Goal: Task Accomplishment & Management: Use online tool/utility

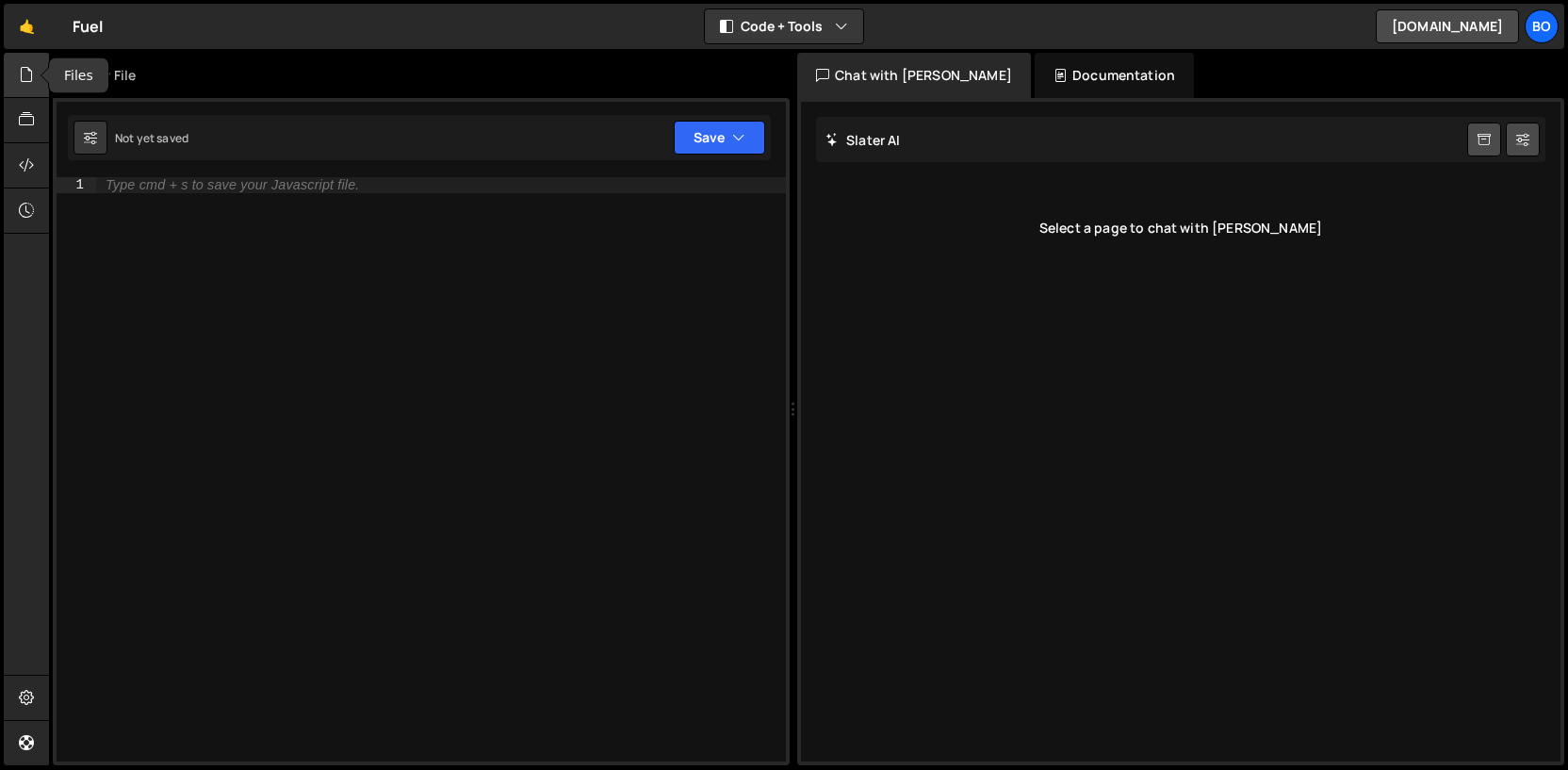
click at [27, 89] on div at bounding box center [27, 76] width 46 height 45
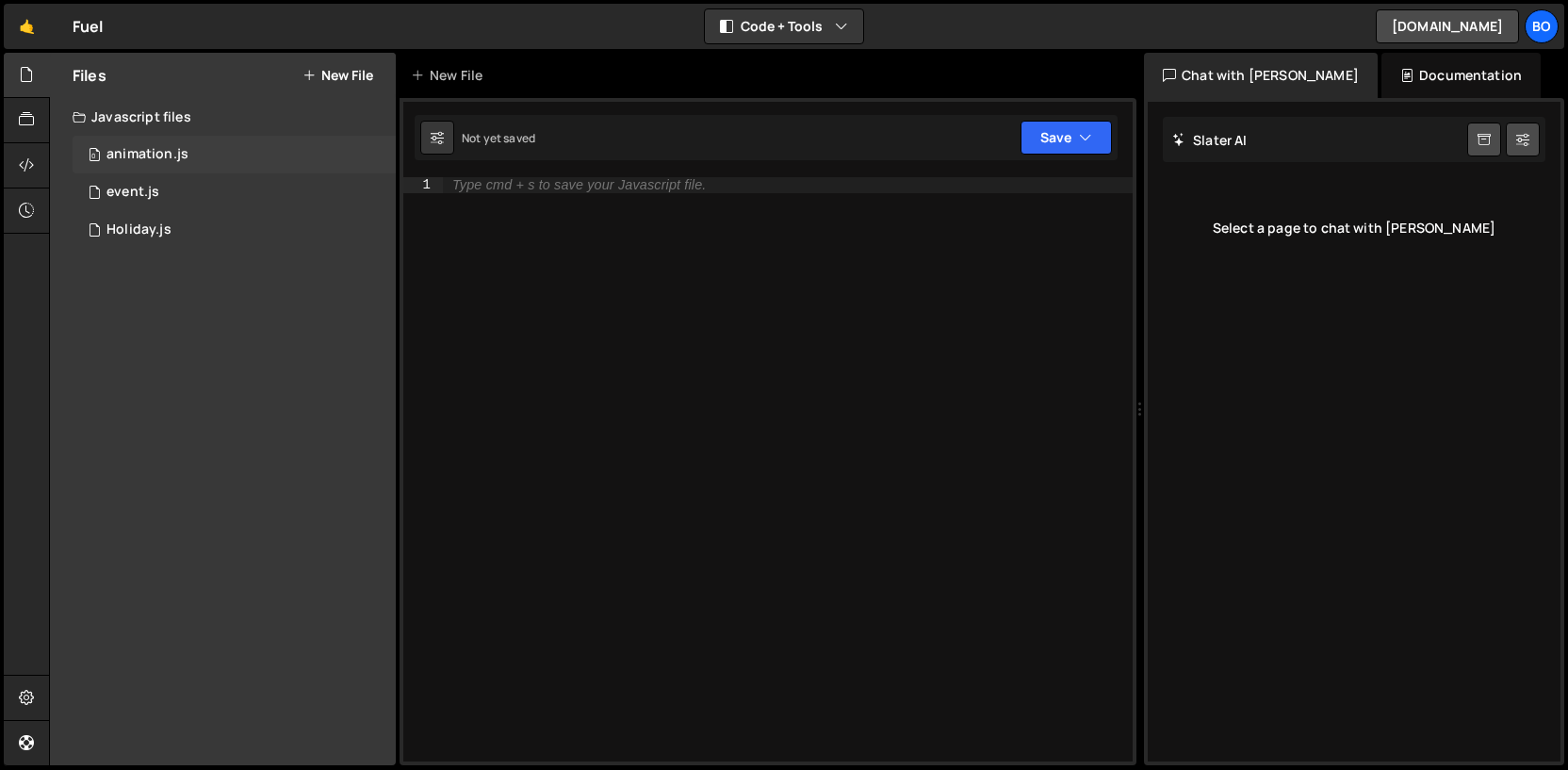
click at [186, 147] on div "0 animation.js 0" at bounding box center [234, 155] width 323 height 37
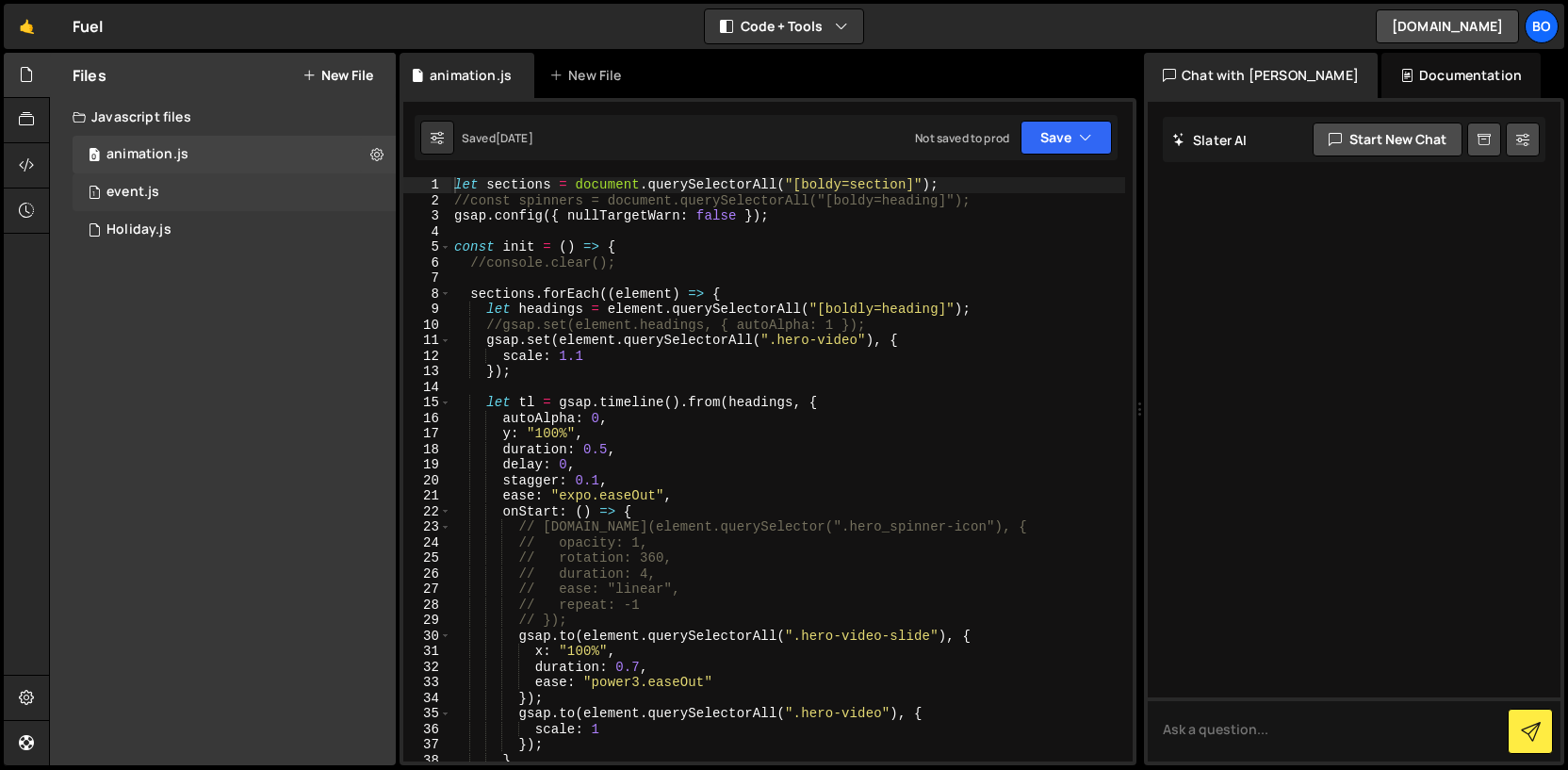
click at [228, 197] on div "1 event.js 0" at bounding box center [234, 192] width 323 height 37
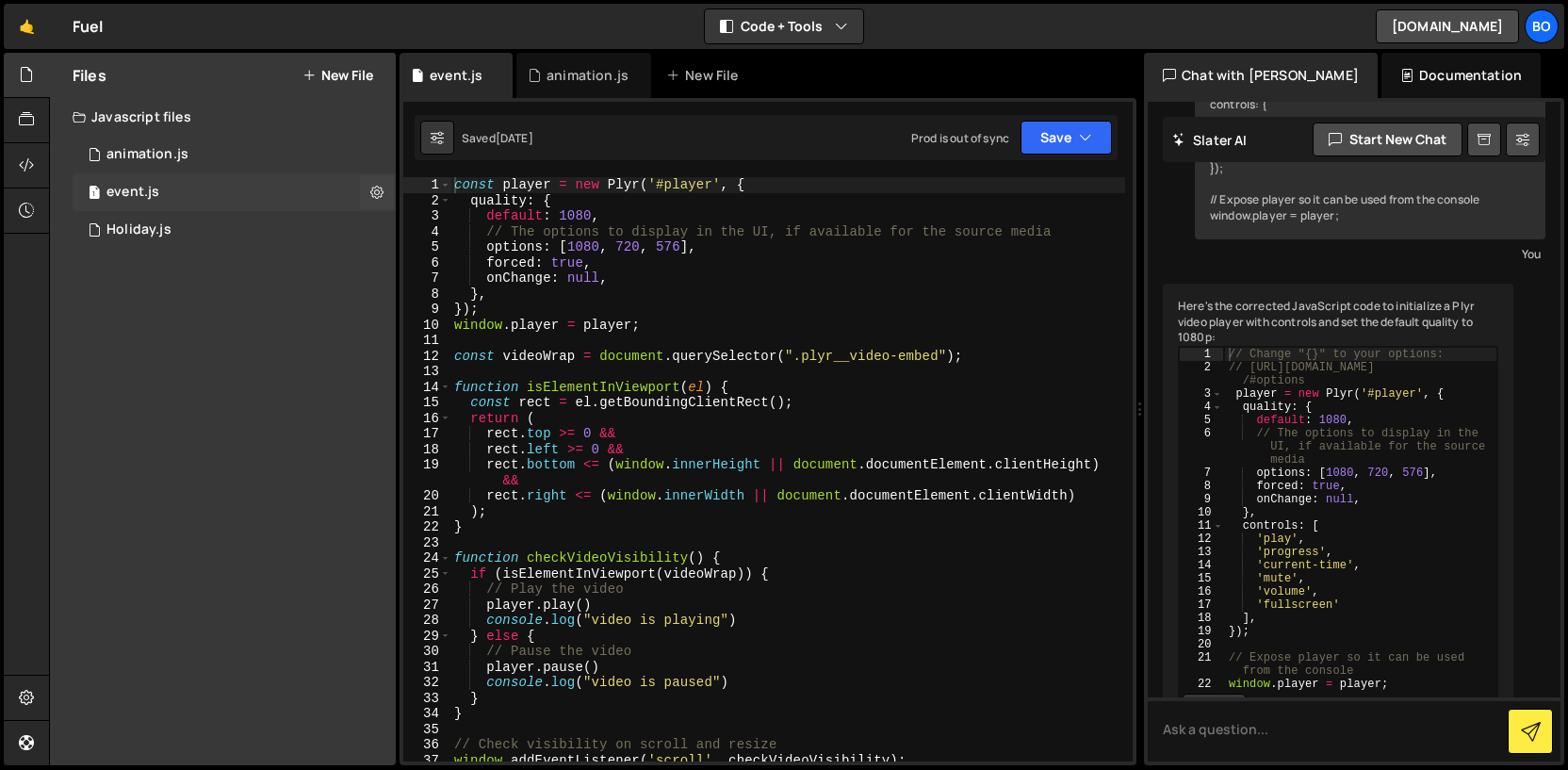
scroll to position [484, 0]
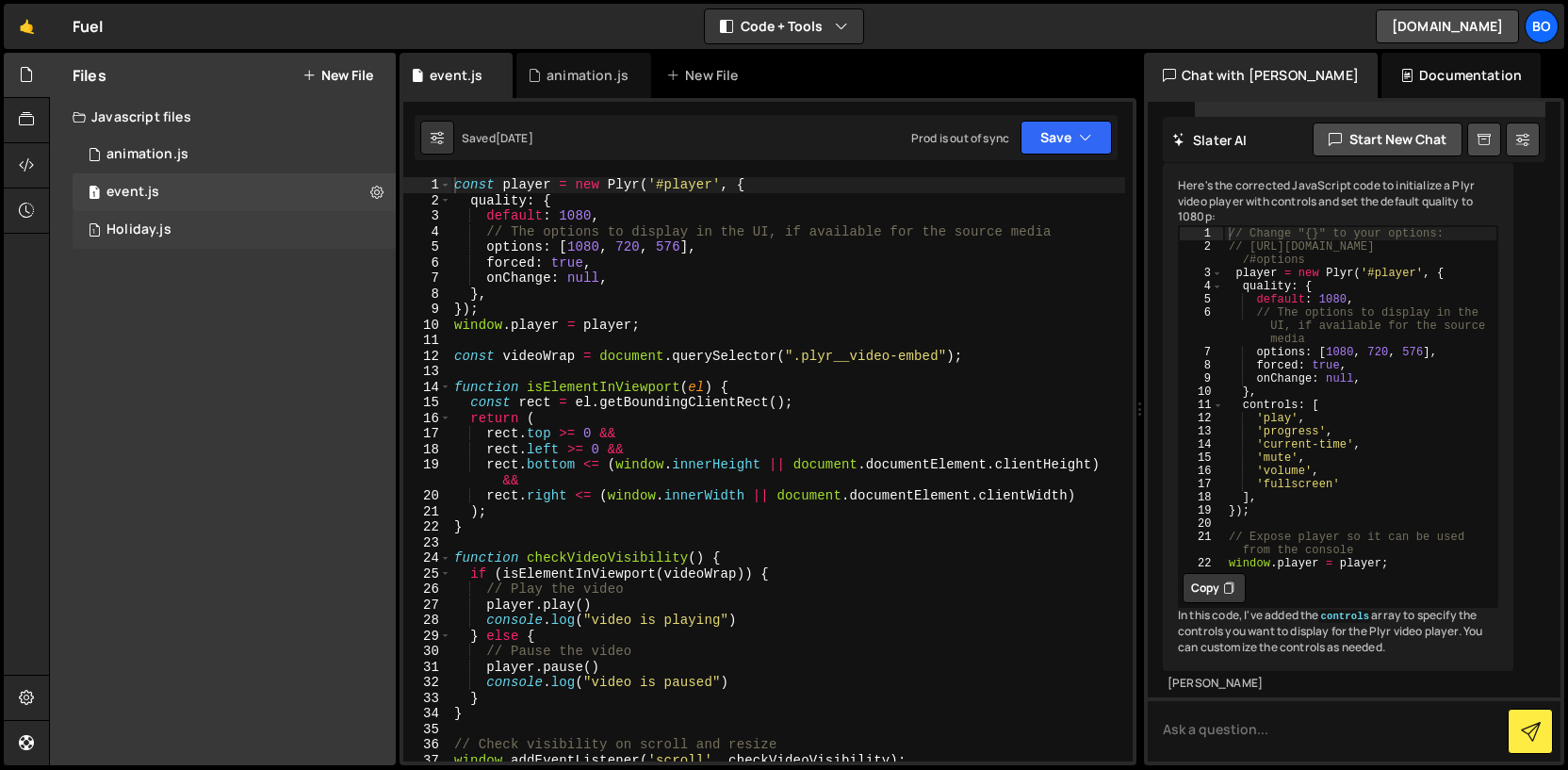
click at [234, 228] on div "1 Holiday.js 0" at bounding box center [234, 229] width 323 height 37
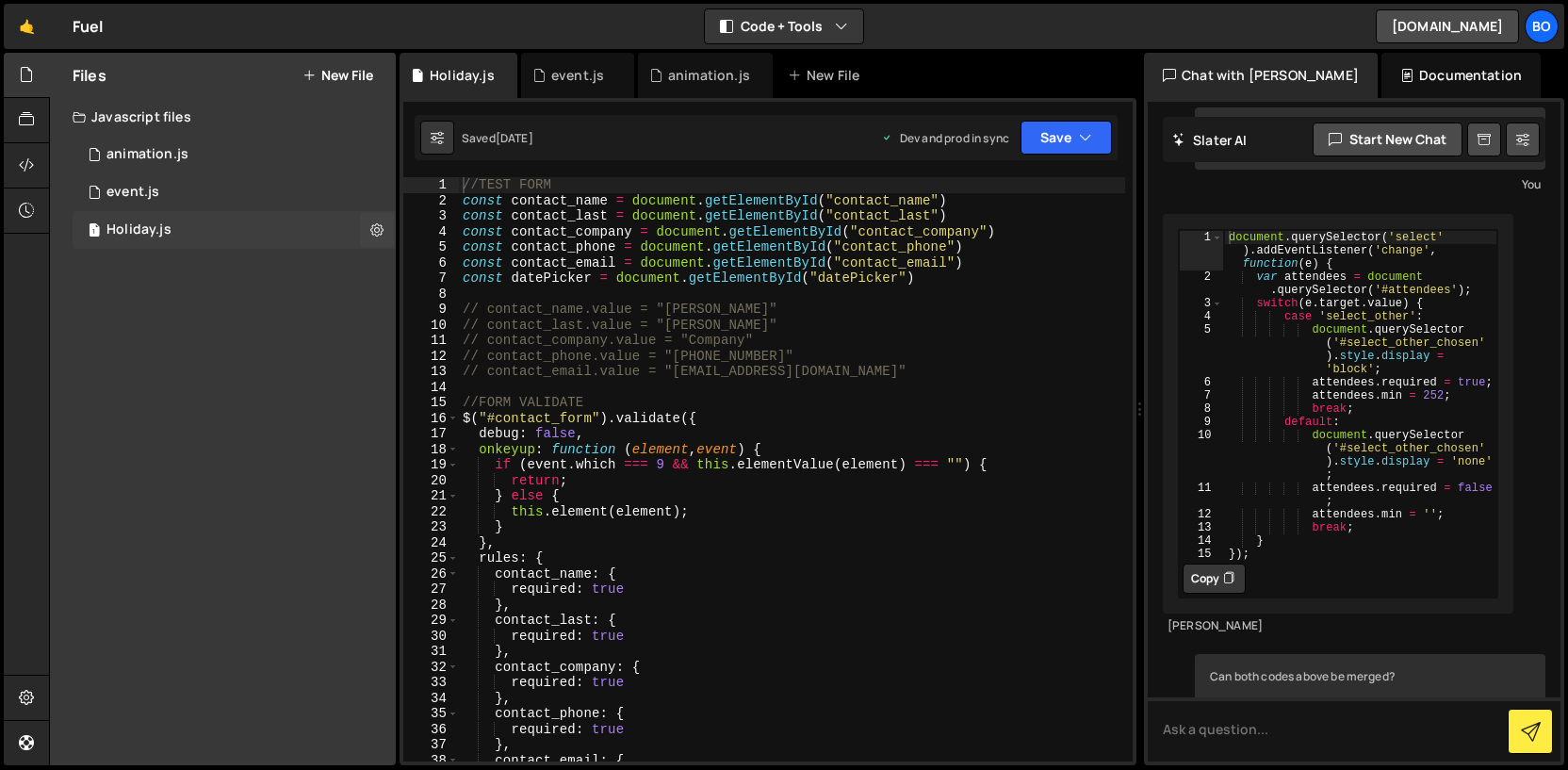
scroll to position [1236, 0]
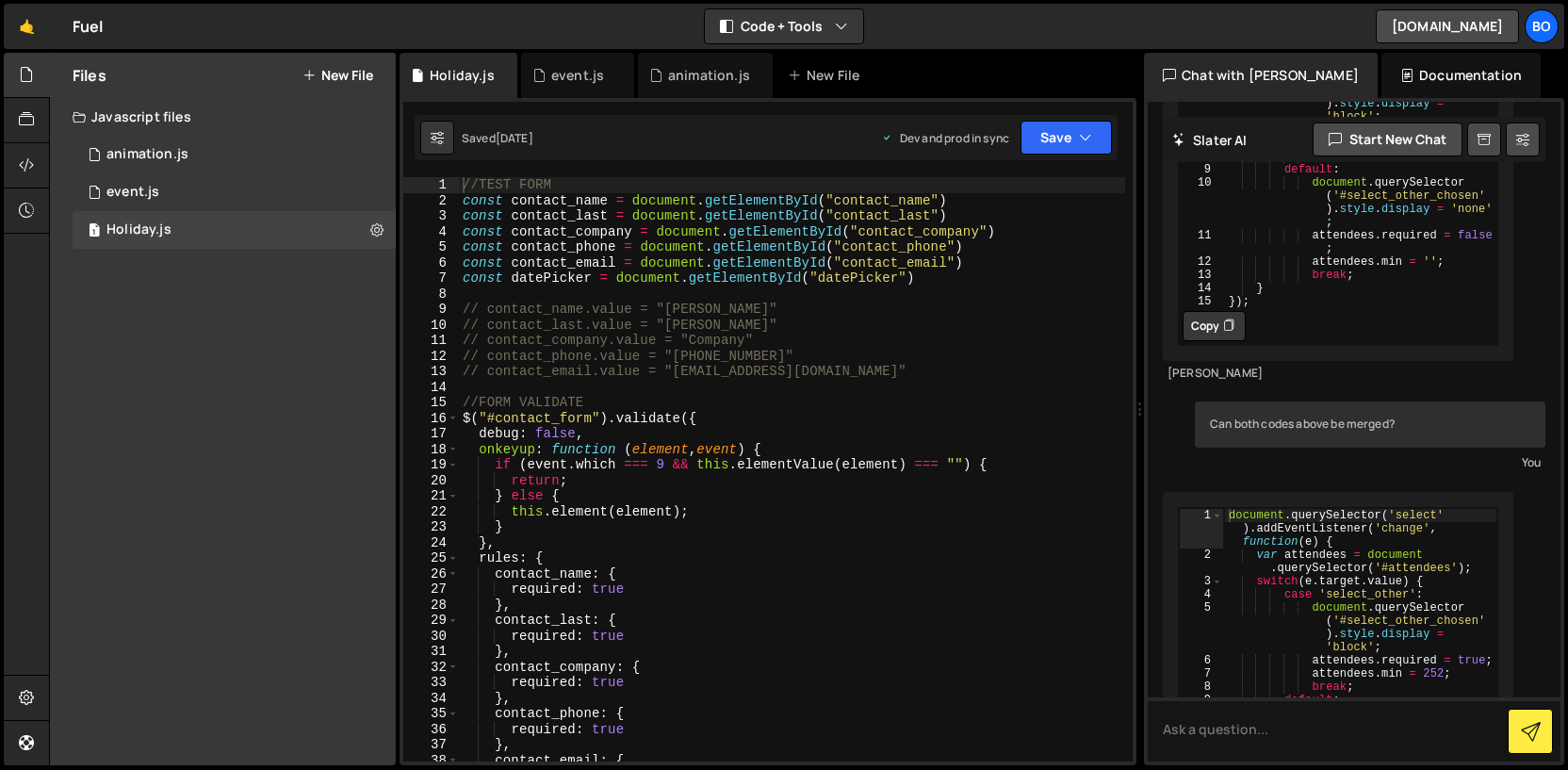
click at [340, 71] on button "New File" at bounding box center [338, 75] width 71 height 15
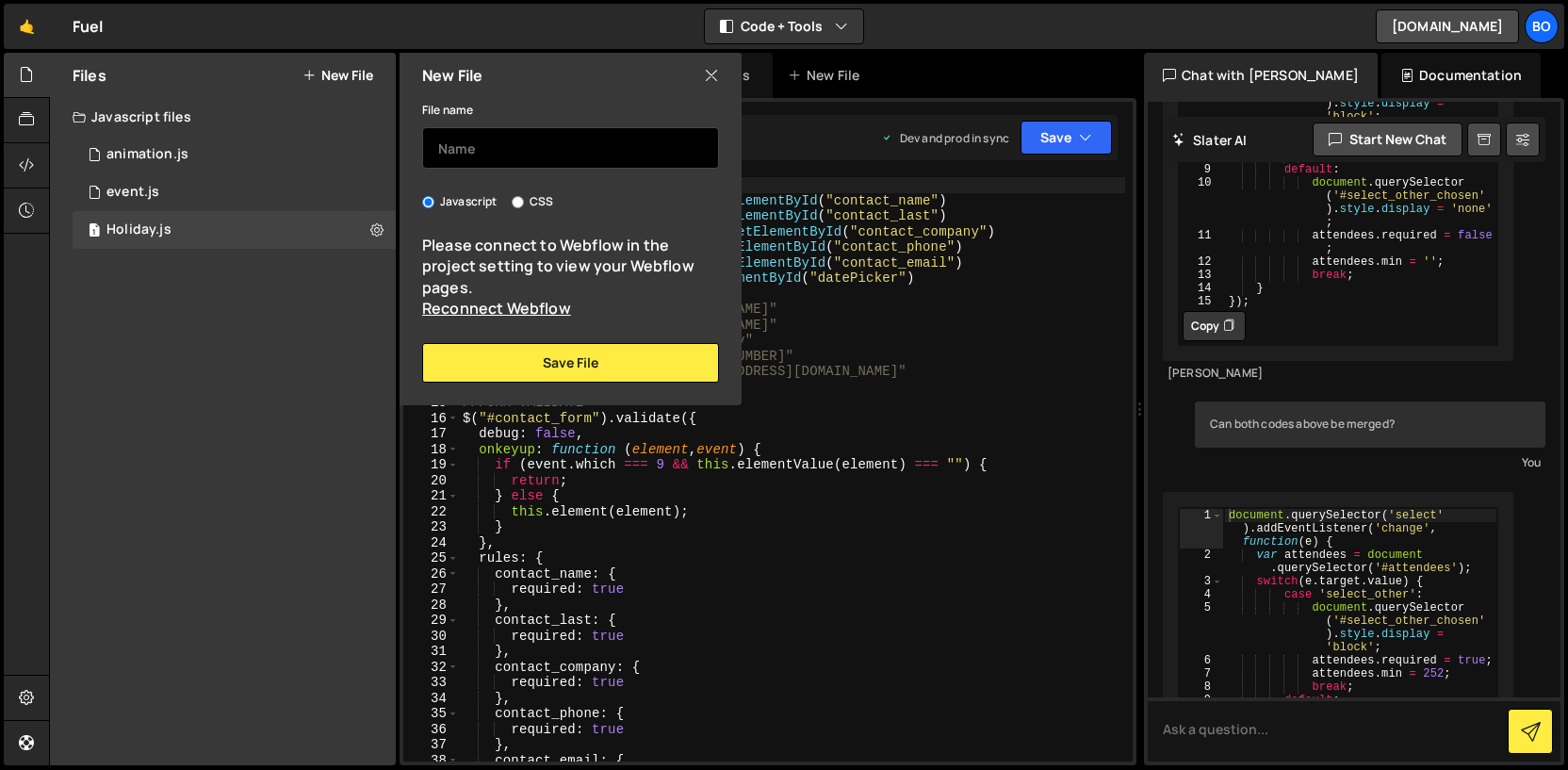
click at [452, 148] on input "text" at bounding box center [570, 148] width 296 height 41
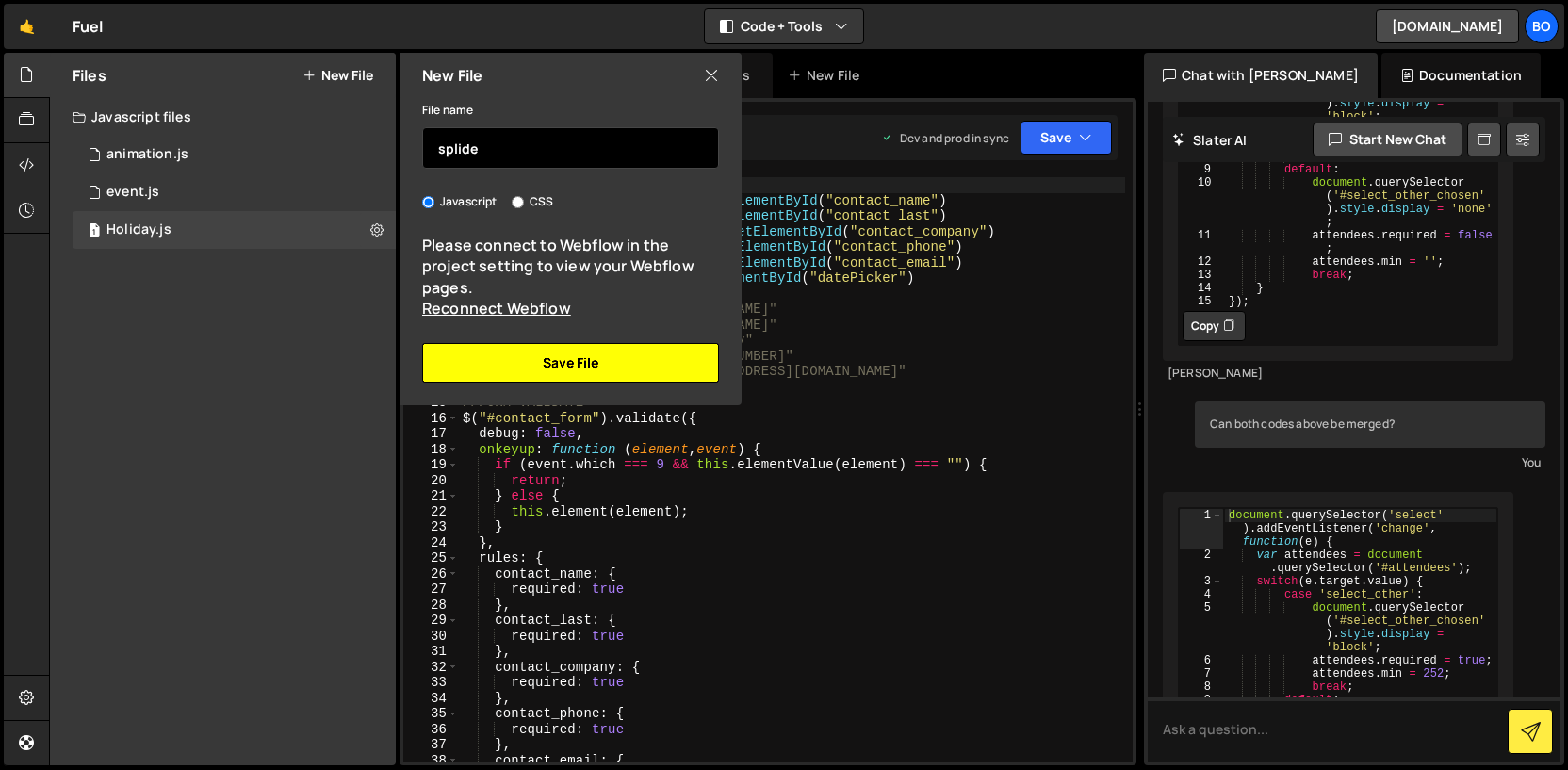
type input "splide"
click at [526, 364] on button "Save File" at bounding box center [570, 362] width 296 height 39
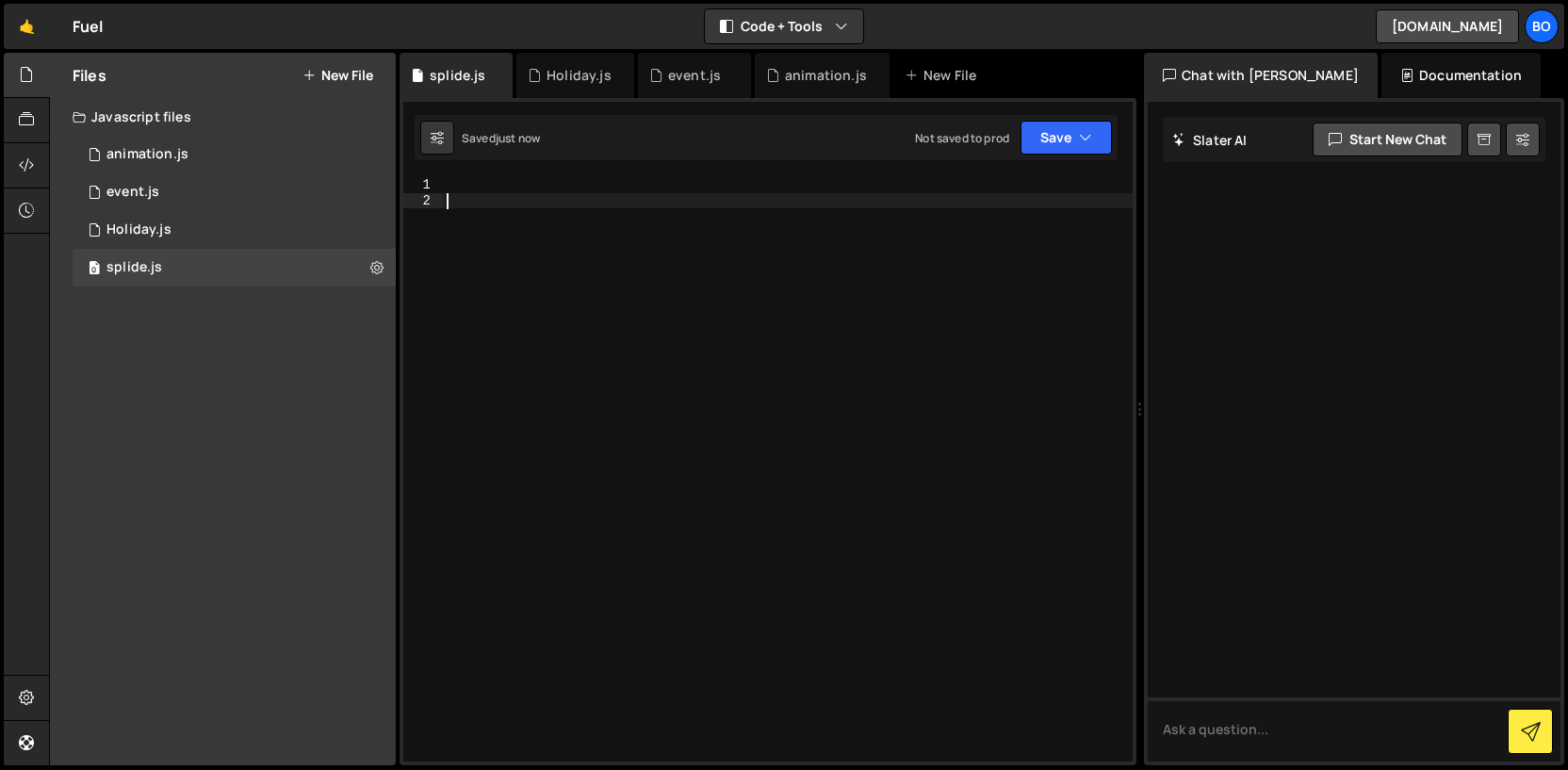
click at [566, 248] on div at bounding box center [788, 484] width 689 height 615
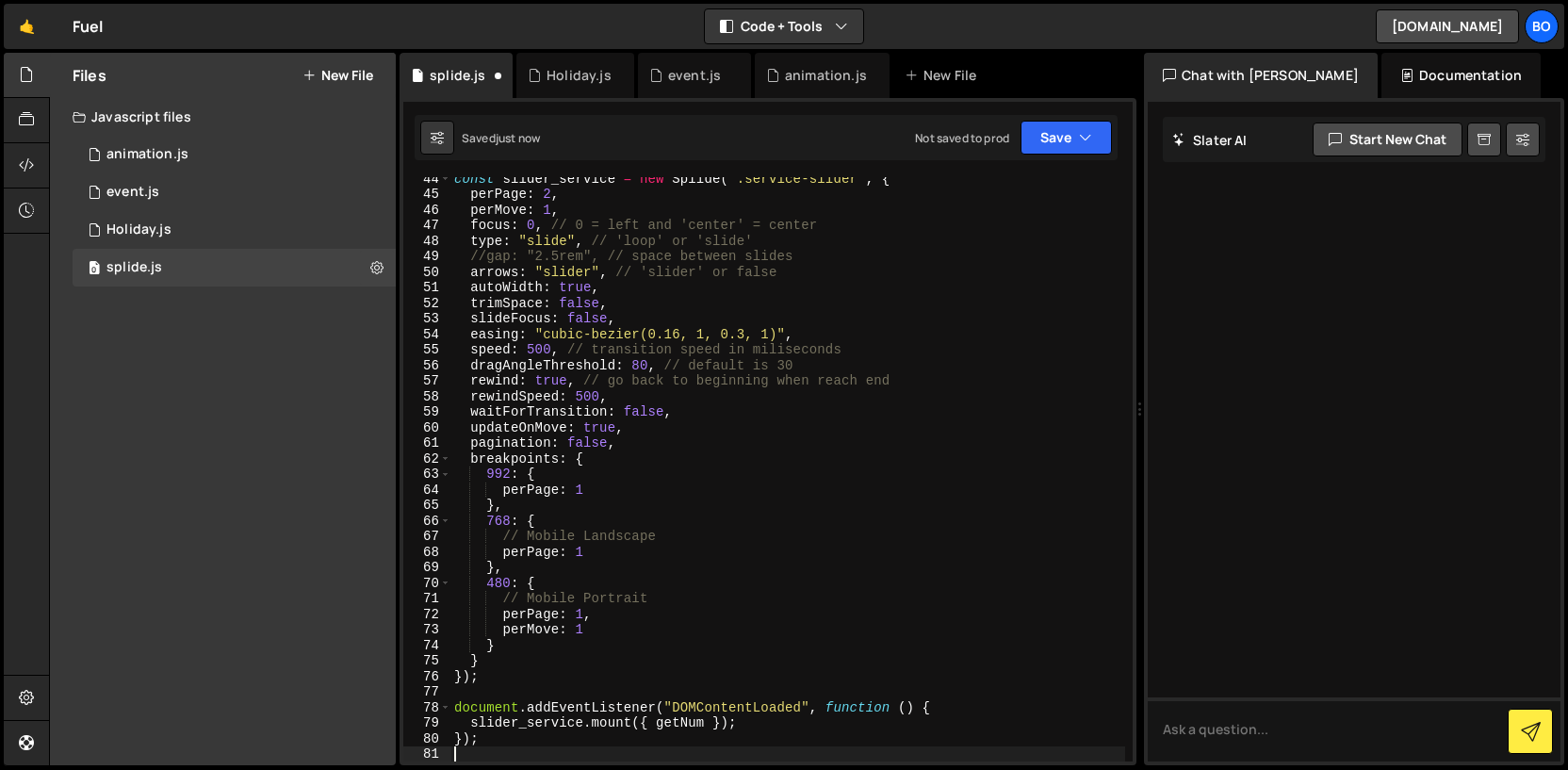
scroll to position [674, 0]
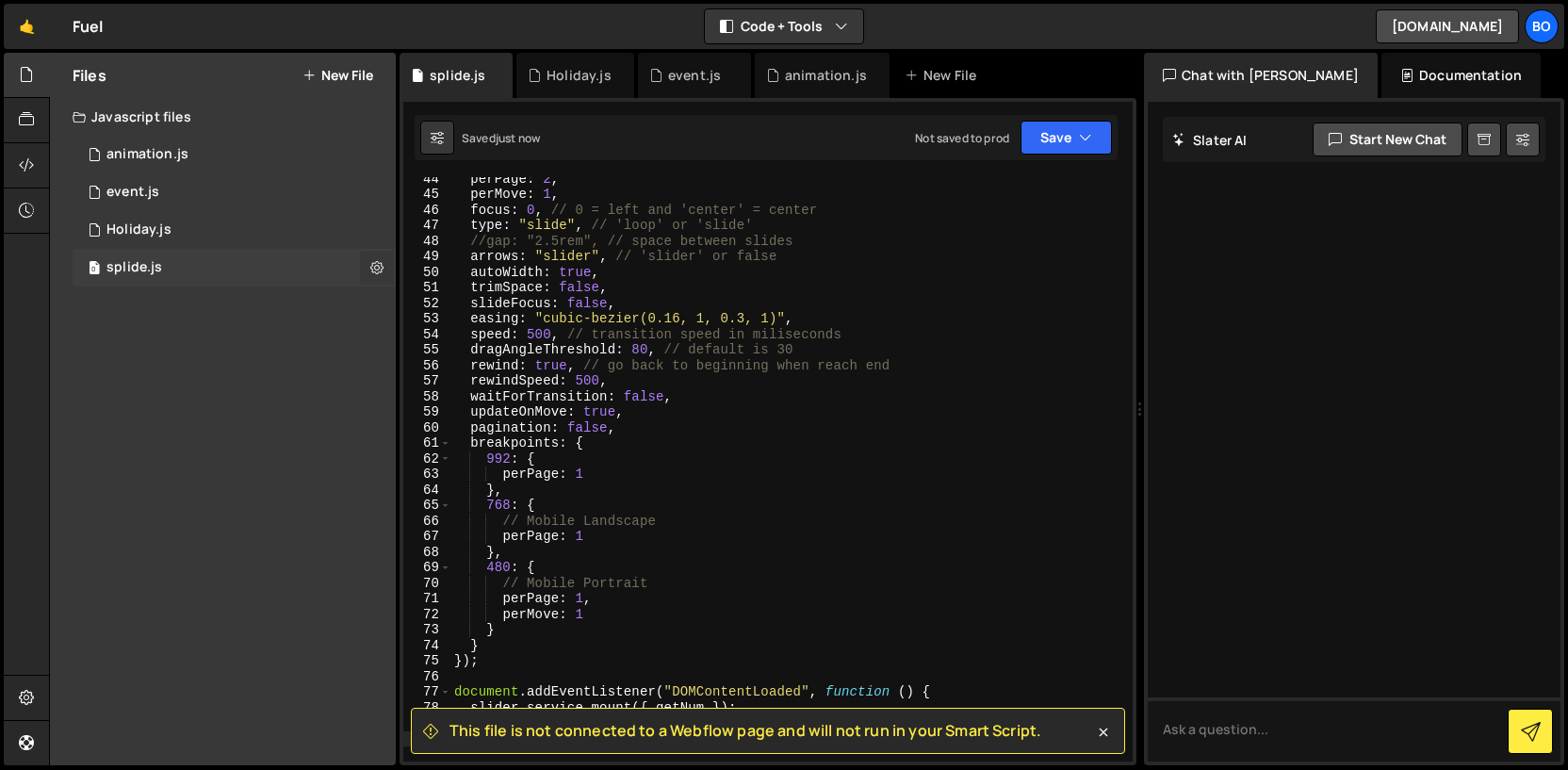
click at [378, 260] on icon at bounding box center [376, 267] width 13 height 18
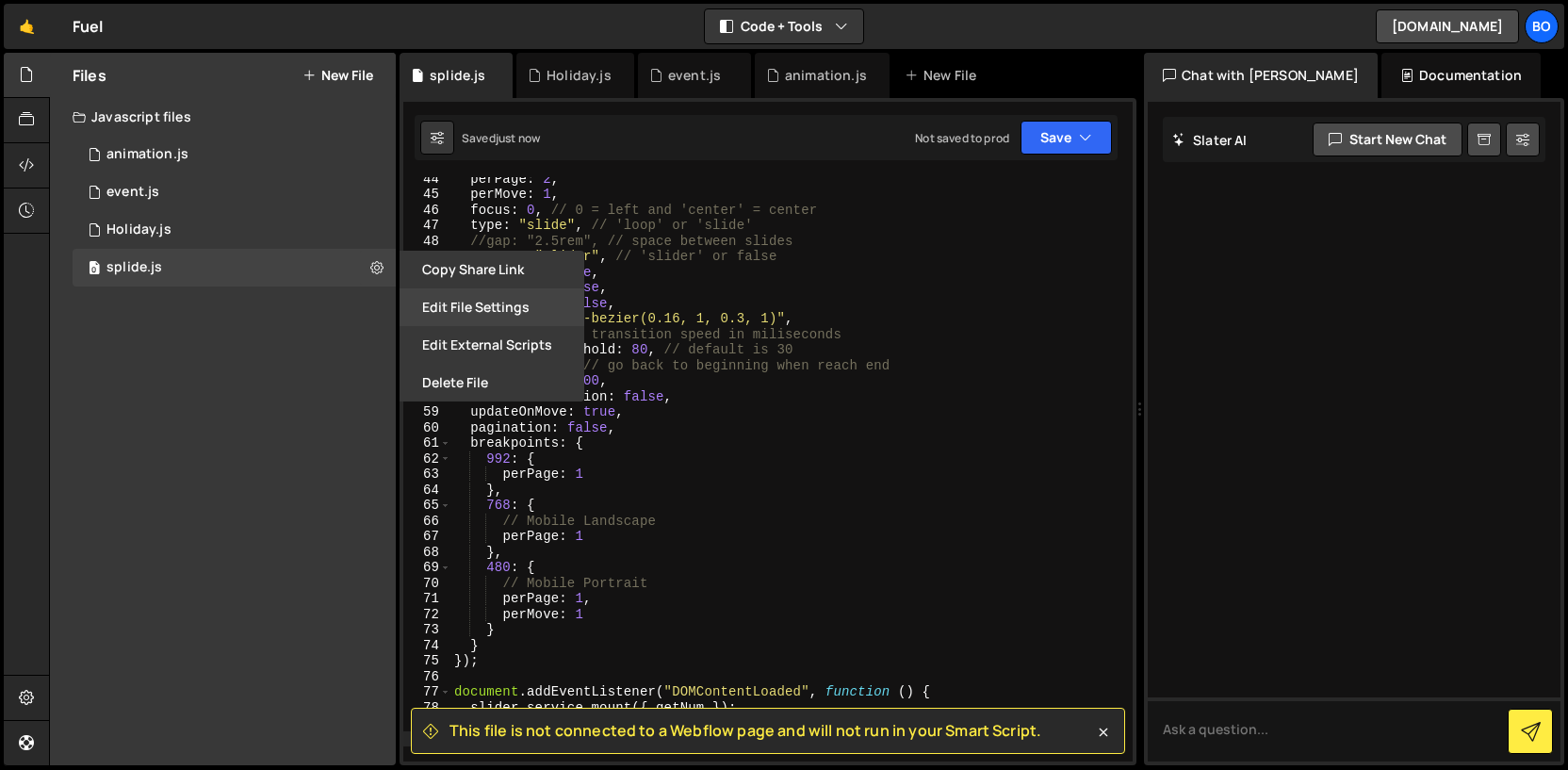
click at [423, 299] on button "Edit File Settings" at bounding box center [492, 307] width 185 height 37
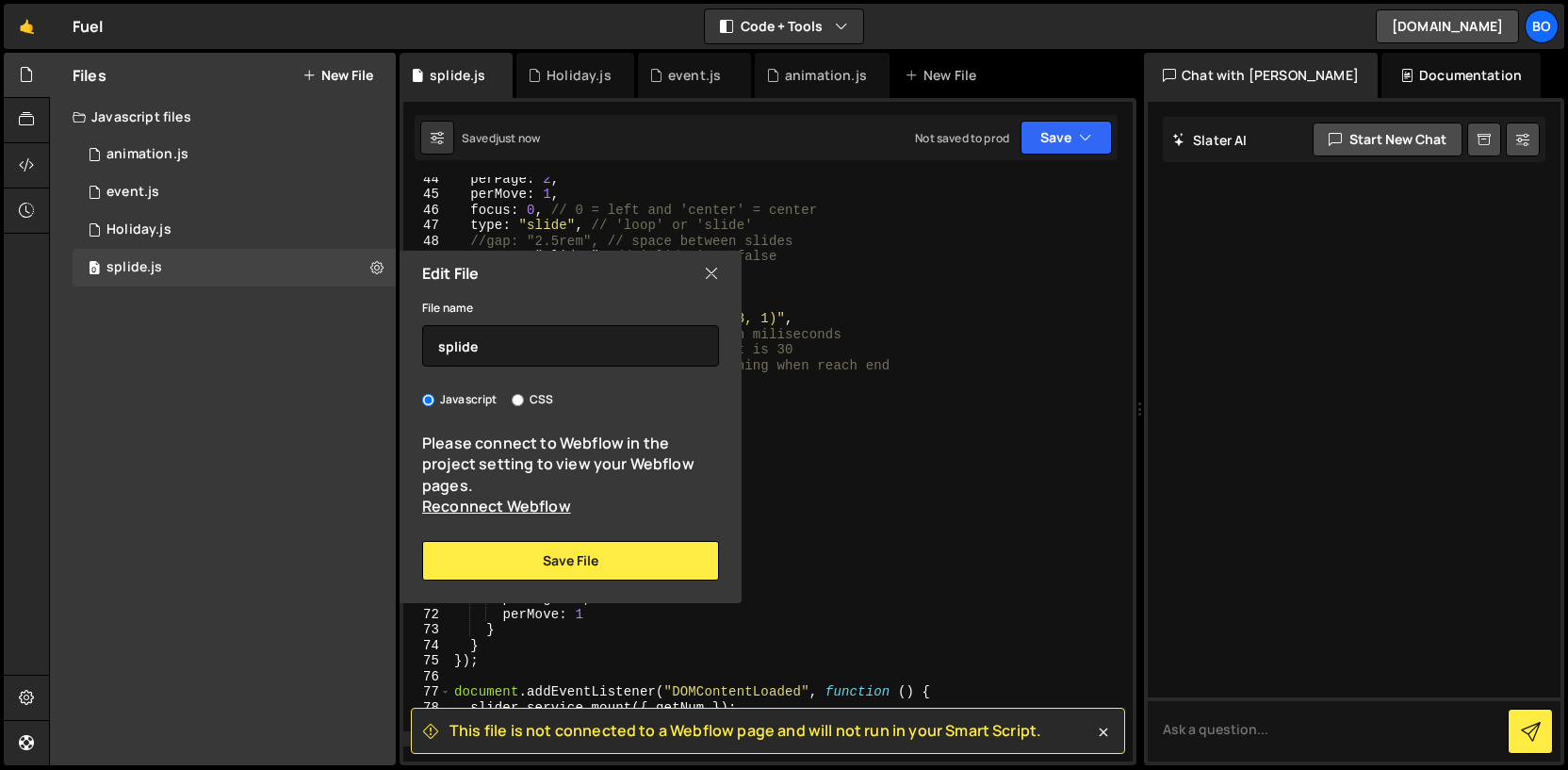
click at [370, 434] on div "Files New File Javascript files 0 animation.js 0 1 event.js 0 0 Holiday.js 0 0" at bounding box center [223, 409] width 346 height 712
click at [710, 273] on icon at bounding box center [711, 273] width 15 height 21
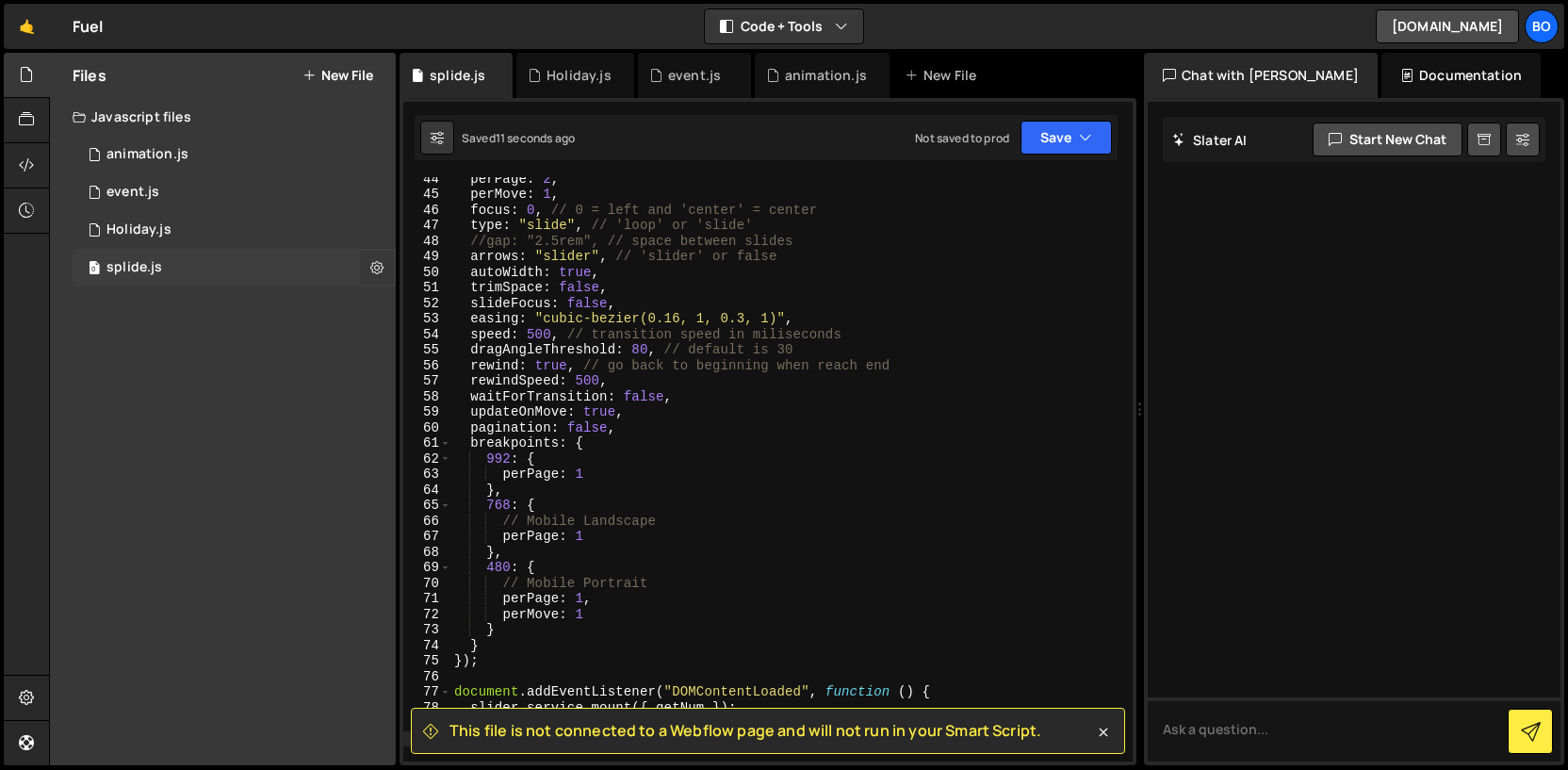
click at [371, 278] on button at bounding box center [377, 268] width 33 height 33
type input "splide"
radio input "true"
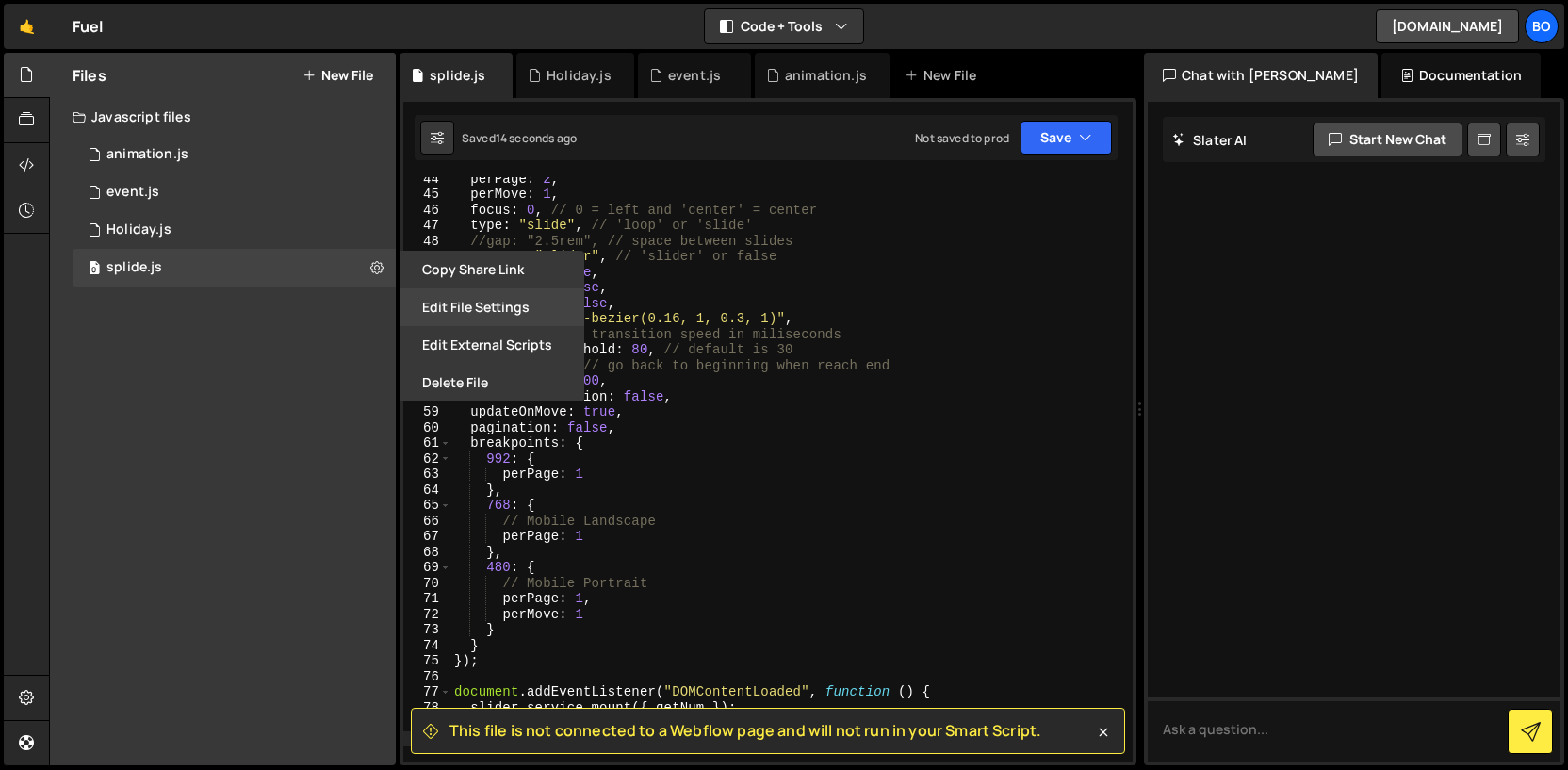
click at [474, 302] on button "Edit File Settings" at bounding box center [492, 307] width 185 height 37
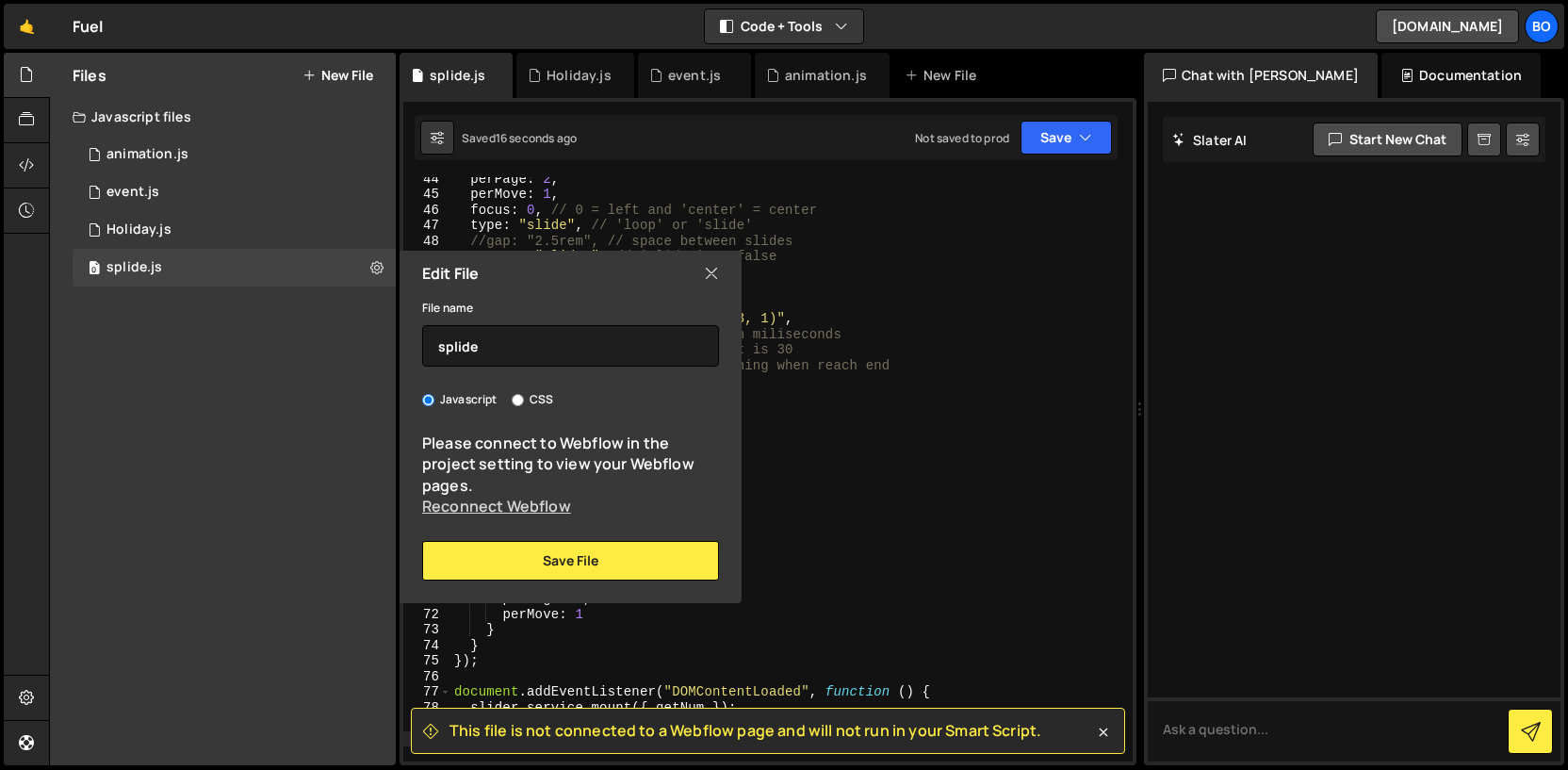
click at [470, 502] on link "Reconnect Webflow" at bounding box center [496, 505] width 149 height 21
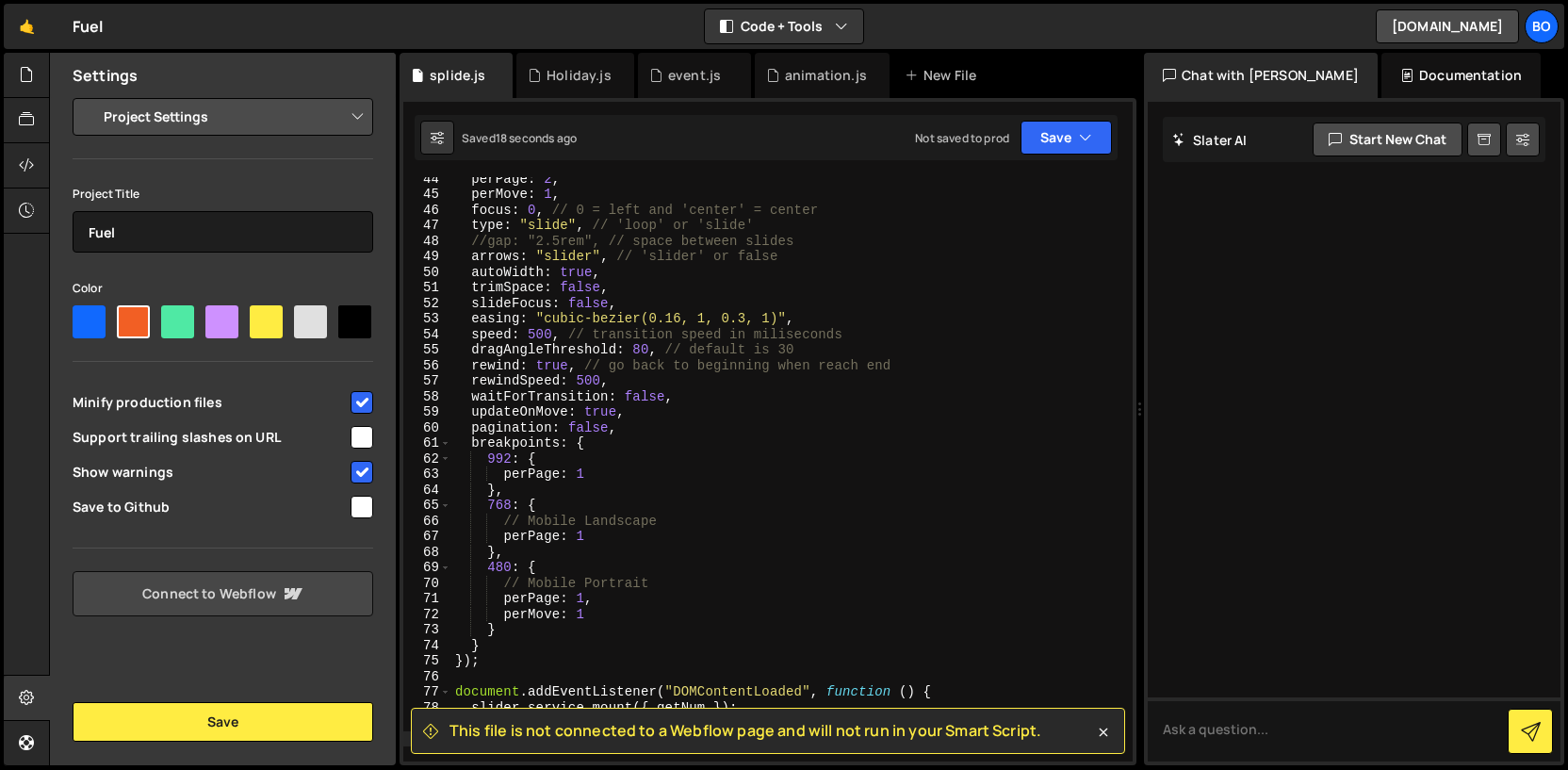
click at [252, 584] on link "Connect to Webflow" at bounding box center [223, 594] width 300 height 45
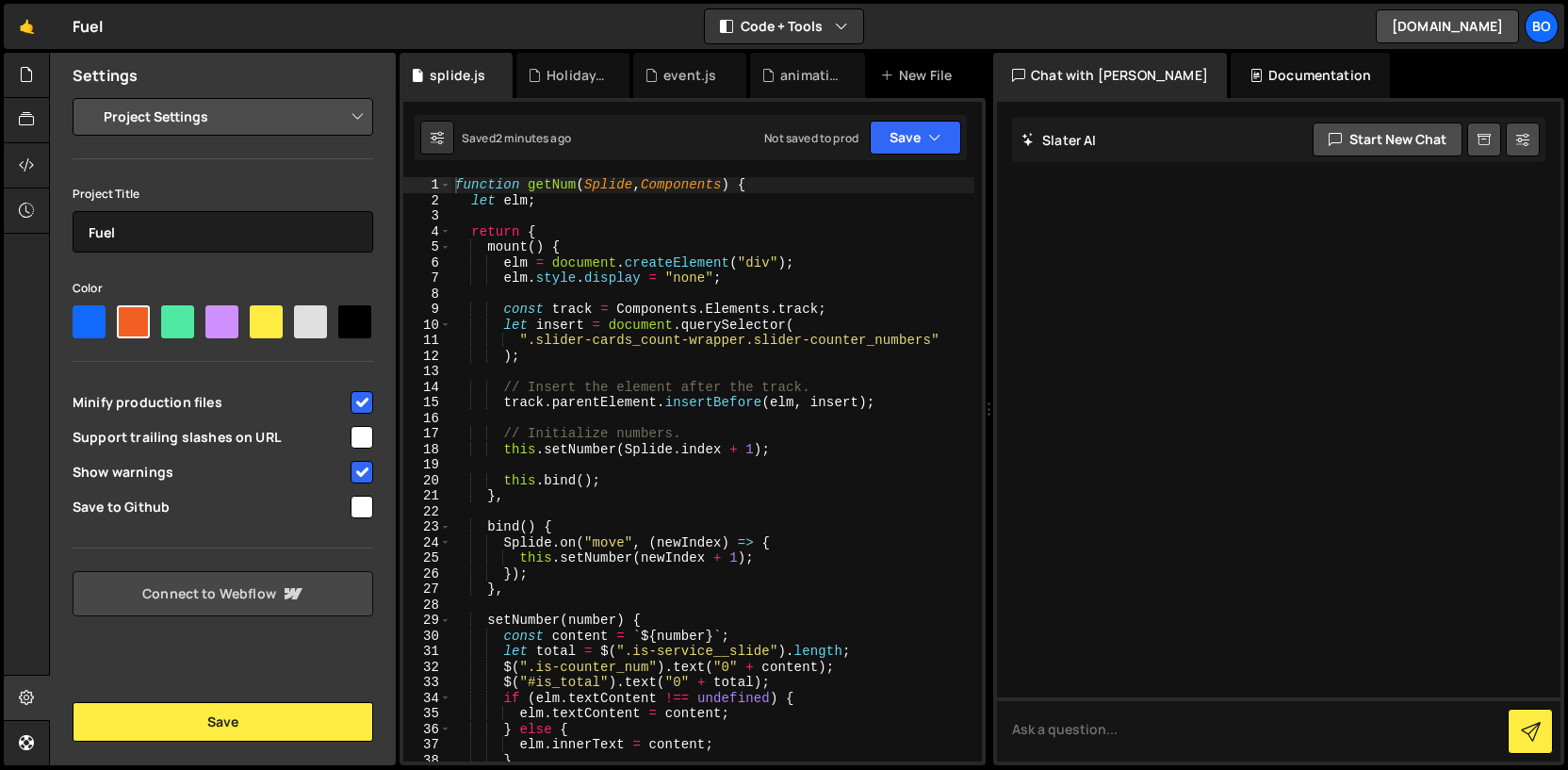
click at [317, 589] on link "Connect to Webflow" at bounding box center [223, 594] width 300 height 45
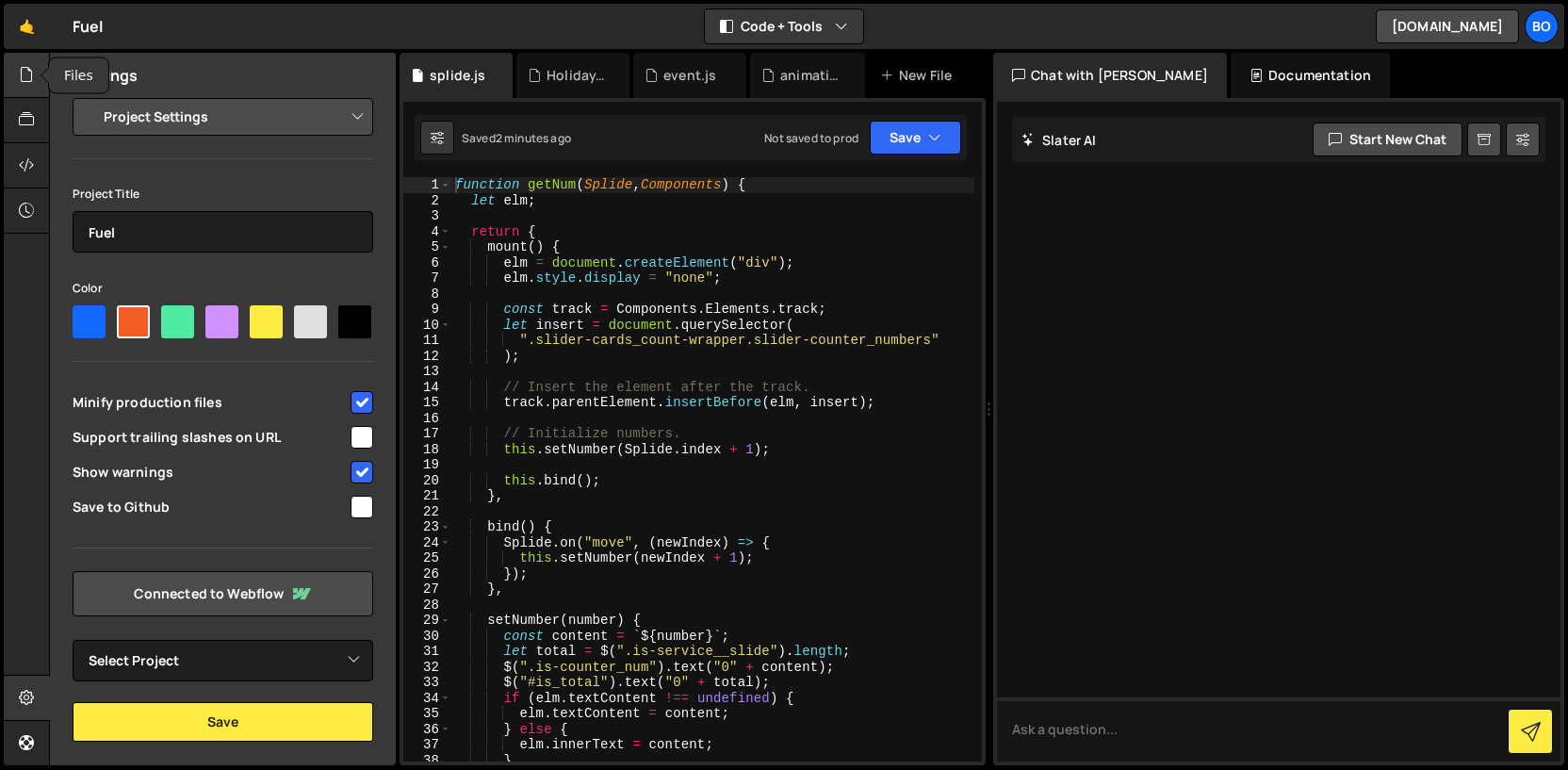
click at [33, 85] on icon at bounding box center [26, 74] width 15 height 21
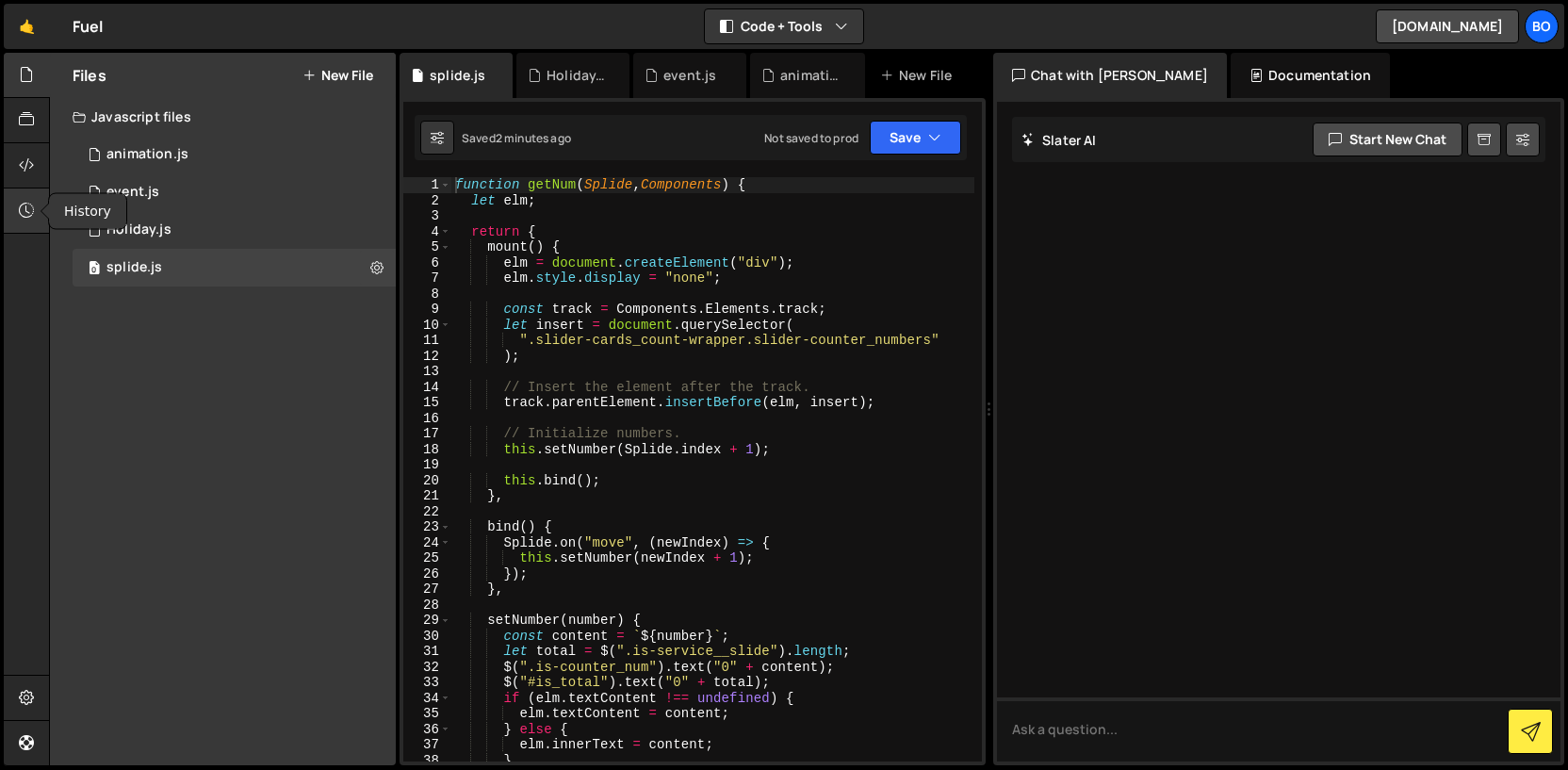
click at [34, 208] on div at bounding box center [27, 211] width 46 height 45
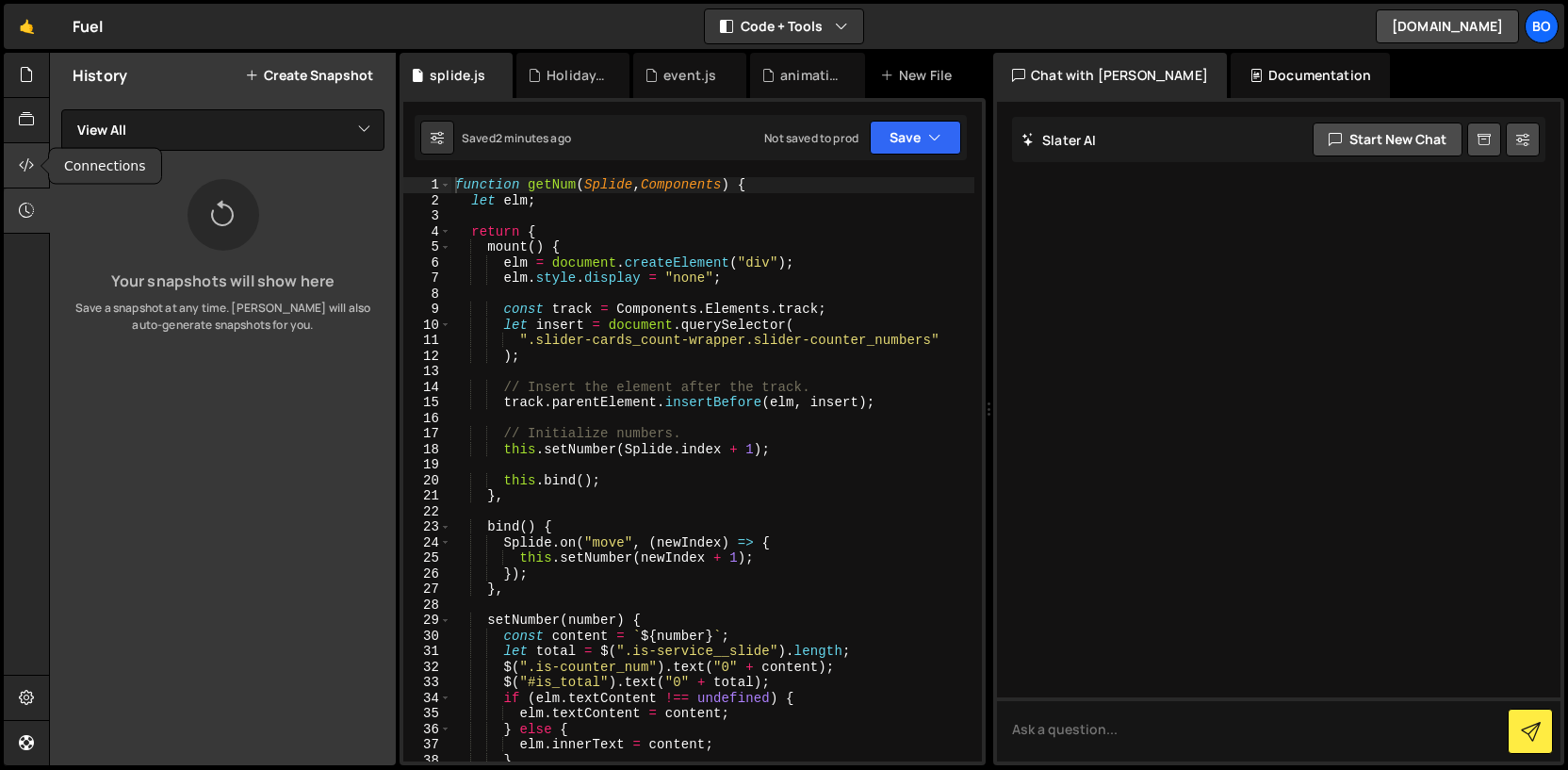
click at [33, 168] on icon at bounding box center [26, 164] width 15 height 21
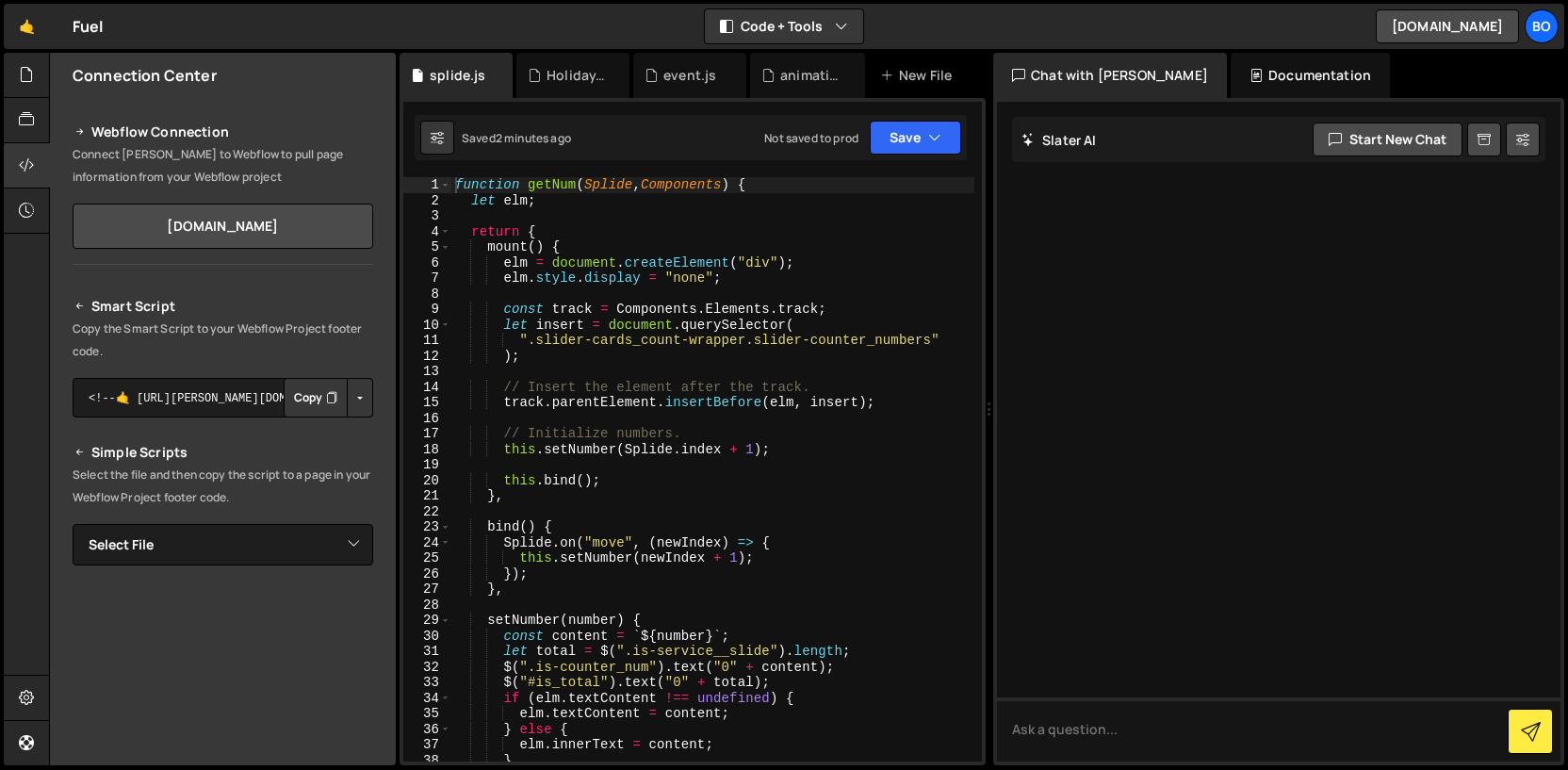
click at [320, 407] on button "Copy" at bounding box center [315, 398] width 64 height 39
click at [25, 149] on div at bounding box center [27, 165] width 46 height 45
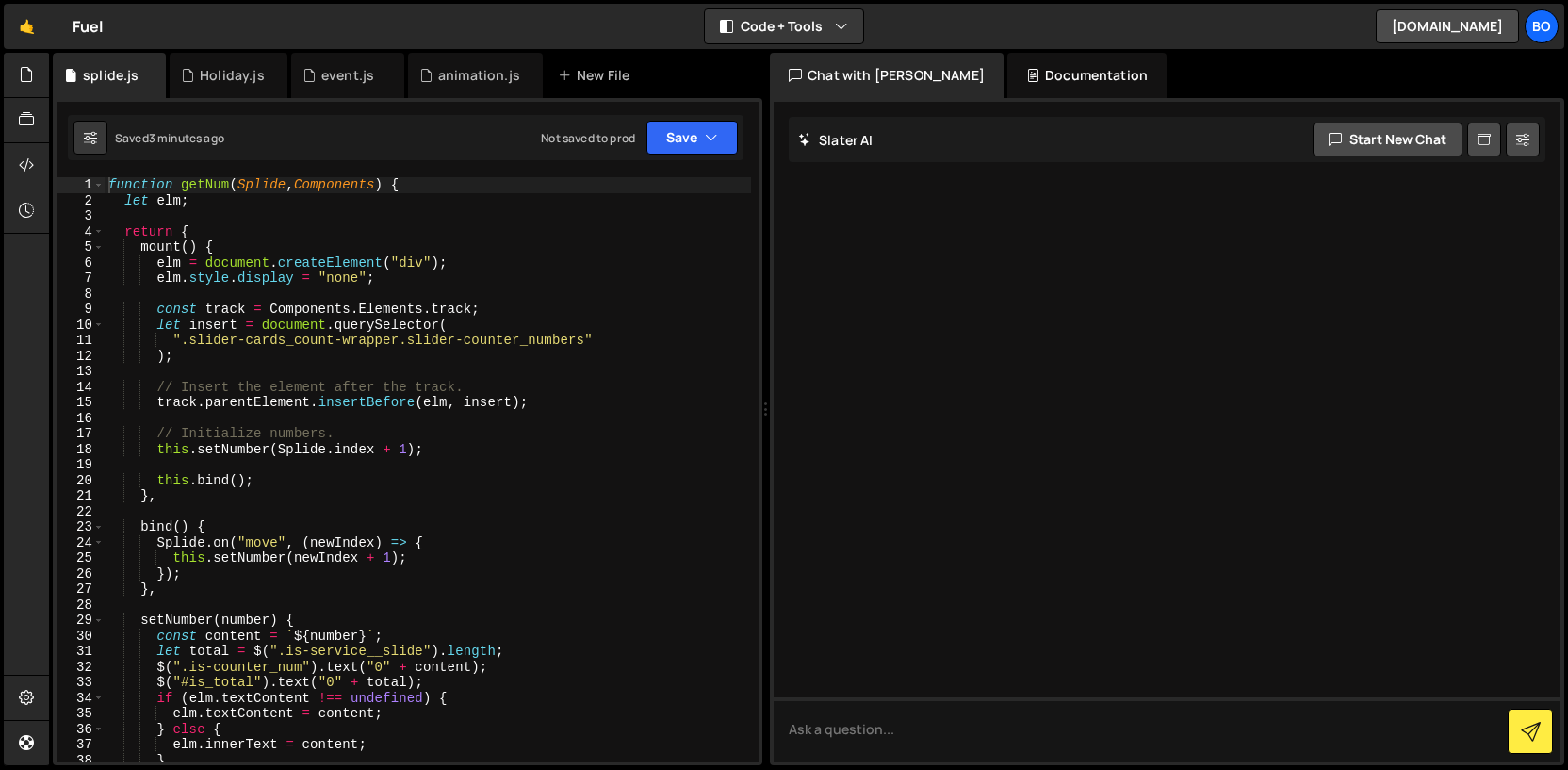
drag, startPoint x: 643, startPoint y: 393, endPoint x: 1126, endPoint y: 314, distance: 489.4
click at [1126, 315] on div "Files New File Javascript files 0 animation.js 0 1 event.js 0 1 Holiday.js 0 0" at bounding box center [809, 410] width 1519 height 713
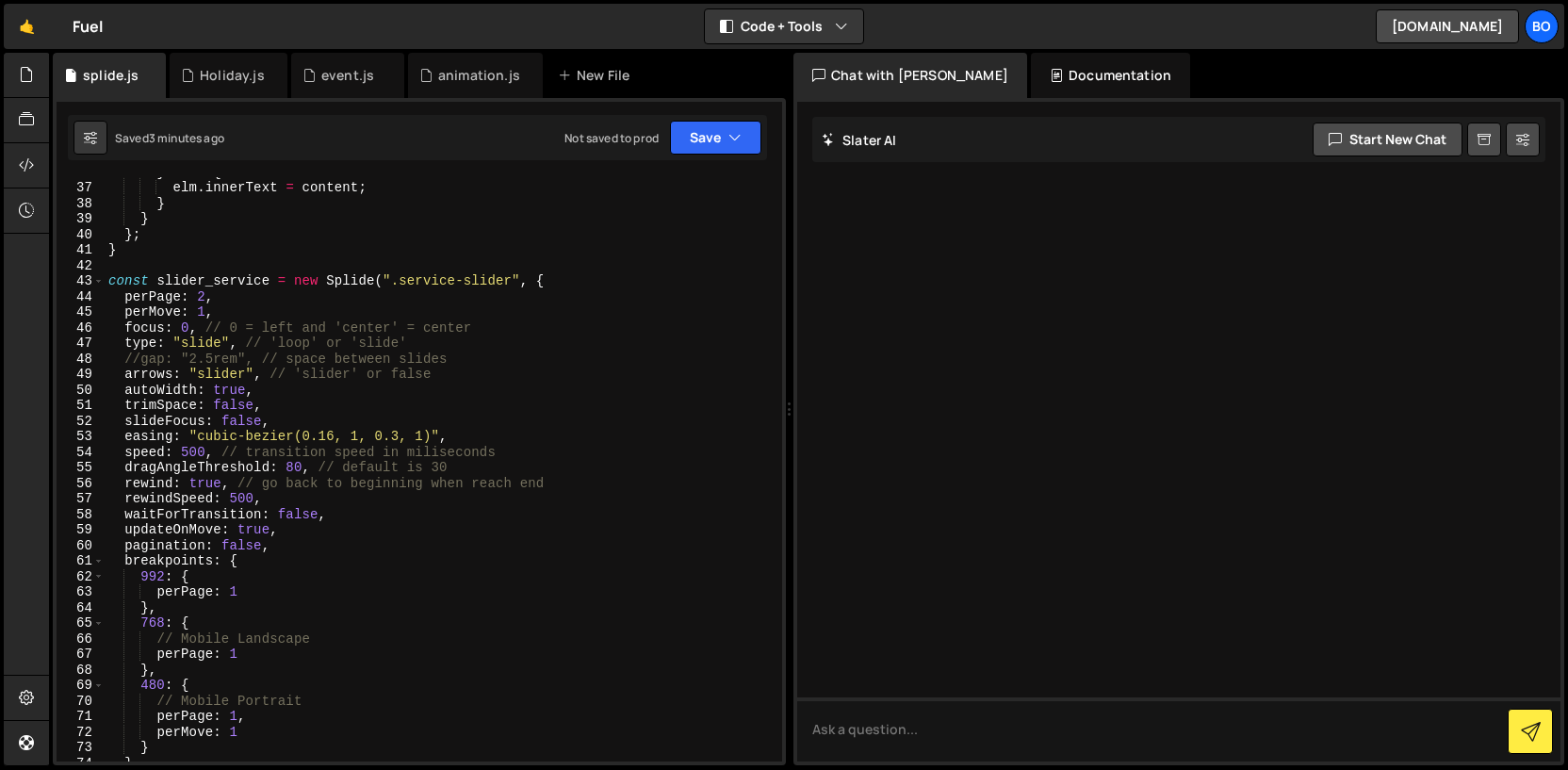
scroll to position [555, 0]
click at [492, 275] on div "} else { elm . innerText = content ; } } } ; } const slider_service = new Splid…" at bounding box center [439, 473] width 670 height 615
drag, startPoint x: 513, startPoint y: 279, endPoint x: 439, endPoint y: 281, distance: 74.0
click at [448, 280] on div "} else { elm . innerText = content ; } } } ; } const slider_service = new Splid…" at bounding box center [439, 473] width 670 height 615
click at [438, 281] on div "} else { elm . innerText = content ; } } } ; } const slider_service = new Splid…" at bounding box center [439, 473] width 670 height 615
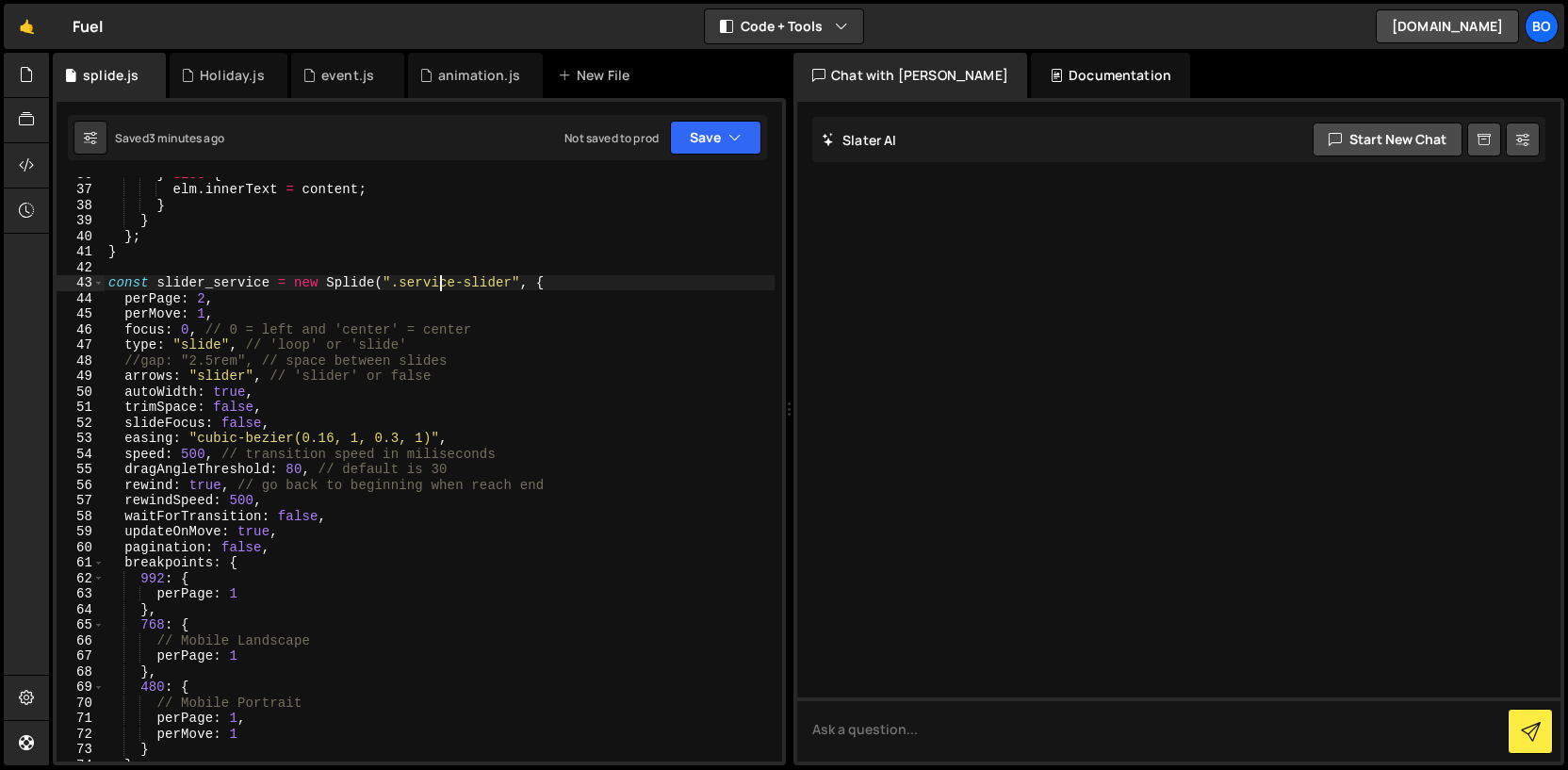
click at [438, 281] on div "} else { elm . innerText = content ; } } } ; } const slider_service = new Splid…" at bounding box center [439, 473] width 670 height 615
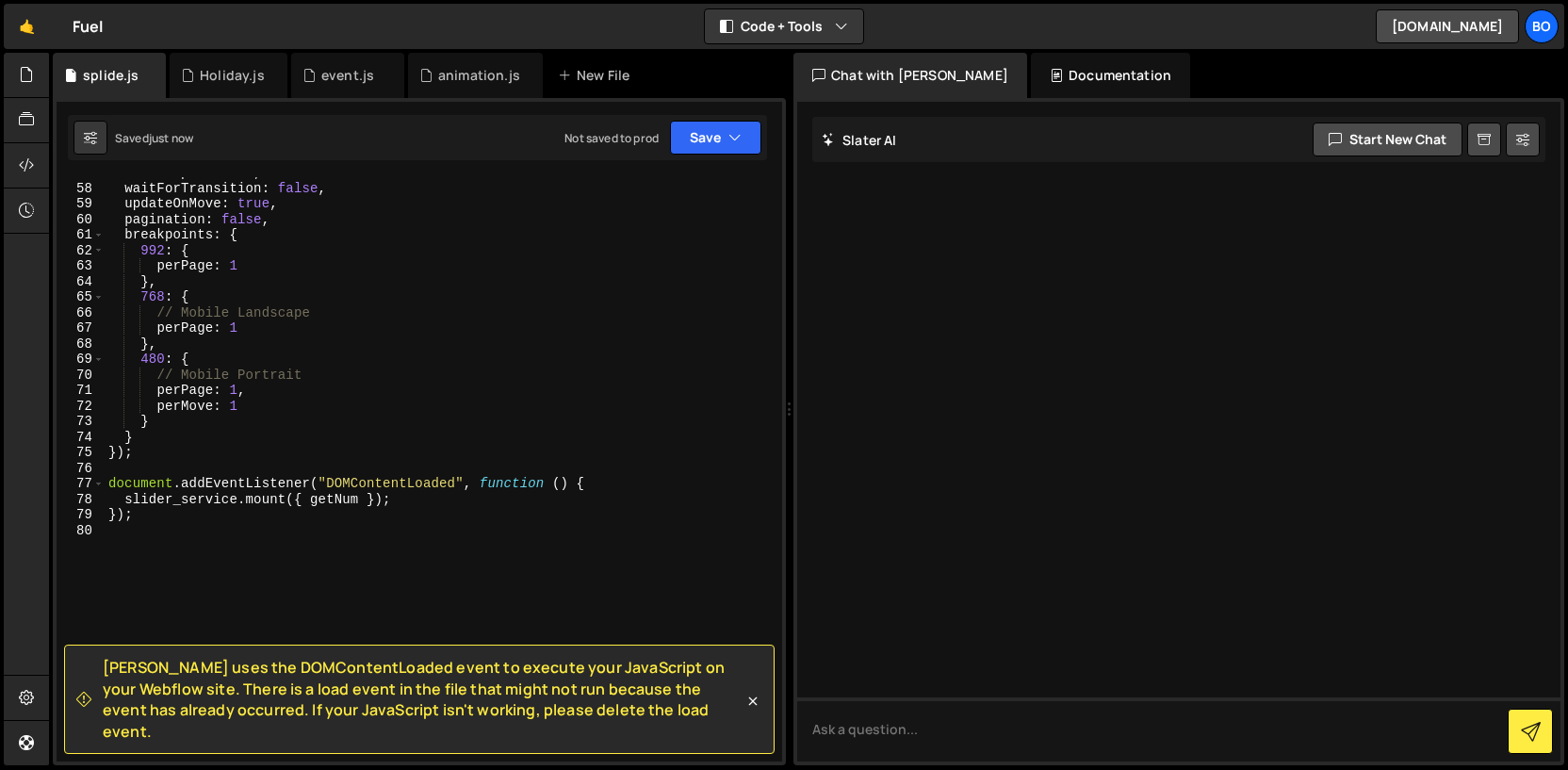
scroll to position [943, 0]
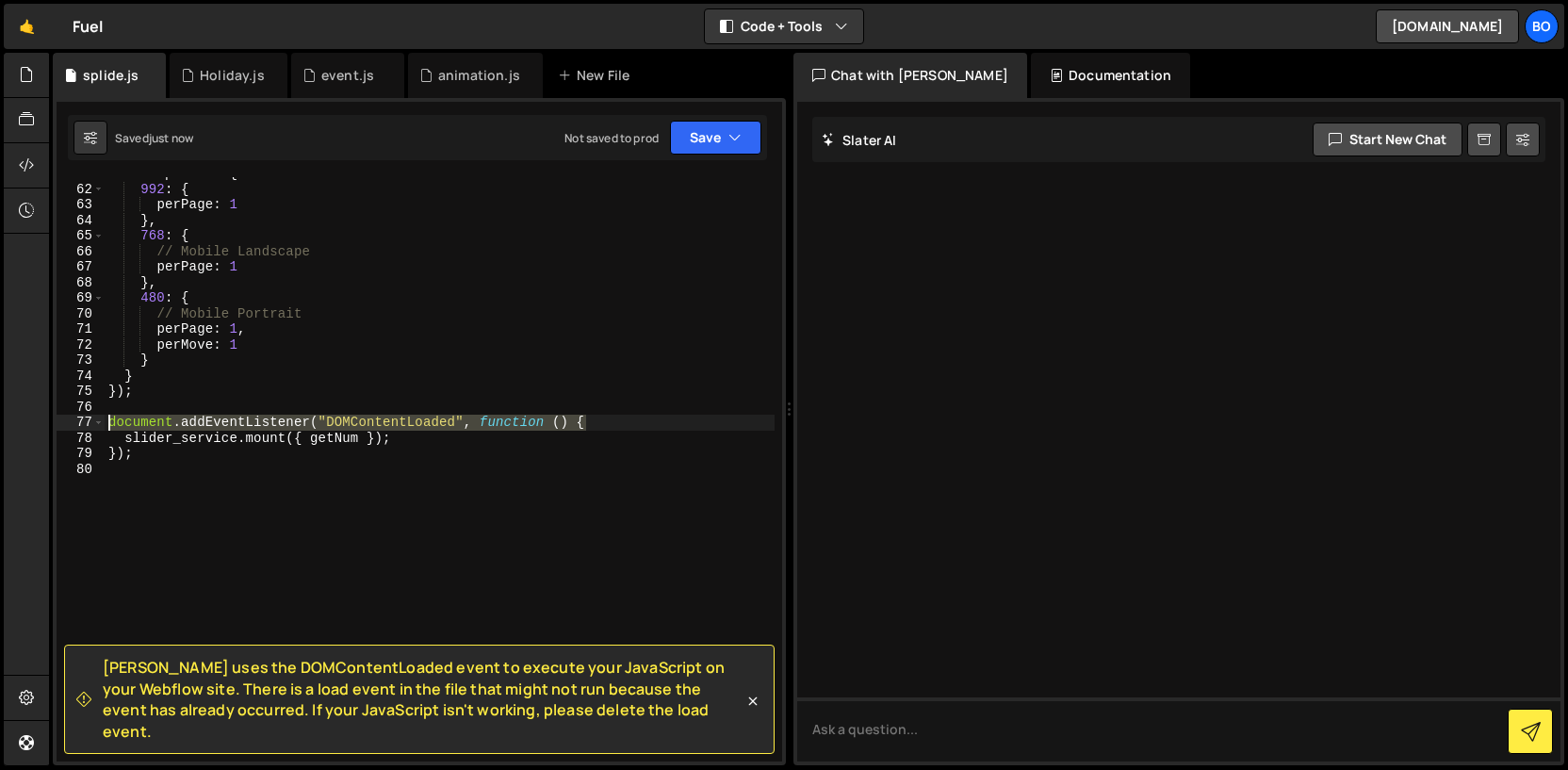
drag, startPoint x: 604, startPoint y: 419, endPoint x: 63, endPoint y: 425, distance: 541.0
click at [63, 425] on div "const slider_service = new Splide("[splide]", { 61 62 63 64 65 66 67 68 69 70 7…" at bounding box center [419, 469] width 726 height 584
type textarea "document.addEventListener("DOMContentLoaded", function () {"
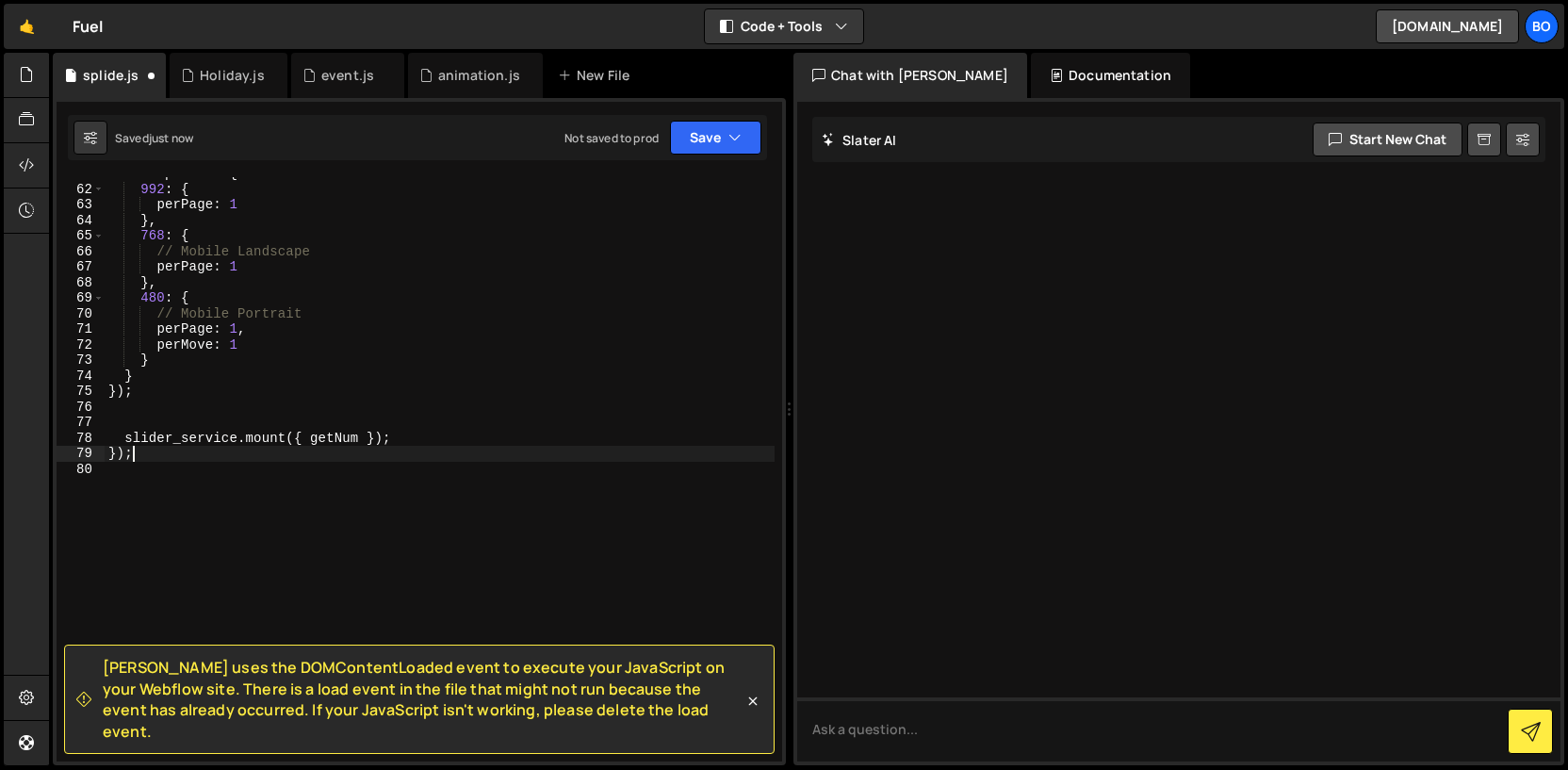
drag, startPoint x: 146, startPoint y: 453, endPoint x: 100, endPoint y: 453, distance: 46.0
click at [100, 453] on div "61 62 63 64 65 66 67 68 69 70 71 72 73 74 75 76 77 78 79 80 breakpoints : { 992…" at bounding box center [419, 469] width 726 height 584
type textarea "});"
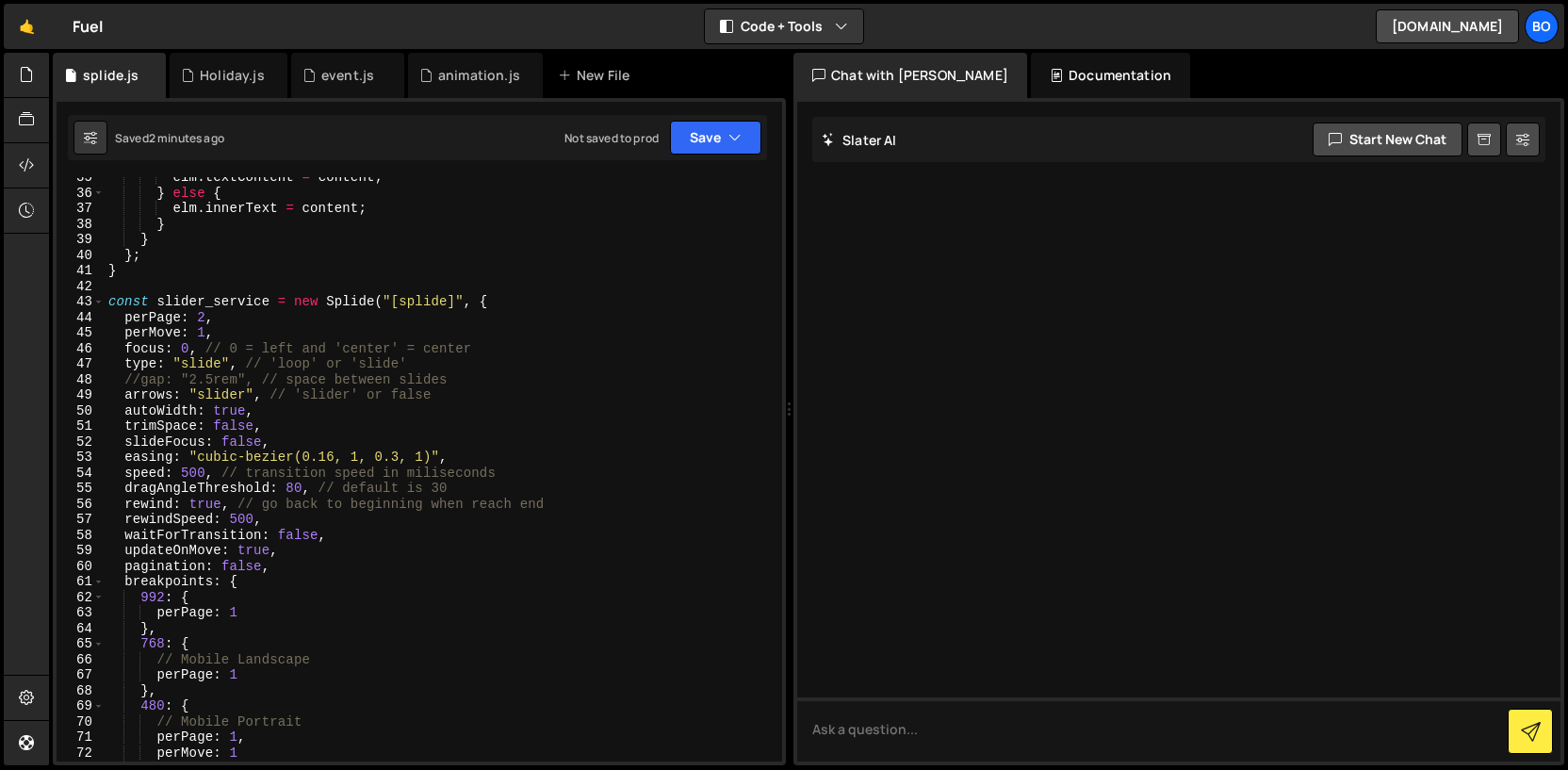
scroll to position [536, 0]
click at [428, 294] on div "elm . textContent = content ; } else { elm . innerText = content ; } } } ; } co…" at bounding box center [439, 477] width 670 height 615
paste textarea "splide-slider"
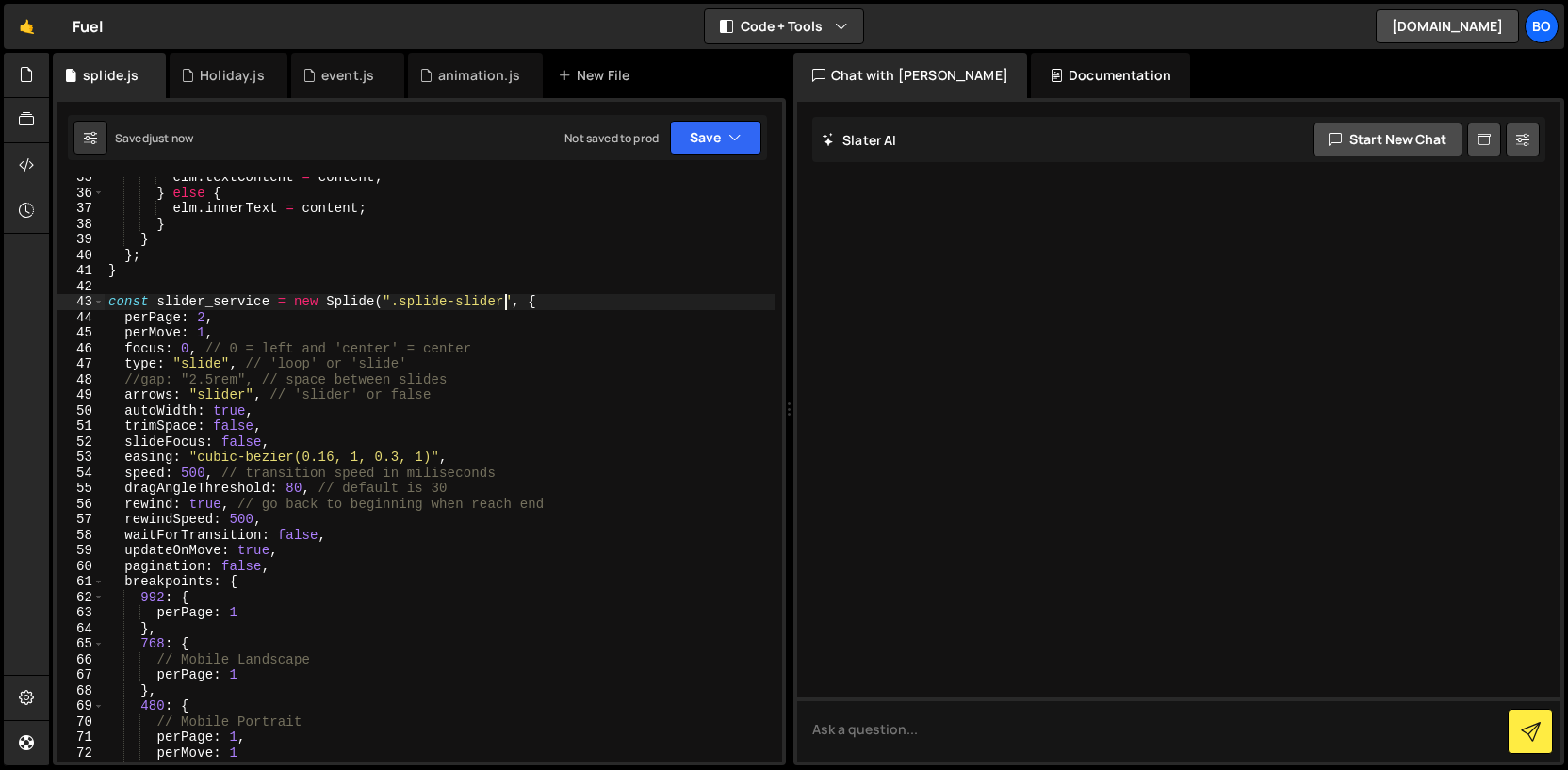
type textarea "const slider_service = new Splide(".splide-slider", {"
click at [33, 79] on icon at bounding box center [26, 74] width 15 height 21
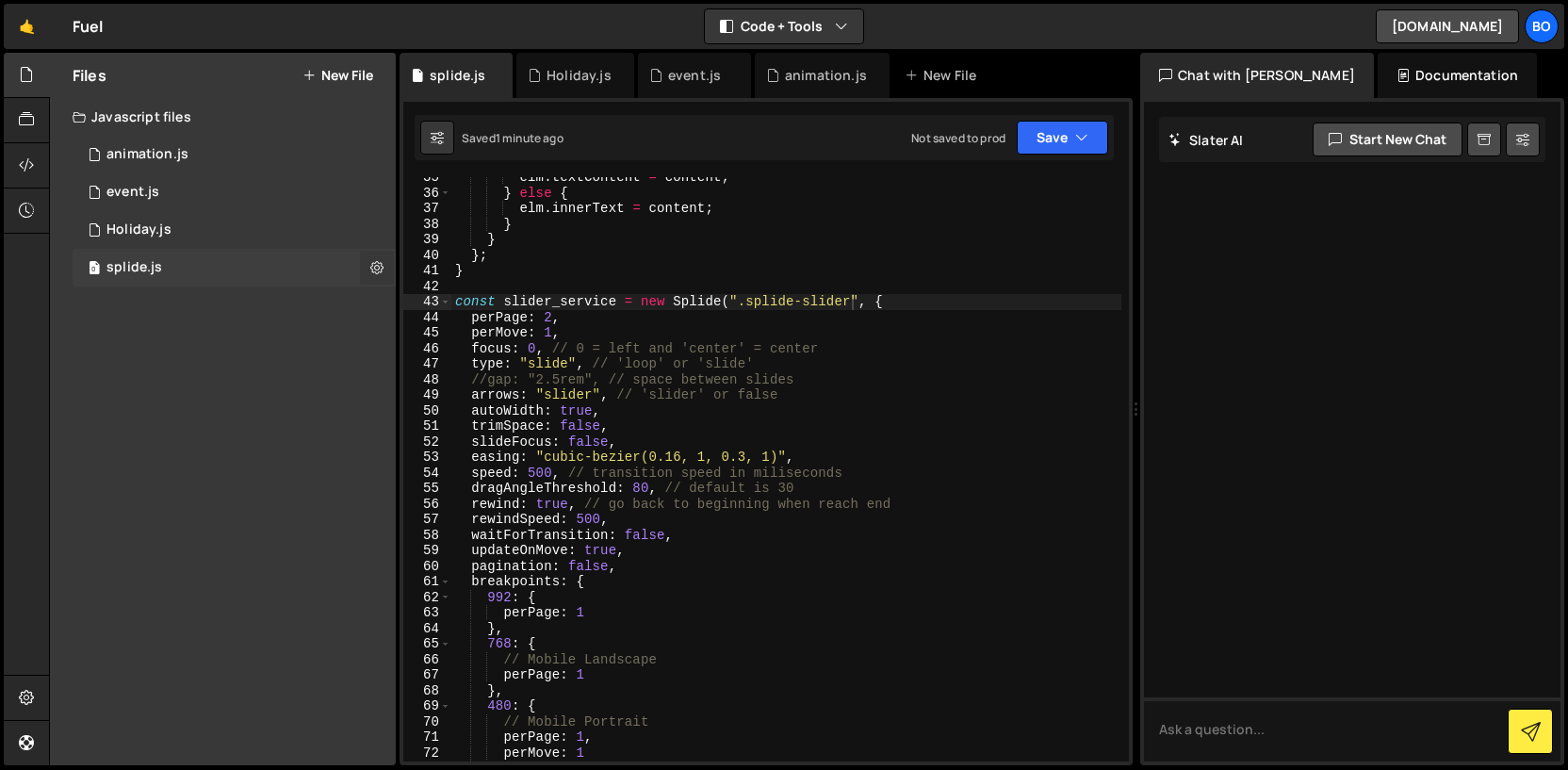
click at [372, 279] on button at bounding box center [377, 268] width 33 height 33
type input "splide"
radio input "true"
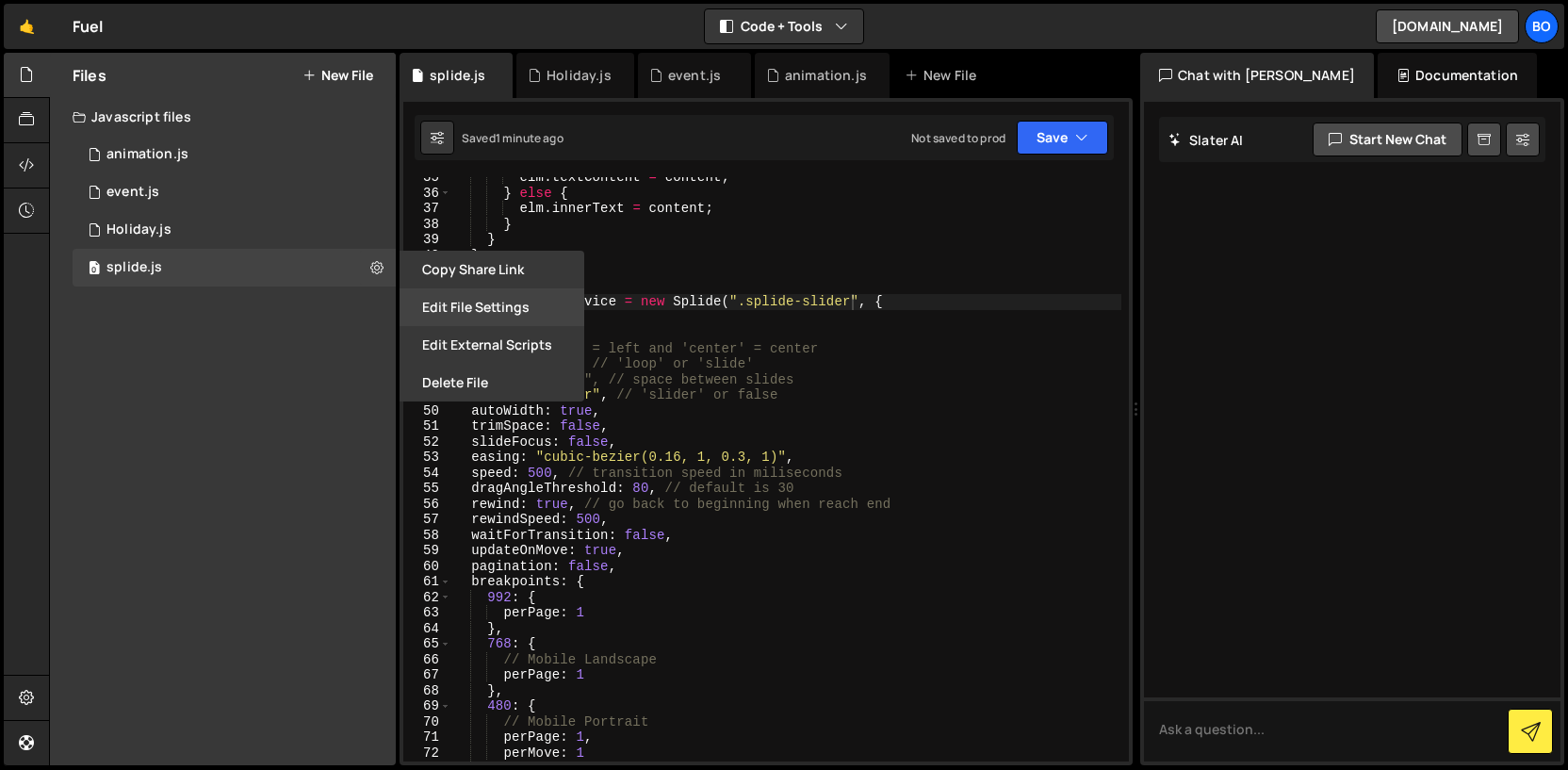
click at [421, 303] on button "Edit File Settings" at bounding box center [492, 307] width 185 height 37
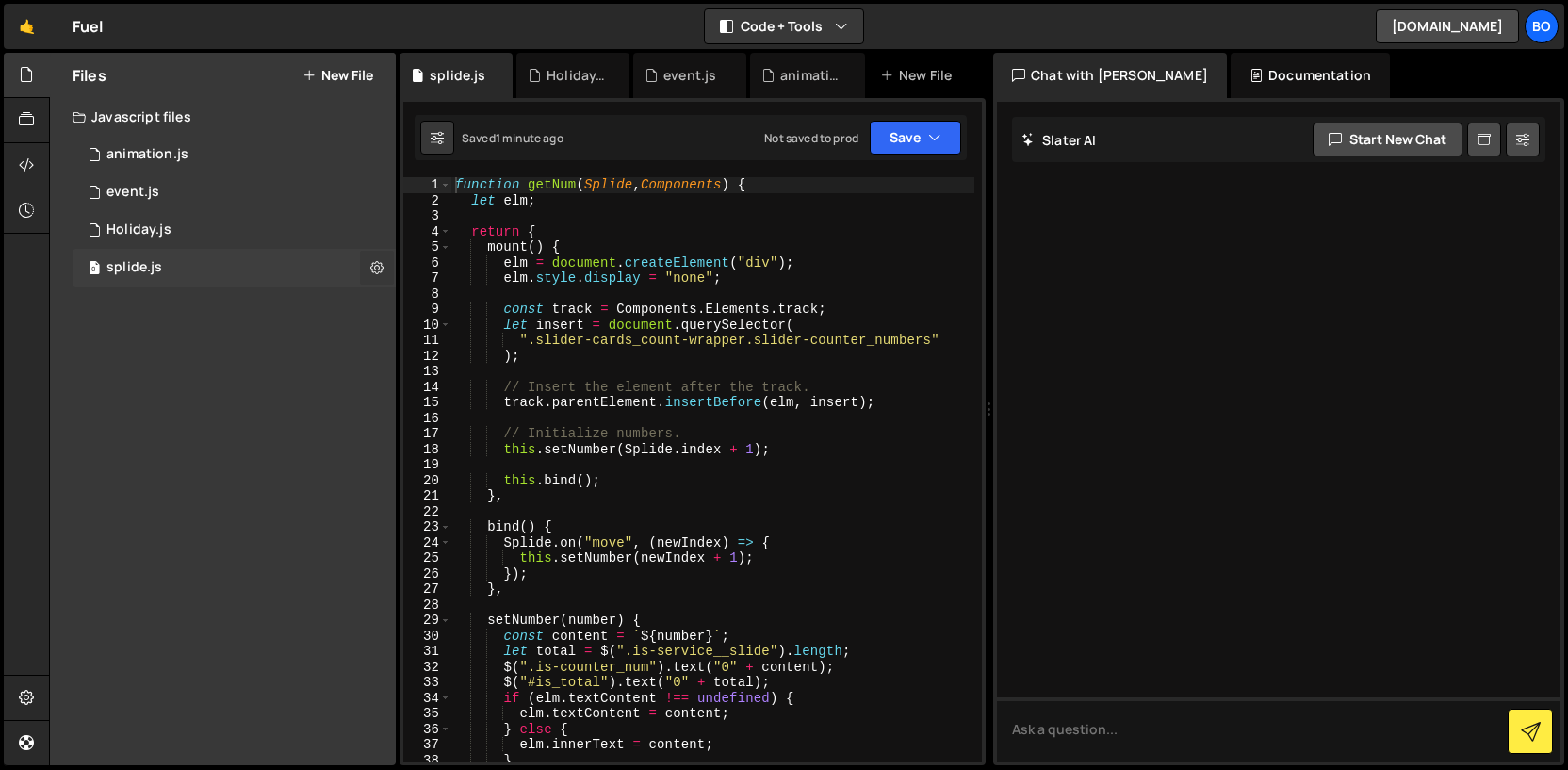
click at [376, 266] on icon at bounding box center [376, 267] width 13 height 18
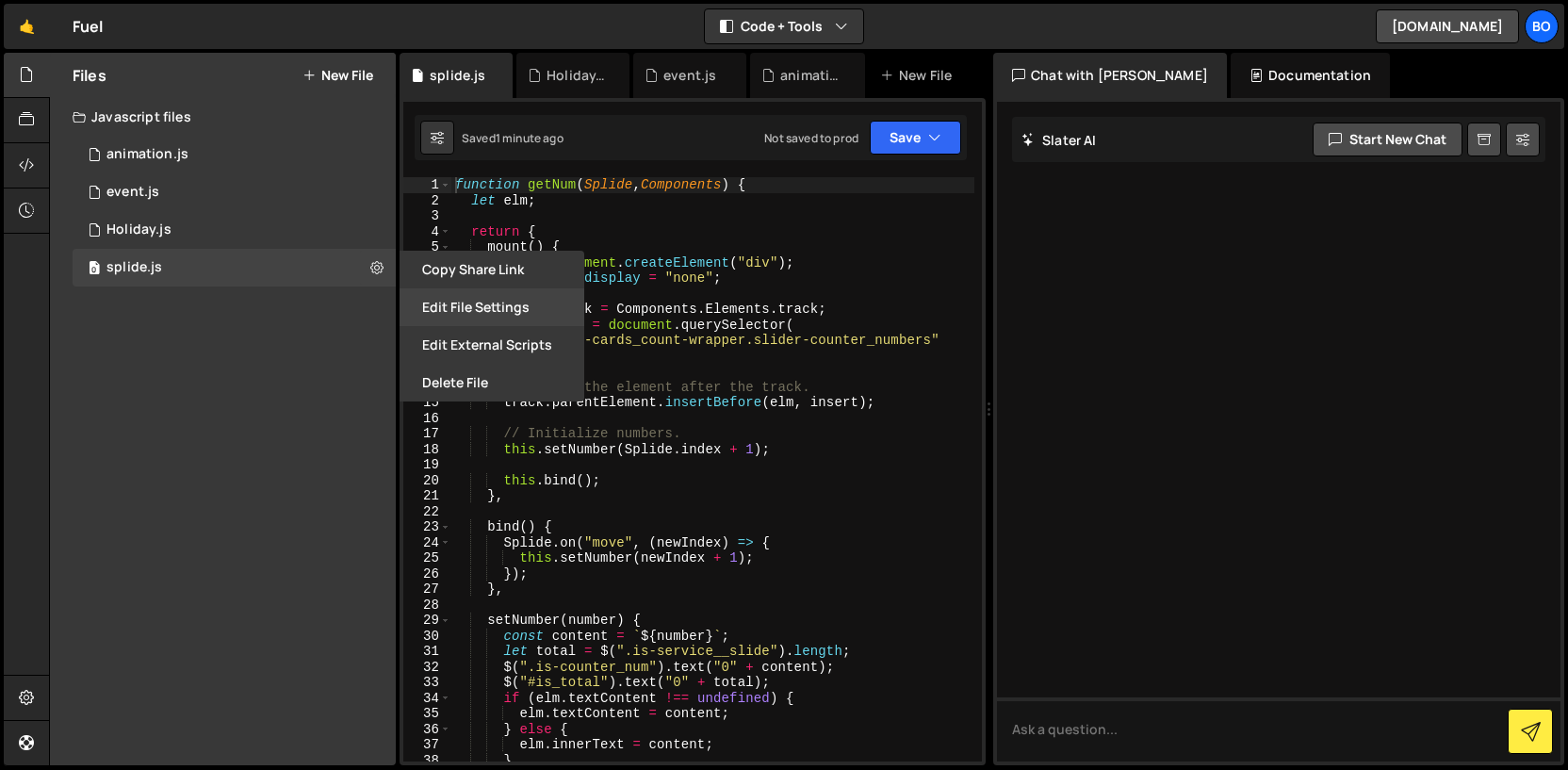
click at [419, 308] on button "Edit File Settings" at bounding box center [492, 307] width 185 height 37
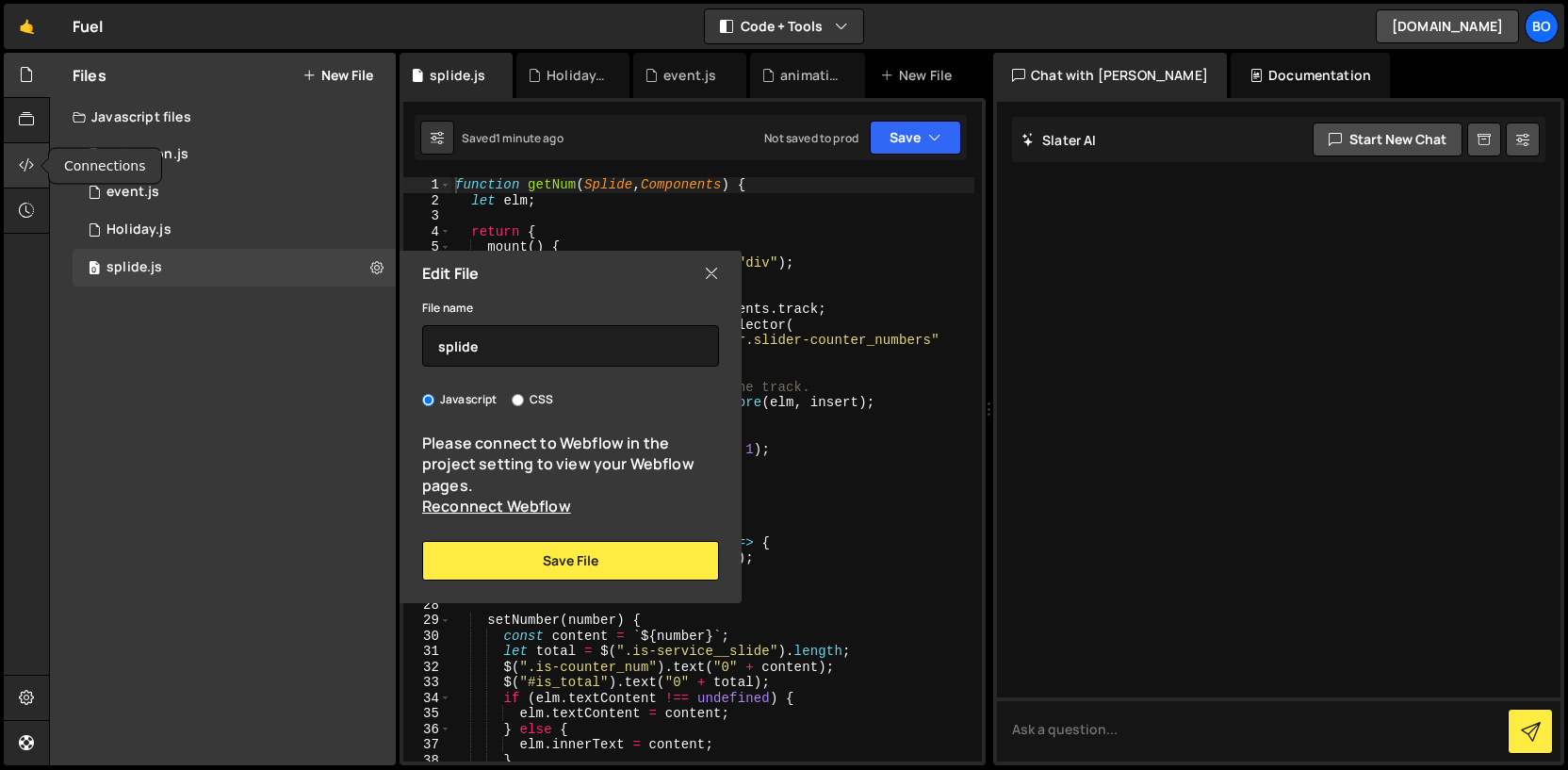
click at [19, 166] on icon at bounding box center [26, 164] width 15 height 21
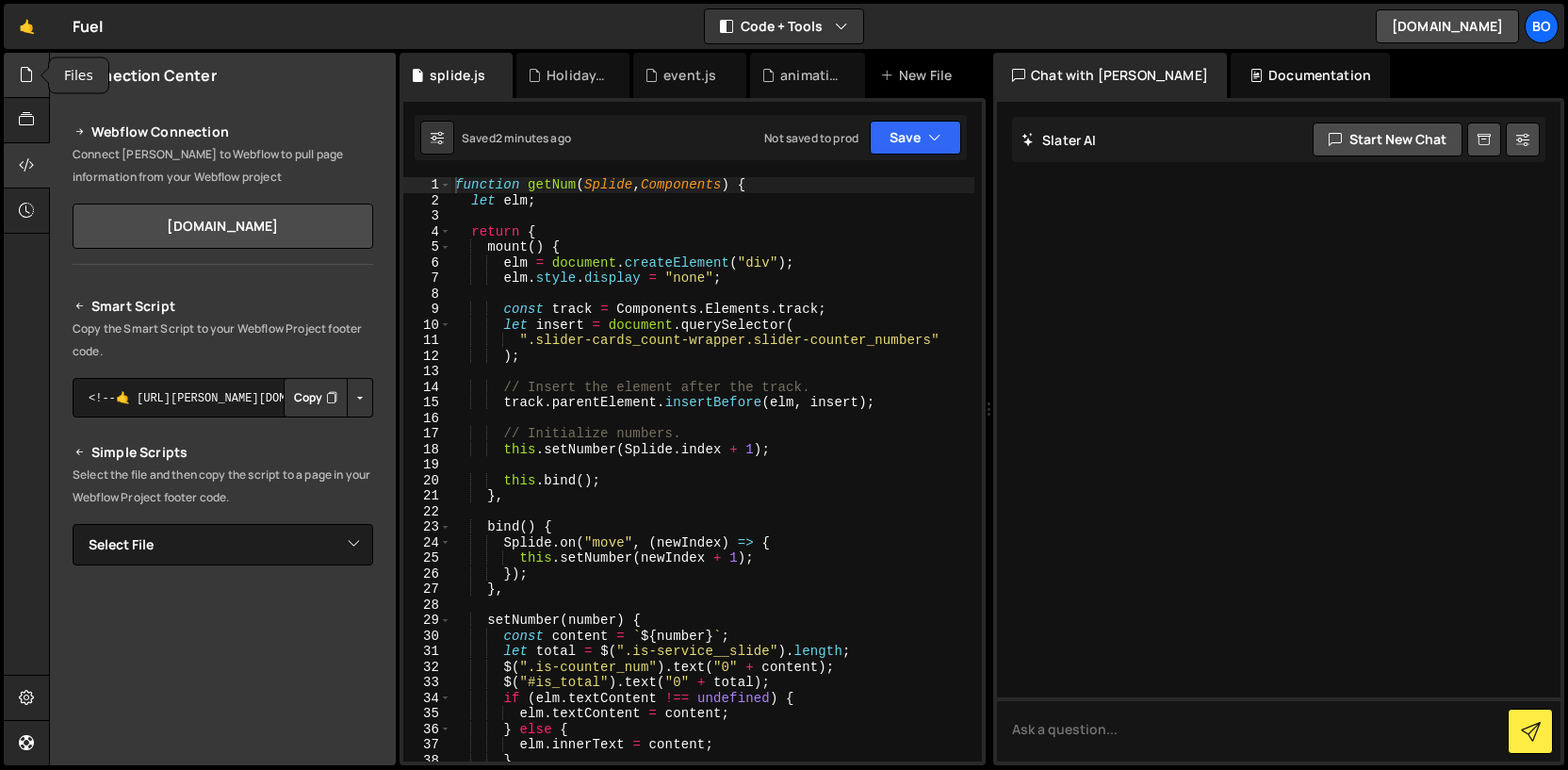
click at [28, 82] on icon at bounding box center [26, 74] width 15 height 21
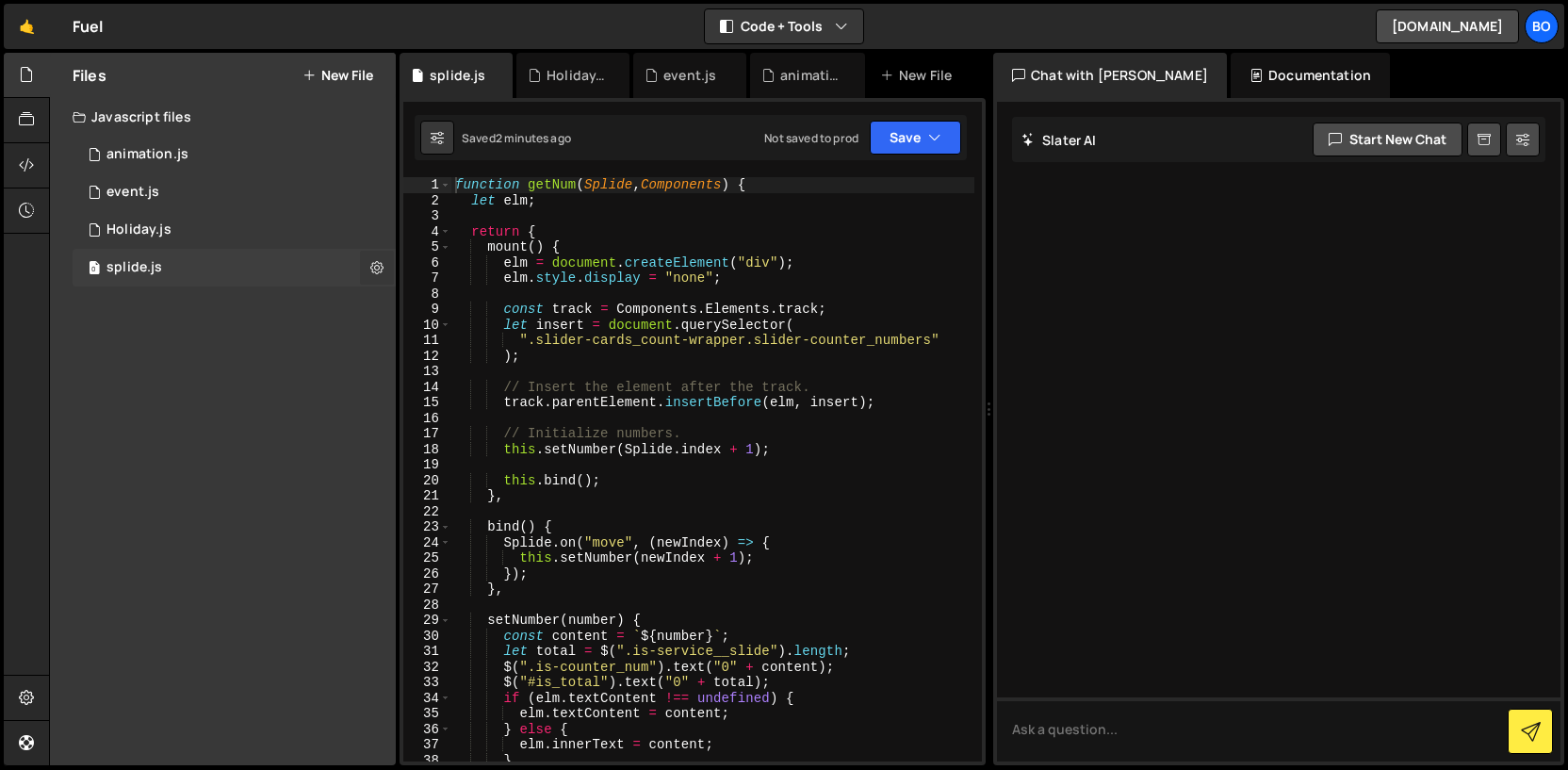
click at [379, 272] on icon at bounding box center [376, 267] width 13 height 18
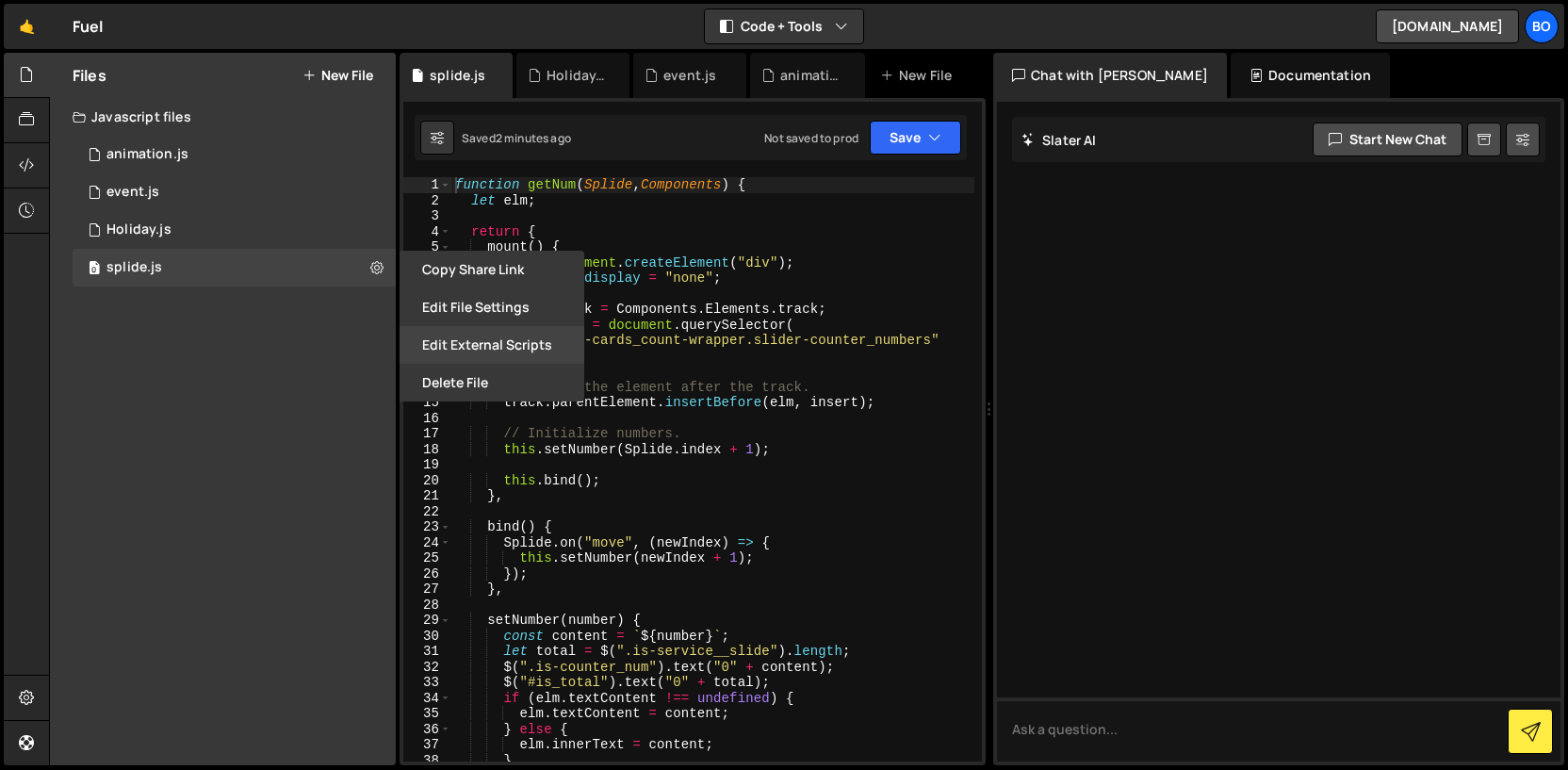
click at [436, 343] on button "Edit External Scripts" at bounding box center [492, 345] width 185 height 37
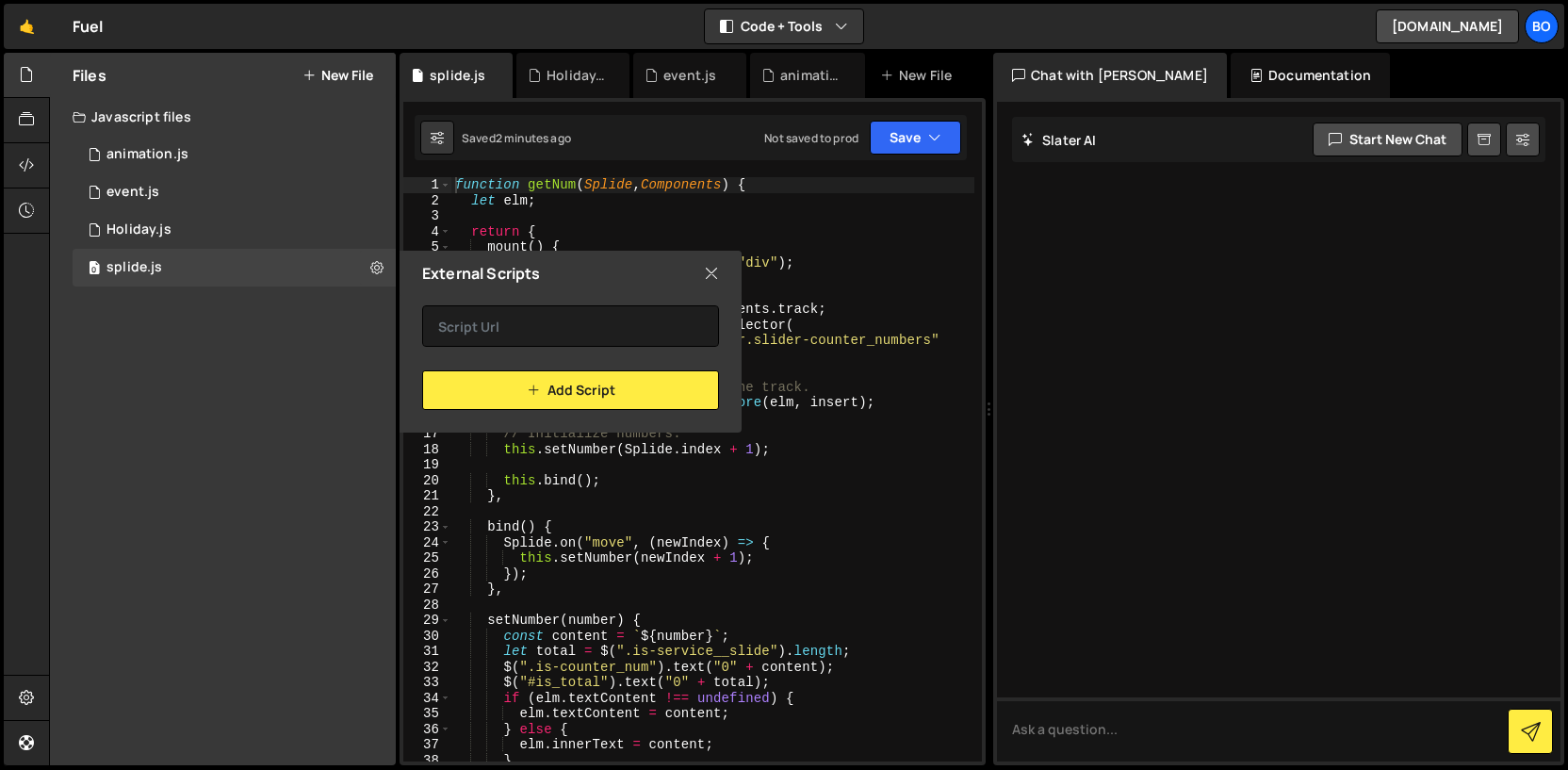
click at [713, 275] on icon at bounding box center [711, 273] width 15 height 21
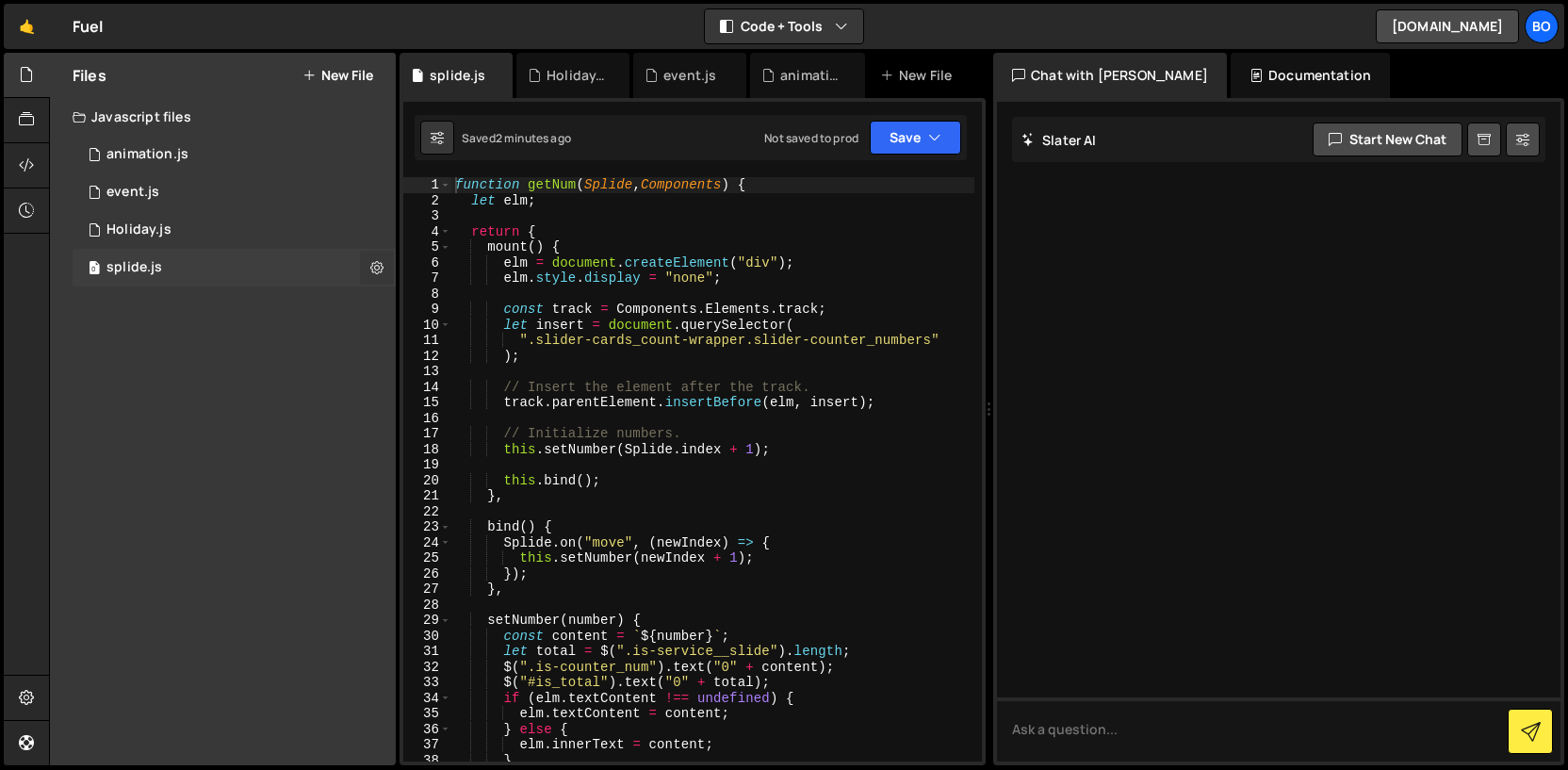
click at [382, 274] on icon at bounding box center [376, 267] width 13 height 18
type input "splide"
radio input "true"
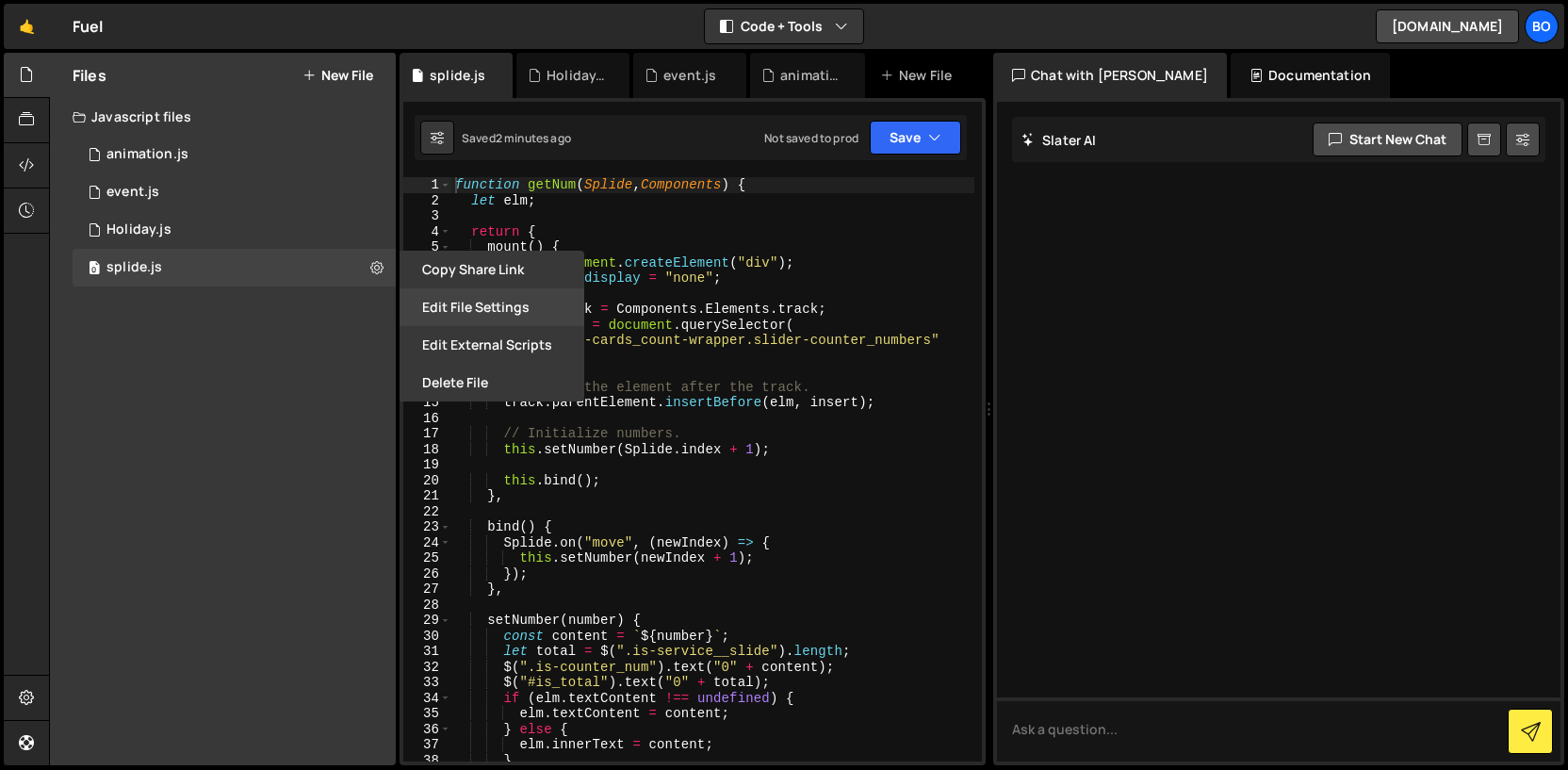
click at [467, 300] on button "Edit File Settings" at bounding box center [492, 307] width 185 height 37
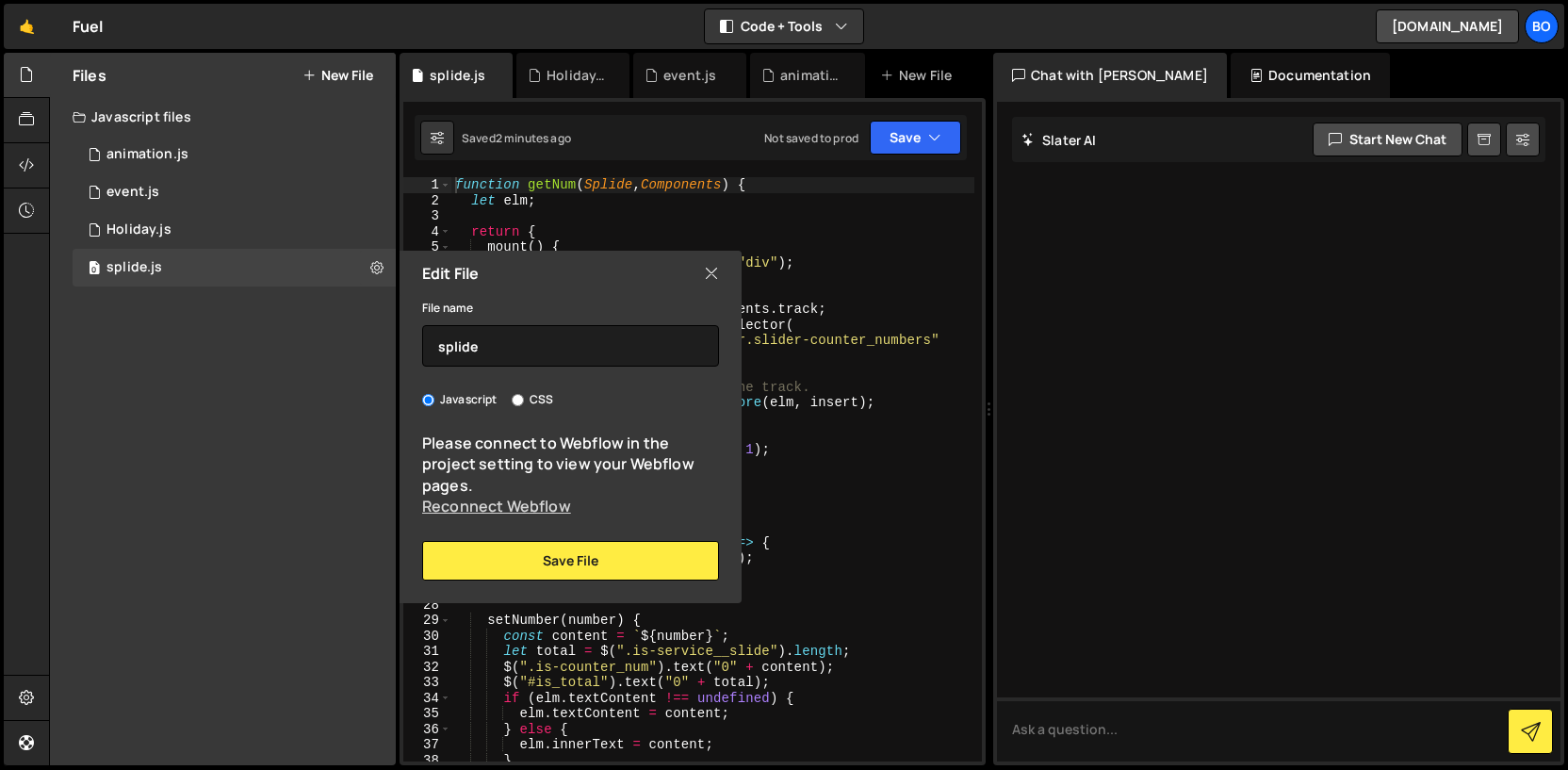
click at [499, 505] on link "Reconnect Webflow" at bounding box center [496, 505] width 149 height 21
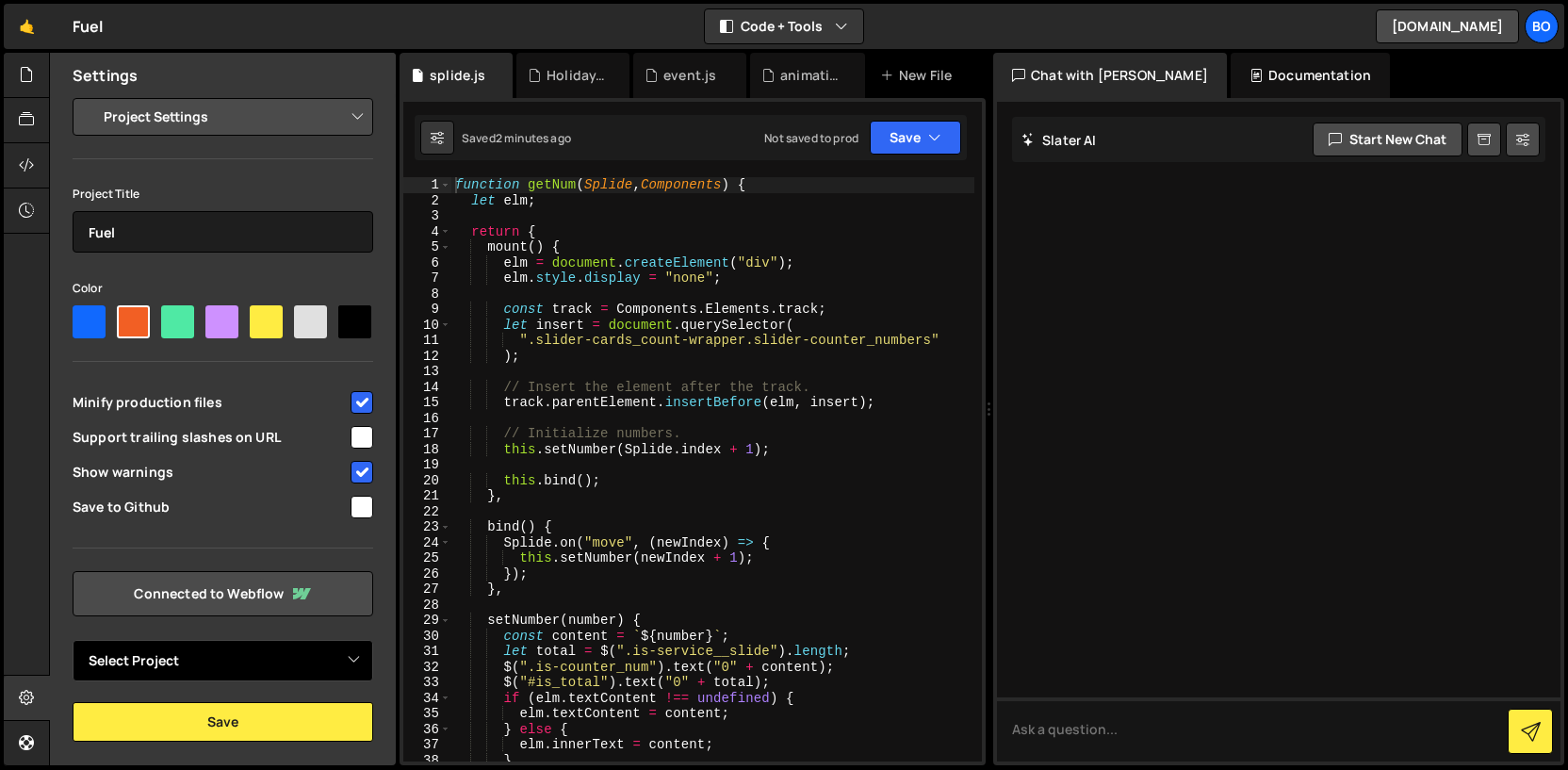
click at [252, 653] on select "Select Project Fuel Website Development" at bounding box center [223, 661] width 300 height 41
select select "6411cac51b84492426477075"
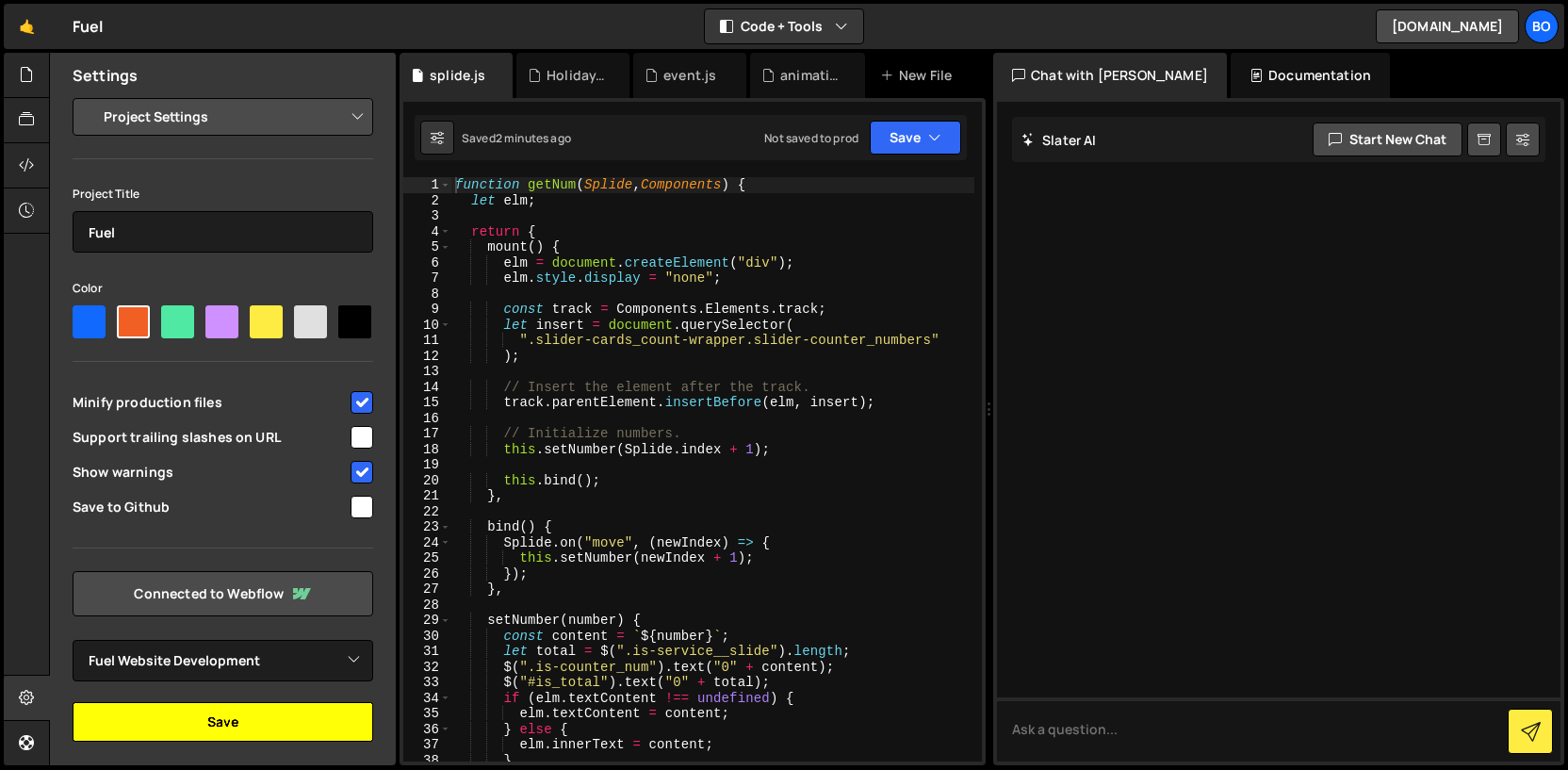
click at [236, 714] on button "Save" at bounding box center [223, 722] width 300 height 39
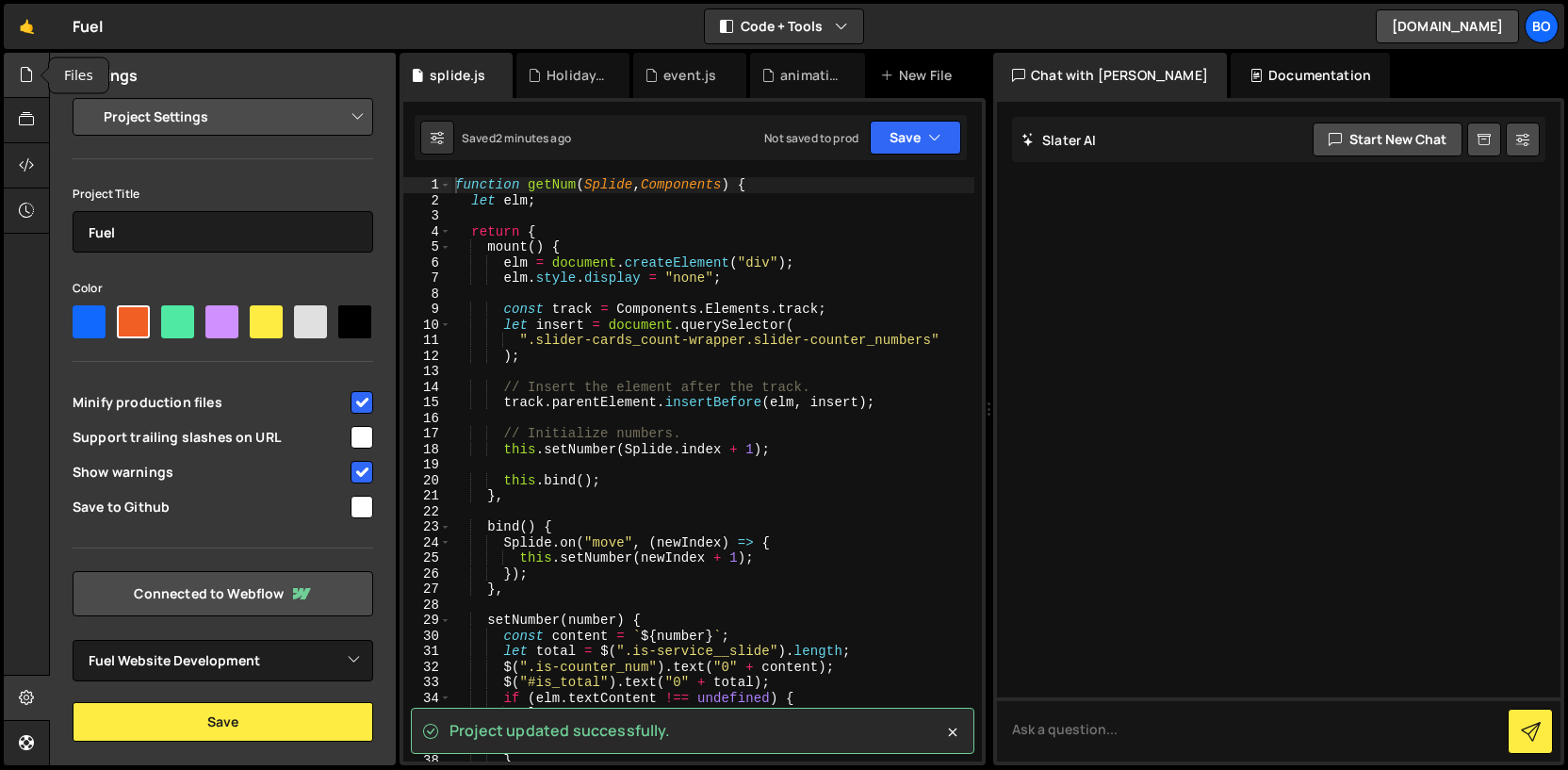
click at [22, 86] on div at bounding box center [27, 76] width 46 height 45
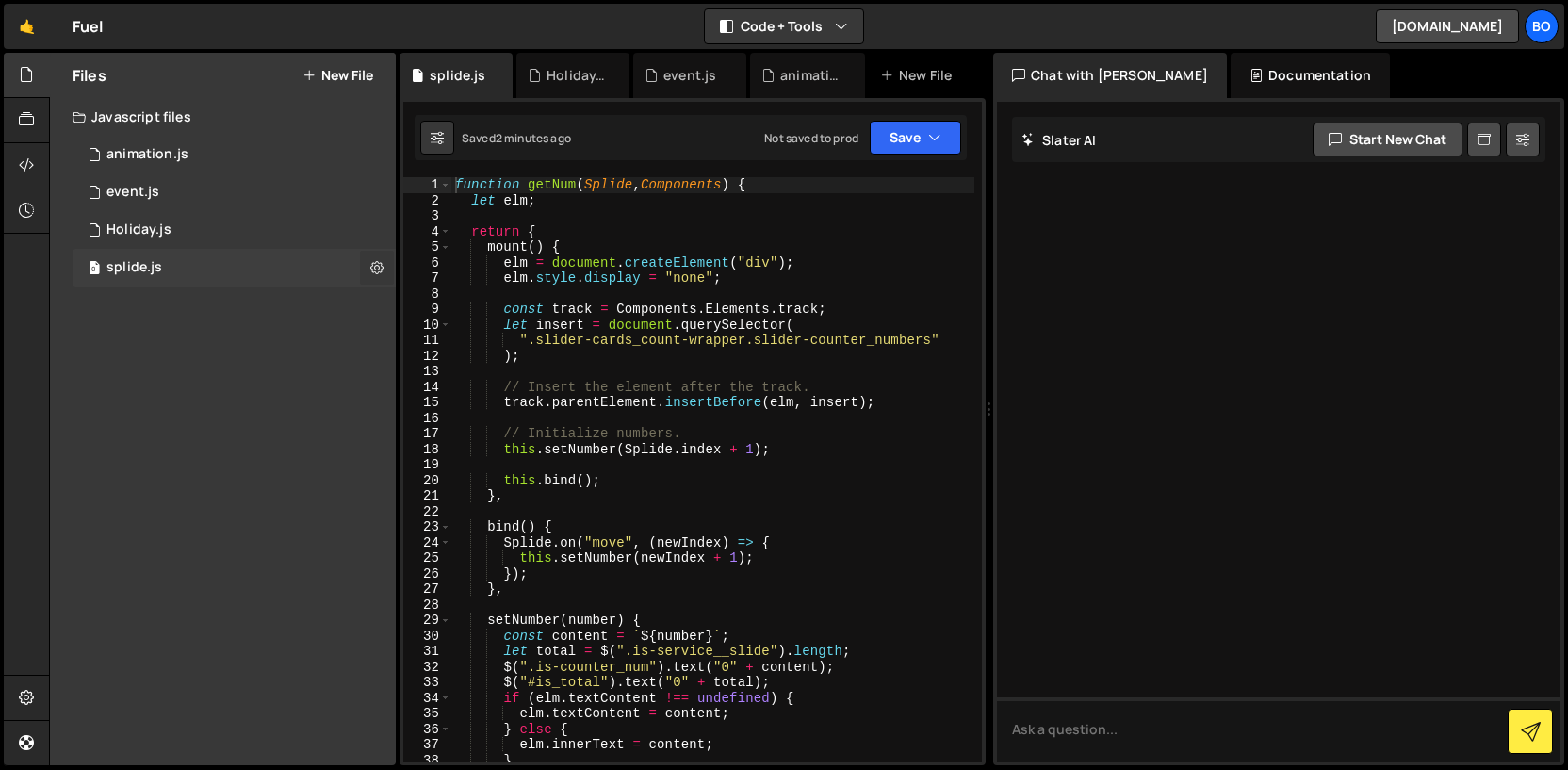
click at [382, 269] on icon at bounding box center [376, 267] width 13 height 18
type input "splide"
radio input "true"
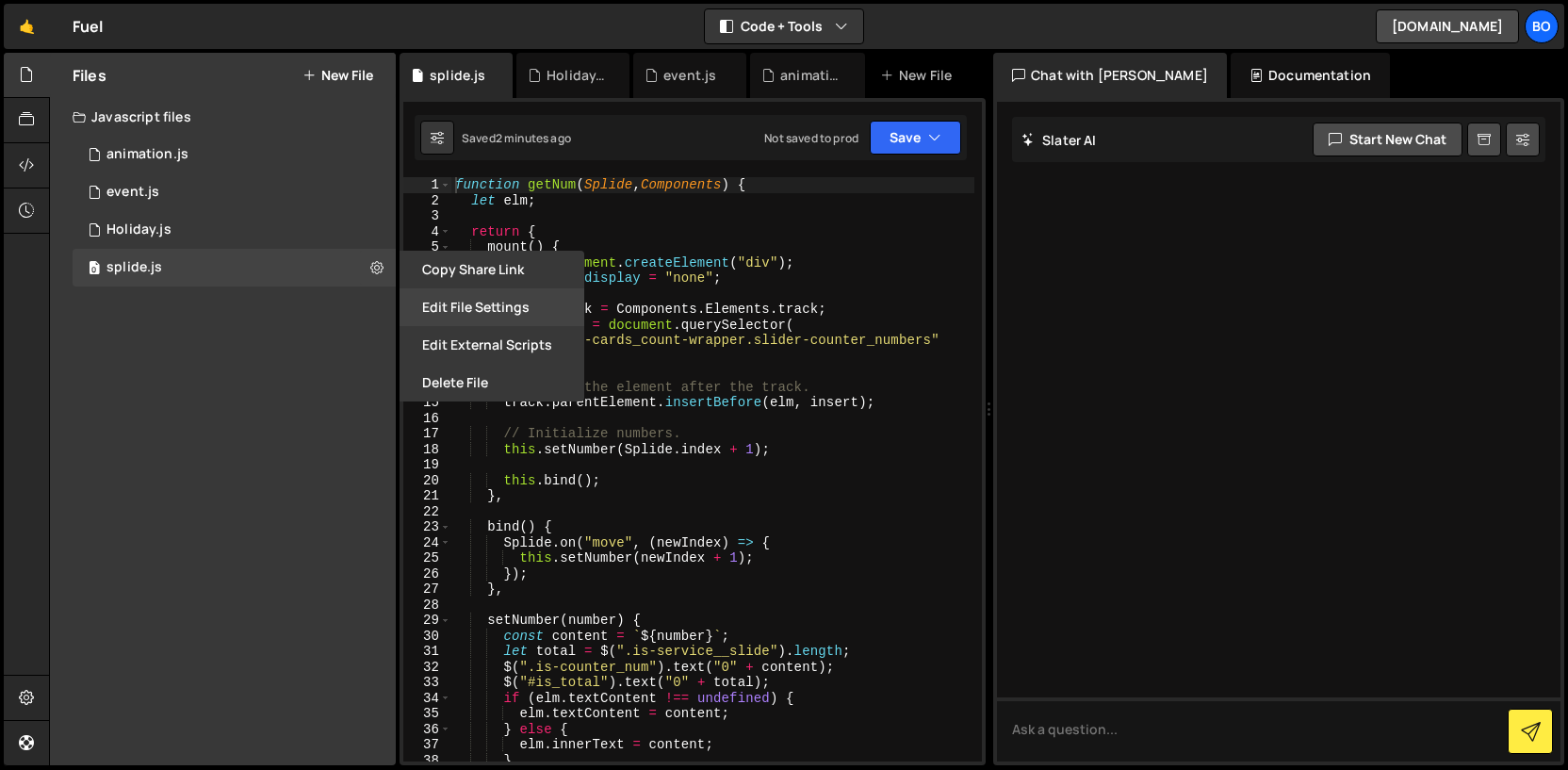
click at [411, 304] on button "Edit File Settings" at bounding box center [492, 307] width 185 height 37
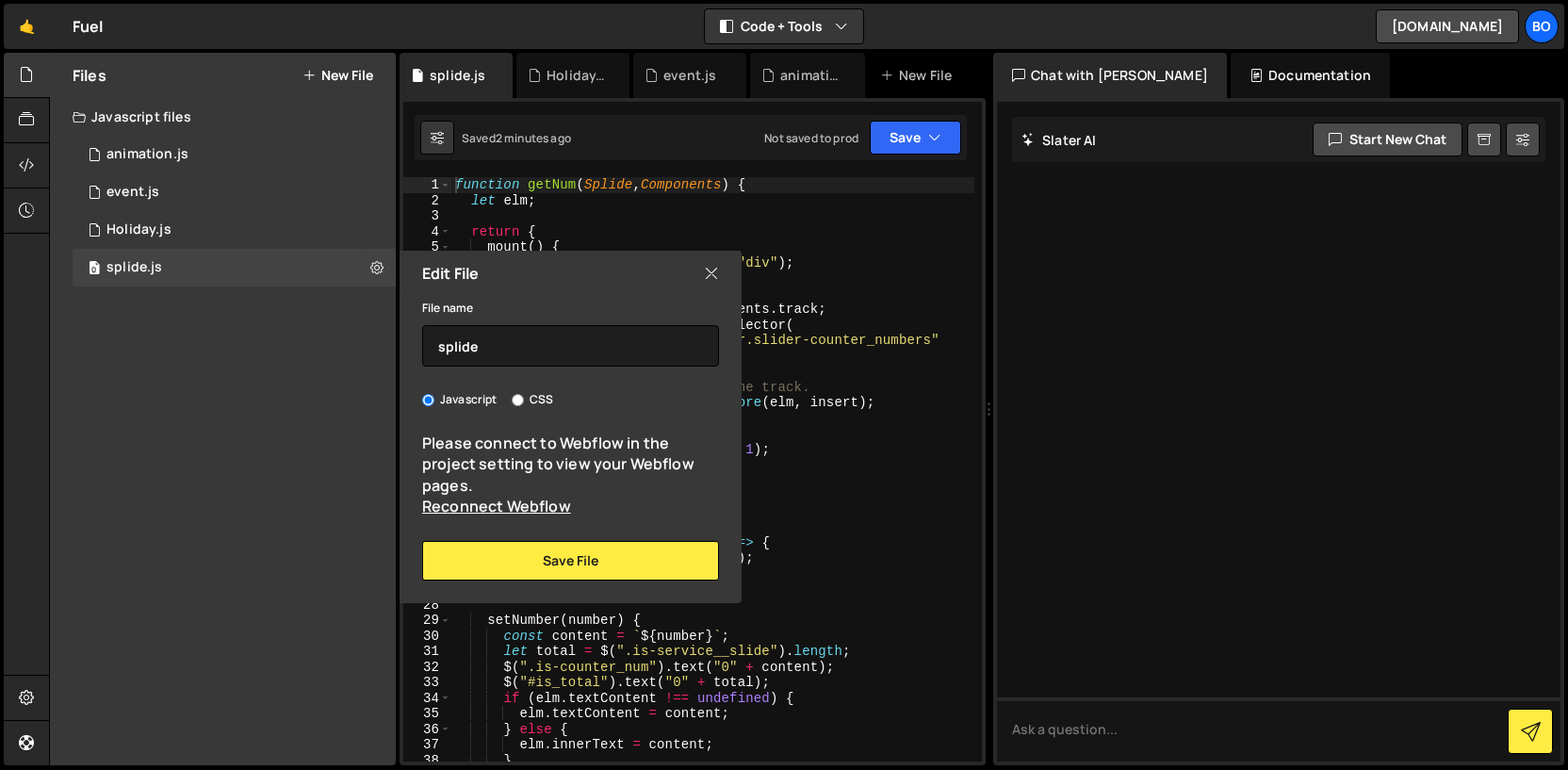
click at [216, 416] on div "Files New File Javascript files 0 animation.js 0 1 event.js 0 1 Holiday.js 0 0" at bounding box center [223, 409] width 346 height 712
click at [14, 133] on div at bounding box center [27, 121] width 46 height 45
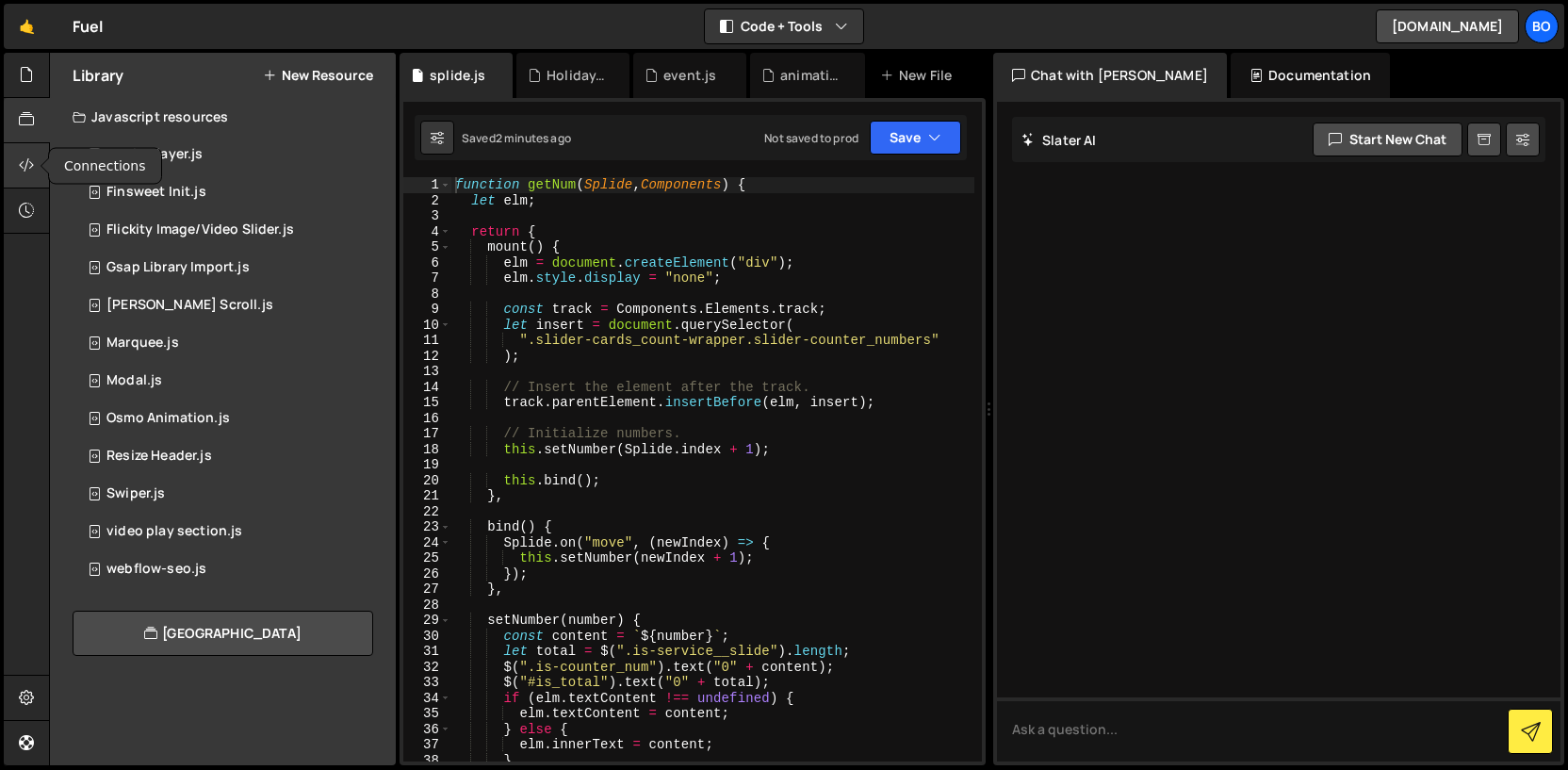
click at [24, 156] on icon at bounding box center [26, 164] width 15 height 21
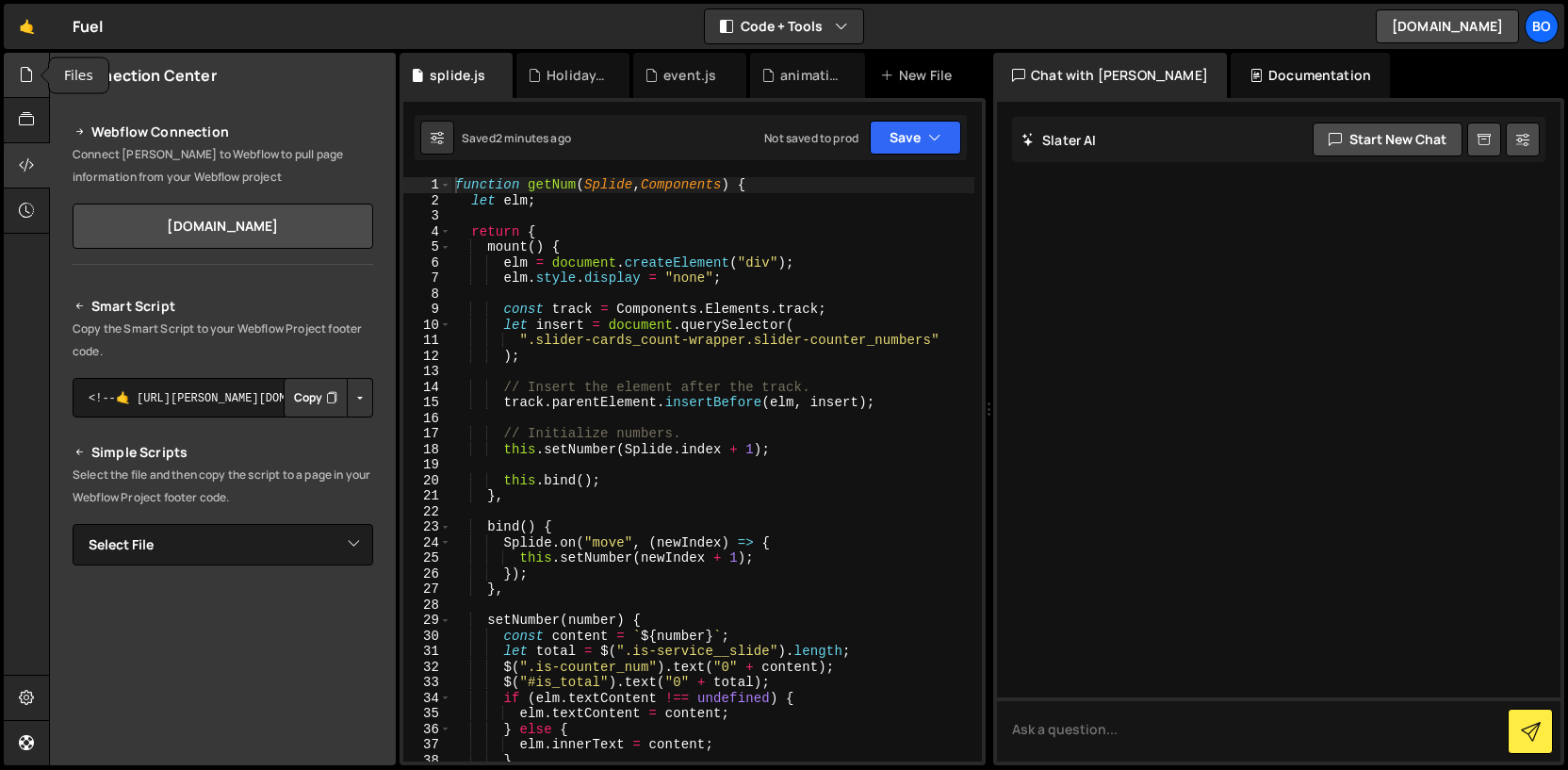
click at [28, 75] on icon at bounding box center [26, 74] width 15 height 21
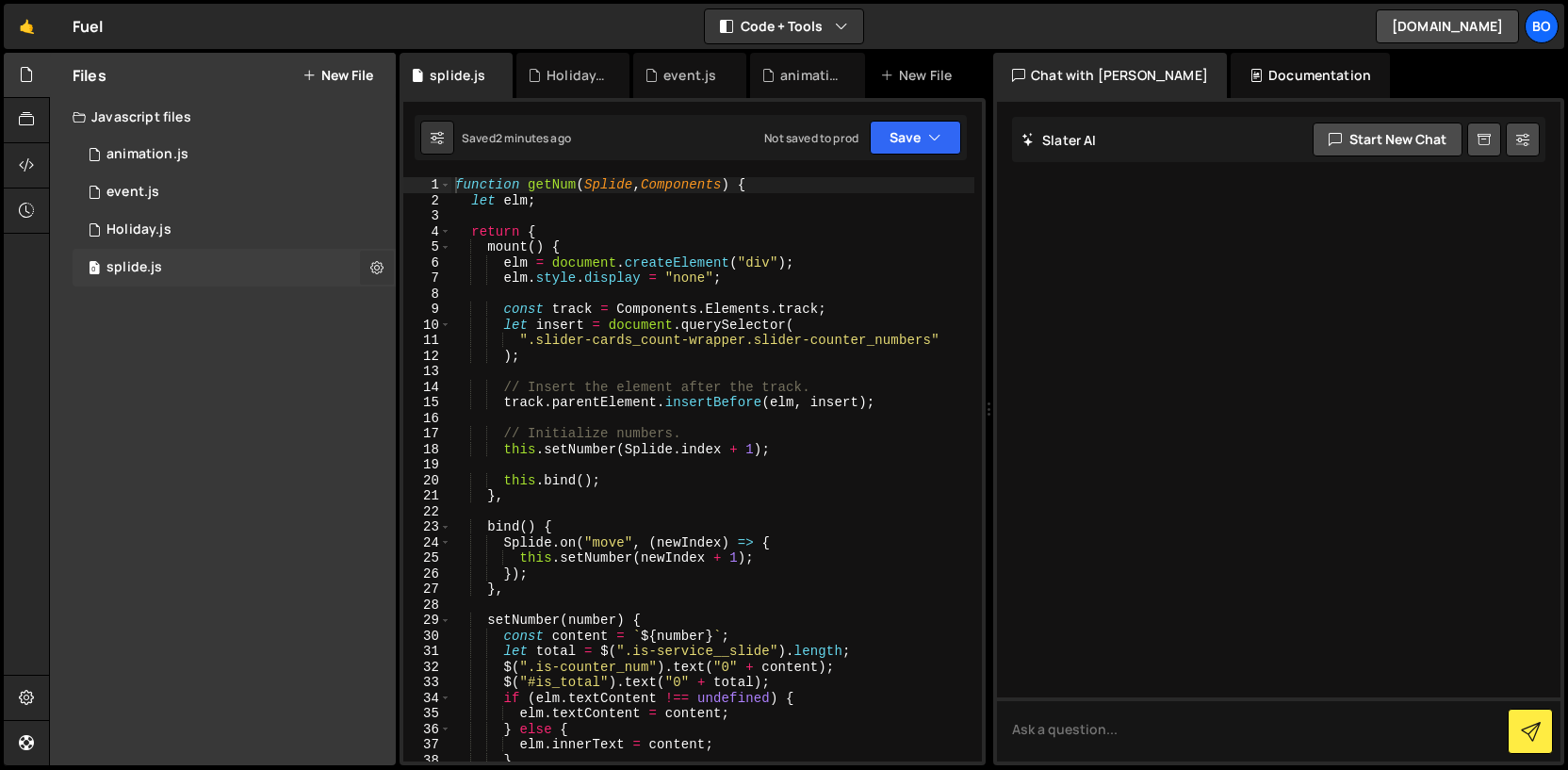
click at [377, 274] on icon at bounding box center [376, 267] width 13 height 18
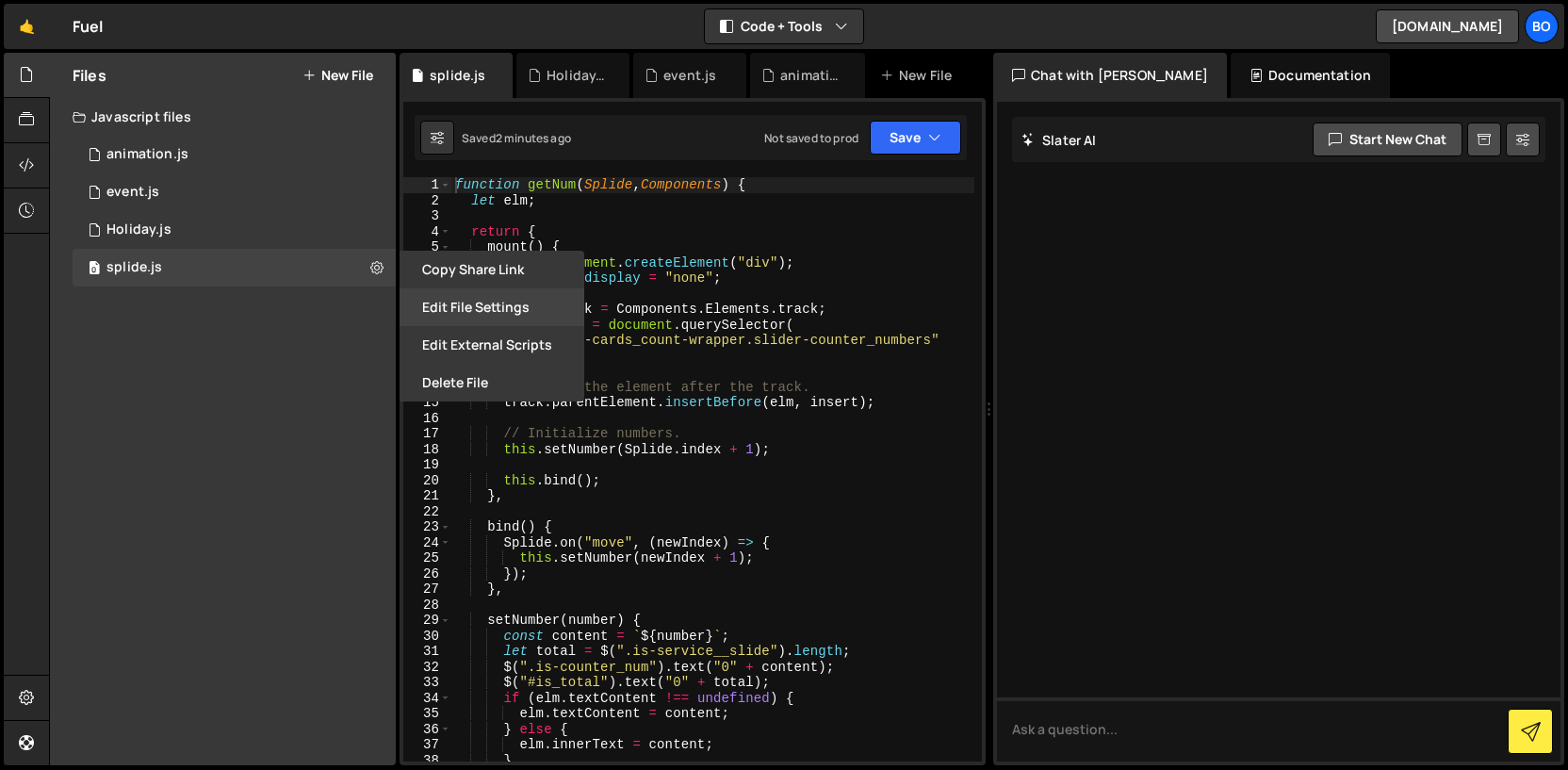
click at [409, 310] on button "Edit File Settings" at bounding box center [492, 307] width 185 height 37
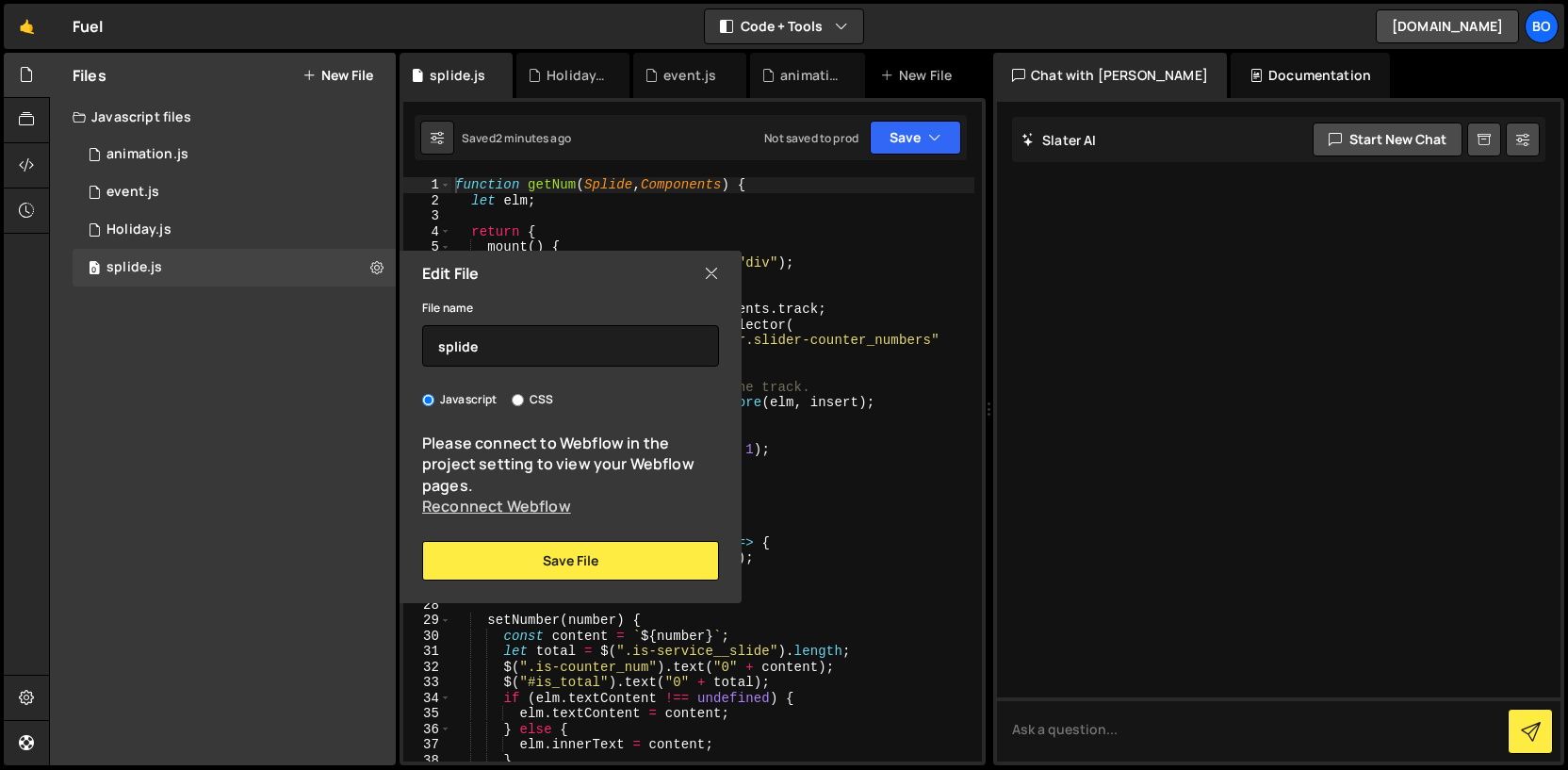
click at [473, 507] on link "Reconnect Webflow" at bounding box center [496, 505] width 149 height 21
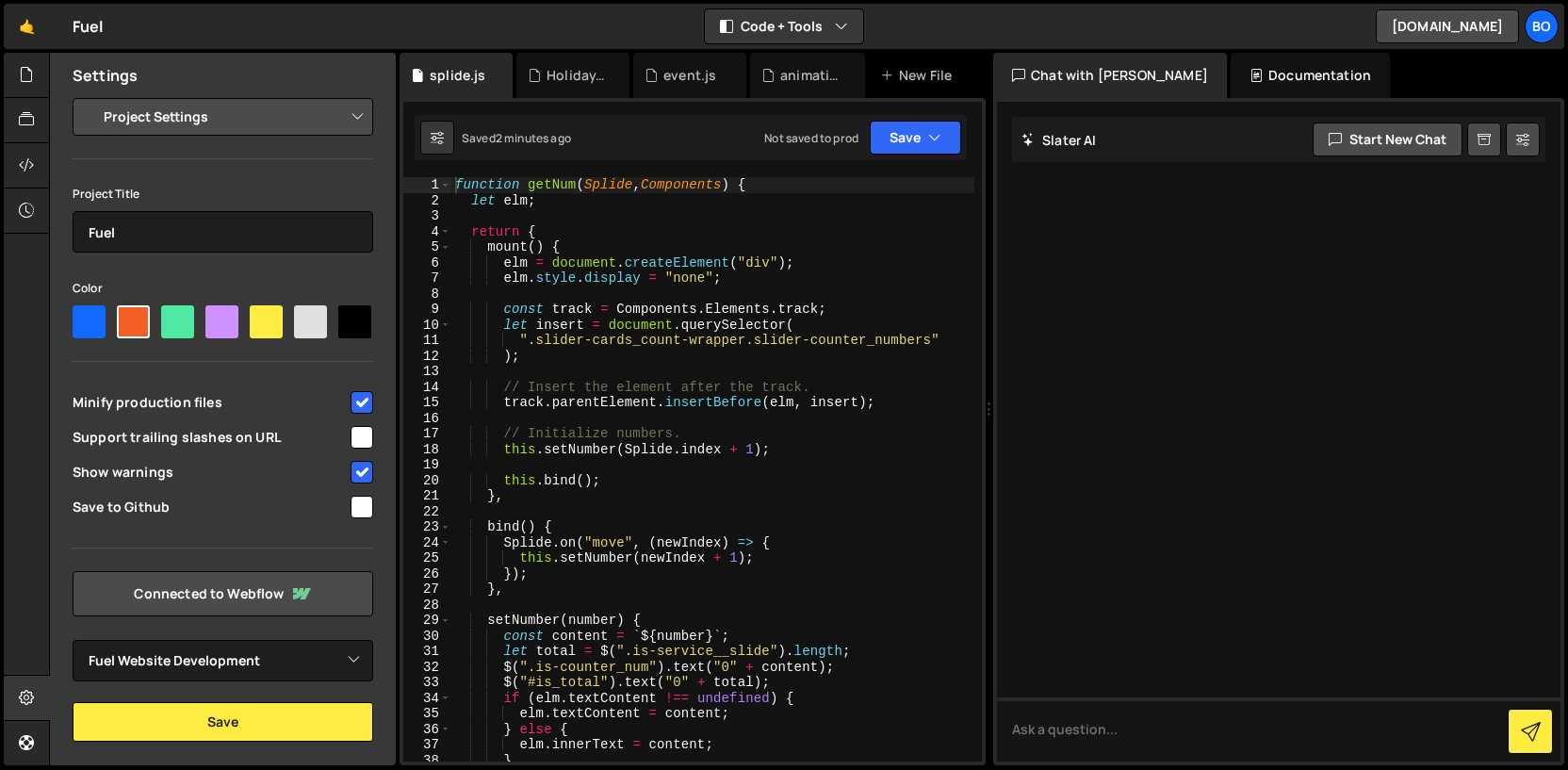
click at [190, 112] on select "Project Settings Code Editor Settings Chat Settings" at bounding box center [227, 117] width 276 height 41
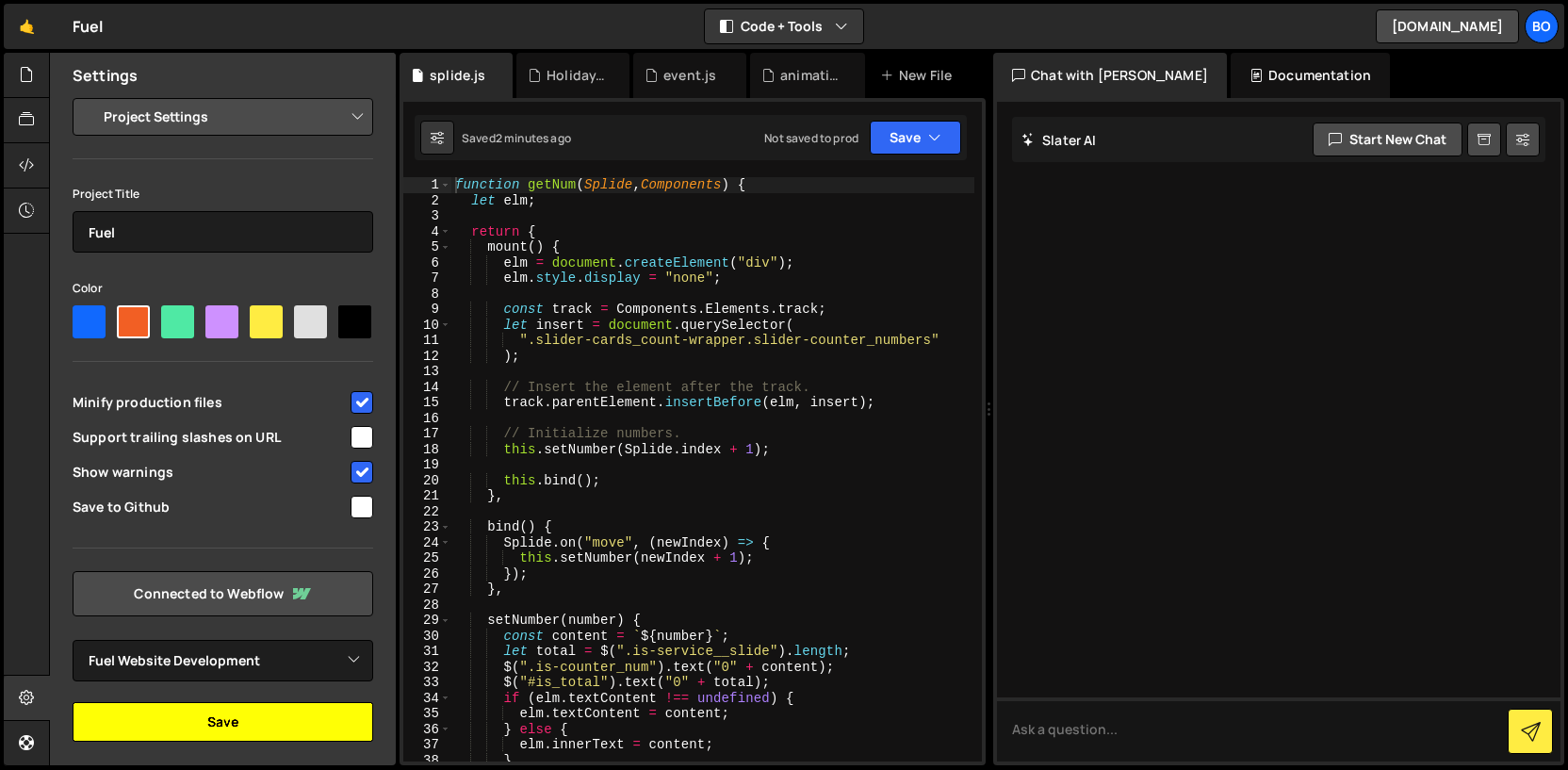
click at [211, 719] on button "Save" at bounding box center [223, 722] width 300 height 39
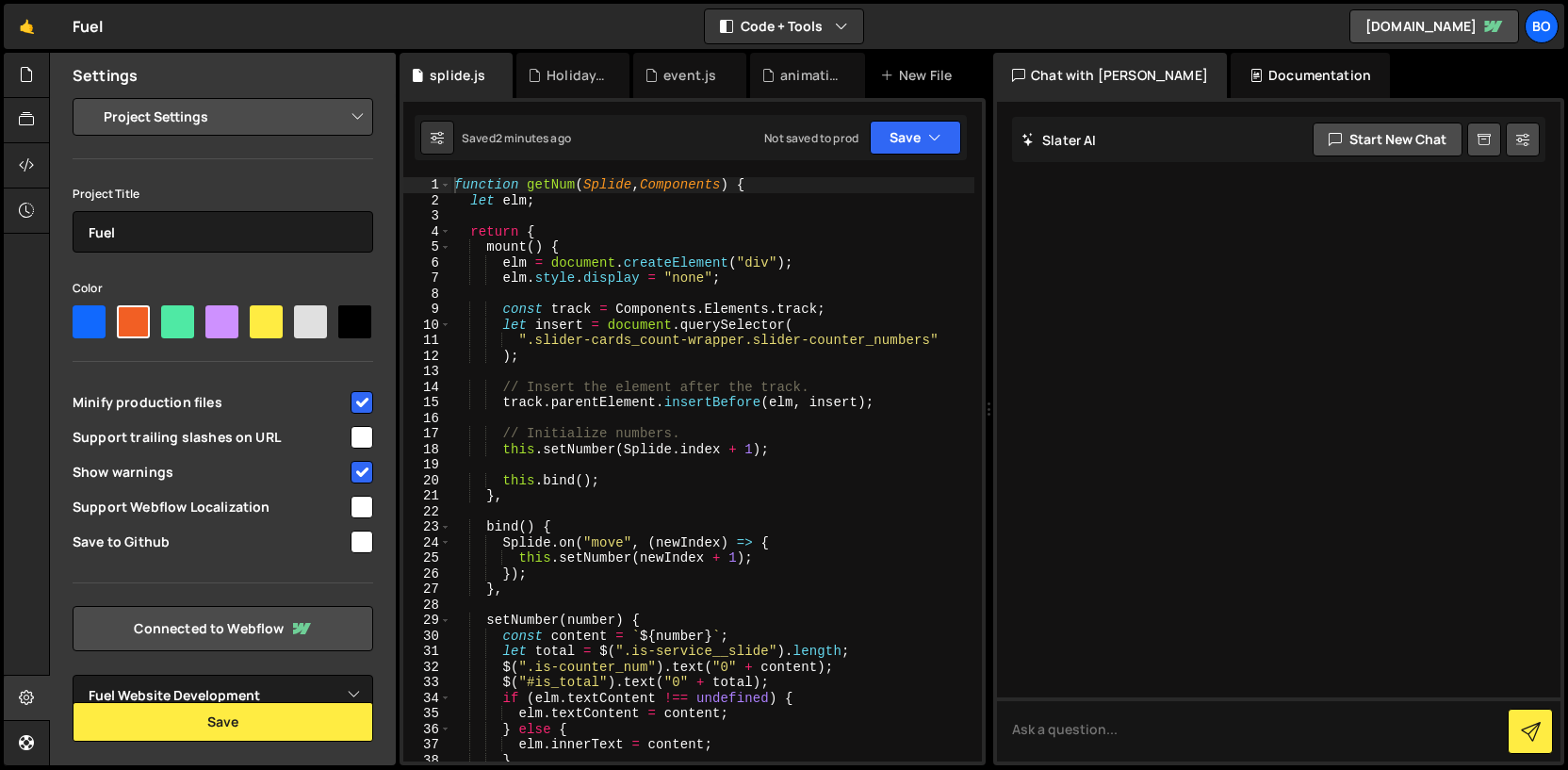
select select "6411cac51b84492426477075"
click at [29, 81] on icon at bounding box center [26, 74] width 15 height 21
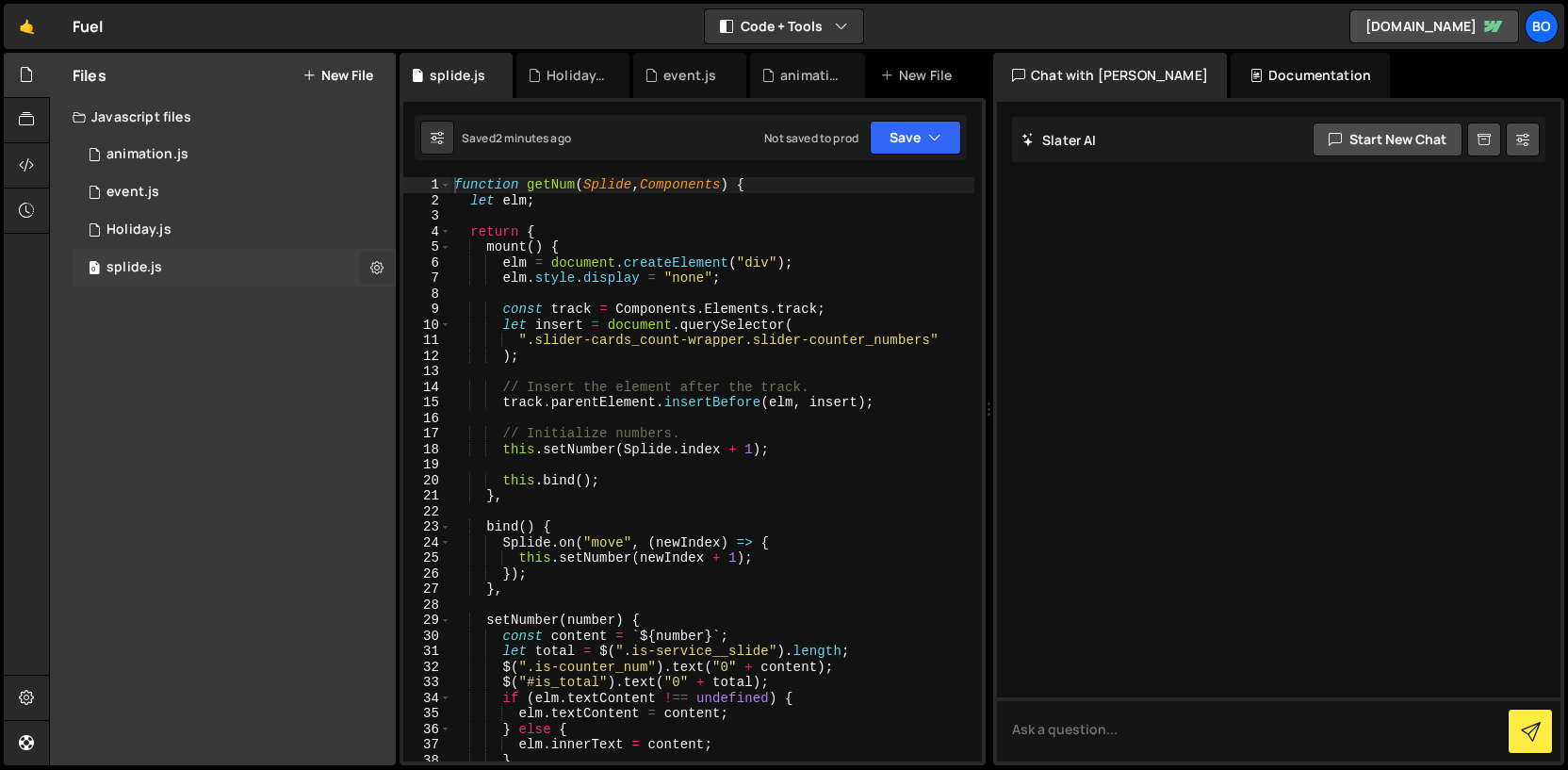
click at [384, 273] on button at bounding box center [377, 268] width 33 height 33
type input "splide"
radio input "true"
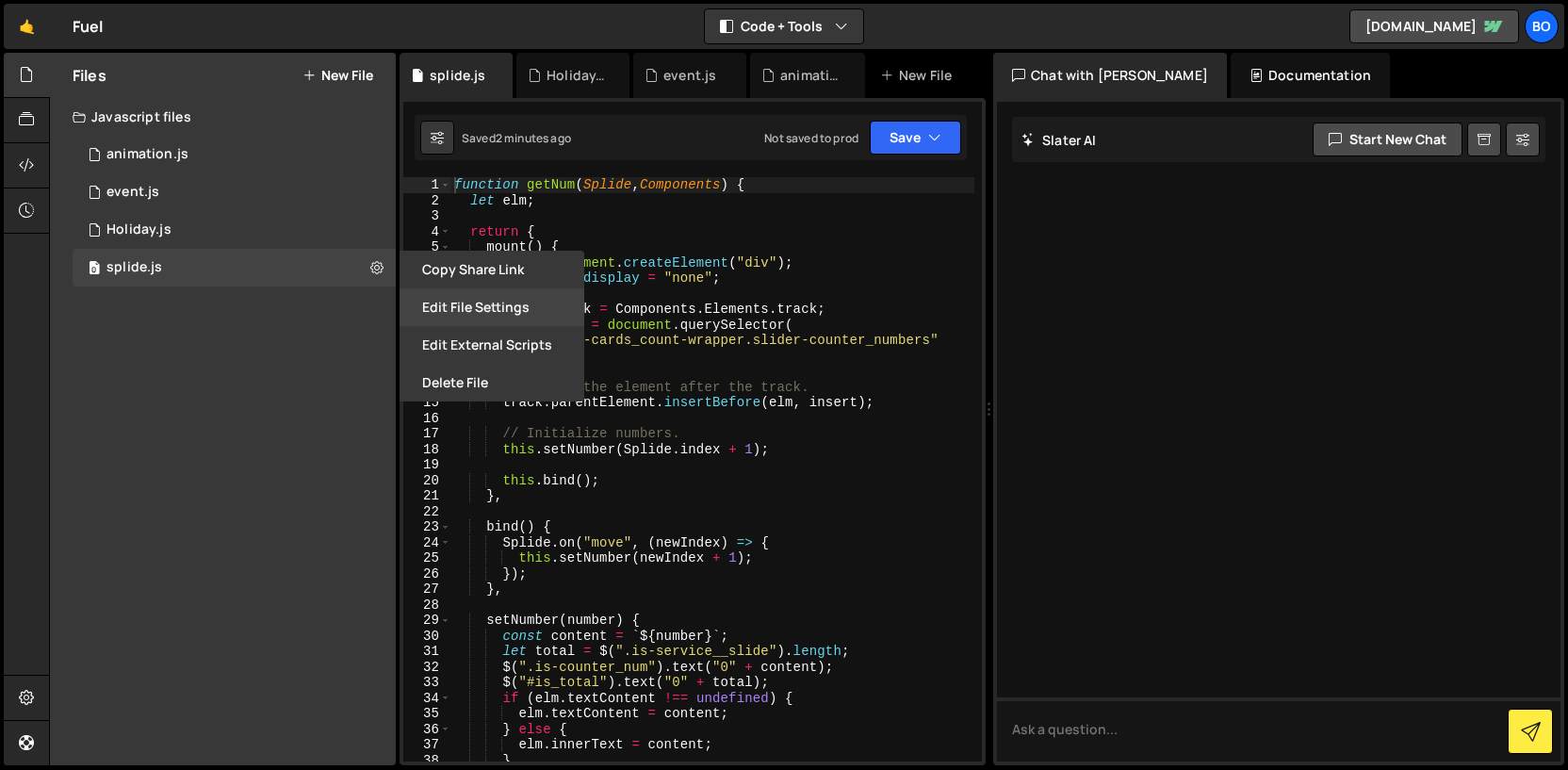
click at [425, 306] on button "Edit File Settings" at bounding box center [492, 307] width 185 height 37
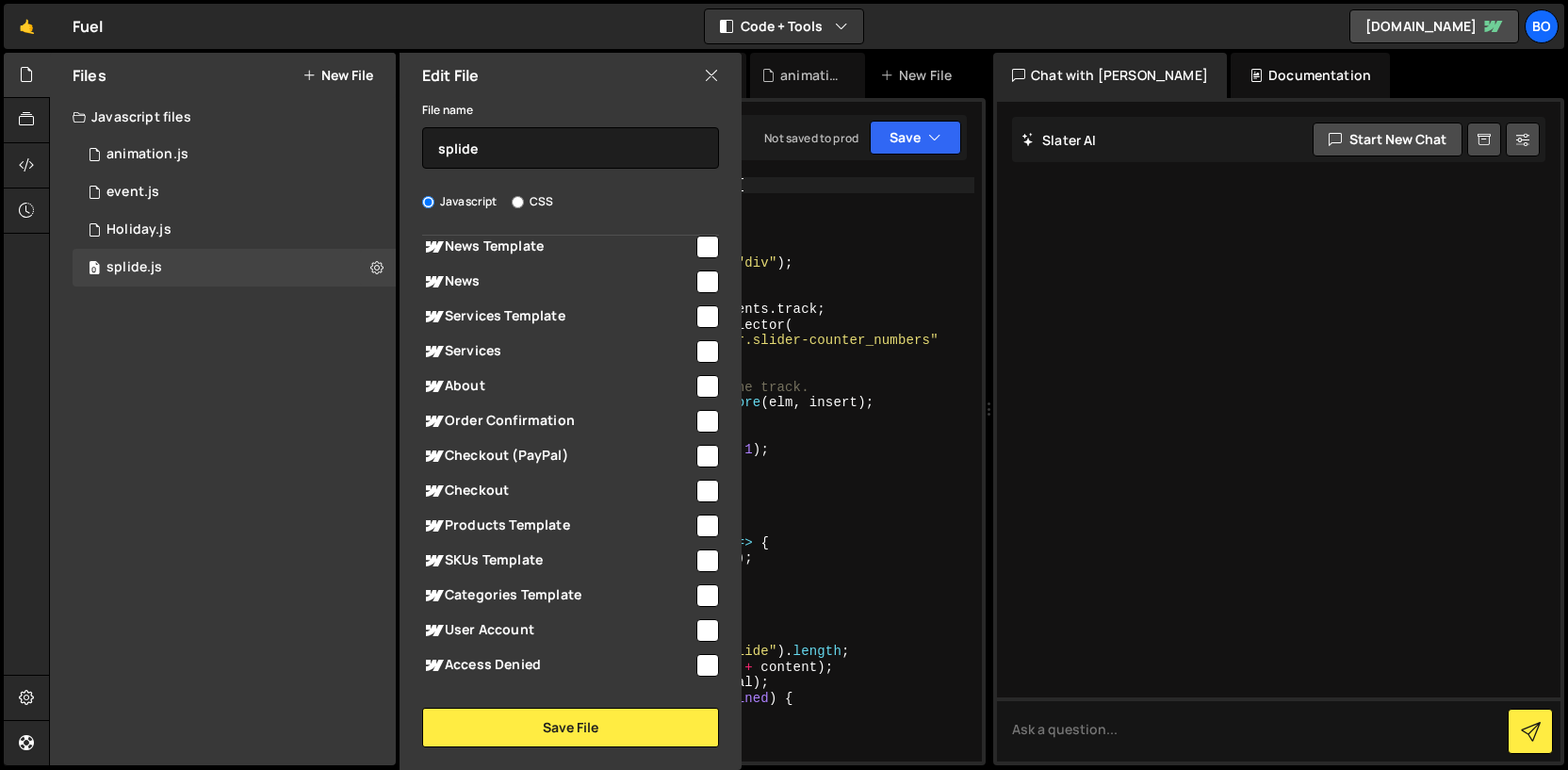
scroll to position [790, 0]
click at [704, 313] on input "checkbox" at bounding box center [707, 318] width 23 height 23
checkbox input "true"
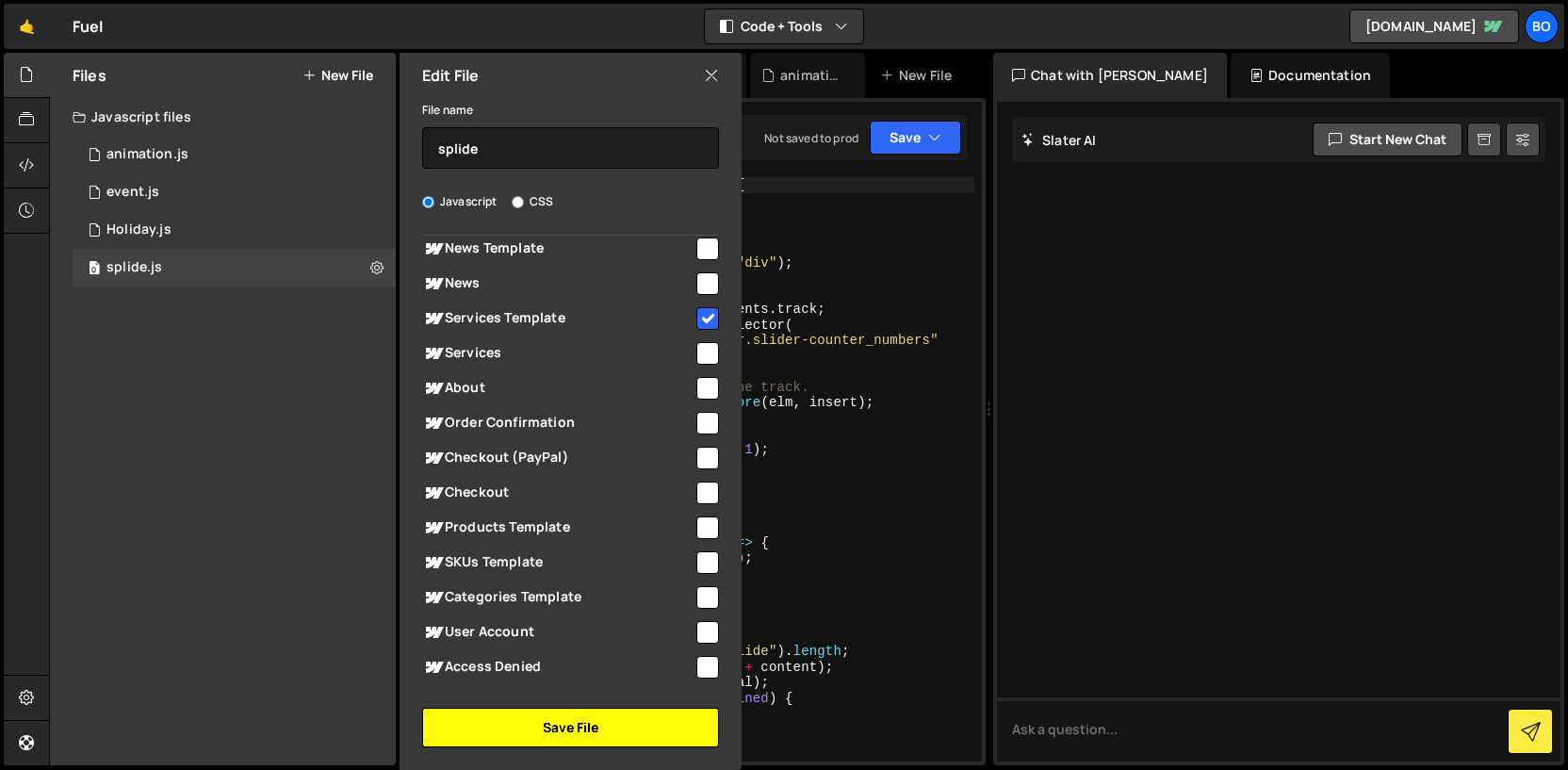
click at [628, 725] on button "Save File" at bounding box center [570, 728] width 296 height 39
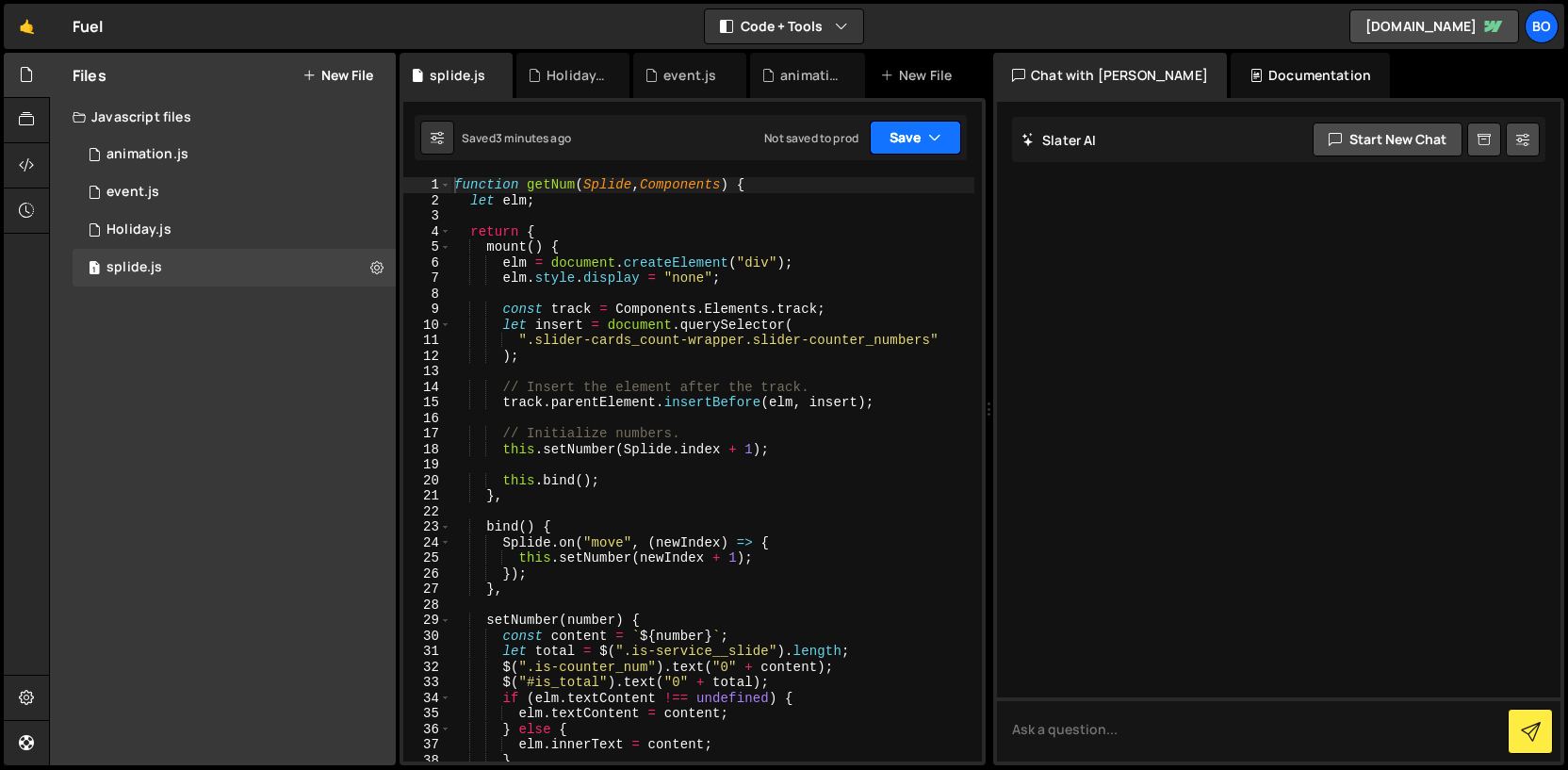
click at [909, 128] on button "Save" at bounding box center [915, 137] width 92 height 33
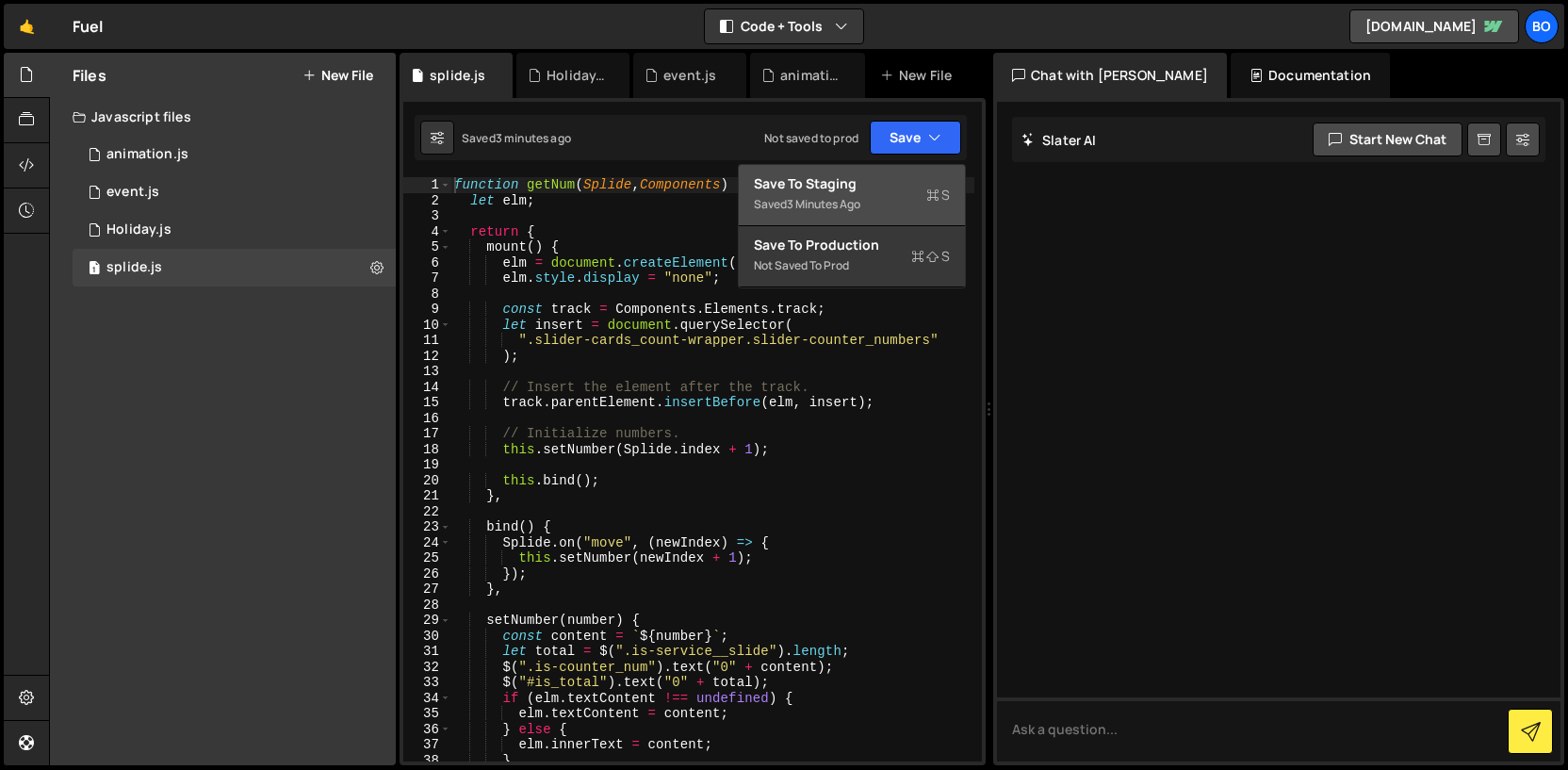
click at [900, 187] on div "Save to Staging S" at bounding box center [851, 183] width 196 height 19
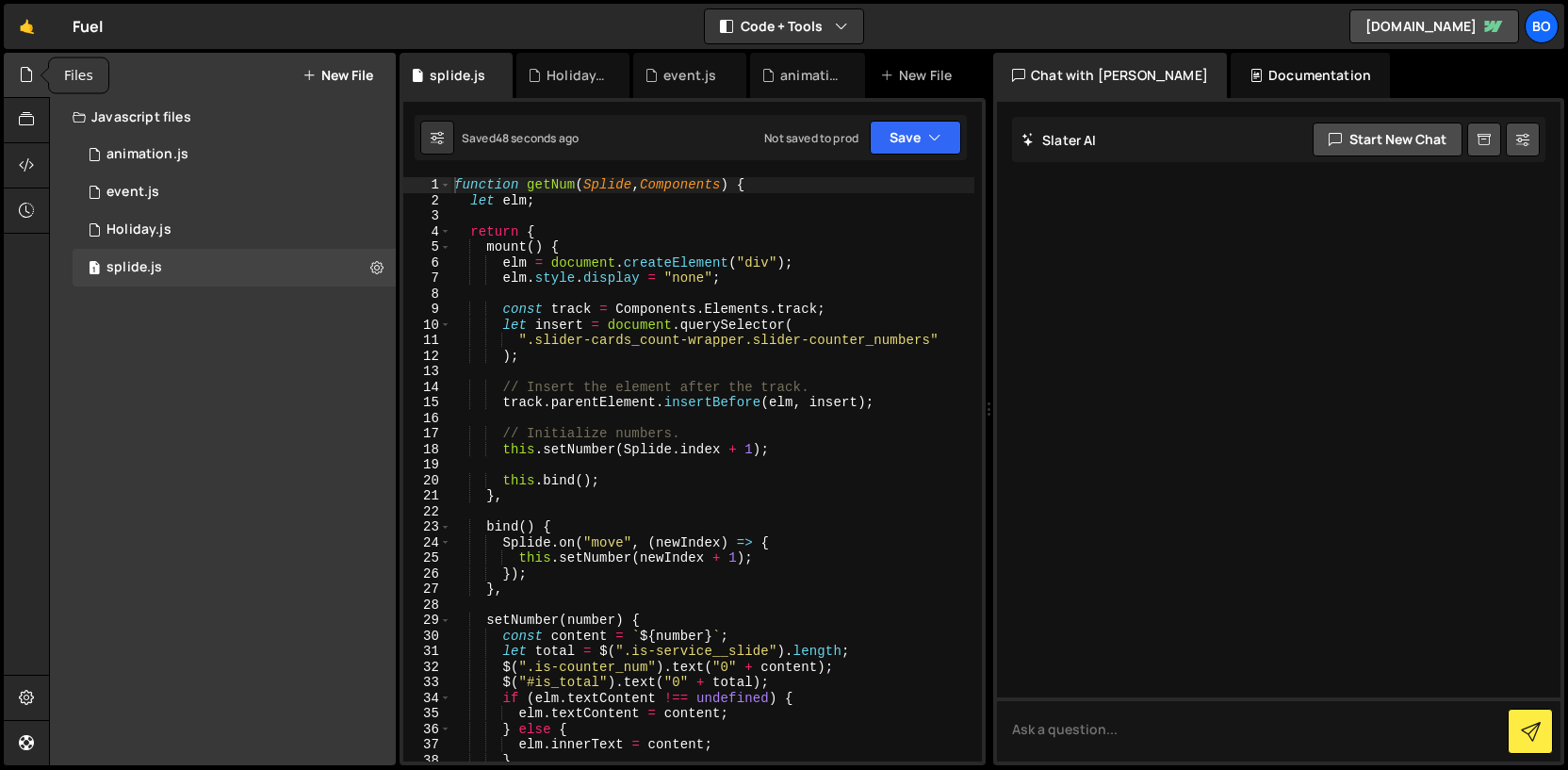
click at [33, 82] on div at bounding box center [27, 76] width 46 height 45
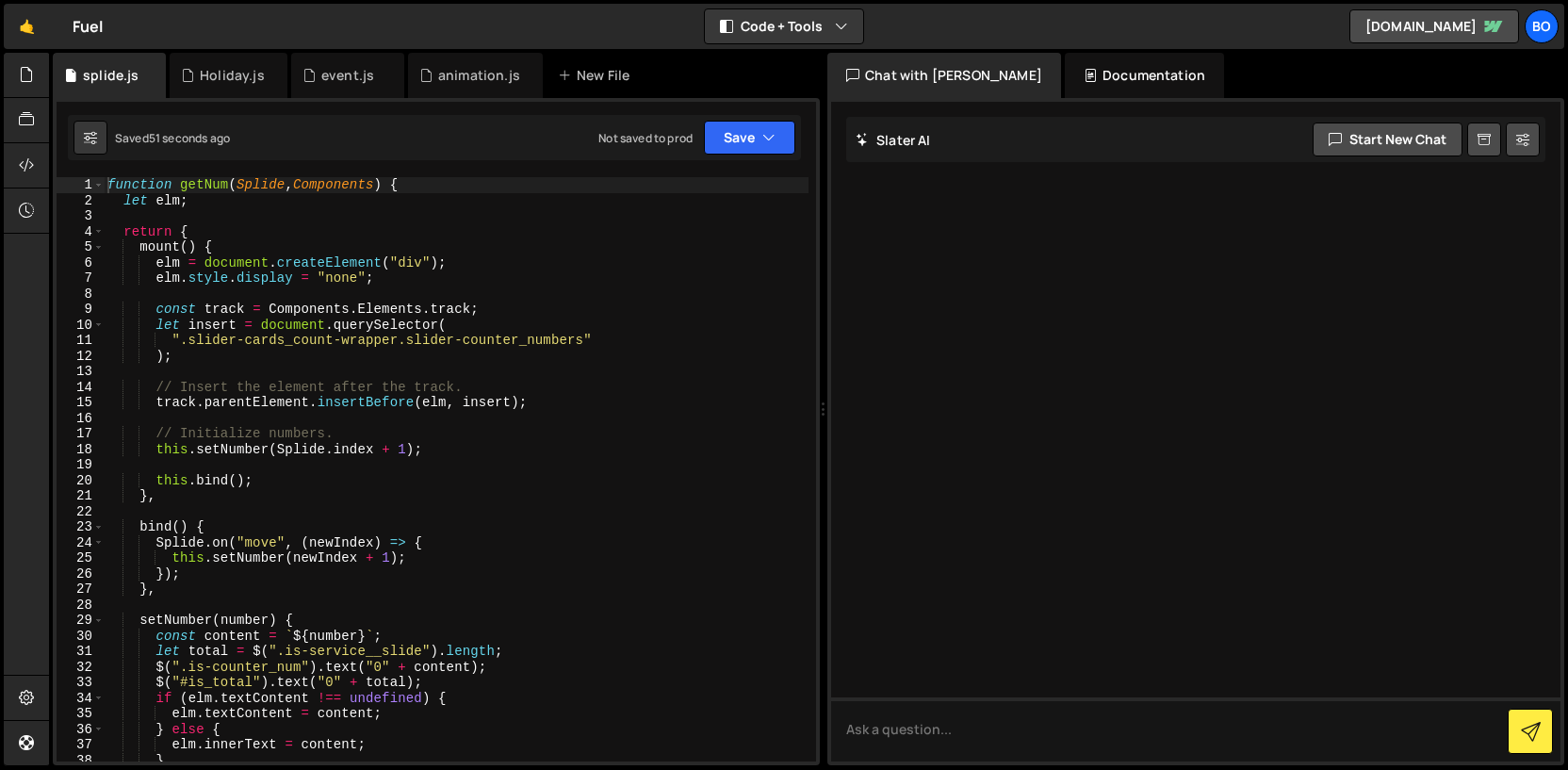
drag, startPoint x: 644, startPoint y: 397, endPoint x: 1159, endPoint y: 326, distance: 519.9
click at [1159, 326] on div "Files New File Javascript files 0 animation.js 0 1 event.js 0 1 Holiday.js 0 1" at bounding box center [809, 410] width 1519 height 713
type textarea "// Initialize numbers."
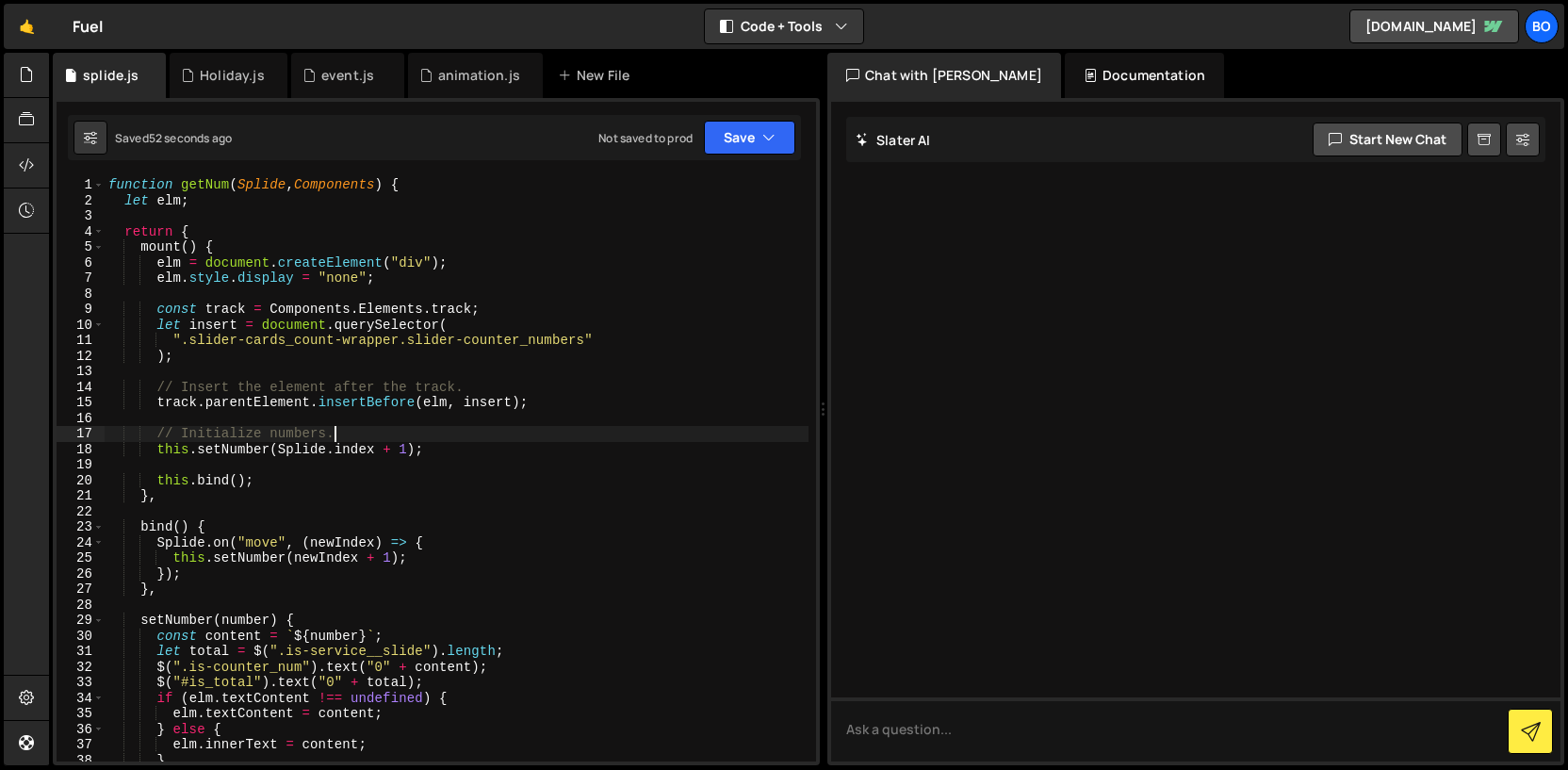
click at [698, 433] on div "function getNum ( Splide , Components ) { let elm ; return { mount ( ) { elm = …" at bounding box center [456, 484] width 704 height 615
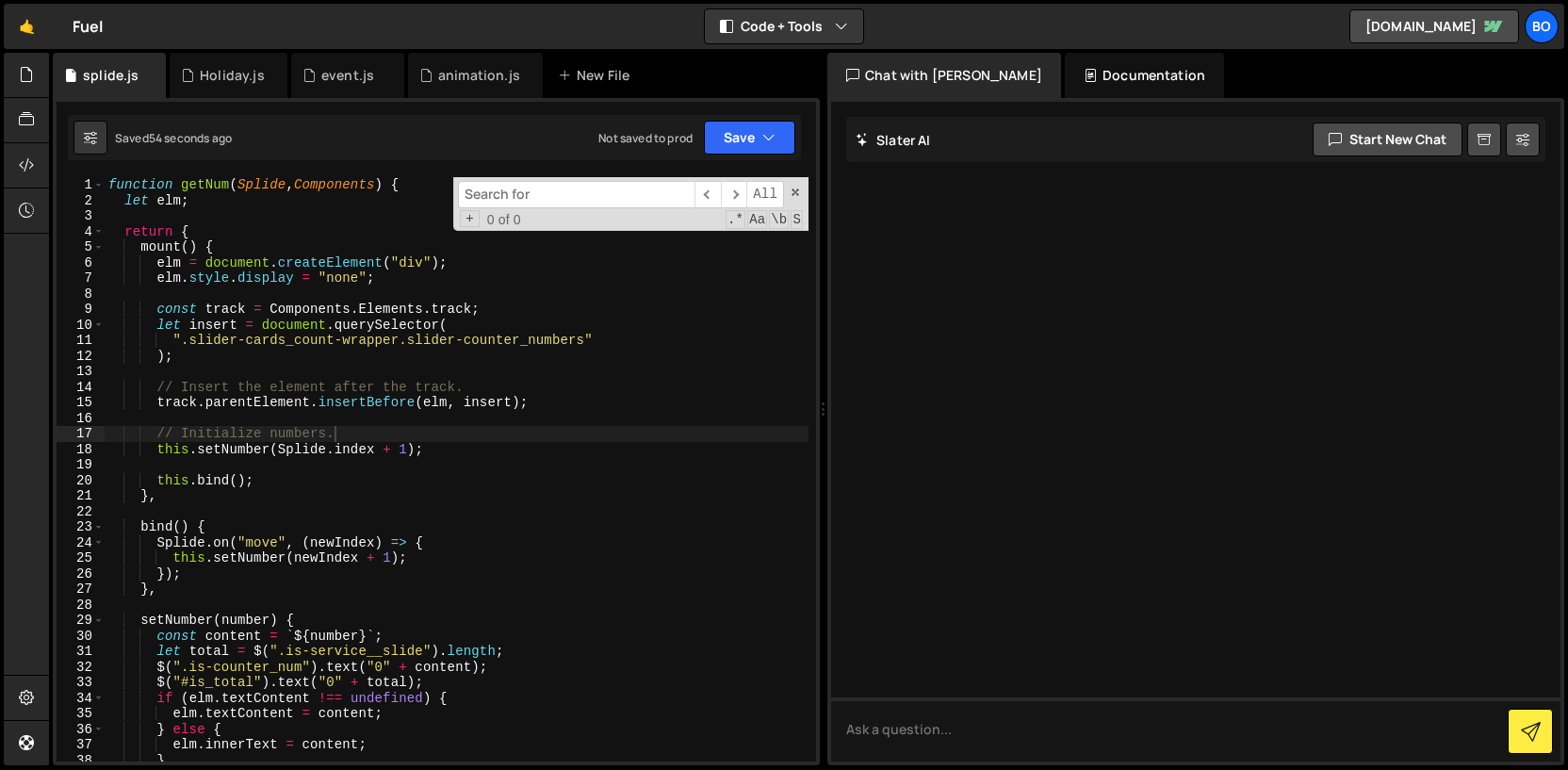
type input "is-counter_total"
type textarea "},"
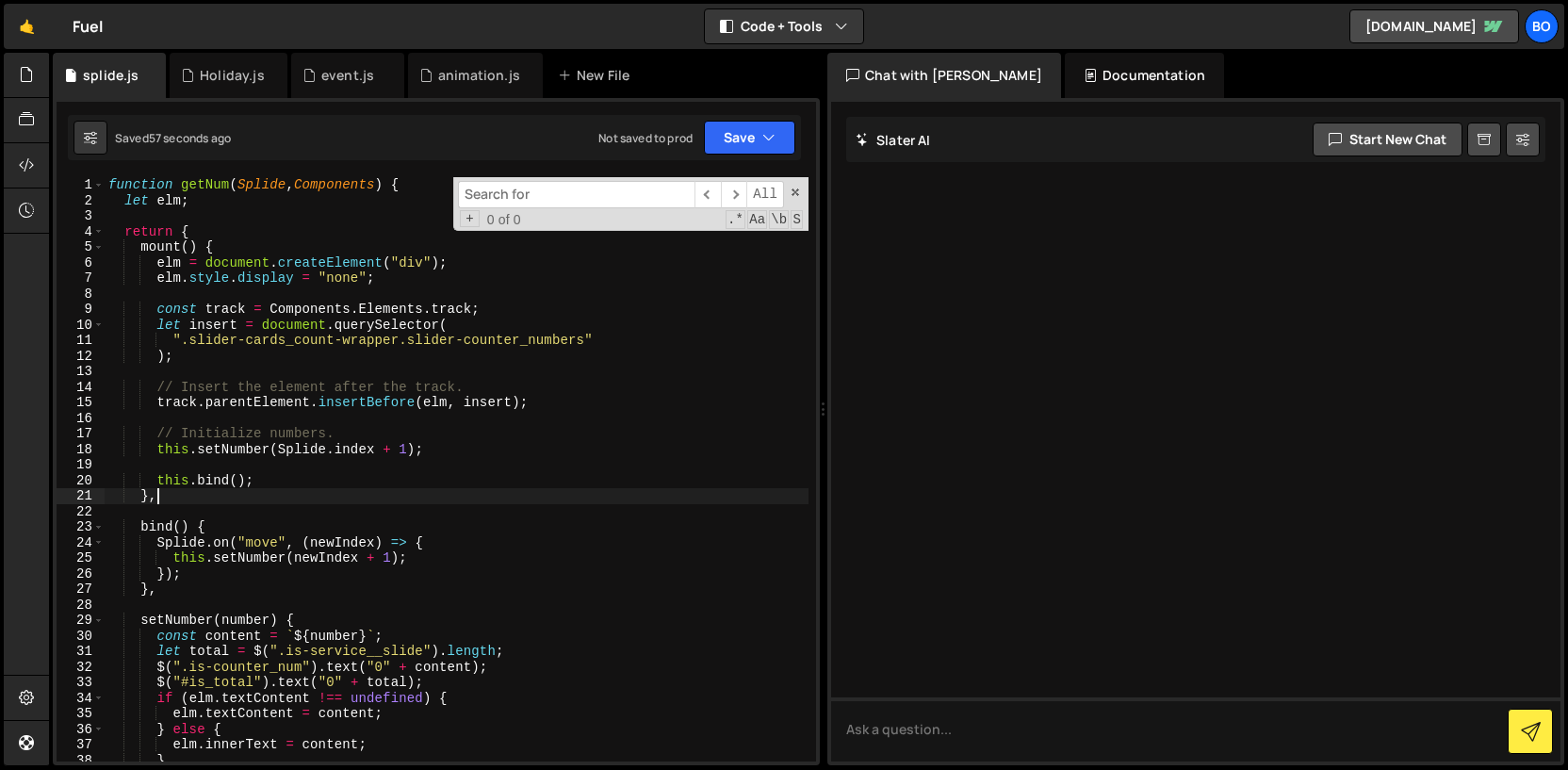
click at [536, 496] on div "function getNum ( Splide , Components ) { let elm ; return { mount ( ) { elm = …" at bounding box center [456, 484] width 704 height 615
click at [432, 378] on div "function getNum ( Splide , Components ) { let elm ; return { mount ( ) { elm = …" at bounding box center [456, 484] width 704 height 615
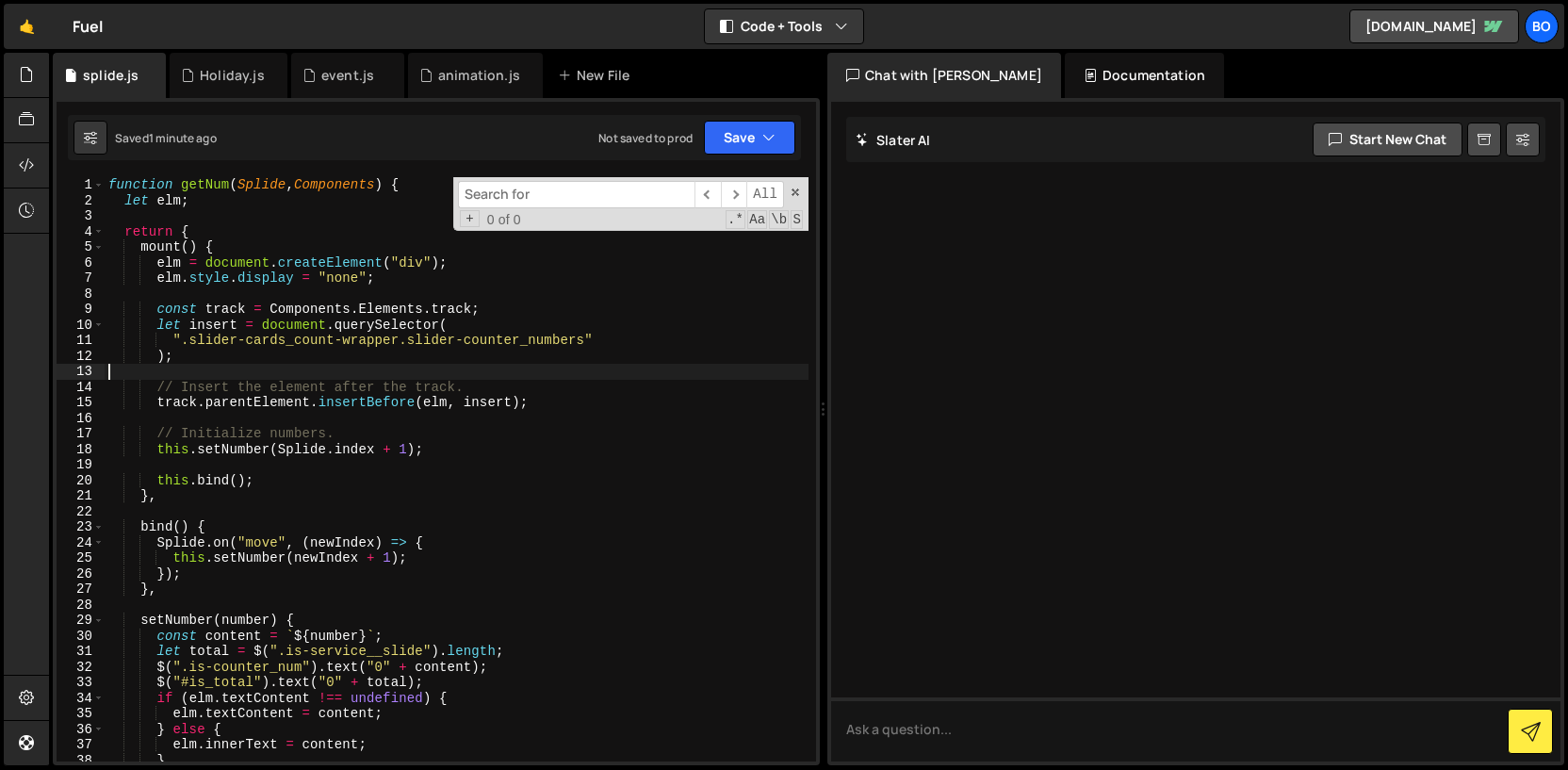
paste textarea "slider-counter_numbers"
type textarea "slider-counter_numbers"
paste input "slider-counter_numbers"
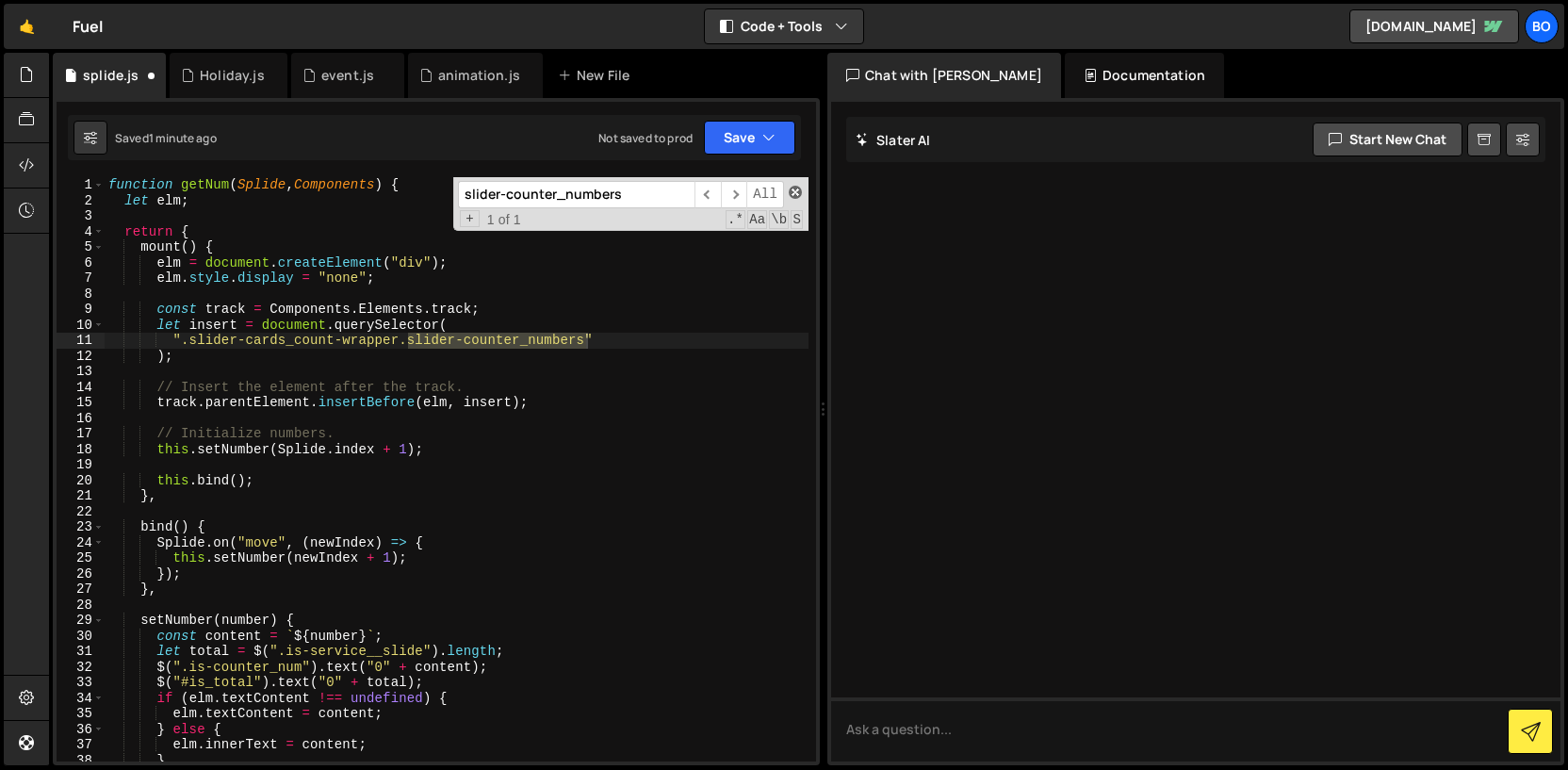
type input "slider-counter_numbers"
click at [797, 196] on span at bounding box center [795, 192] width 13 height 13
type textarea "".slider-cards_count-wrapper.slider-counter_numbers""
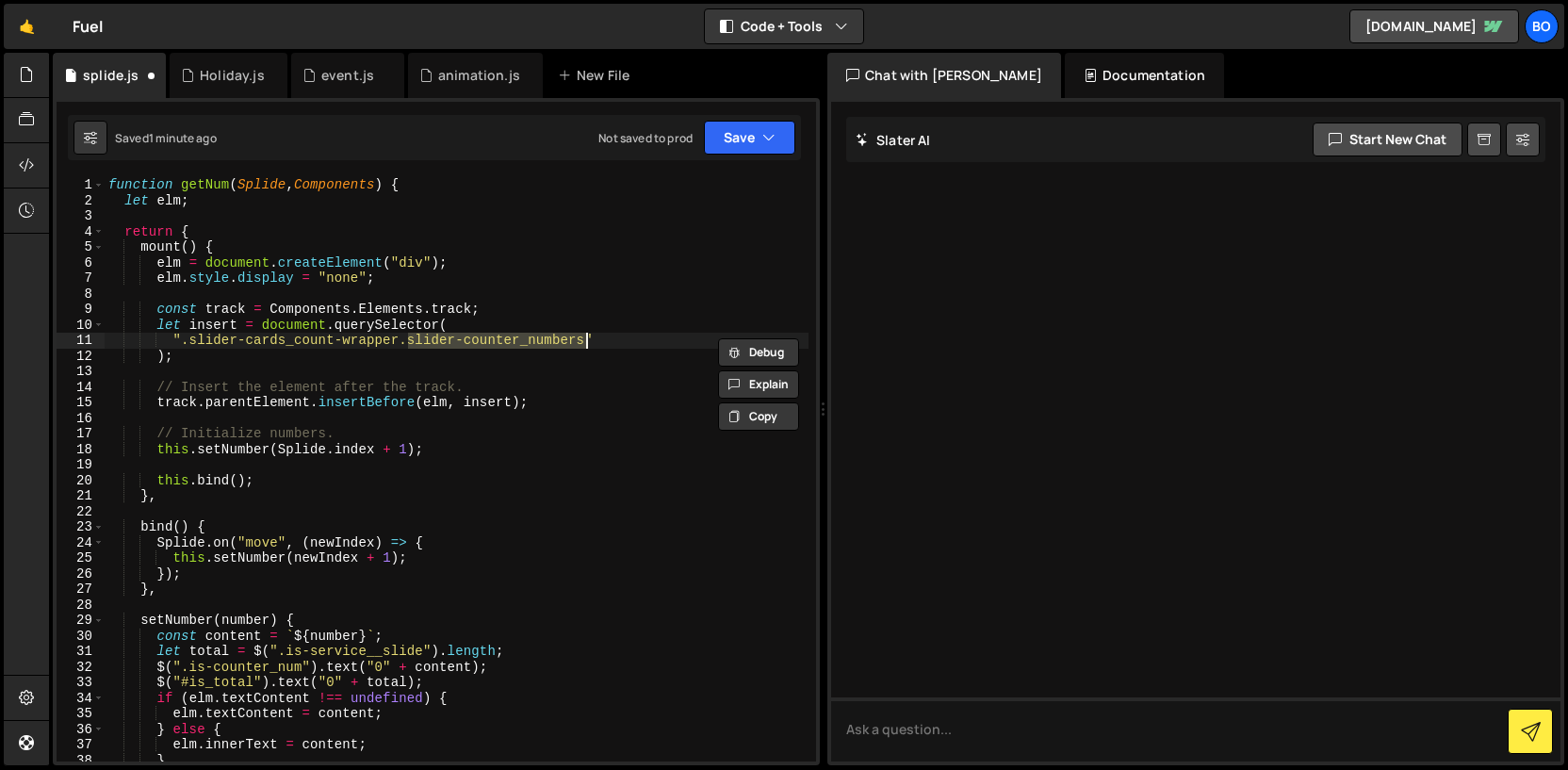
click at [248, 470] on div "function getNum ( Splide , Components ) { let elm ; return { mount ( ) { elm = …" at bounding box center [456, 484] width 704 height 615
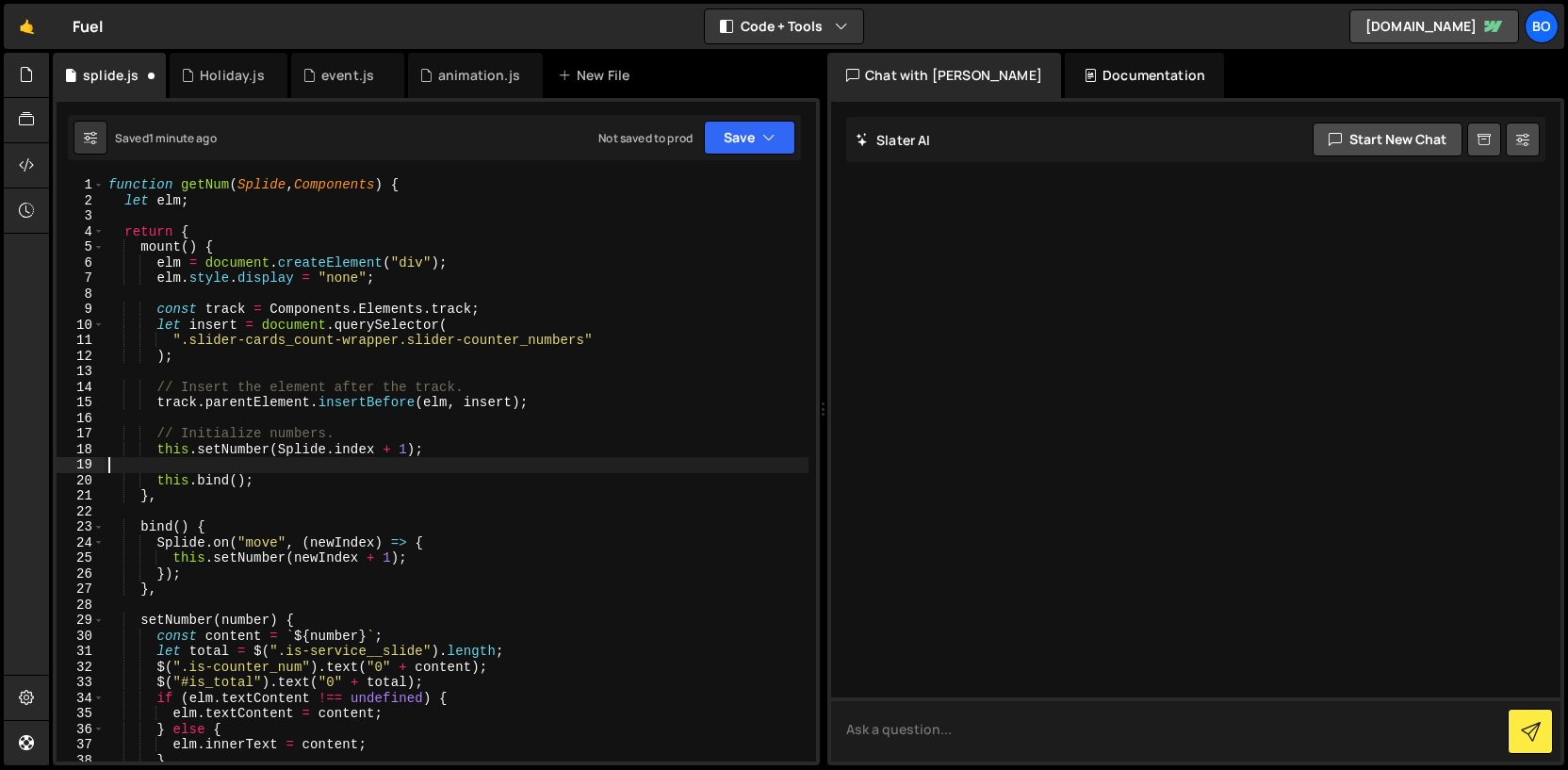
click at [1017, 703] on textarea at bounding box center [1196, 729] width 730 height 64
paste textarea "is-counter_total"
type textarea "is-counter_total"
click at [711, 644] on div "function getNum ( Splide , Components ) { let elm ; return { mount ( ) { elm = …" at bounding box center [456, 484] width 704 height 615
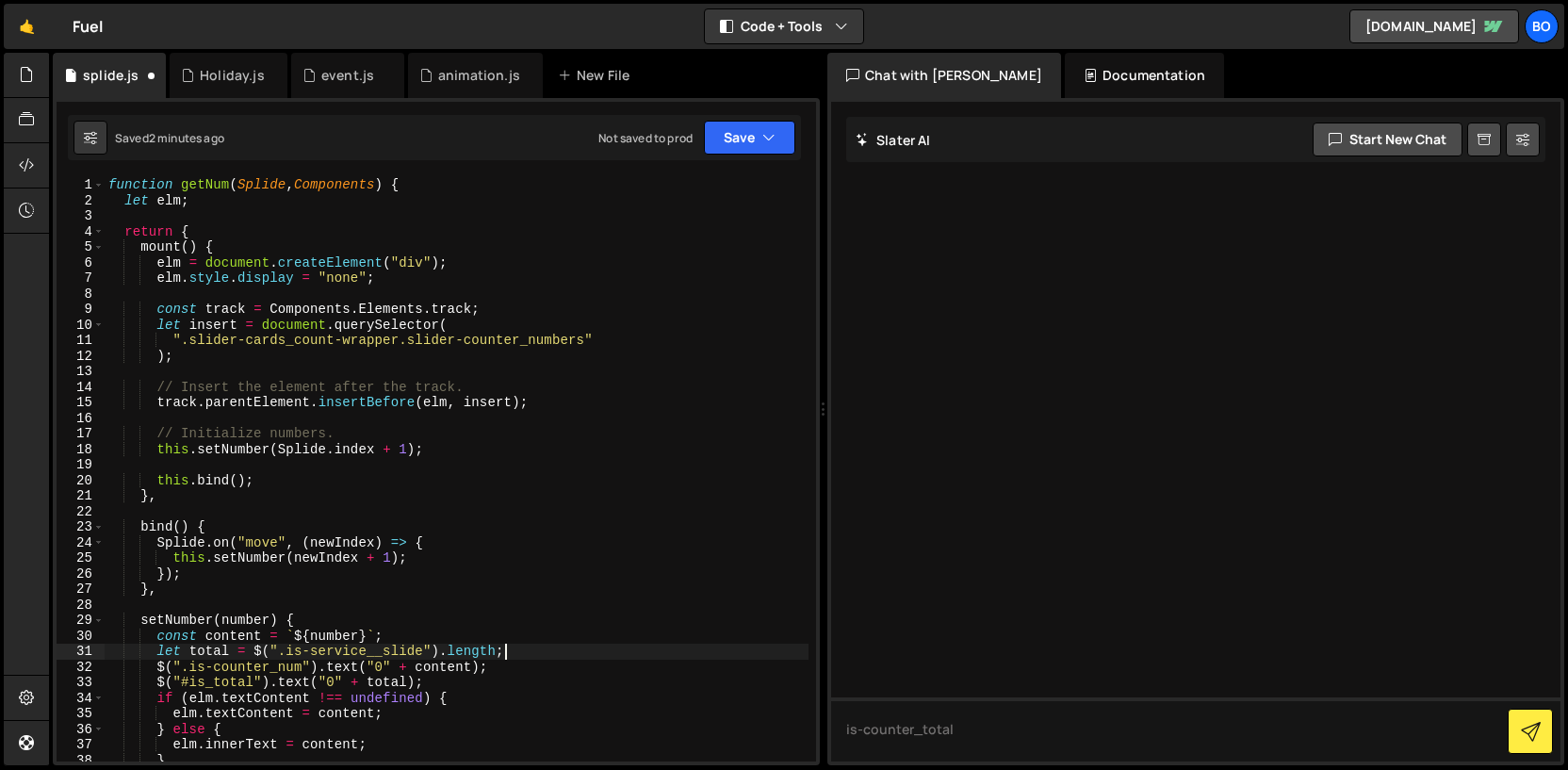
type textarea "slider_service.mount({ getNum });"
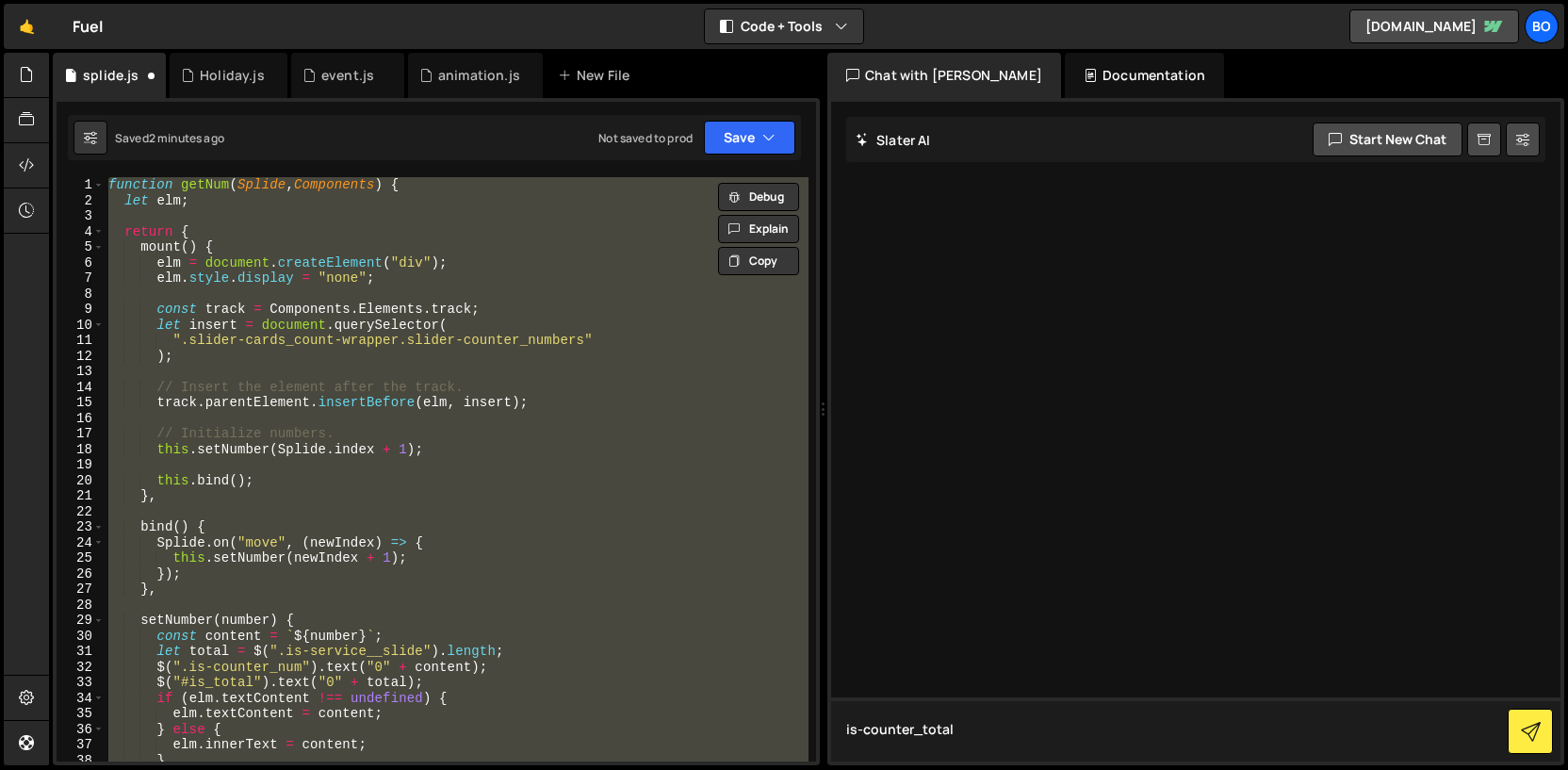
click at [866, 733] on textarea "is-counter_total" at bounding box center [1196, 729] width 730 height 64
paste textarea "function getNum(Splide, Components) { let elm; return { mount() { elm = documen…"
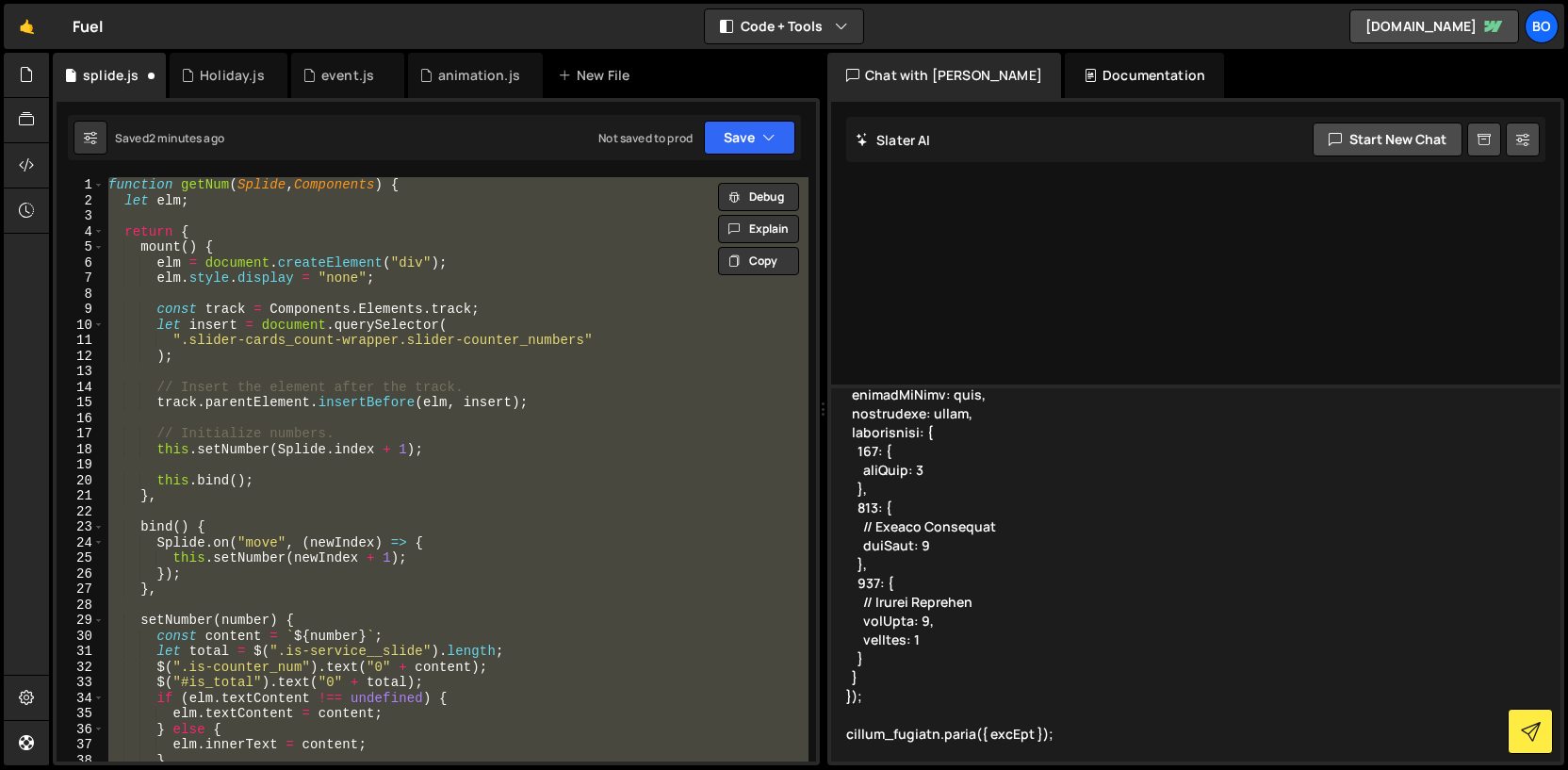
scroll to position [1161, 0]
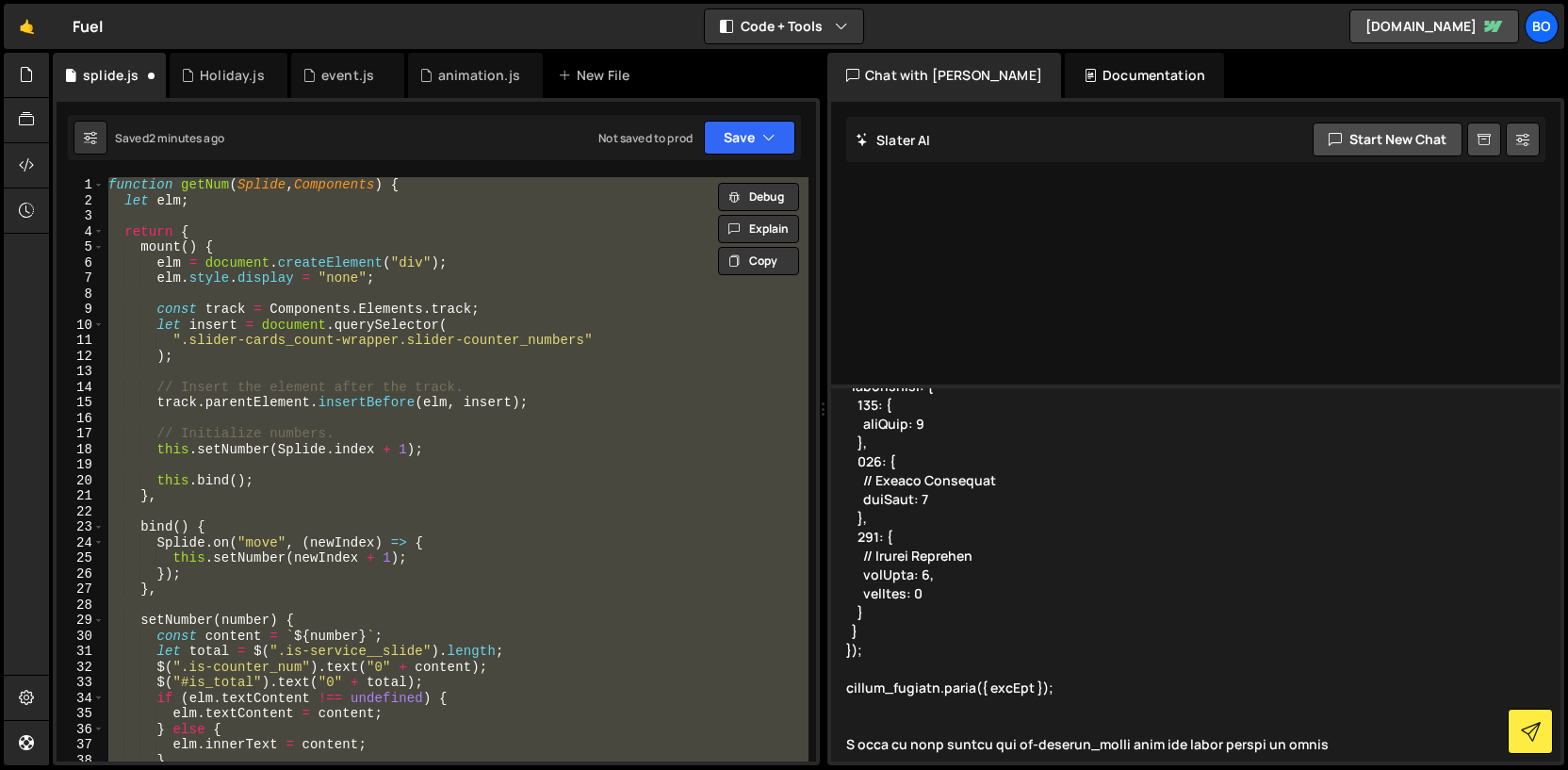
type textarea "function getNum(Splide, Components) { let elm; return { mount() { elm = documen…"
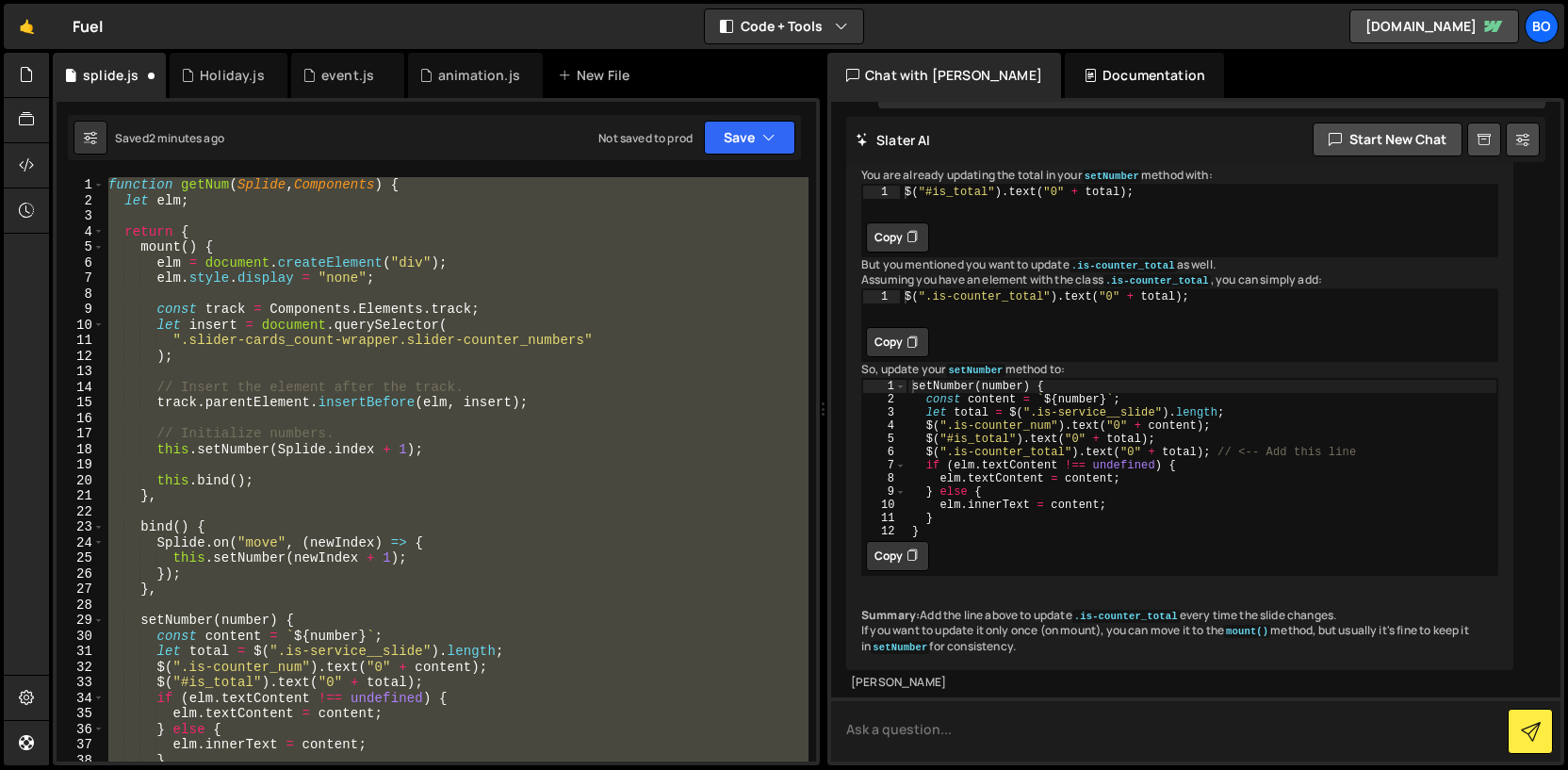
scroll to position [1502, 0]
click at [507, 527] on div "function getNum ( Splide , Components ) { let elm ; return { mount ( ) { elm = …" at bounding box center [456, 484] width 704 height 615
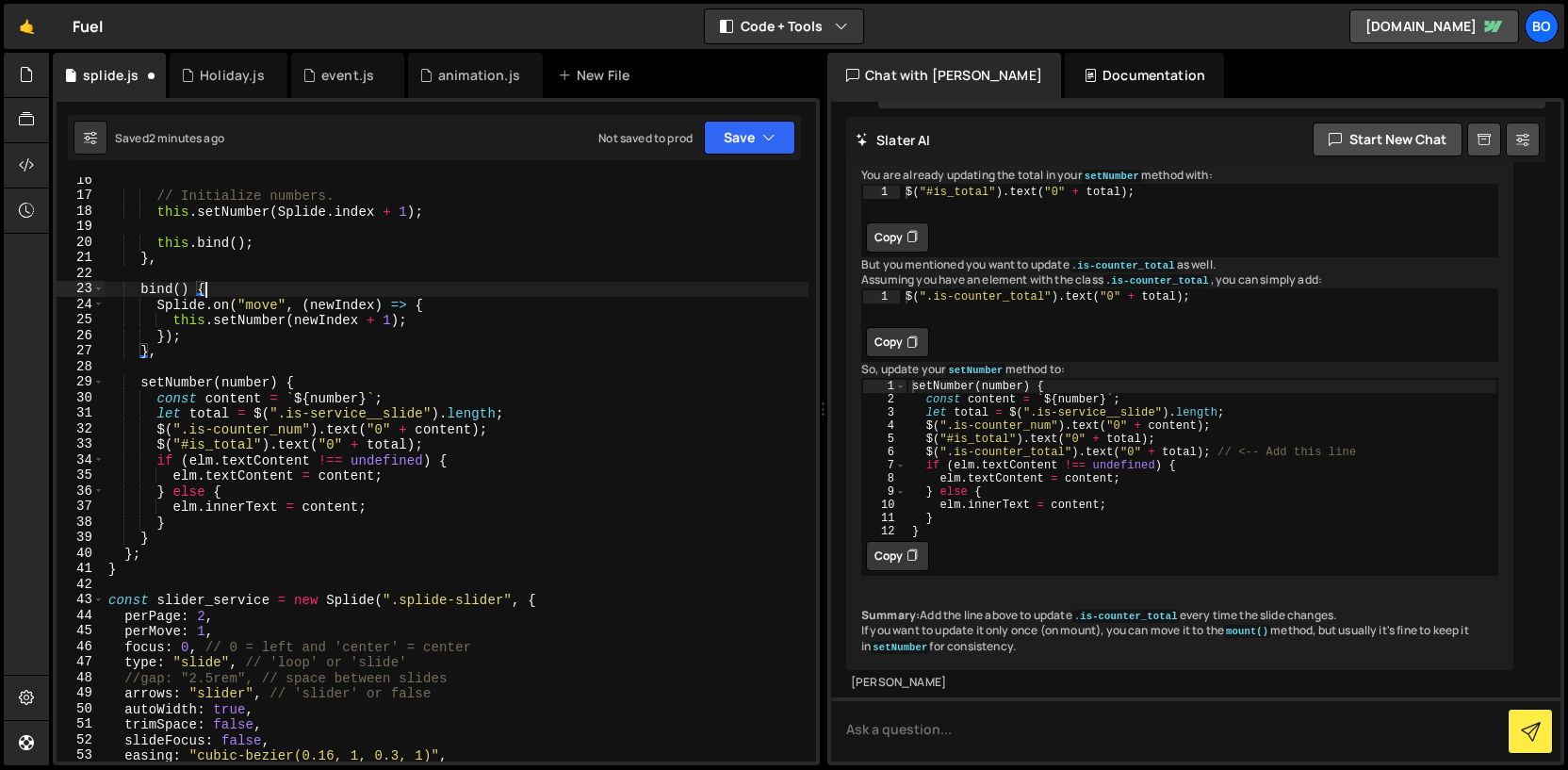
scroll to position [243, 0]
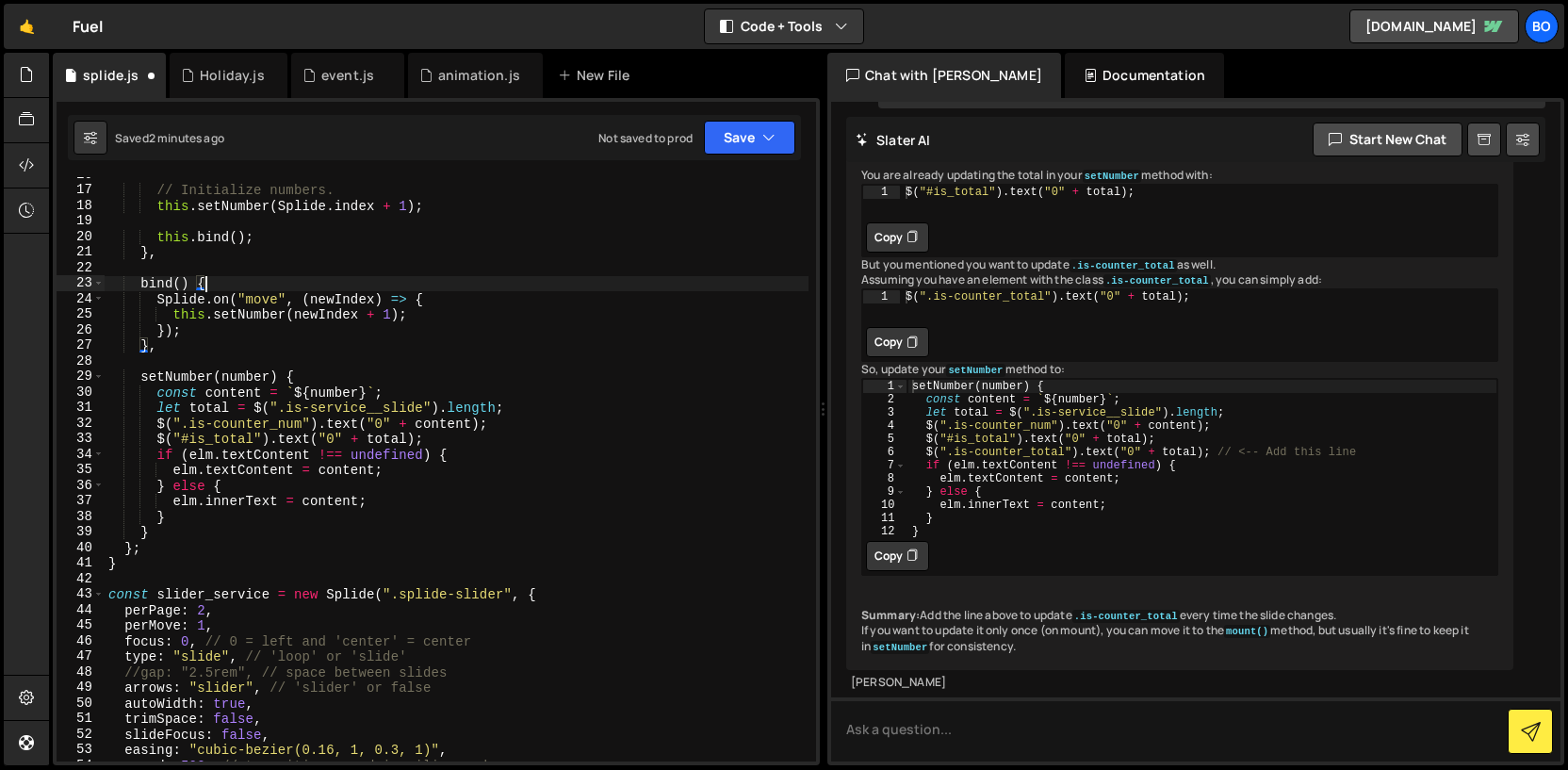
click at [881, 557] on button "Copy" at bounding box center [897, 555] width 63 height 31
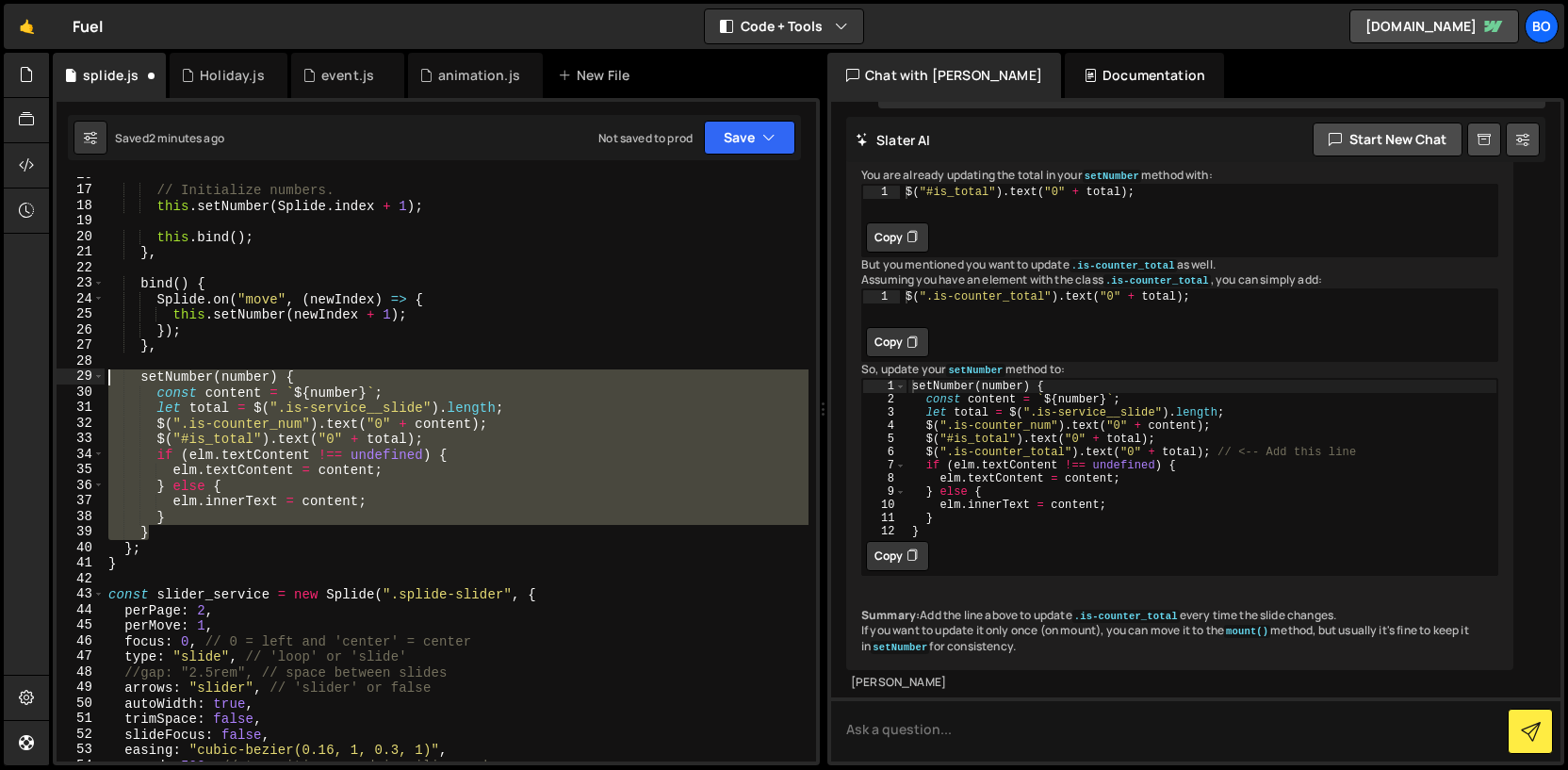
drag, startPoint x: 171, startPoint y: 532, endPoint x: 20, endPoint y: 373, distance: 219.3
click at [20, 373] on div "Hold on a sec... Are you certain you wish to leave this page? Any changes you'v…" at bounding box center [784, 385] width 1568 height 770
paste textarea "}"
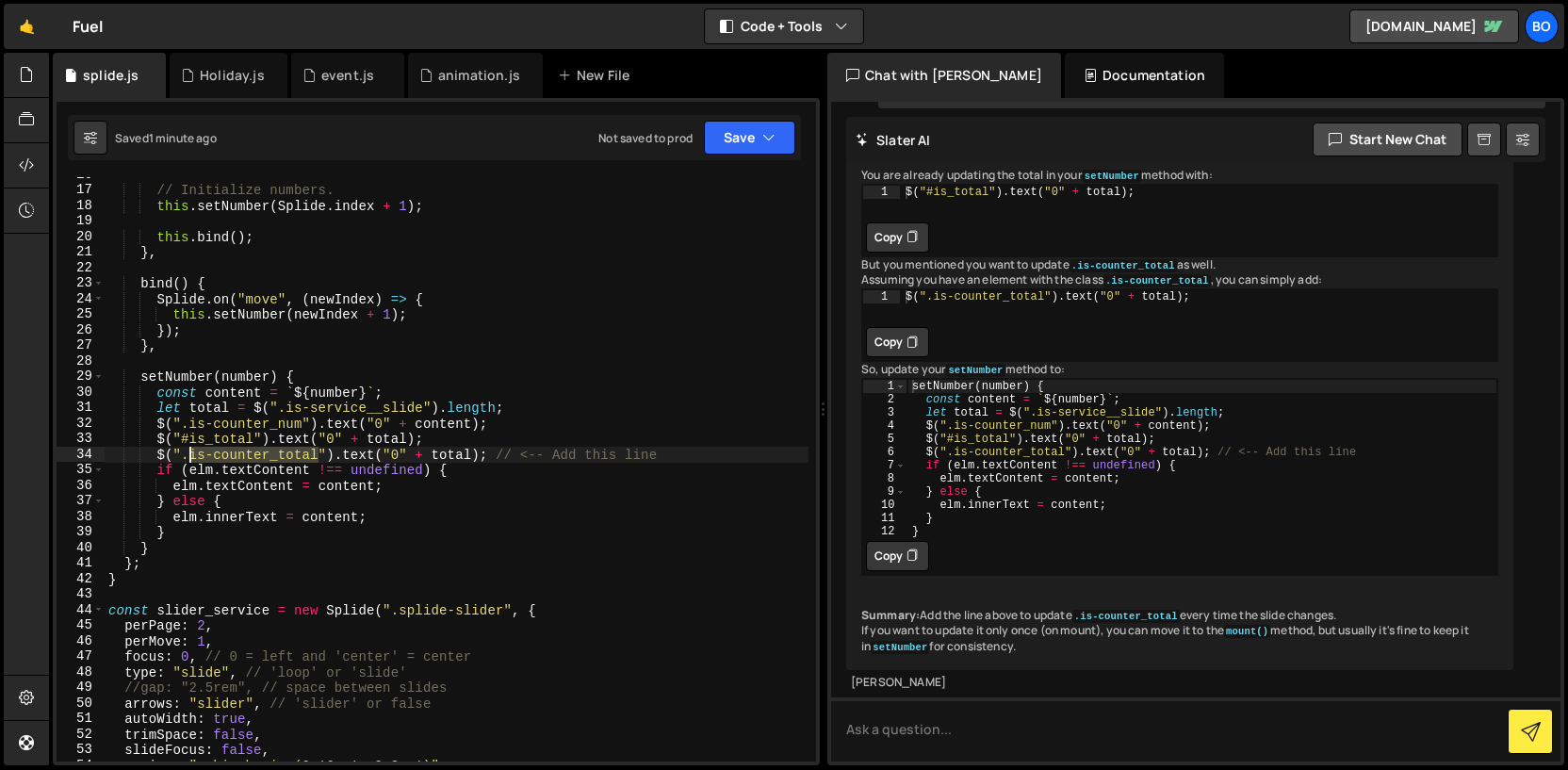
drag, startPoint x: 317, startPoint y: 452, endPoint x: 190, endPoint y: 456, distance: 127.1
click at [190, 456] on div "// Initialize numbers. this . setNumber ( Splide . index + 1 ) ; this . bind ( …" at bounding box center [456, 474] width 704 height 615
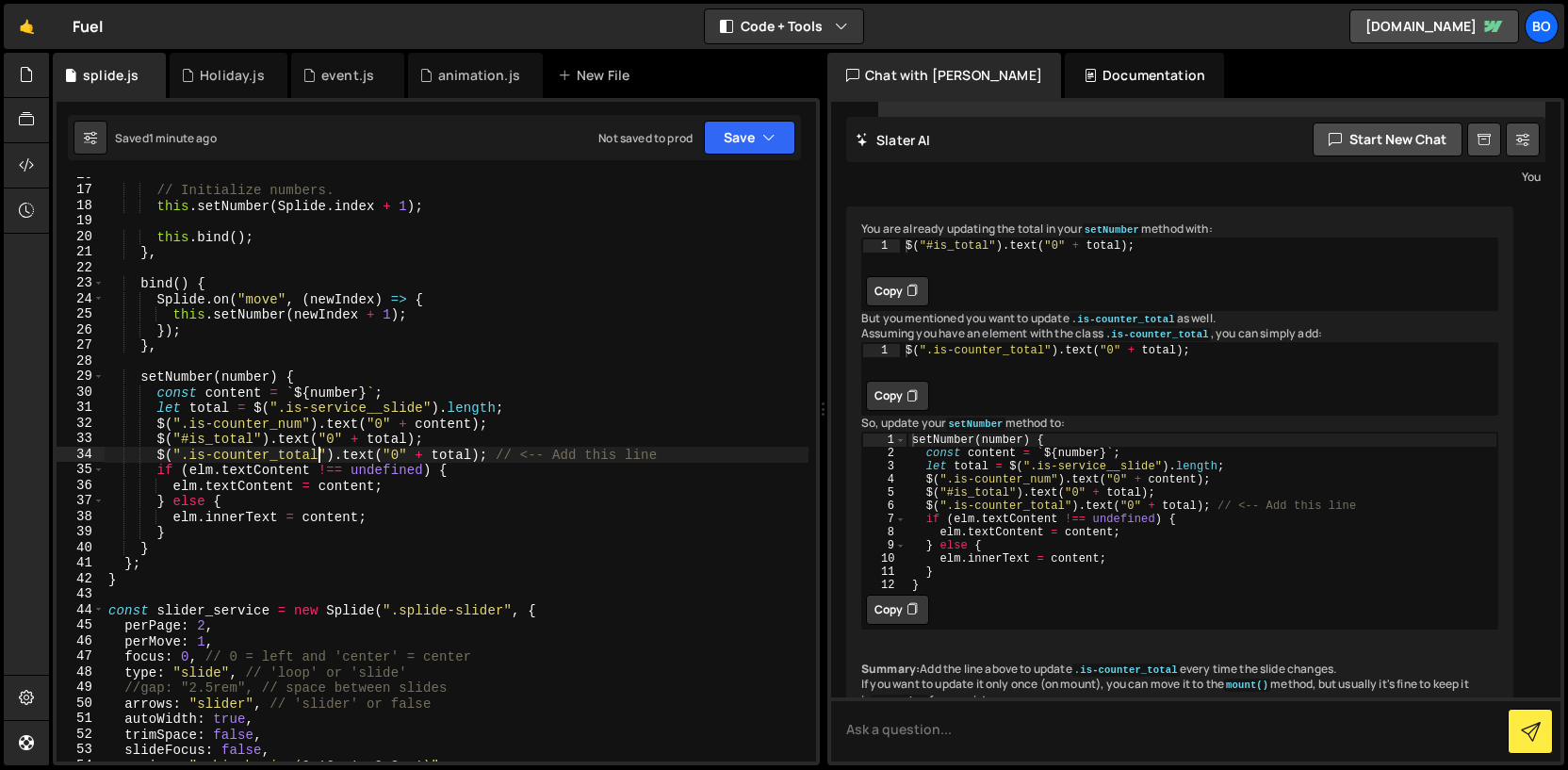
scroll to position [1340, 0]
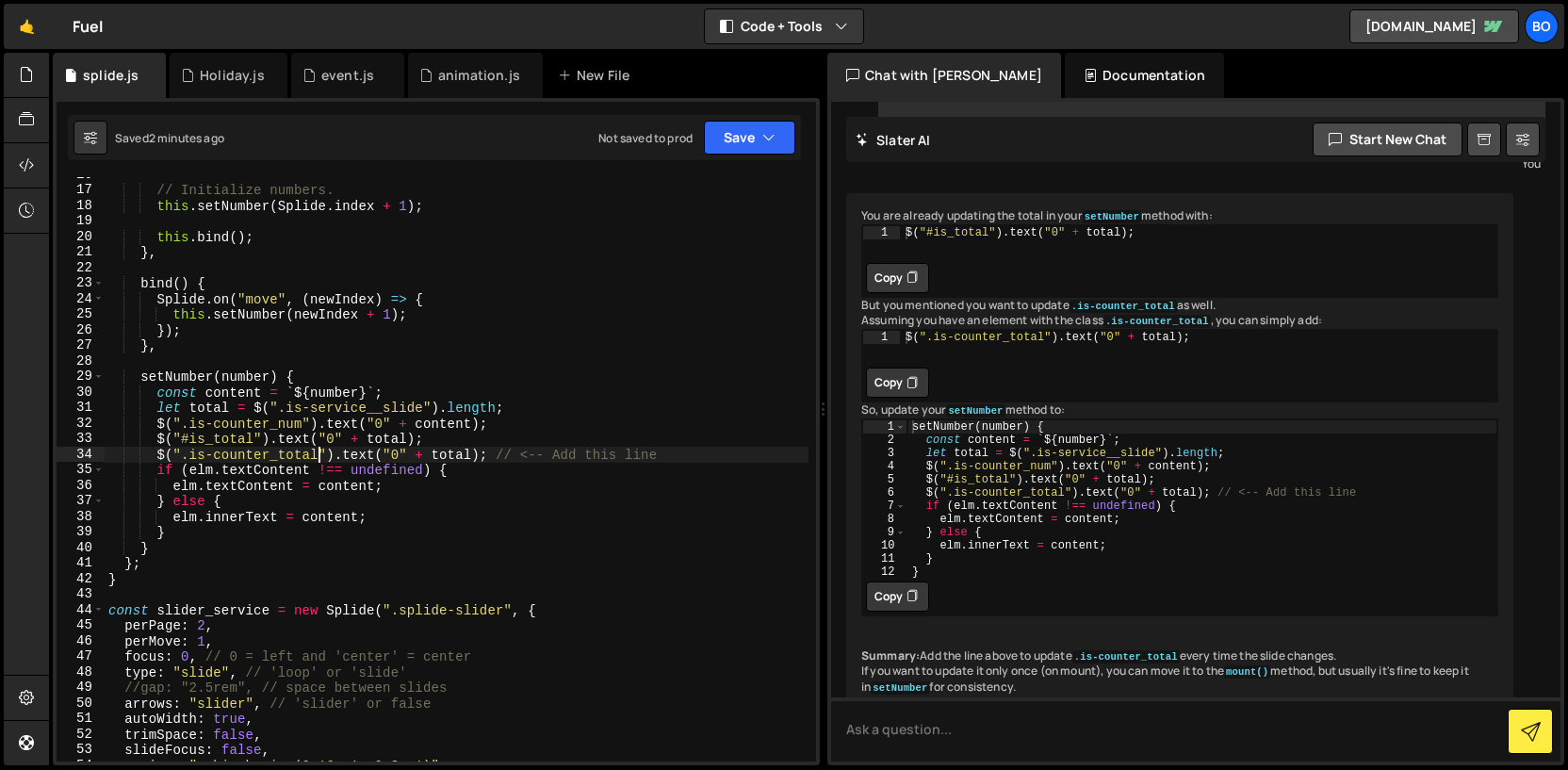
click at [348, 404] on div "// Initialize numbers. this . setNumber ( Splide . index + 1 ) ; this . bind ( …" at bounding box center [456, 474] width 704 height 615
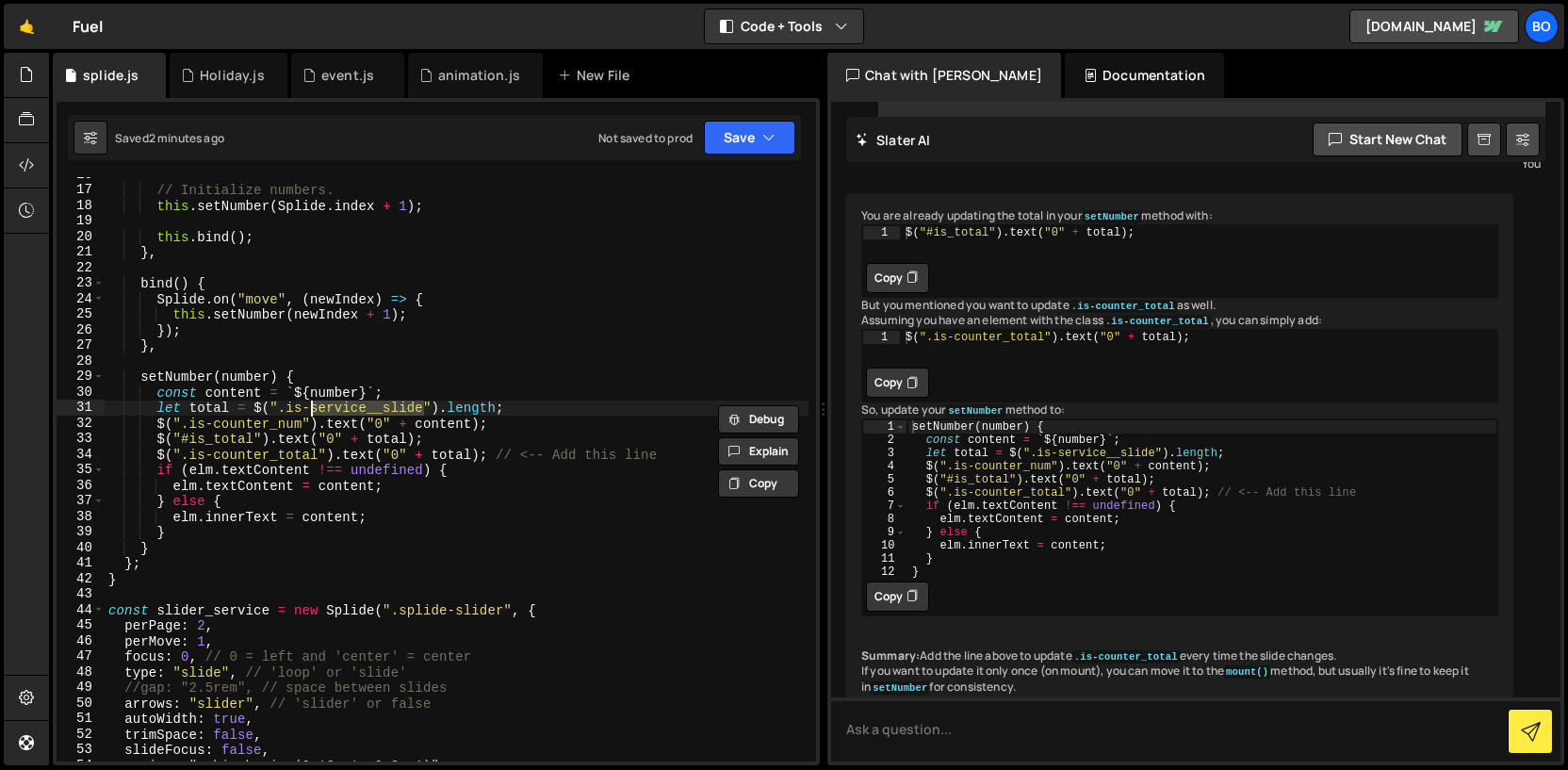
click at [348, 404] on div "// Initialize numbers. this . setNumber ( Splide . index + 1 ) ; this . bind ( …" at bounding box center [456, 469] width 704 height 584
drag, startPoint x: 423, startPoint y: 409, endPoint x: 288, endPoint y: 409, distance: 135.0
click at [288, 410] on div "// Initialize numbers. this . setNumber ( Splide . index + 1 ) ; this . bind ( …" at bounding box center [456, 474] width 704 height 615
paste textarea "tem"
type textarea "let total = $(".item").length;"
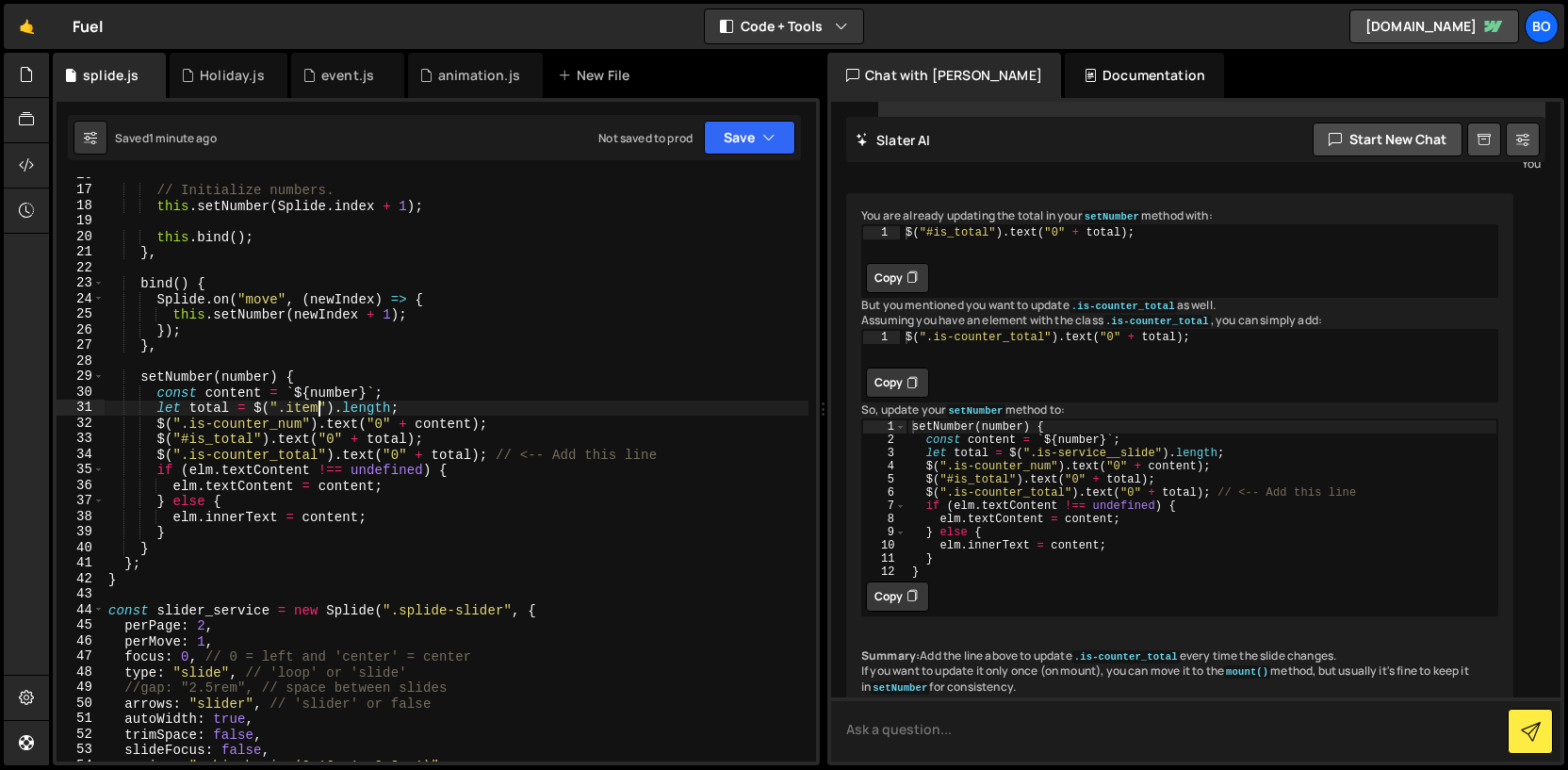
click at [988, 719] on textarea at bounding box center [1196, 729] width 730 height 64
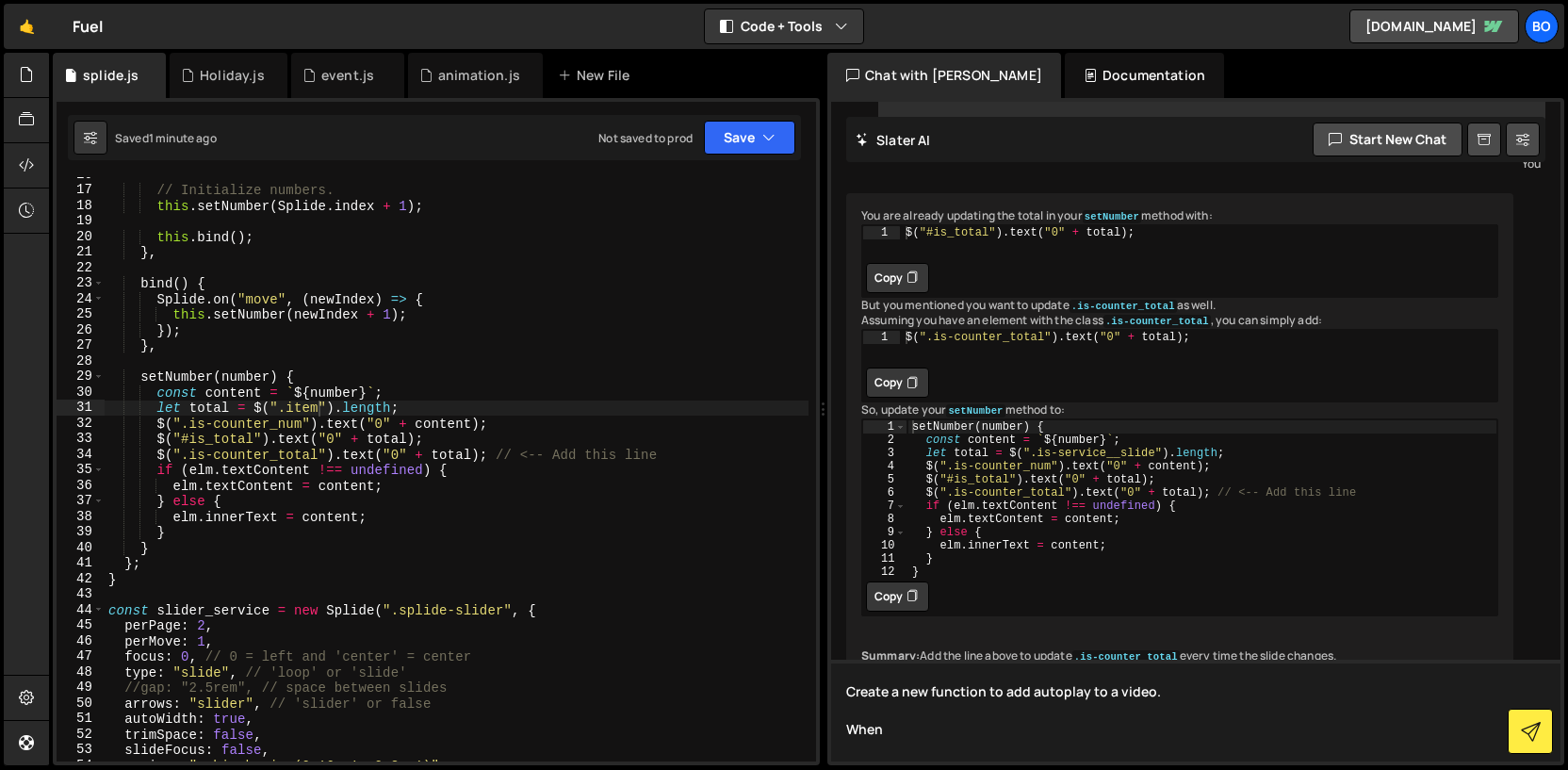
paste textarea "showreel_button"
click at [1060, 735] on textarea "Create a new function to add autoplay to a video. When .showreel_button is clic…" at bounding box center [1196, 710] width 730 height 101
click at [1219, 736] on textarea "Create a new function to add autoplay to a video. When .showreel_button is clic…" at bounding box center [1196, 710] width 730 height 101
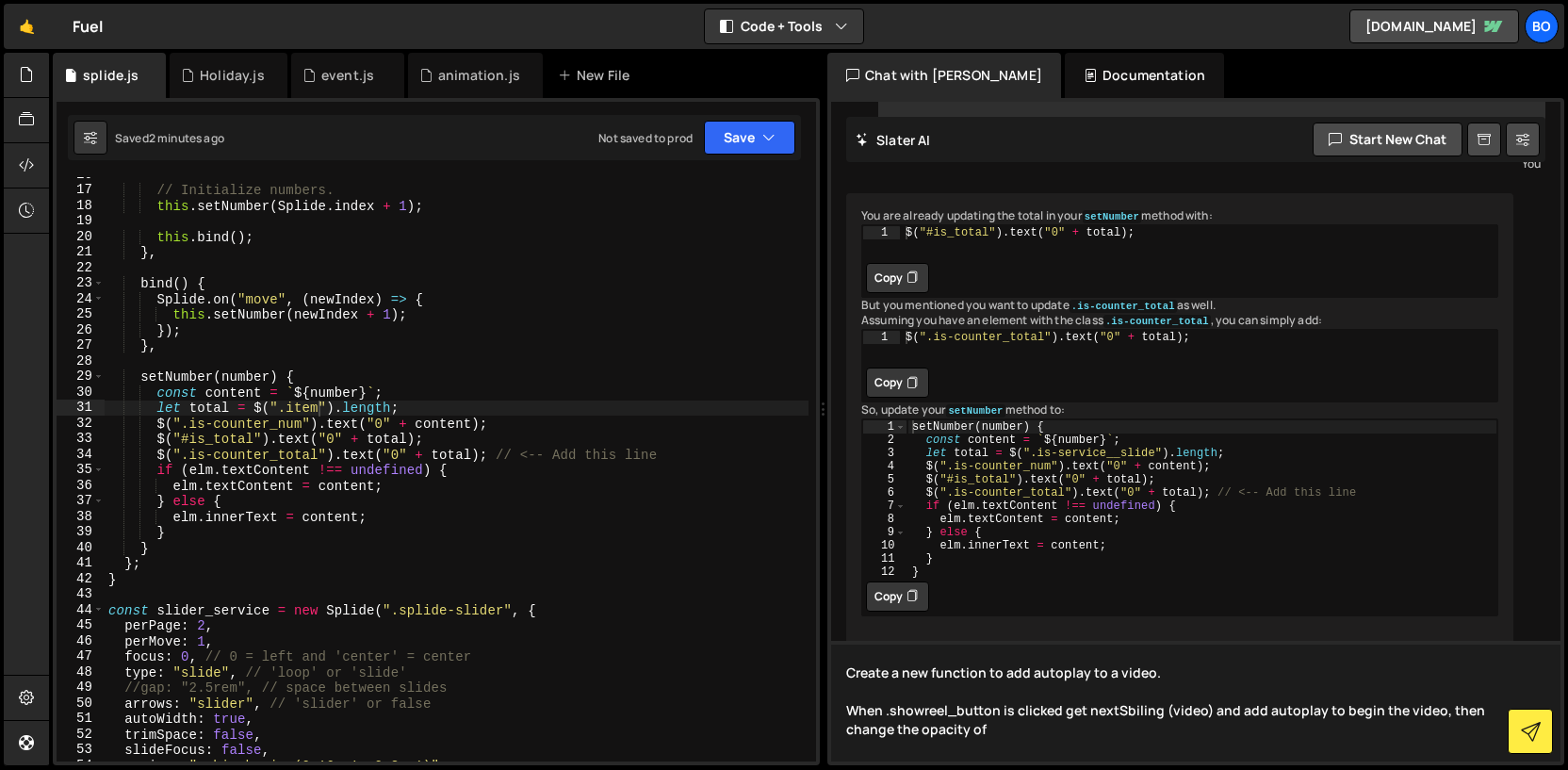
paste textarea "showreel_button"
click at [1297, 727] on textarea "Create a new function to add autoplay to a video. When .showreel_button is clic…" at bounding box center [1196, 701] width 730 height 120
click at [1216, 730] on textarea "Create a new function to add autoplay to a video. When .showreel_button is clic…" at bounding box center [1196, 701] width 730 height 120
click at [1427, 729] on textarea "Create a new function to add autoplay to a video. When .showreel_button is clic…" at bounding box center [1196, 701] width 730 height 120
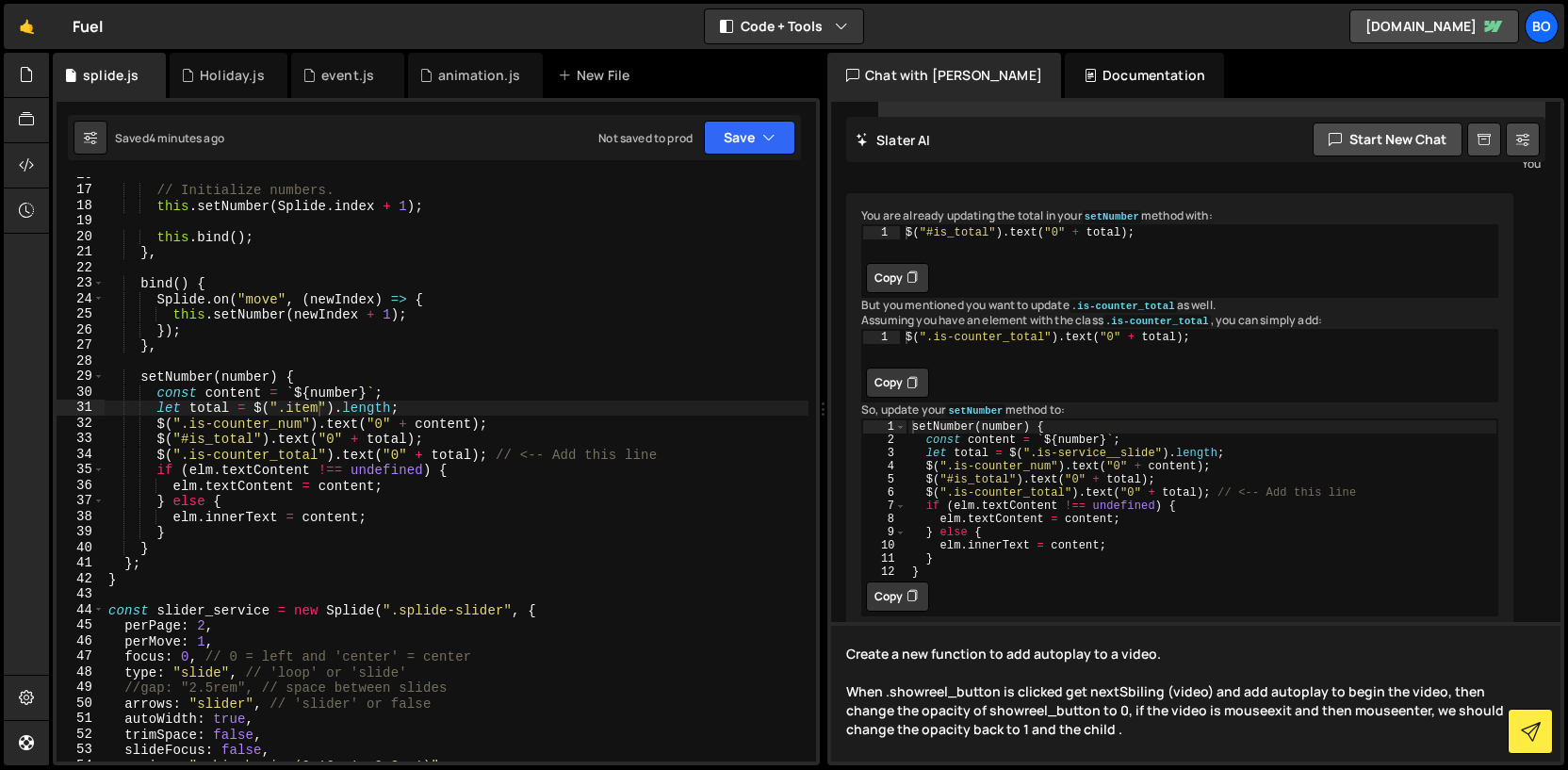
paste textarea "showreel-text"
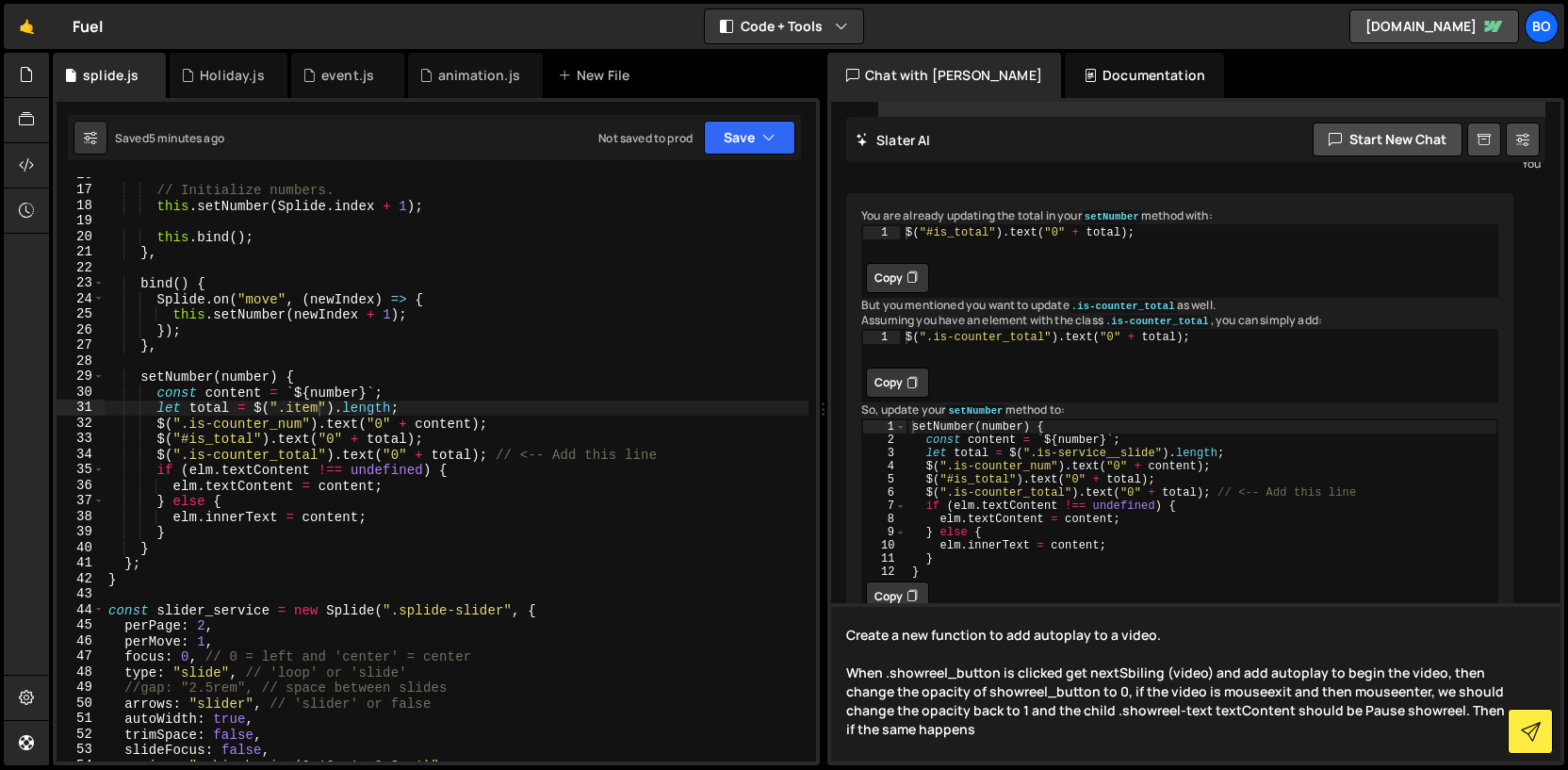
drag, startPoint x: 1054, startPoint y: 730, endPoint x: 1127, endPoint y: 694, distance: 81.4
click at [1127, 694] on textarea "Create a new function to add autoplay to a video. When .showreel_button is clic…" at bounding box center [1196, 681] width 730 height 159
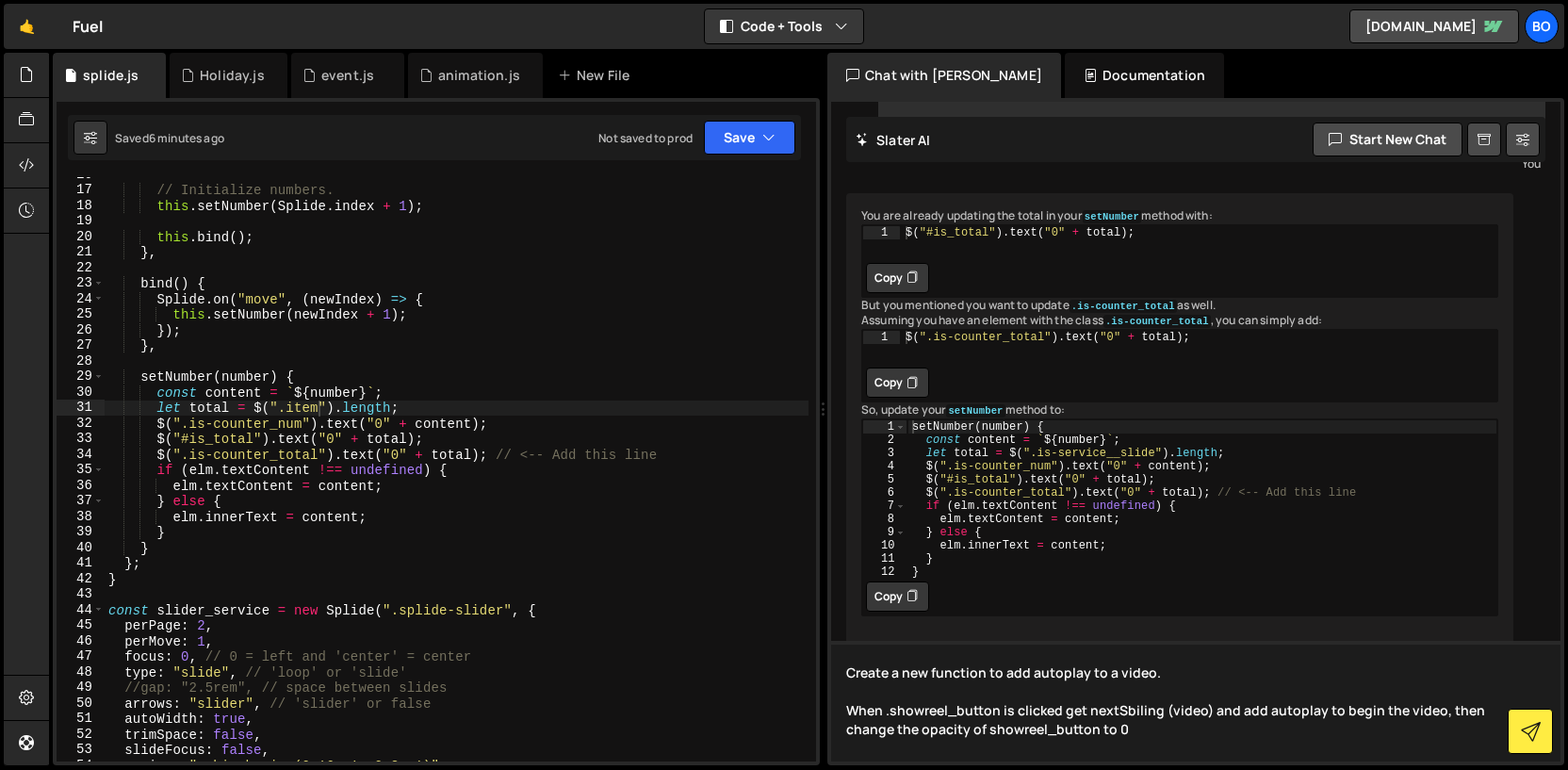
click at [1174, 671] on textarea "Create a new function to add autoplay to a video. When .showreel_button is clic…" at bounding box center [1196, 701] width 730 height 120
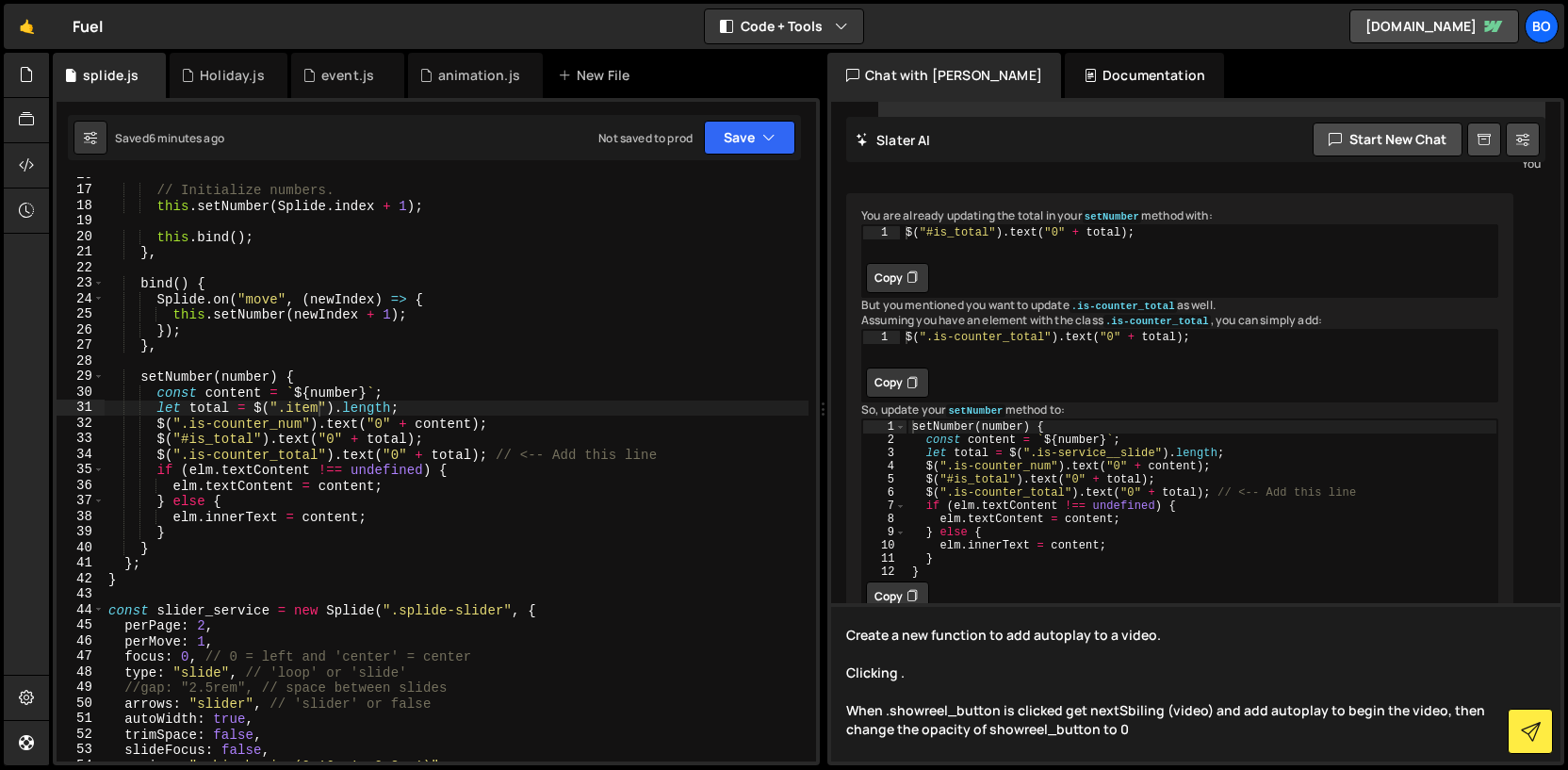
paste textarea "video_wrapper"
drag, startPoint x: 884, startPoint y: 710, endPoint x: 842, endPoint y: 708, distance: 42.0
click at [842, 708] on textarea "Create a new function to add autoplay to a video. Clicking .video_wrapper When …" at bounding box center [1196, 681] width 730 height 159
click at [1007, 671] on textarea "Create a new function to add autoplay to a video. Clicking .video_wrapper .show…" at bounding box center [1196, 681] width 730 height 159
click at [962, 709] on textarea "Create a new function to add autoplay to a video. Clicking .video_wrapper will:…" at bounding box center [1196, 681] width 730 height 159
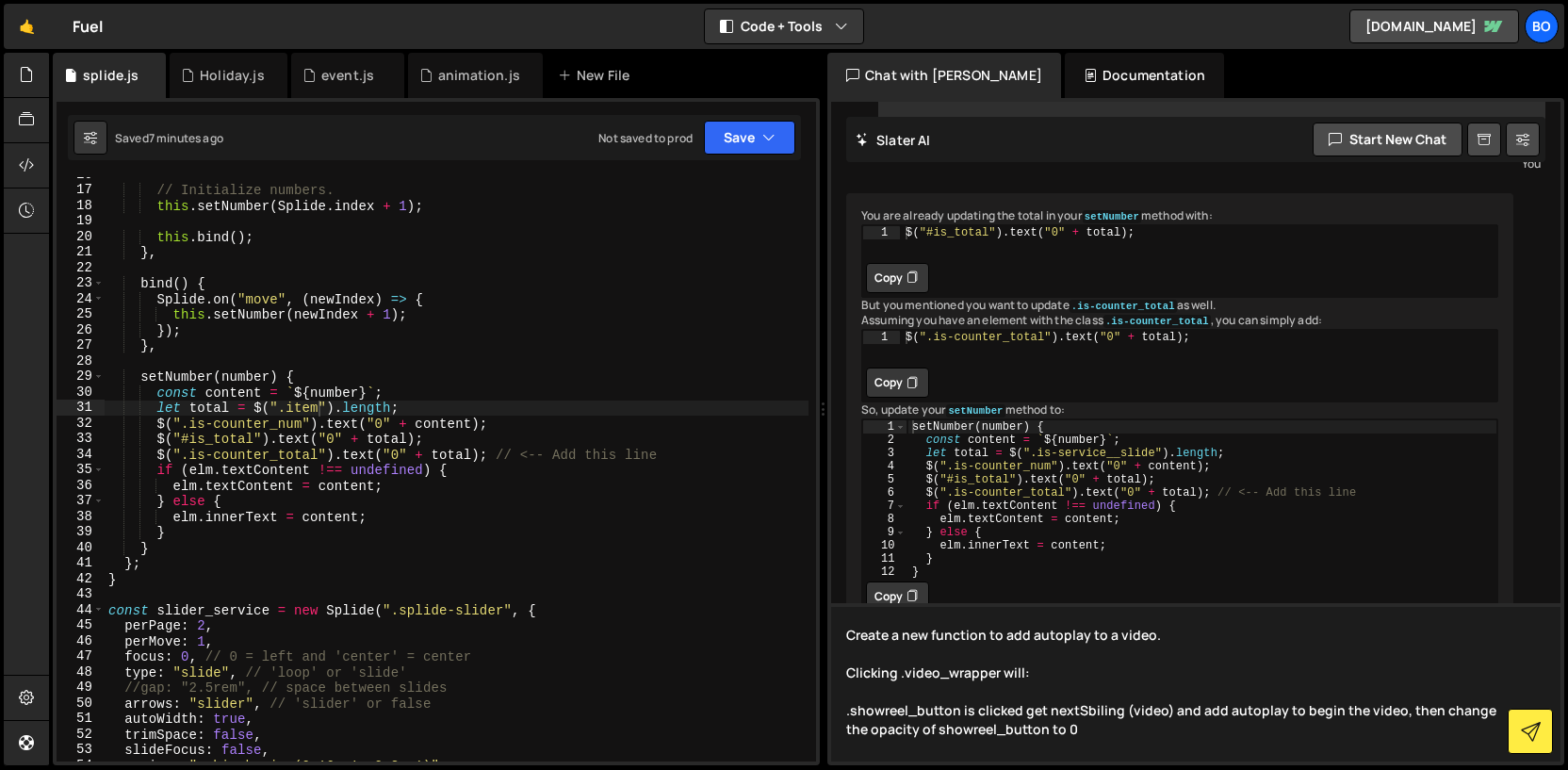
drag, startPoint x: 966, startPoint y: 710, endPoint x: 1095, endPoint y: 739, distance: 132.2
click at [1095, 739] on textarea "Create a new function to add autoplay to a video. Clicking .video_wrapper will:…" at bounding box center [1196, 681] width 730 height 159
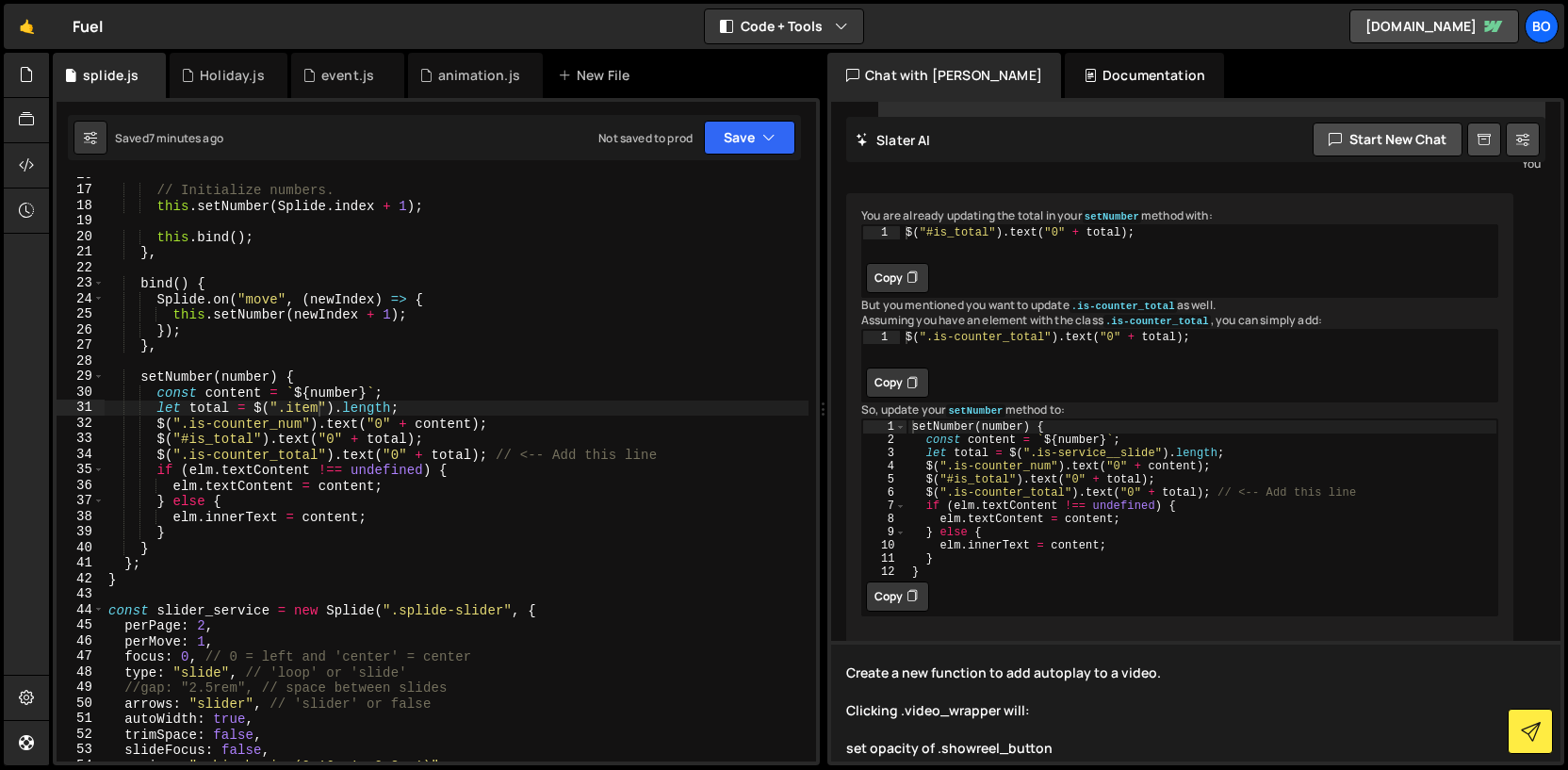
click at [1137, 739] on textarea "Create a new function to add autoplay to a video. Clicking .video_wrapper will:…" at bounding box center [1196, 701] width 730 height 120
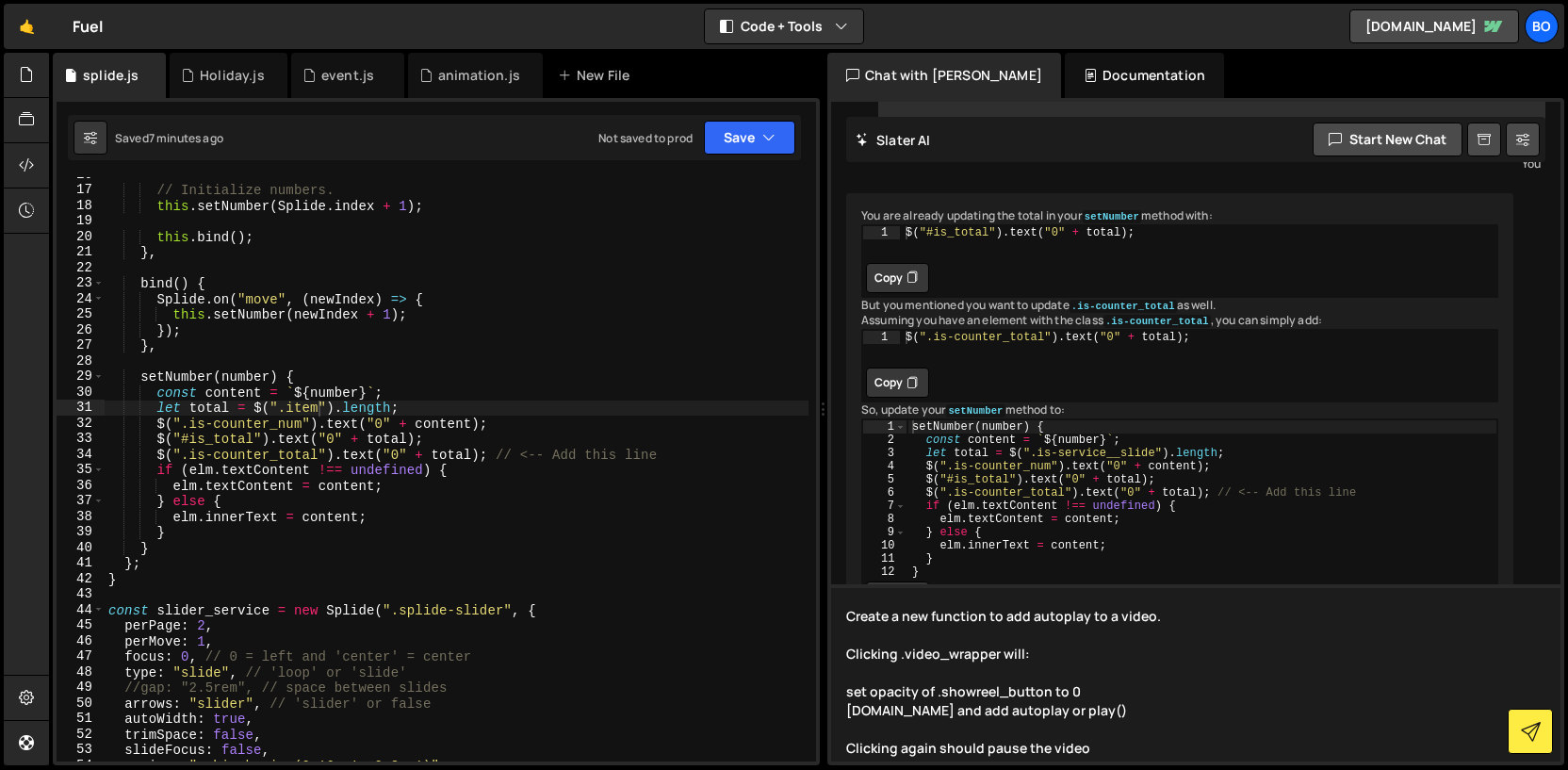
type textarea "Create a new function to add autoplay to a video. Clicking .video_wrapper will:…"
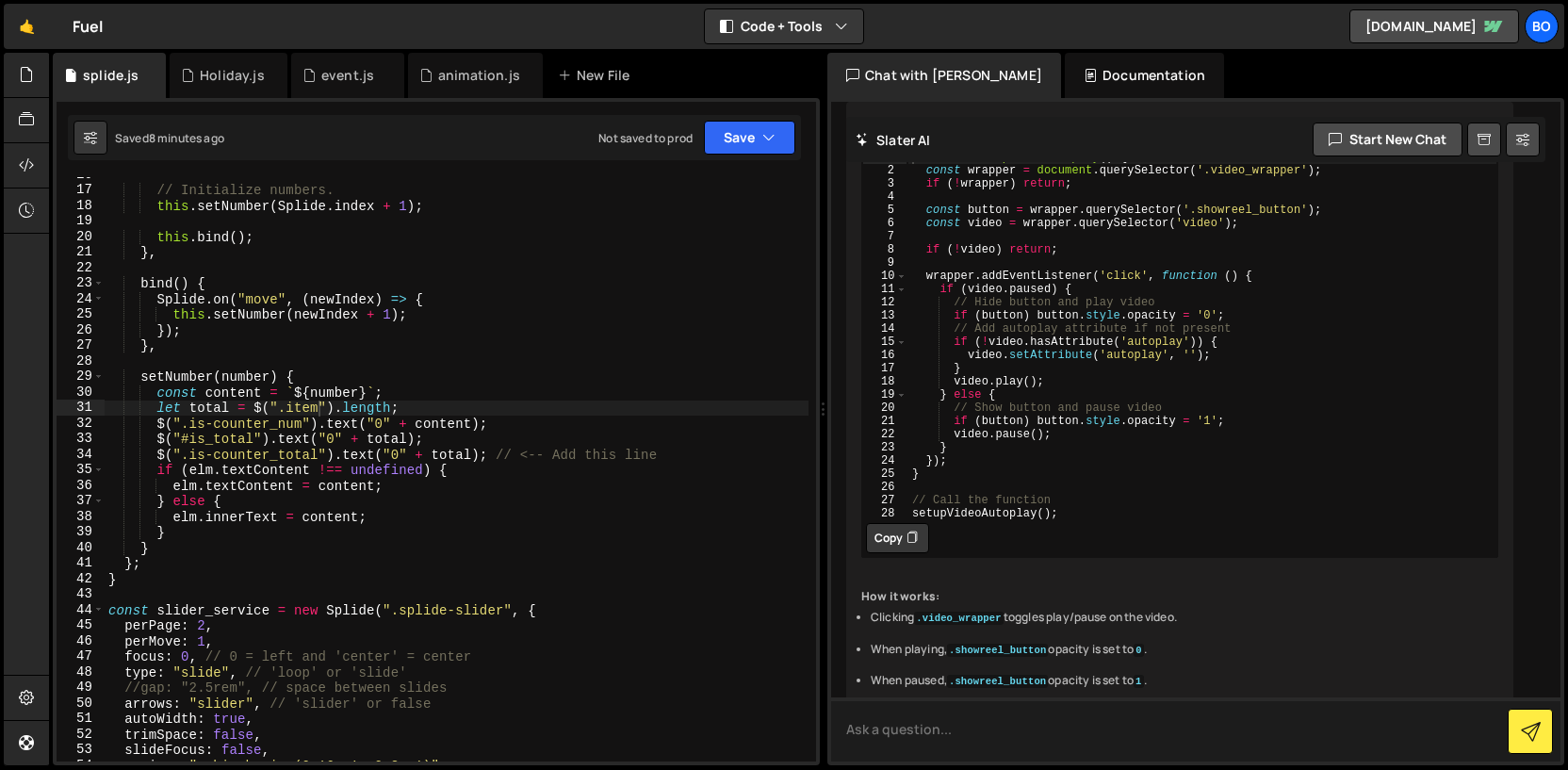
scroll to position [2190, 0]
click at [922, 553] on button "Copy" at bounding box center [897, 538] width 63 height 31
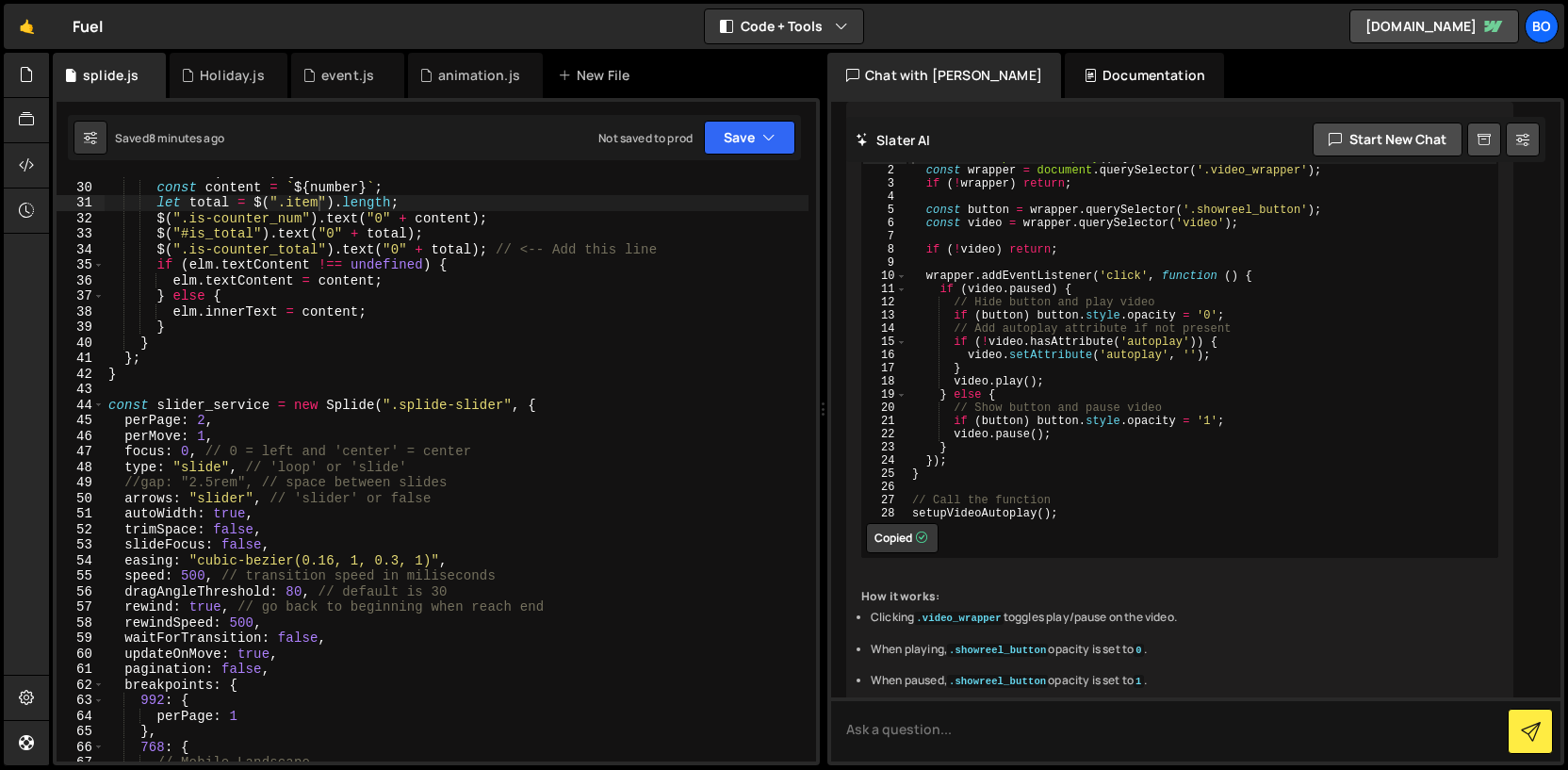
scroll to position [929, 0]
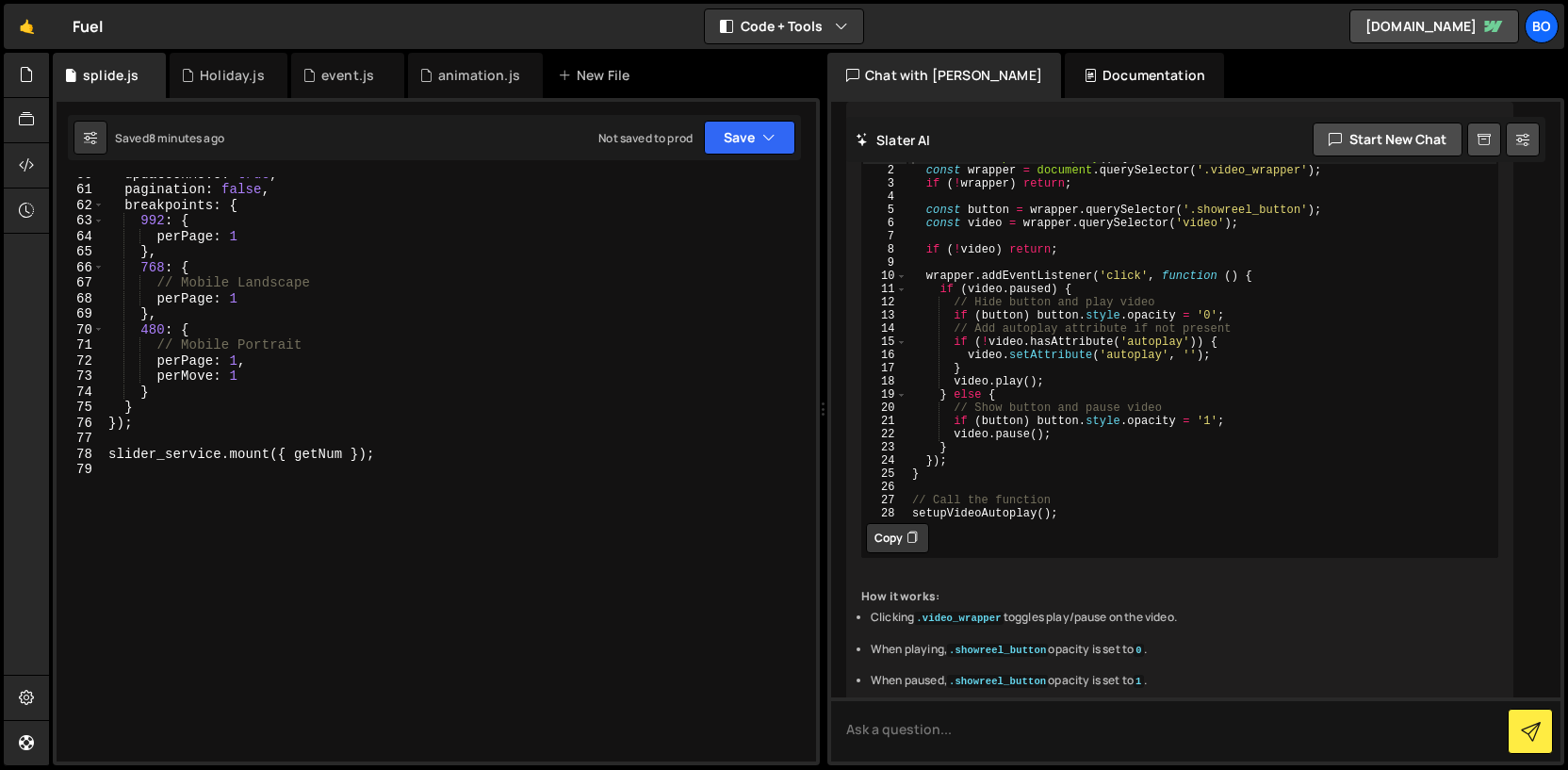
click at [607, 539] on div "updateOnMove : true , pagination : false , breakpoints : { 992 : { perPage : 1 …" at bounding box center [456, 473] width 704 height 615
paste textarea "setupVideoAutoplay();"
type textarea "setupVideoAutoplay();"
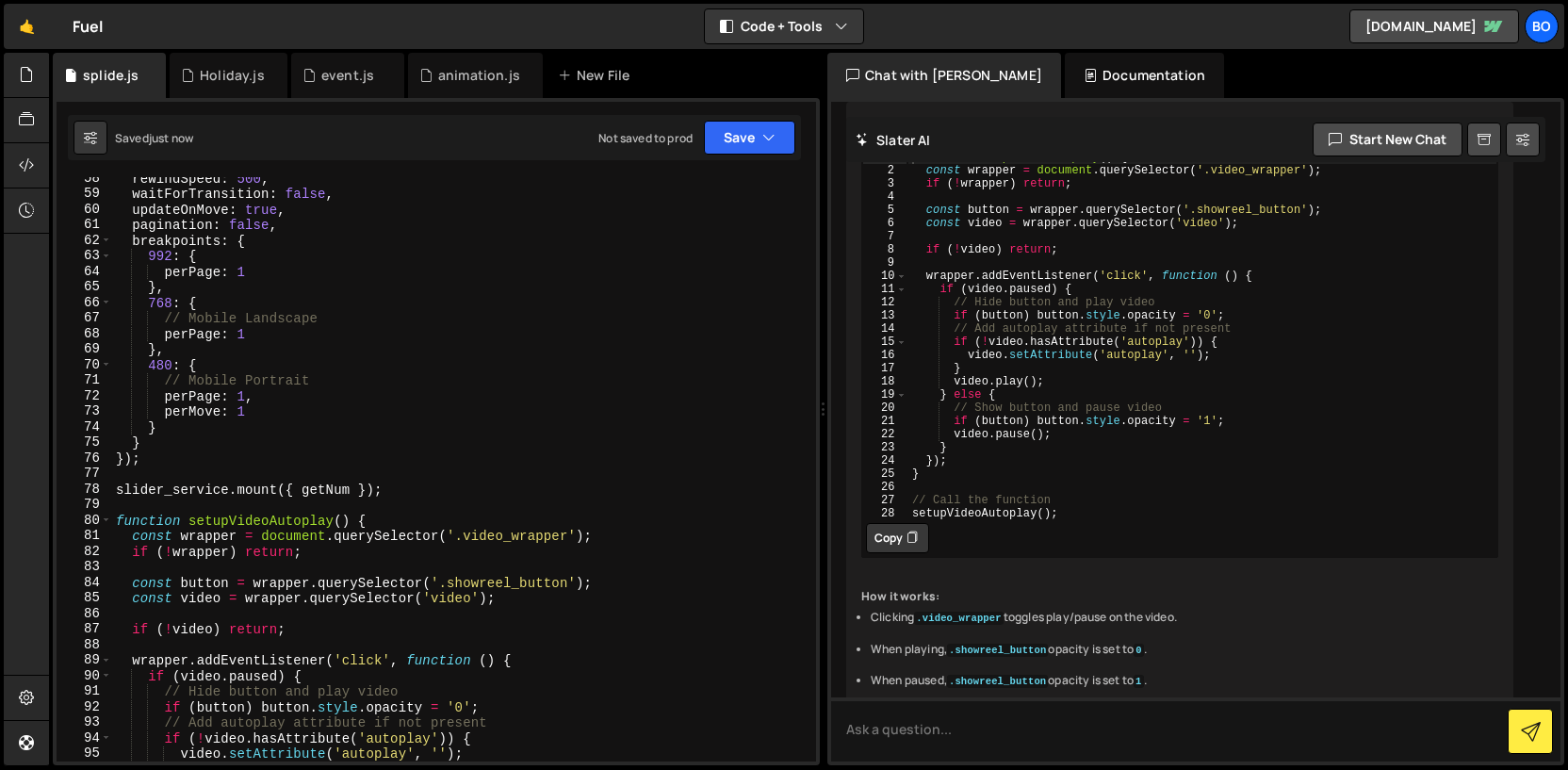
scroll to position [889, 0]
click at [199, 470] on div "rewindSpeed : 500 , waitForTransition : false , updateOnMove : true , paginatio…" at bounding box center [460, 481] width 696 height 615
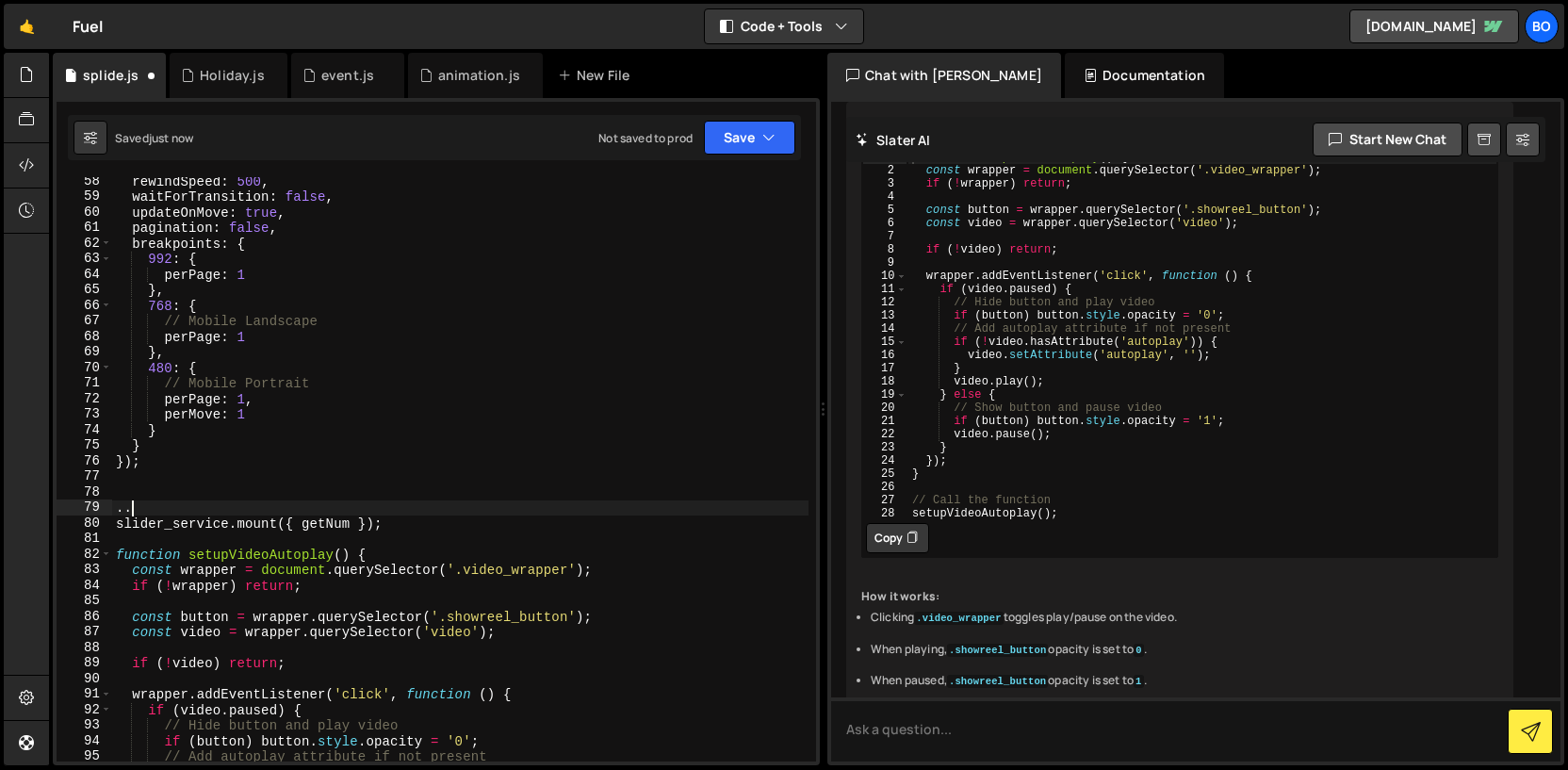
type textarea "."
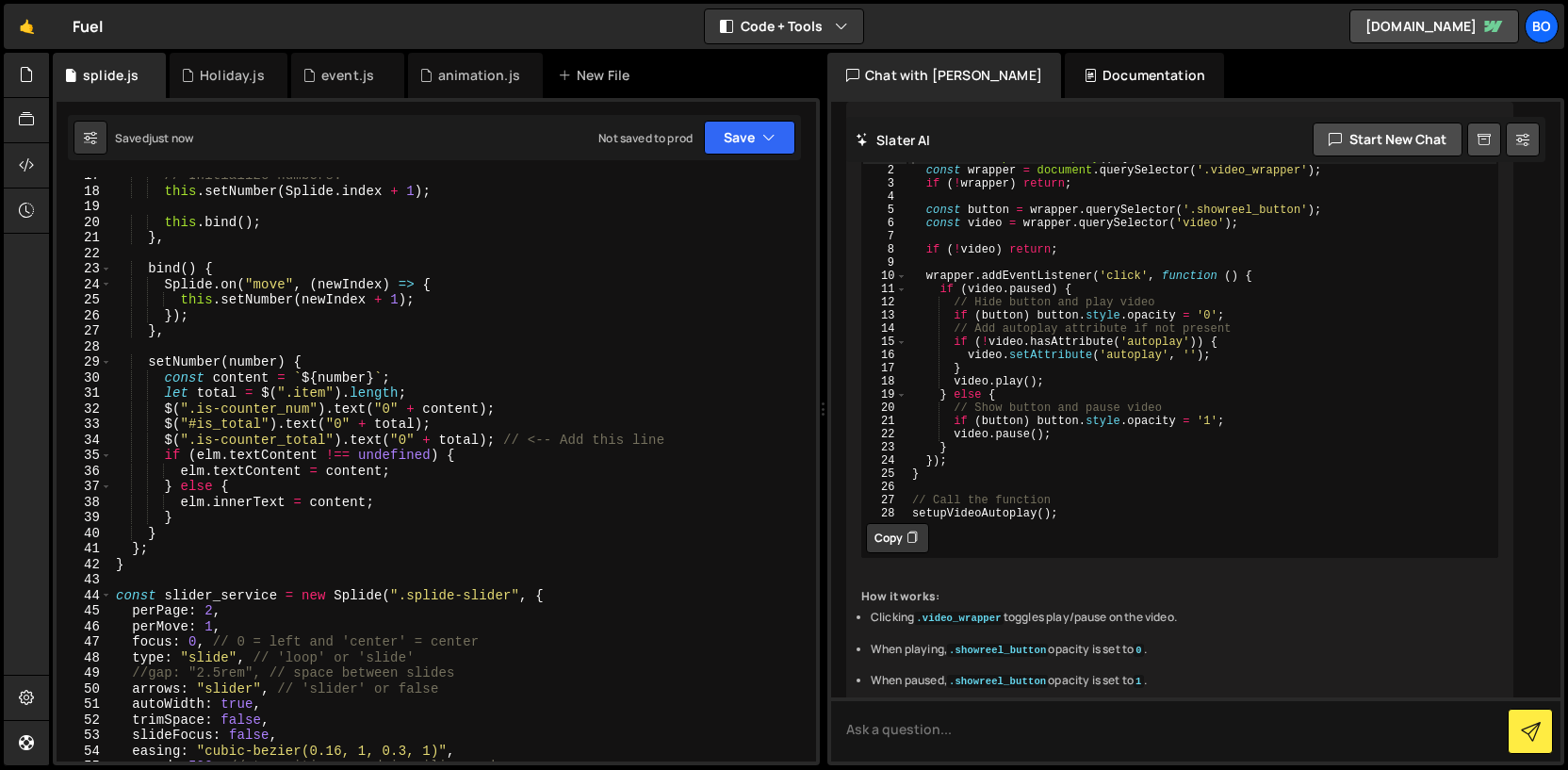
scroll to position [0, 0]
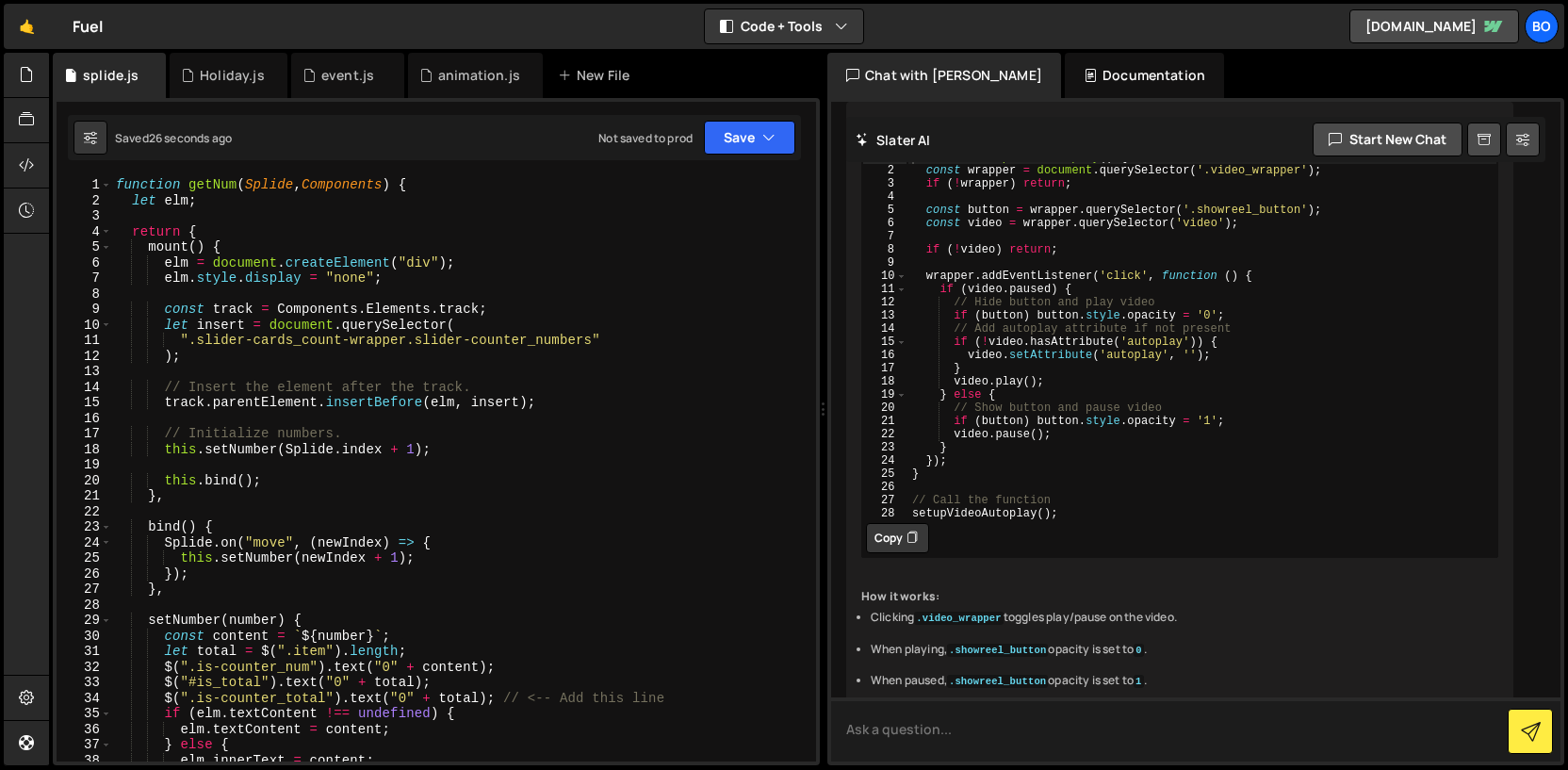
click at [989, 721] on textarea at bounding box center [1196, 729] width 730 height 64
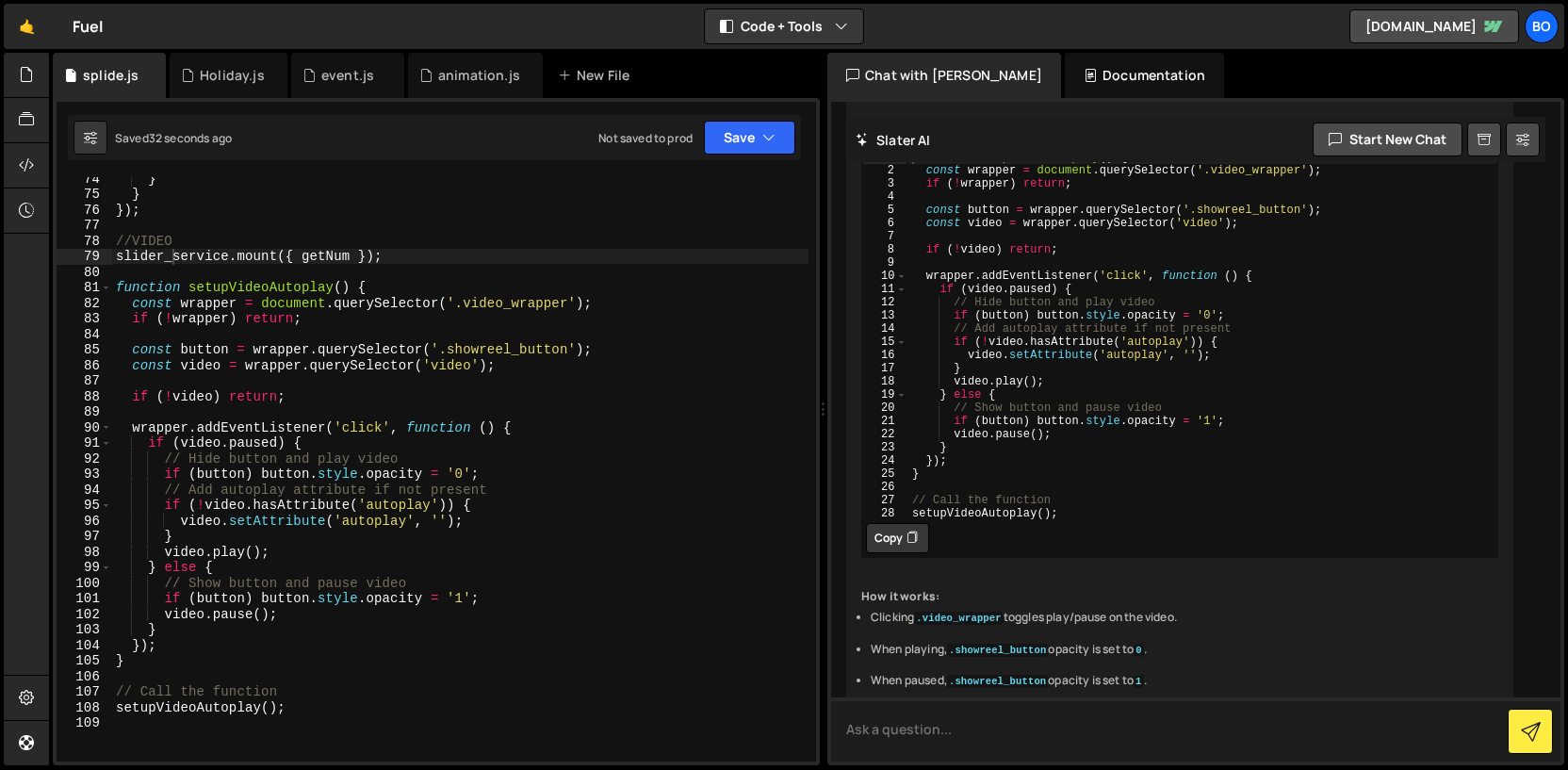
scroll to position [1141, 0]
type textarea "video.setAttribute('autoplay', '');"
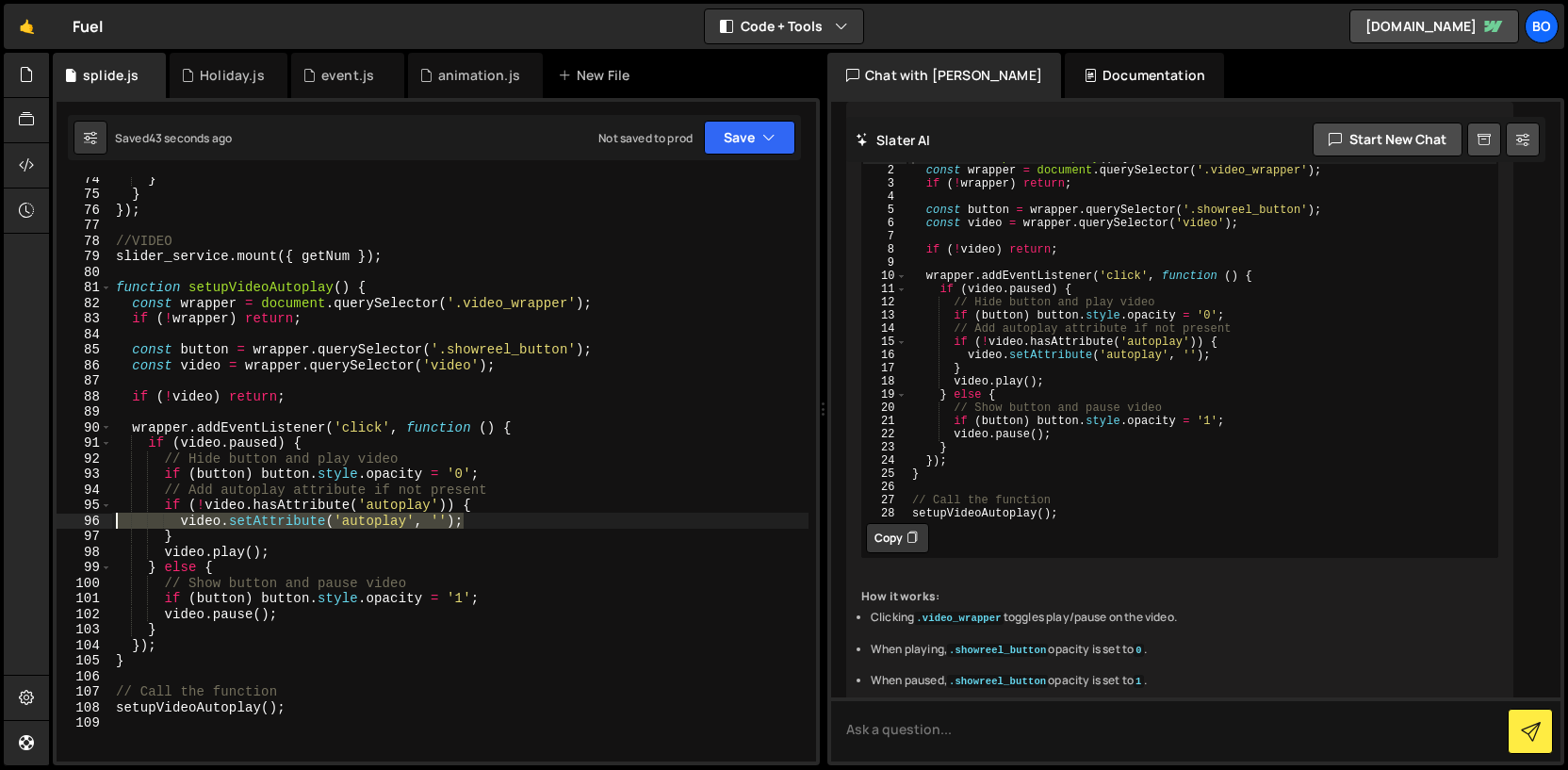
drag, startPoint x: 471, startPoint y: 521, endPoint x: 80, endPoint y: 518, distance: 391.0
click at [79, 517] on div "video.setAttribute('autoplay', ''); 74 75 76 77 78 79 80 81 82 83 84 85 86 87 8…" at bounding box center [435, 469] width 759 height 584
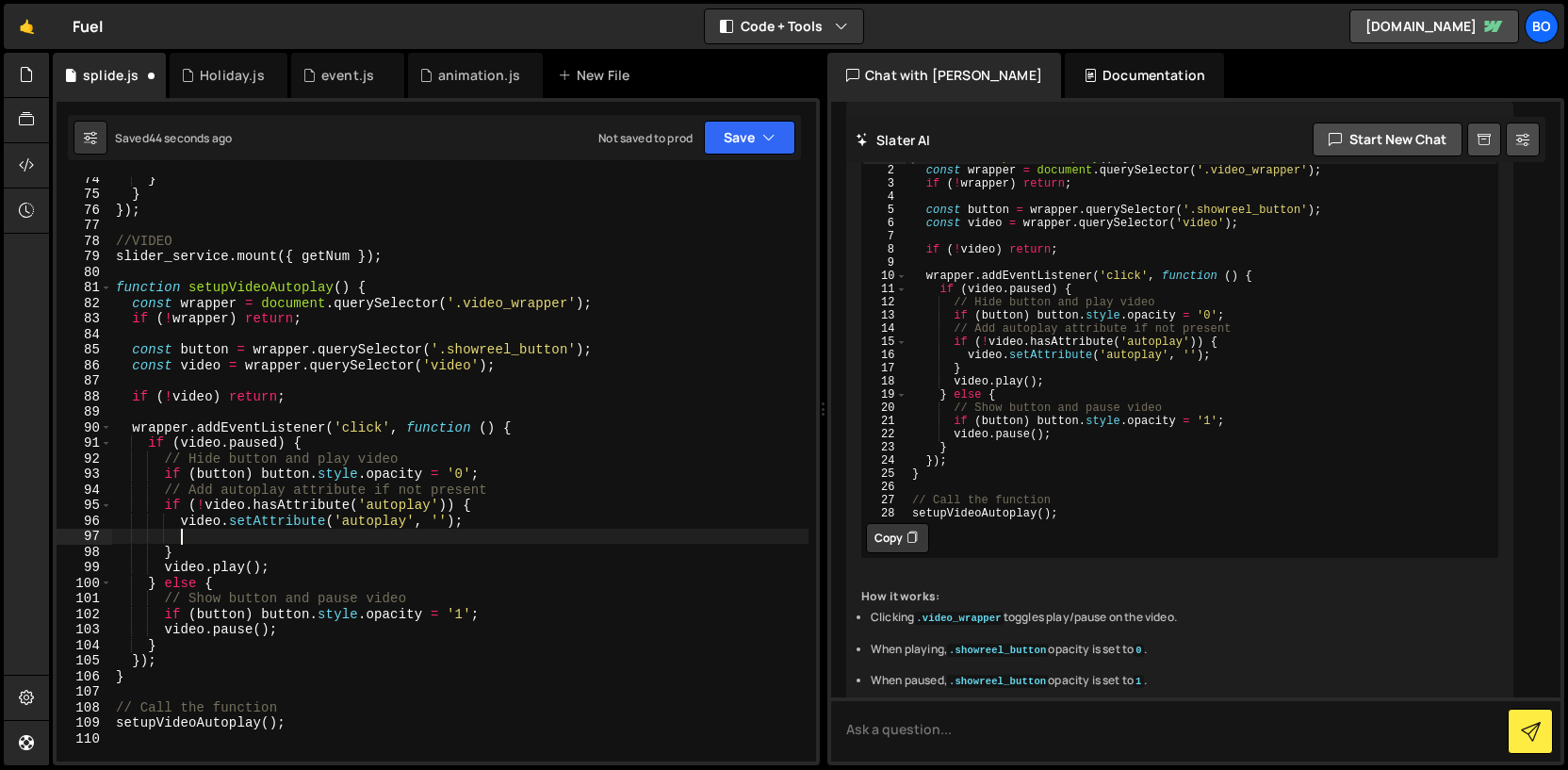
scroll to position [0, 3]
paste textarea "video.setAttribute('autoplay', '');"
click at [251, 534] on div "} } }) ; //VIDEO slider_service . mount ({ getNum }) ; function setupVideoAutop…" at bounding box center [460, 478] width 696 height 615
drag, startPoint x: 489, startPoint y: 539, endPoint x: 66, endPoint y: 540, distance: 423.0
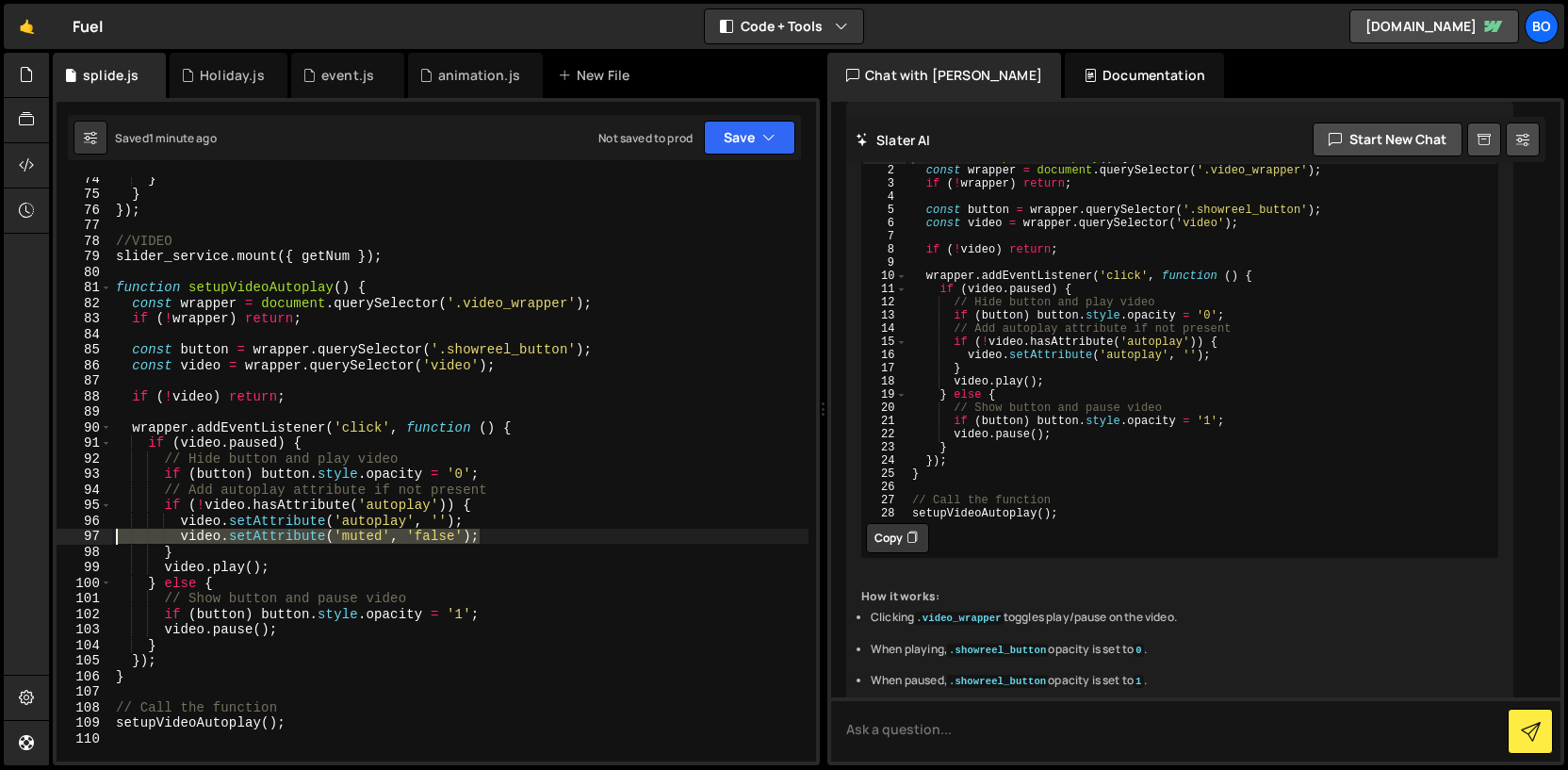
click at [66, 540] on div "video.setAttribute('muted', 'false'); 74 75 76 77 78 79 80 81 82 83 84 85 86 87…" at bounding box center [435, 469] width 759 height 584
click at [294, 631] on div "} } }) ; //VIDEO slider_service . mount ({ getNum }) ; function setupVideoAutop…" at bounding box center [460, 478] width 696 height 615
type textarea "video.pause();"
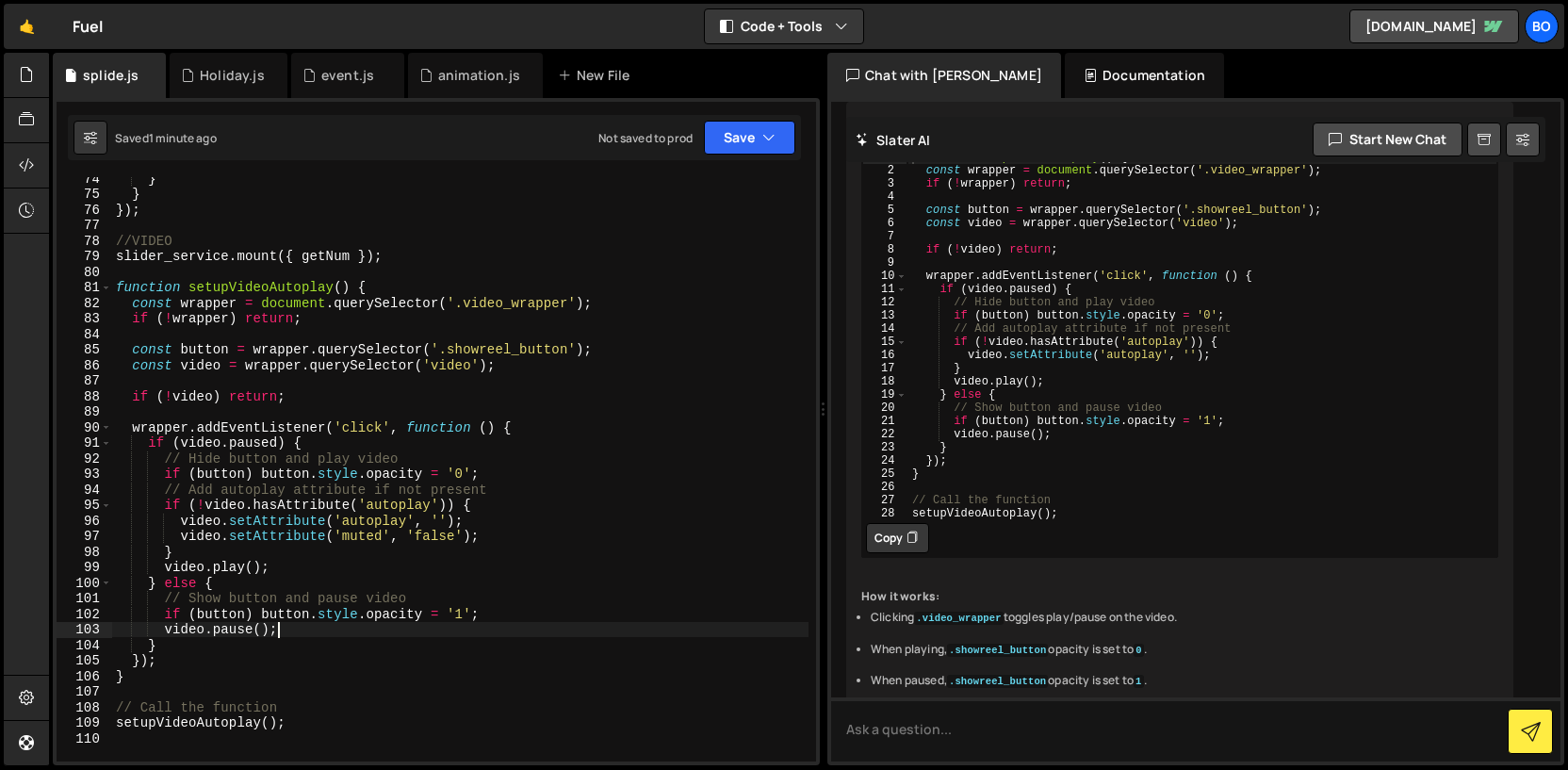
scroll to position [0, 2]
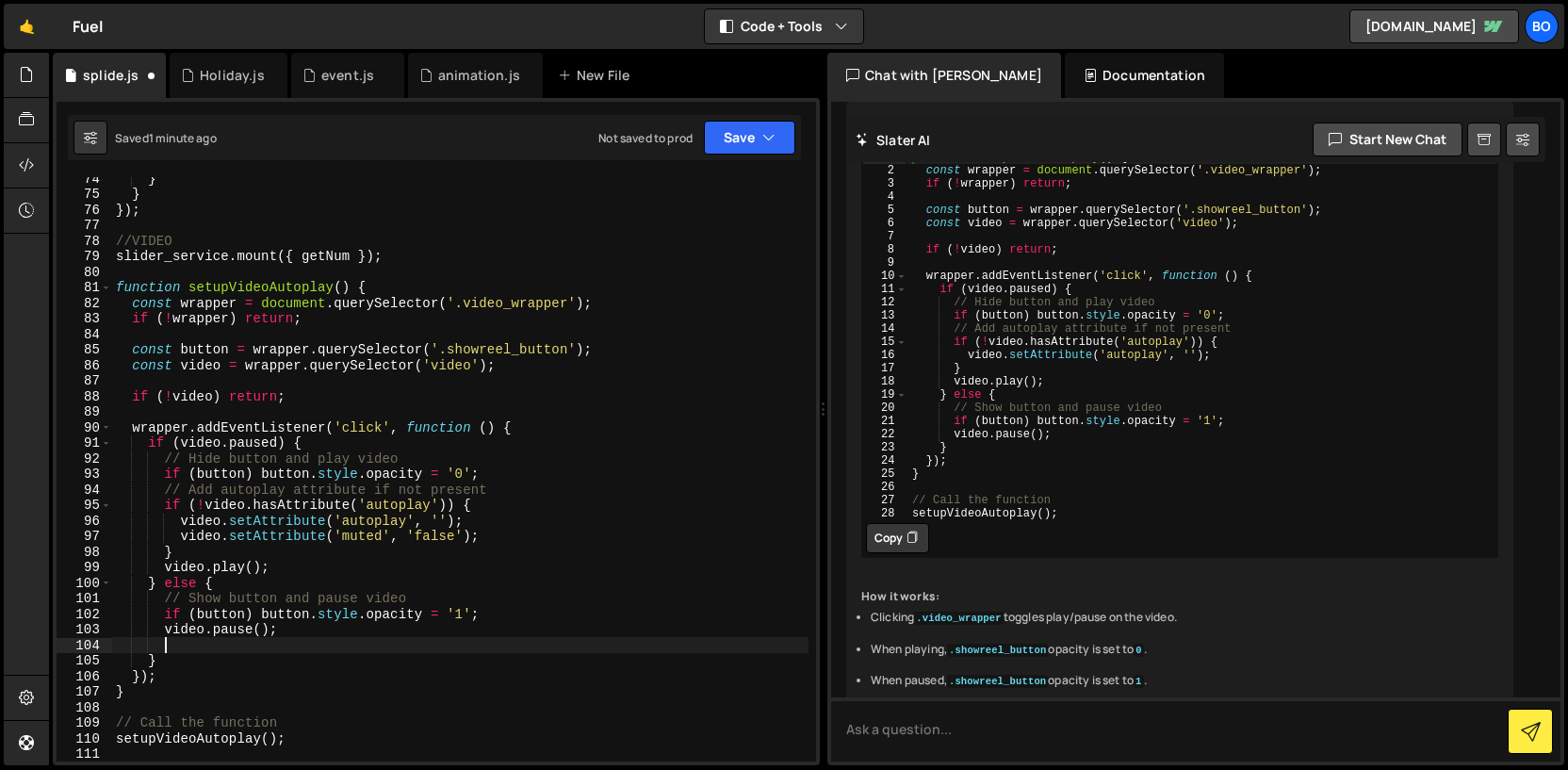
paste textarea "video.setAttribute('muted', 'false');"
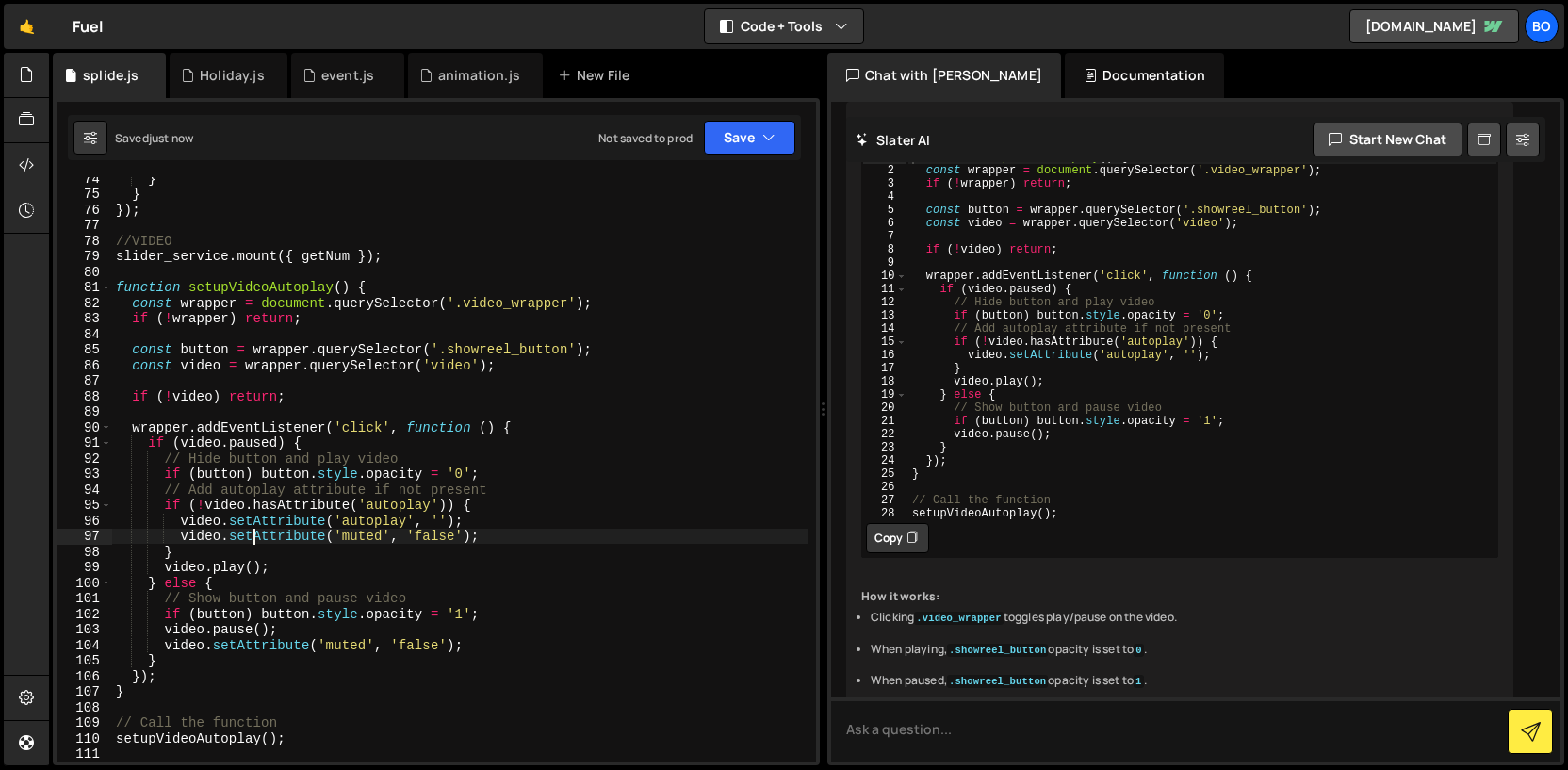
click at [252, 540] on div "} } }) ; //VIDEO slider_service . mount ({ getNum }) ; function setupVideoAutop…" at bounding box center [460, 478] width 696 height 615
click at [467, 536] on div "} } }) ; //VIDEO slider_service . mount ({ getNum }) ; function setupVideoAutop…" at bounding box center [460, 478] width 696 height 615
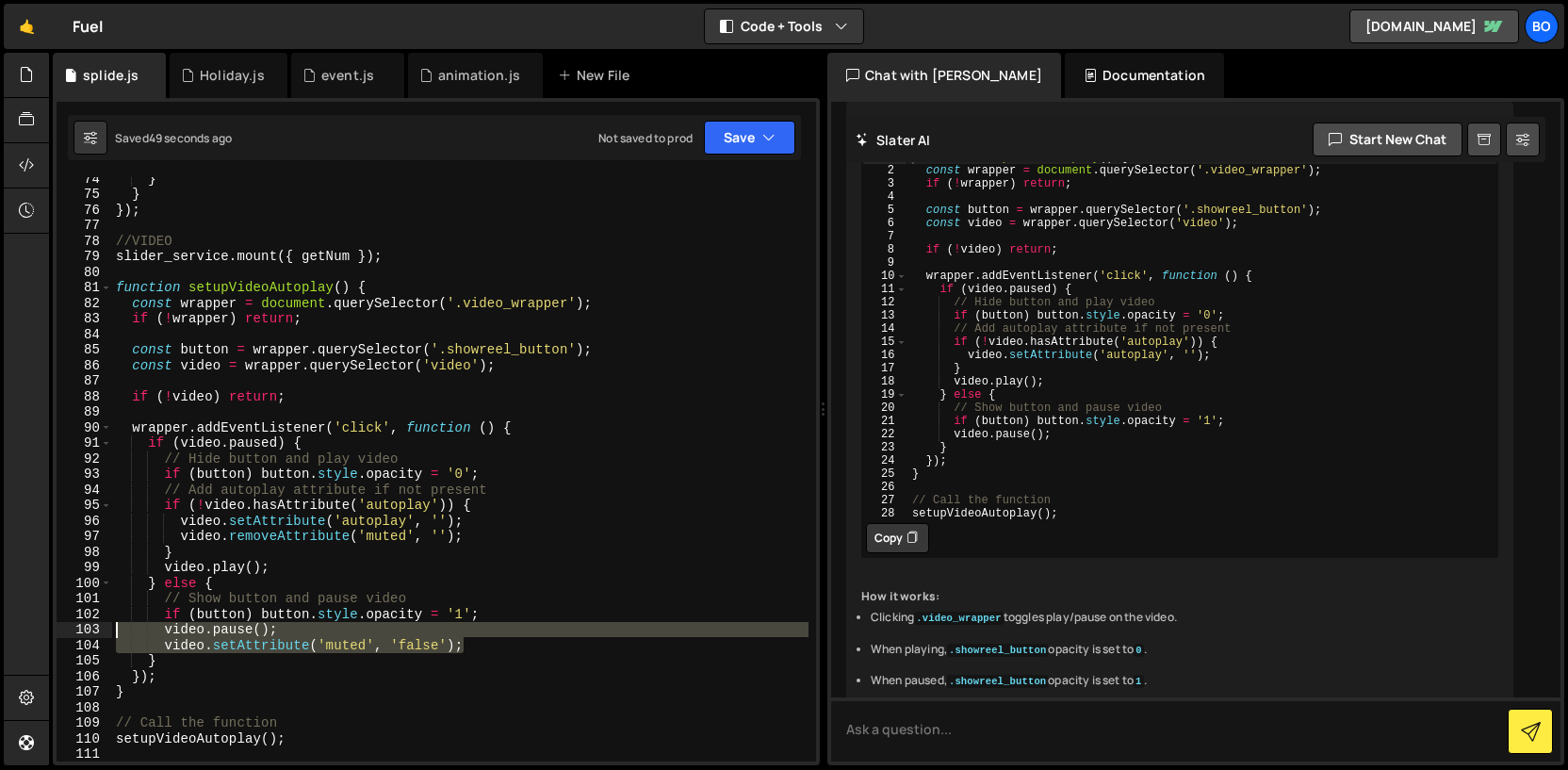
drag, startPoint x: 472, startPoint y: 648, endPoint x: -2, endPoint y: 635, distance: 474.2
click at [0, 635] on html "Projects [GEOGRAPHIC_DATA] Blog Bo Projects Your Teams Invite team member Accou…" at bounding box center [784, 385] width 1568 height 770
click at [333, 720] on div "} } }) ; //VIDEO slider_service . mount ({ getNum }) ; function setupVideoAutop…" at bounding box center [460, 478] width 696 height 615
drag, startPoint x: 472, startPoint y: 647, endPoint x: 88, endPoint y: 645, distance: 384.0
click at [88, 645] on div "// Call the function [PHONE_NUMBER] [PHONE_NUMBER] [PHONE_NUMBER] [PHONE_NUMBER…" at bounding box center [435, 469] width 759 height 584
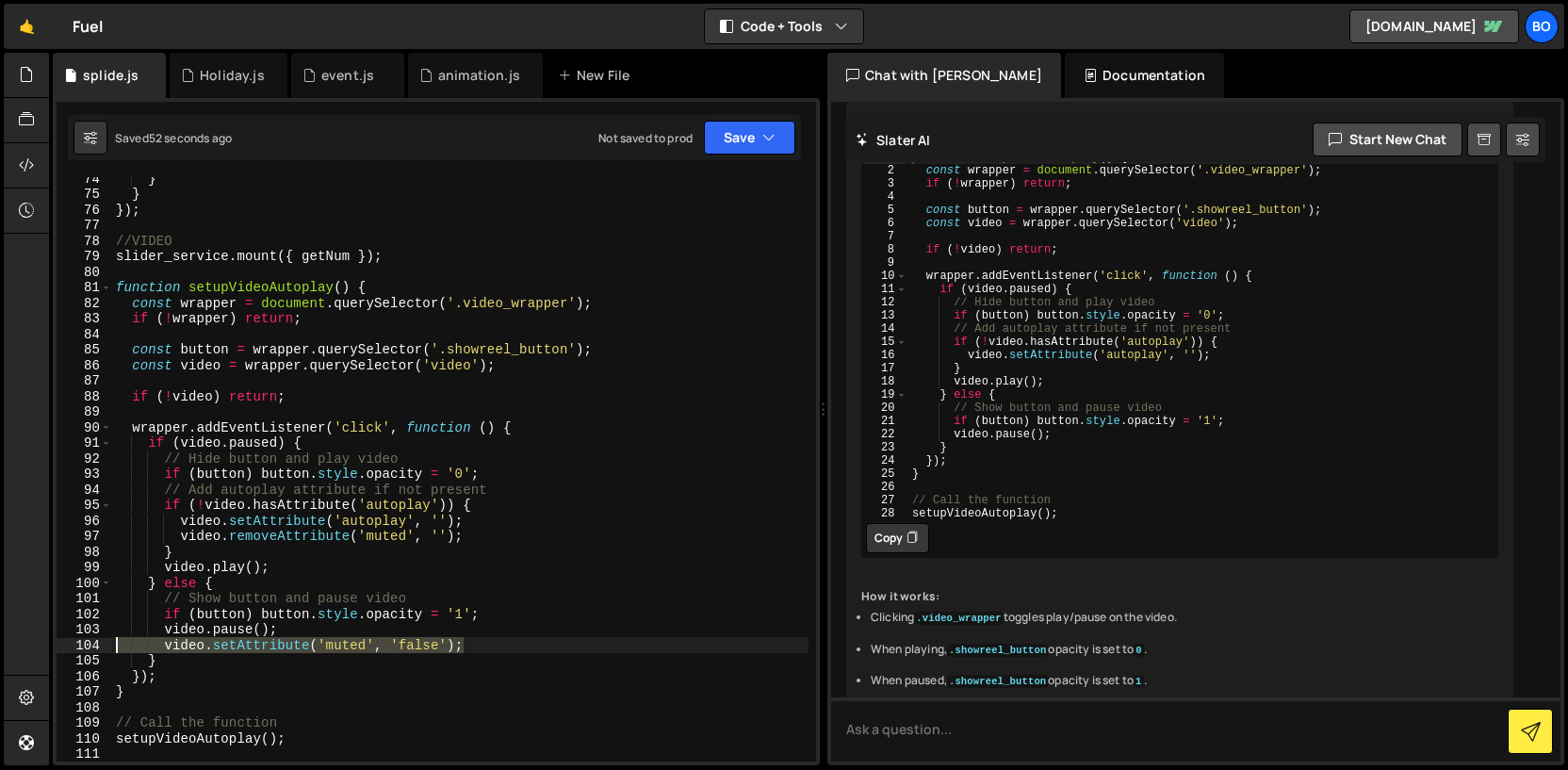
type textarea "video.setAttribute('muted', 'false');"
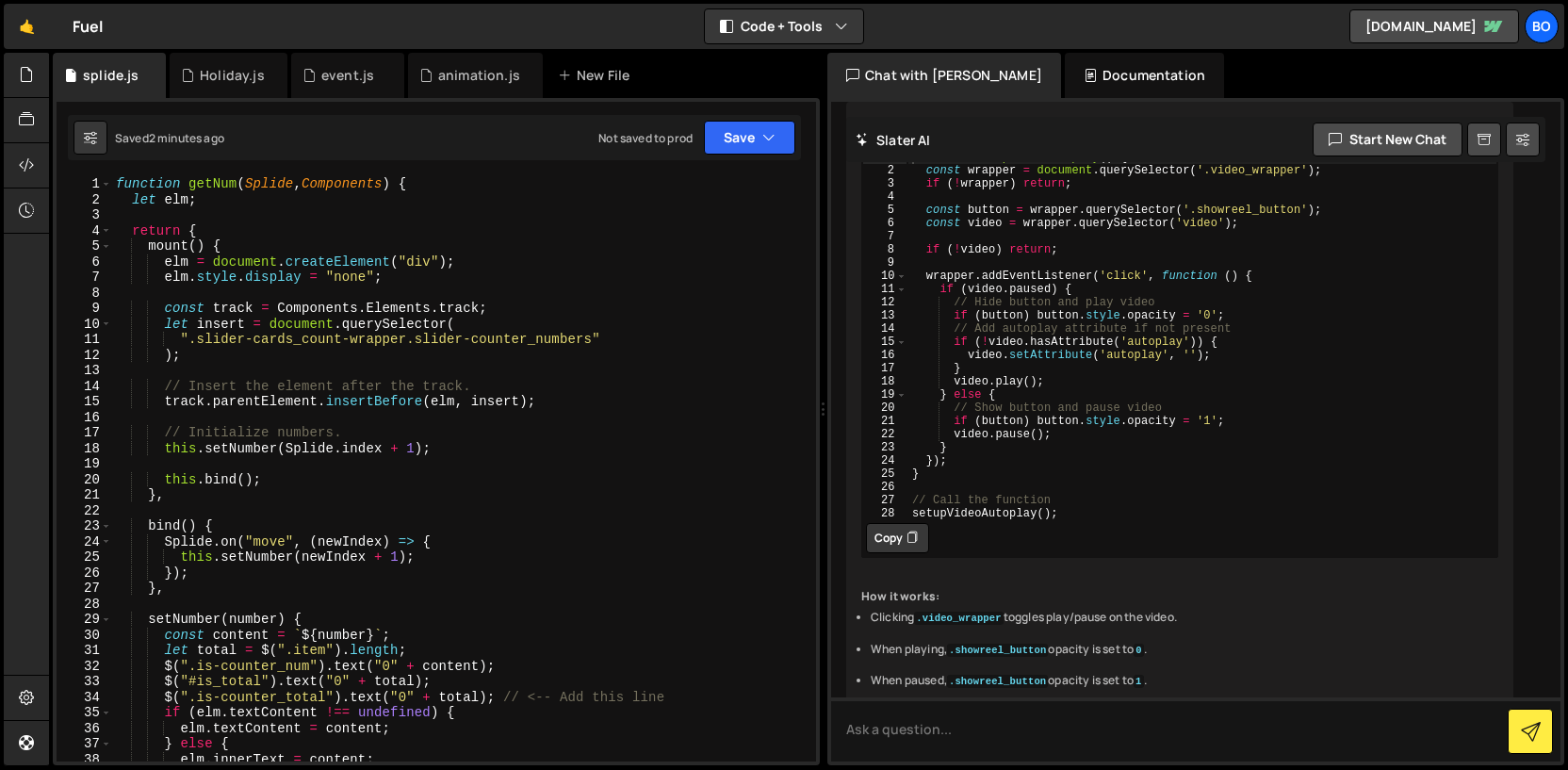
scroll to position [0, 0]
click at [174, 191] on div "function getNum ( Splide , Components ) { let elm ; return { mount ( ) { elm = …" at bounding box center [460, 484] width 696 height 615
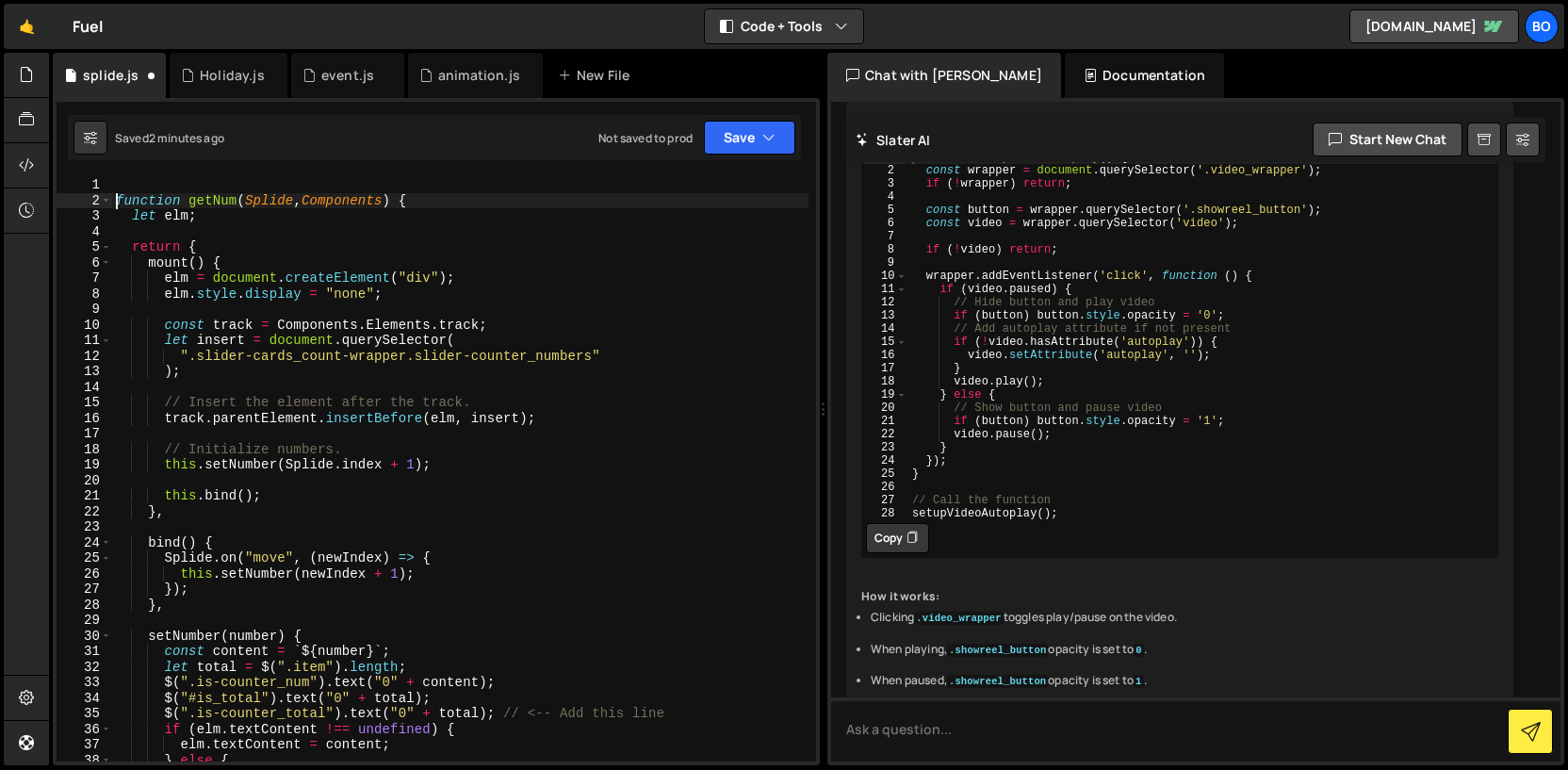
type textarea "function getNum(Splide, Components) {"
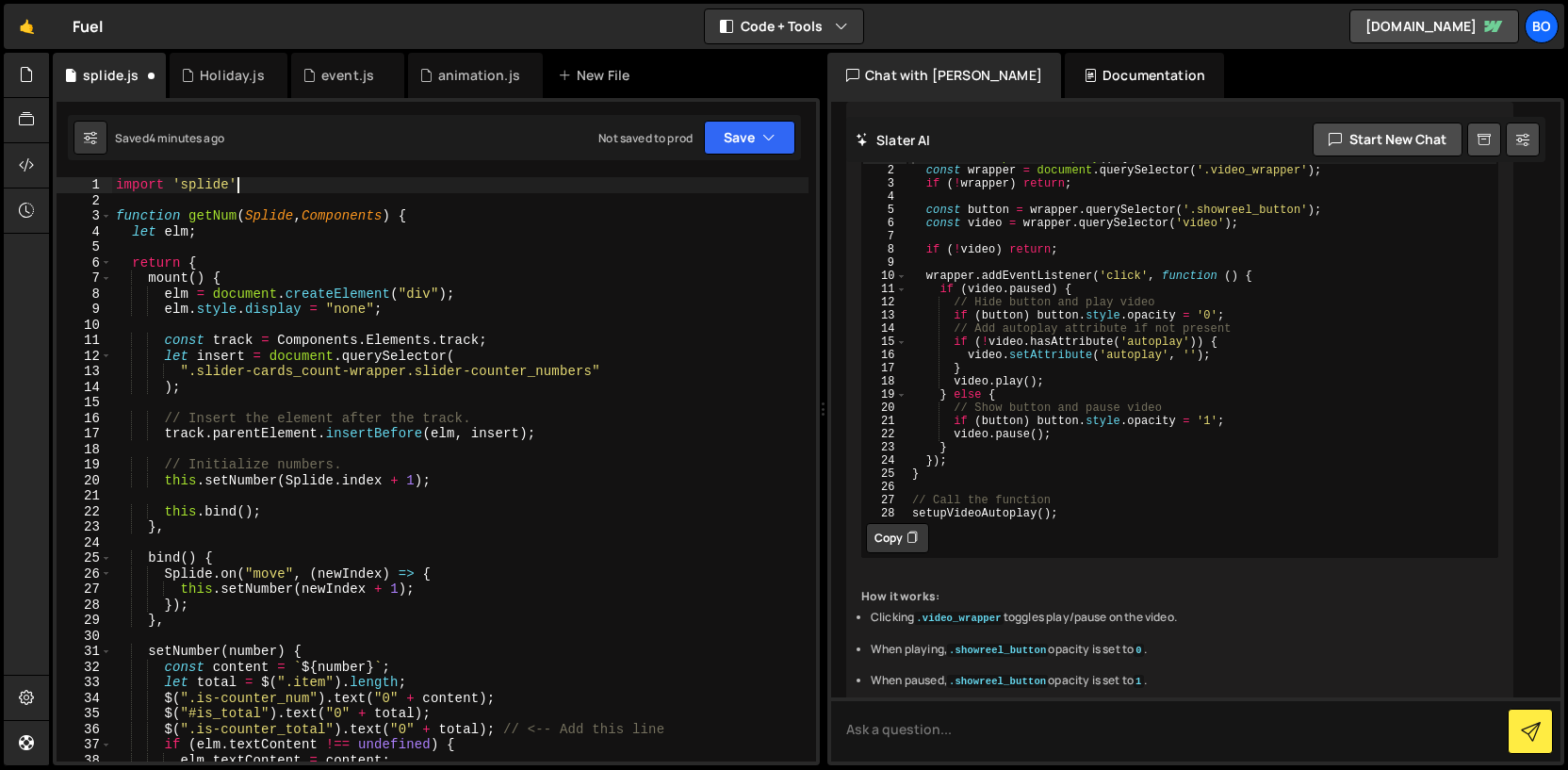
scroll to position [0, 8]
paste textarea "[URL][DOMAIN_NAME]"
paste textarea "[URL][DOMAIN_NAME]""
paste textarea "[URL][DOMAIN_NAME]'"
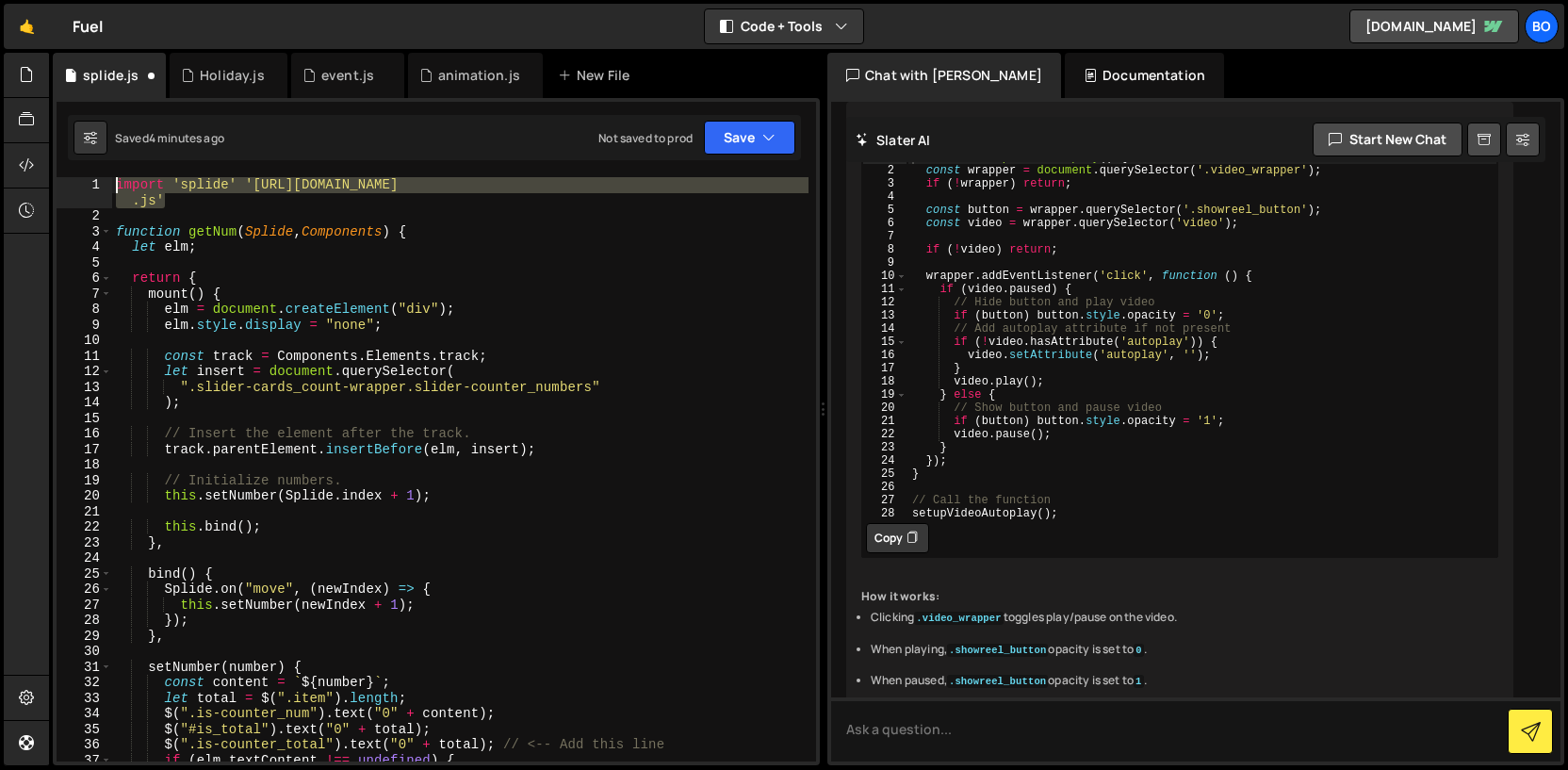
drag, startPoint x: 177, startPoint y: 208, endPoint x: 108, endPoint y: 181, distance: 74.1
click at [108, 181] on div "import 'splide' '[URL][DOMAIN_NAME]' 1 2 3 4 5 6 7 8 9 10 11 12 13 14 15 16 17 …" at bounding box center [435, 469] width 759 height 584
type textarea "import 'splide' '[URL][DOMAIN_NAME]'"
click at [900, 720] on textarea at bounding box center [1196, 729] width 730 height 64
paste textarea "import 'splide' '[URL][DOMAIN_NAME]'"
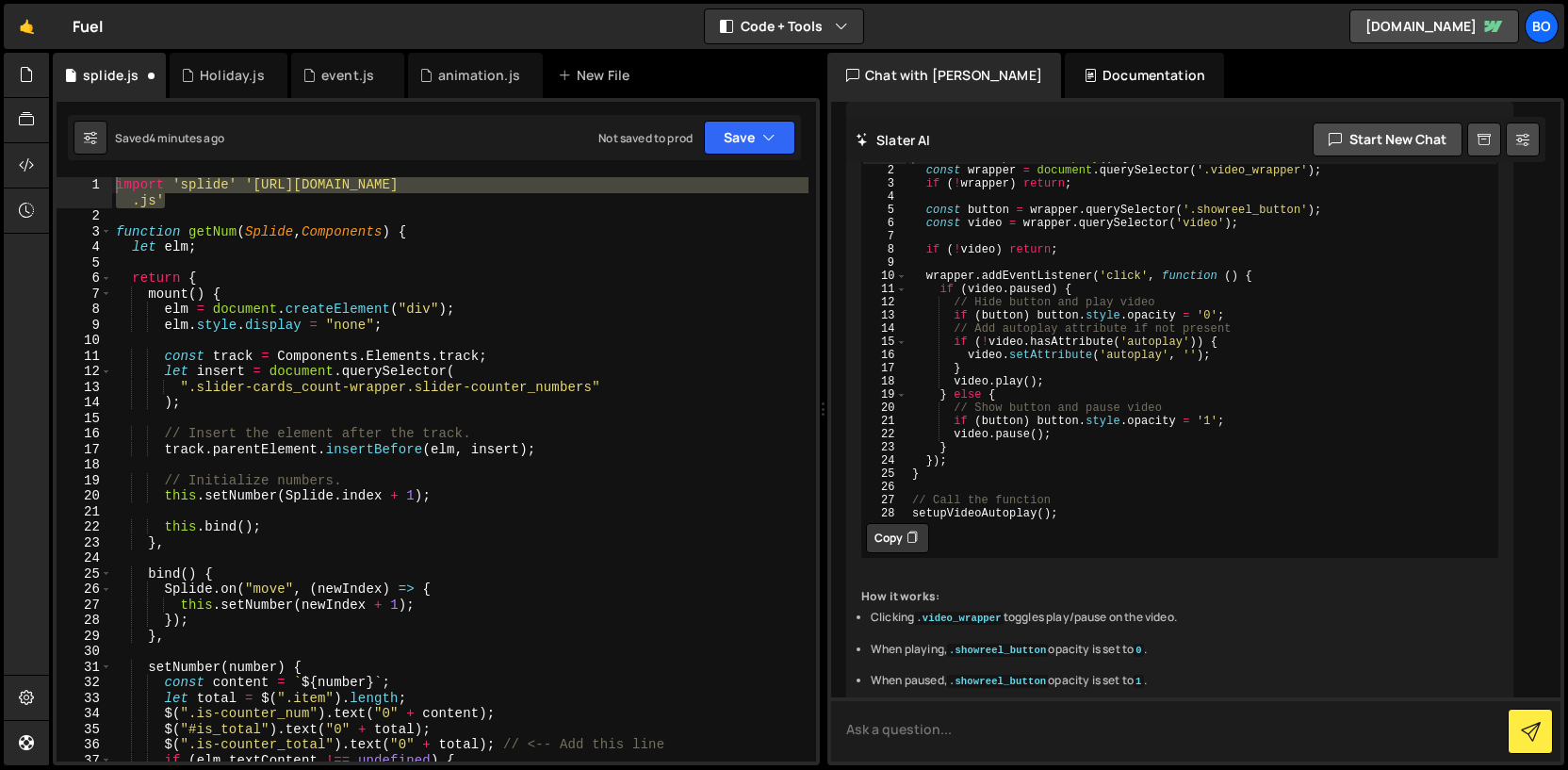
type textarea "import 'splide' '[URL][DOMAIN_NAME]'"
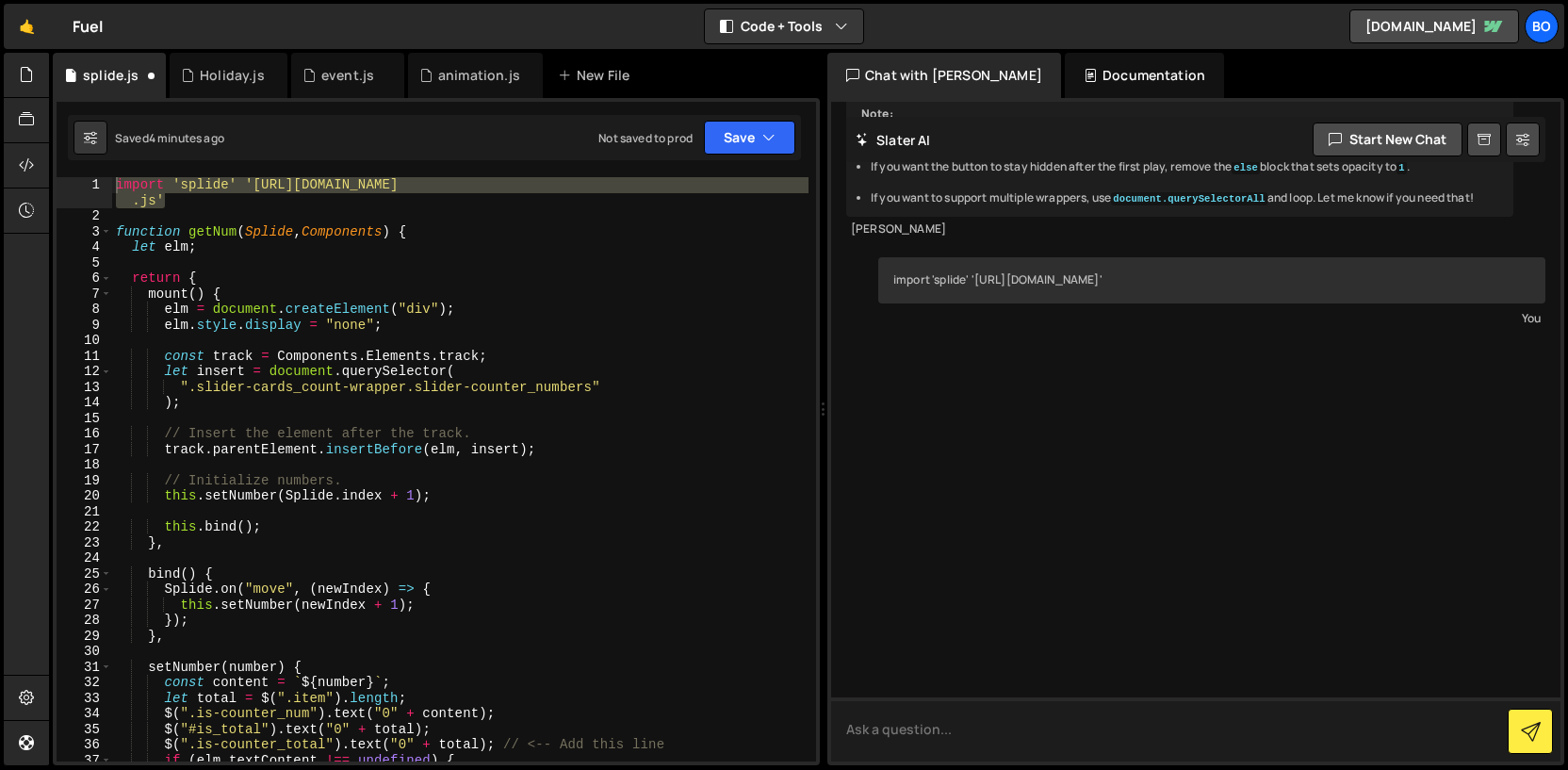
scroll to position [3024, 0]
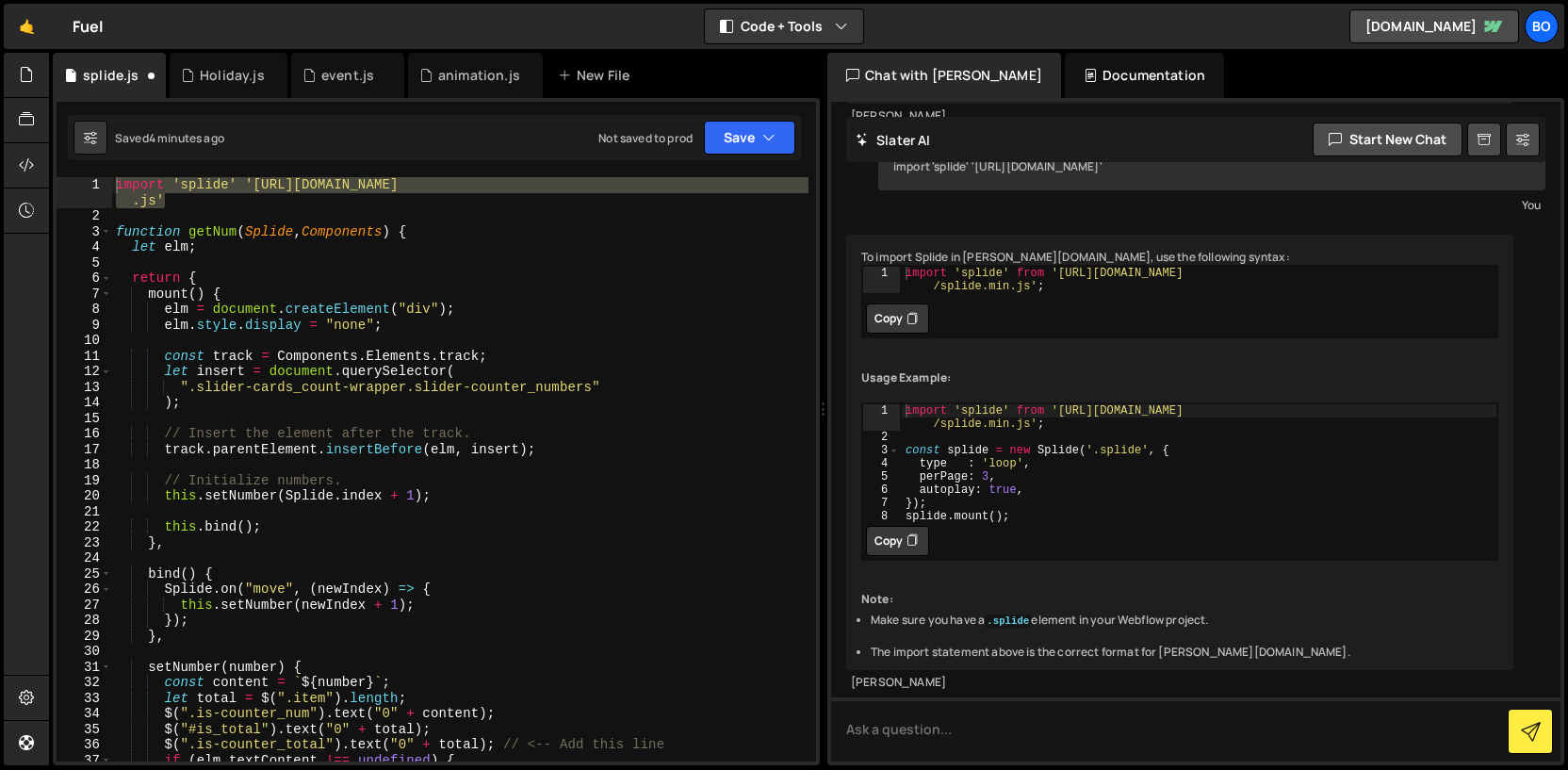
click at [982, 561] on div "import 'splide' from '[URL][DOMAIN_NAME] /splide.min.js' ; const splide = new S…" at bounding box center [1200, 482] width 597 height 159
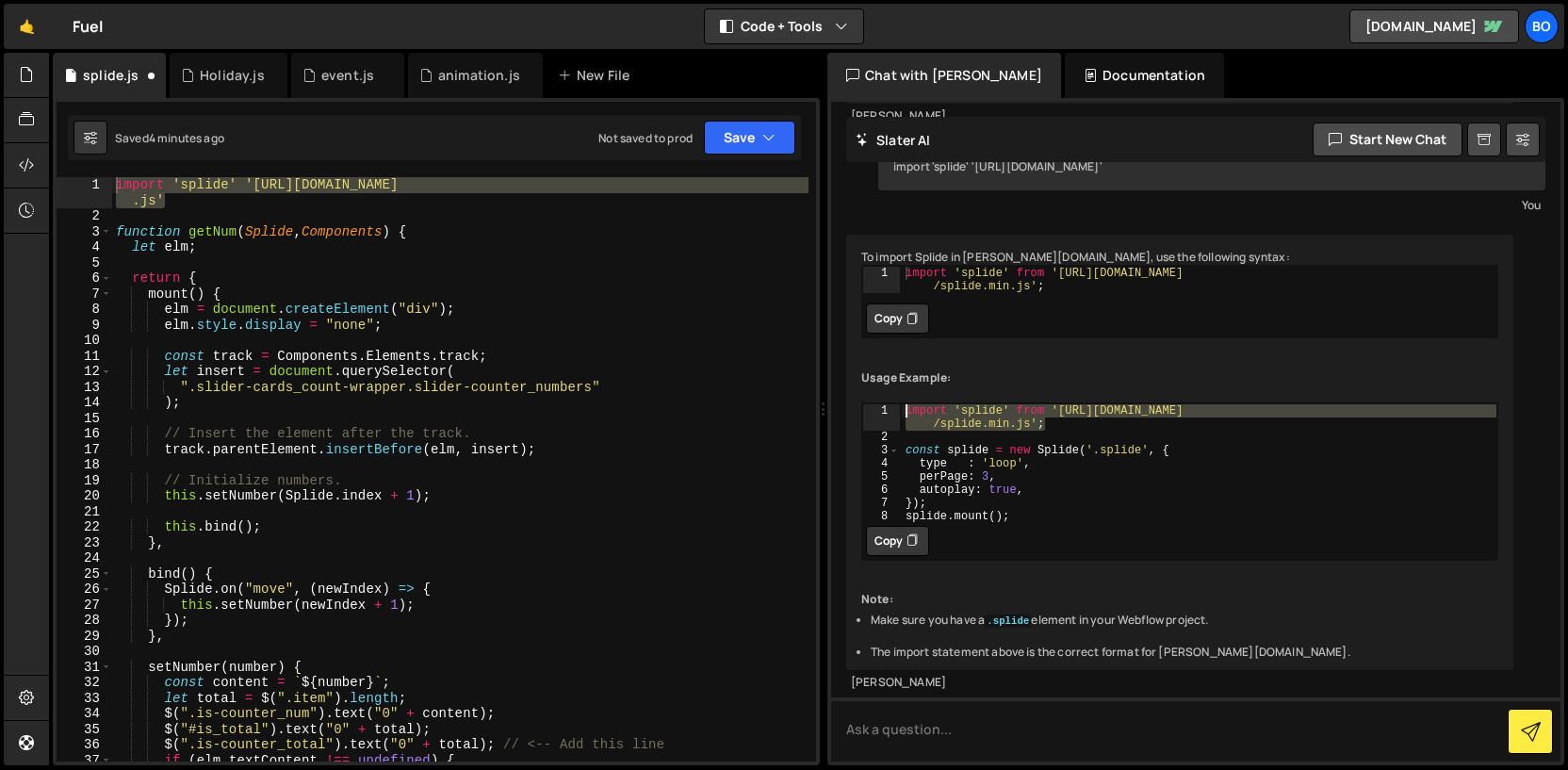
drag, startPoint x: 1047, startPoint y: 508, endPoint x: 842, endPoint y: 468, distance: 208.9
click at [842, 468] on div "function getNum(Splide, Components) { let elm; return { mount() { elm = documen…" at bounding box center [1196, 431] width 730 height 660
type textarea "import 'splide' from '[URL][DOMAIN_NAME]';"
click at [370, 268] on div "import 'splide' '[URL][DOMAIN_NAME] .js' function getNum ( Splide , Components …" at bounding box center [460, 492] width 696 height 631
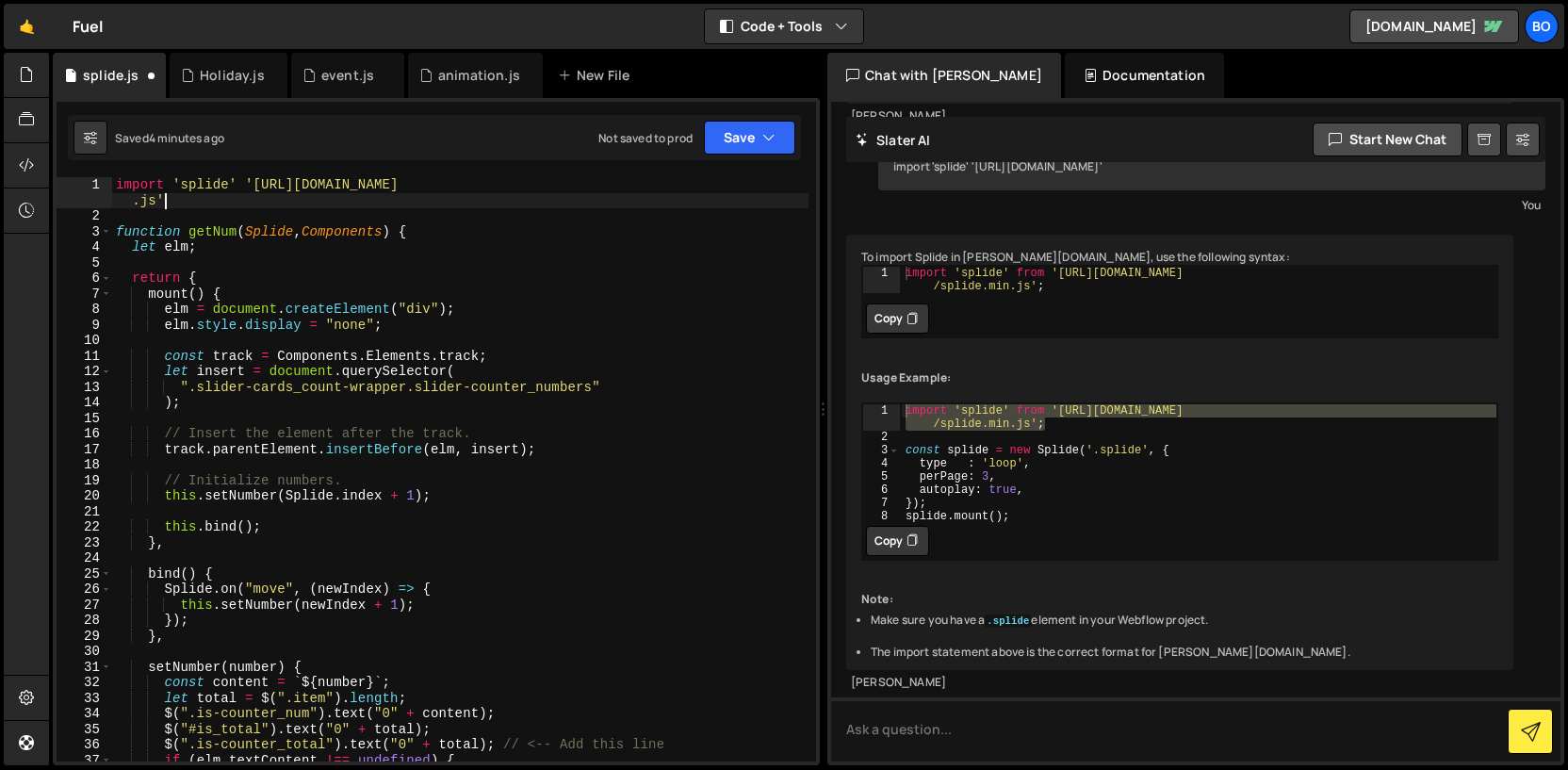
drag, startPoint x: 174, startPoint y: 202, endPoint x: 65, endPoint y: 182, distance: 110.8
click at [65, 182] on div "1 2 3 4 5 6 7 8 9 10 11 12 13 14 15 16 17 18 19 20 21 22 23 24 25 26 27 28 29 3…" at bounding box center [435, 469] width 759 height 584
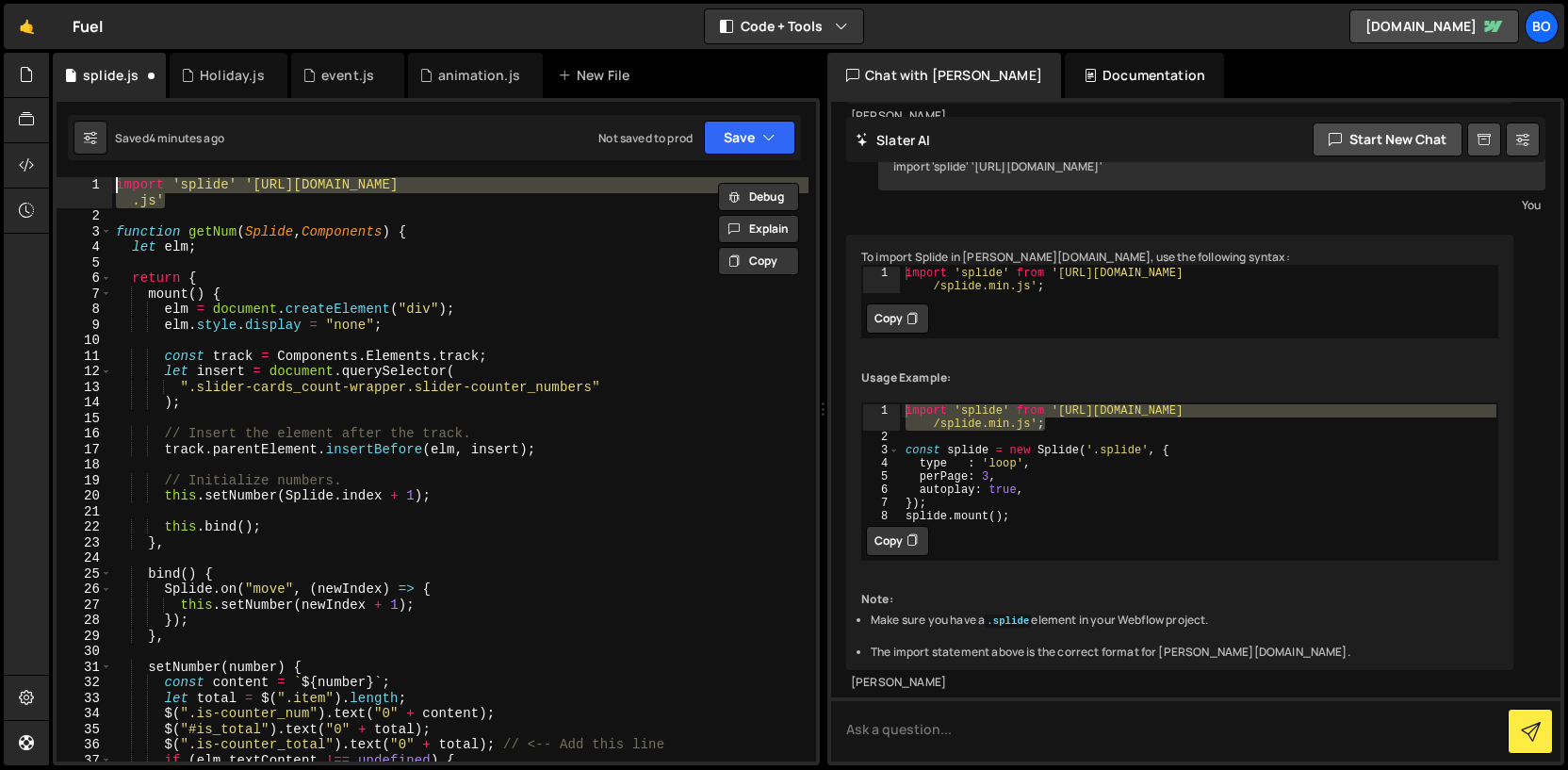
paste textarea "from '[URL][DOMAIN_NAME]';"
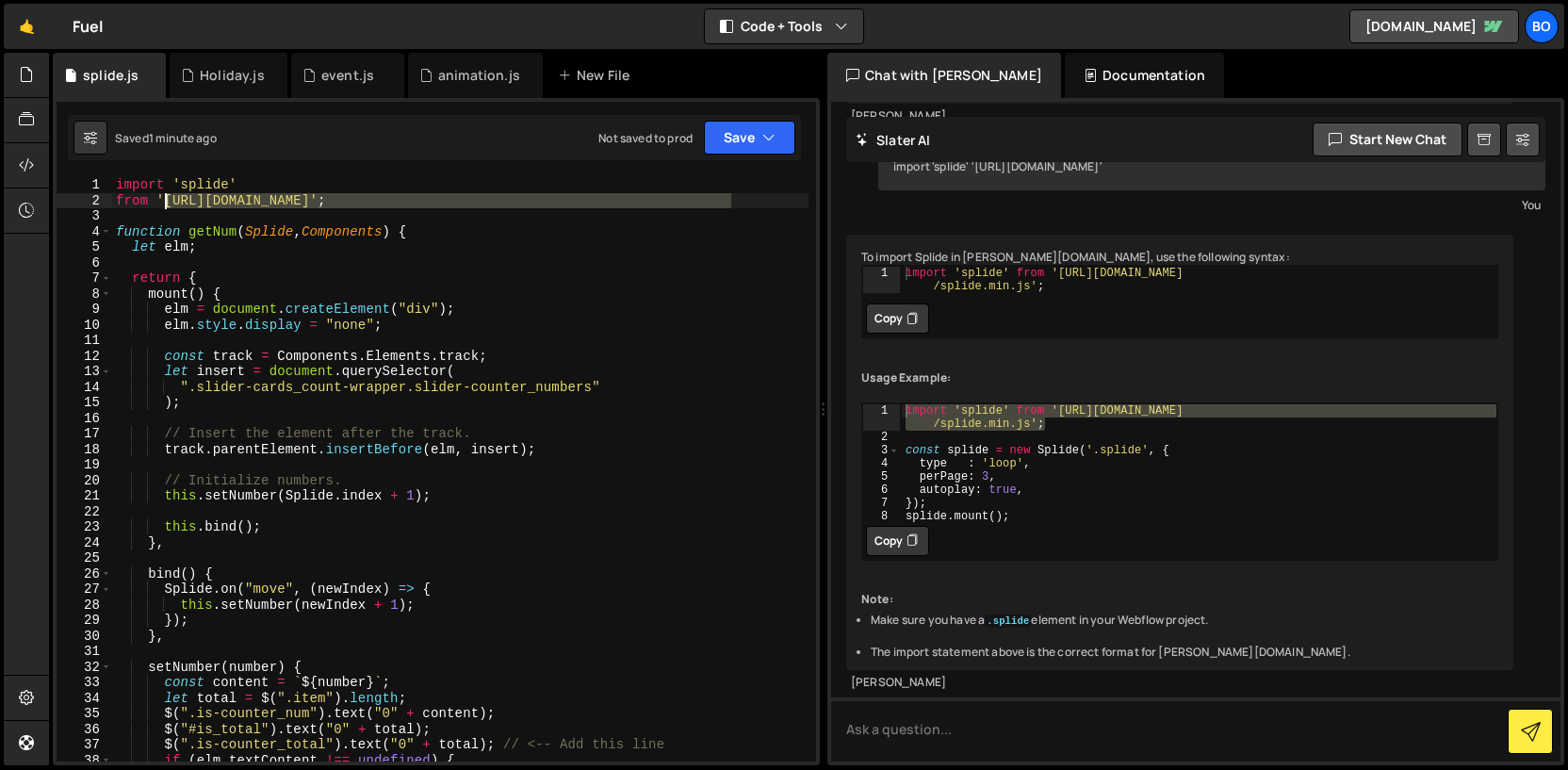
drag, startPoint x: 730, startPoint y: 201, endPoint x: 164, endPoint y: 198, distance: 566.0
click at [164, 198] on div "import 'splide' from '[URL][DOMAIN_NAME]' ; function getNum ( Splide , Componen…" at bounding box center [460, 484] width 696 height 615
paste textarea ".[DOMAIN_NAME][URL]"
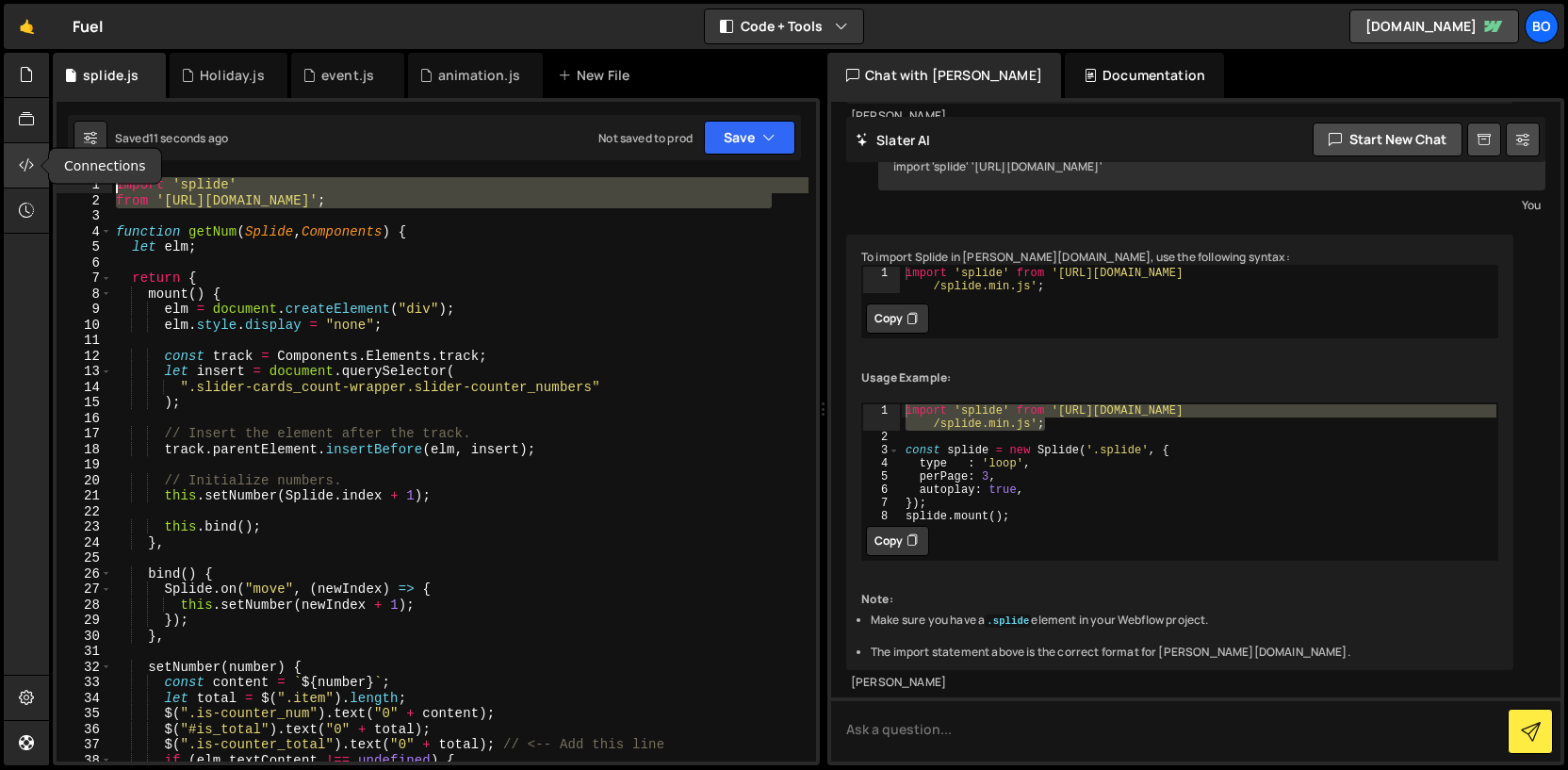
drag, startPoint x: 787, startPoint y: 203, endPoint x: 25, endPoint y: 154, distance: 763.6
click at [25, 154] on div "Hold on a sec... Are you certain you wish to leave this page? Any changes you'v…" at bounding box center [784, 385] width 1568 height 770
click at [347, 288] on div "import 'splide' from '[URL][DOMAIN_NAME]' ; function getNum ( Splide , Componen…" at bounding box center [460, 484] width 696 height 615
type textarea "setupVideoAutoplay();"
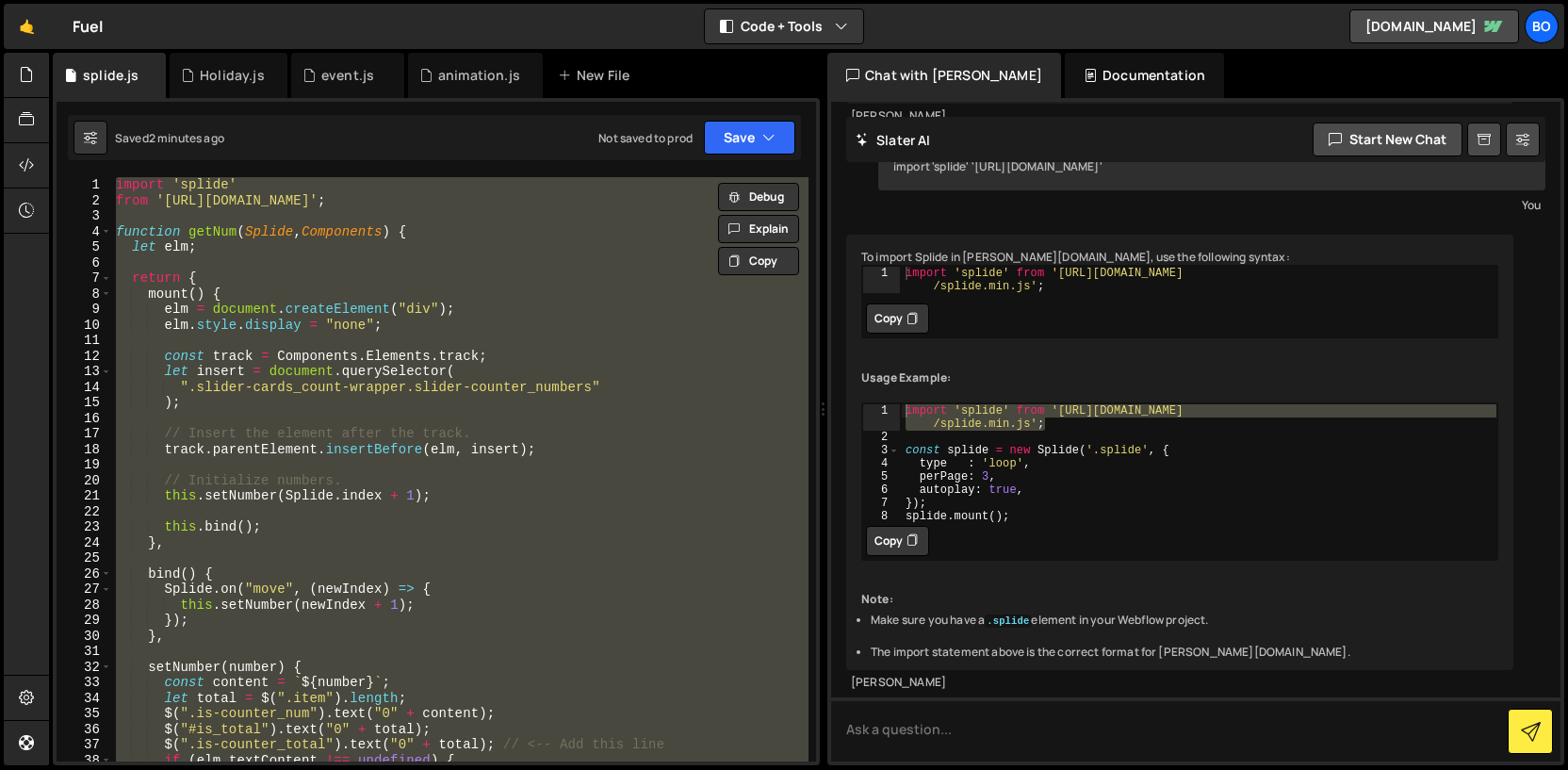
click at [453, 343] on div "import 'splide' from '[URL][DOMAIN_NAME]' ; function getNum ( Splide , Componen…" at bounding box center [460, 469] width 696 height 584
paste textarea
type textarea "setupVideoAutoplay();"
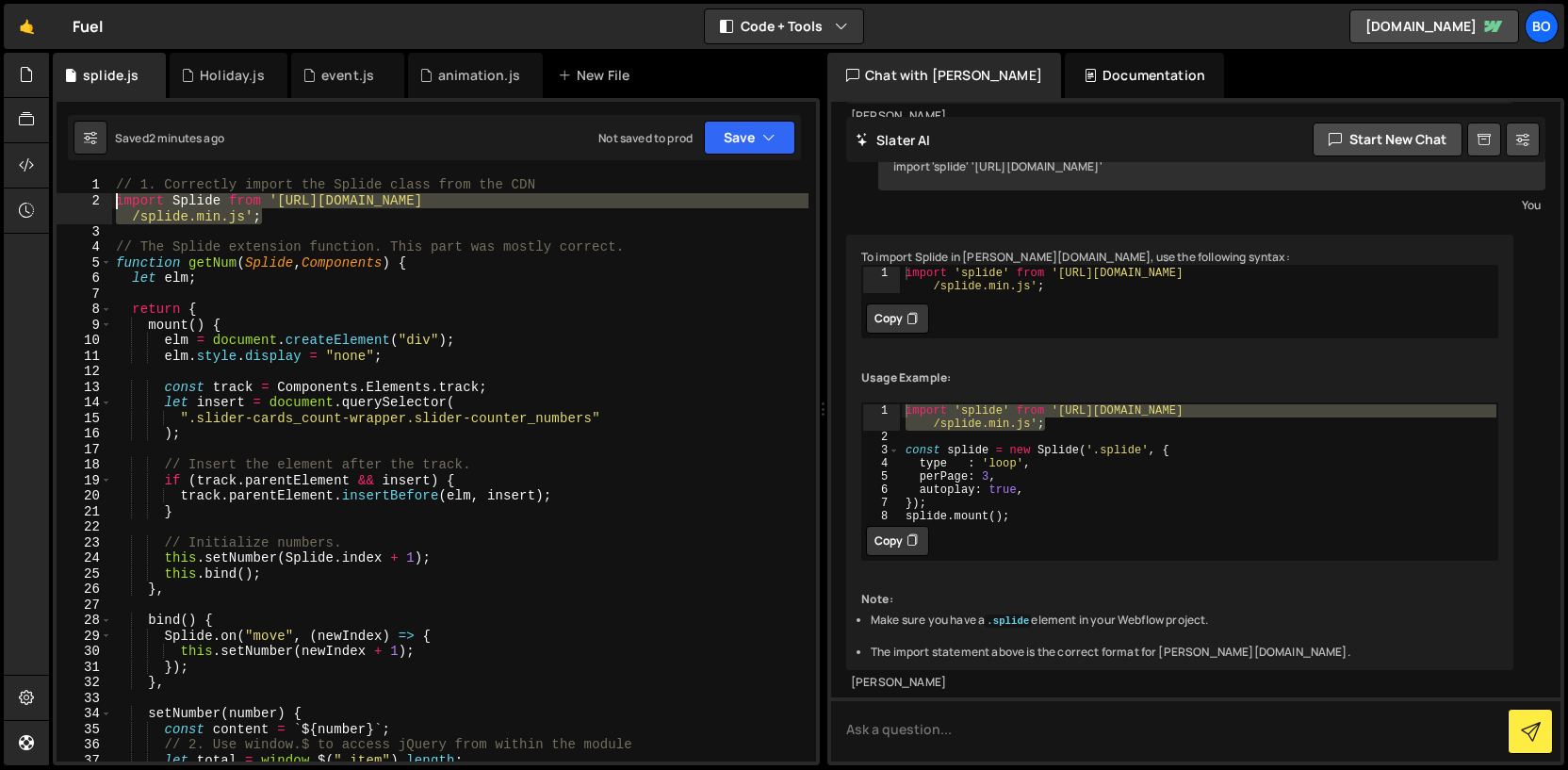
drag, startPoint x: 289, startPoint y: 212, endPoint x: 71, endPoint y: 203, distance: 218.2
click at [71, 203] on div "1 2 3 4 5 6 7 8 9 10 11 12 13 14 15 16 17 18 19 20 21 22 23 24 25 26 27 28 29 3…" at bounding box center [435, 469] width 759 height 584
paste textarea "esm."
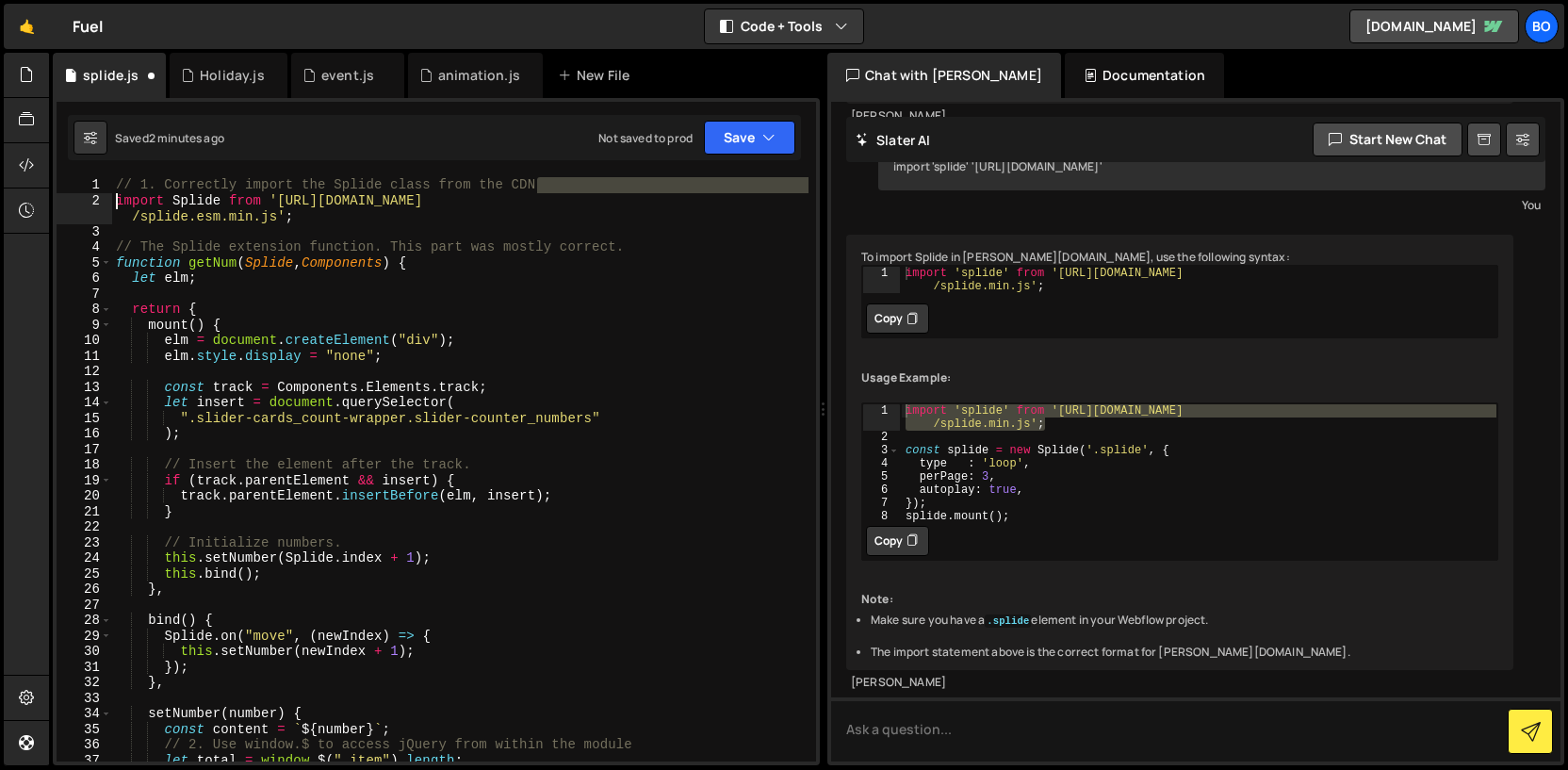
drag, startPoint x: 549, startPoint y: 190, endPoint x: 104, endPoint y: 186, distance: 445.0
click at [104, 186] on div "import Splide from '[URL][DOMAIN_NAME]'; 1 2 3 4 5 6 7 8 9 10 11 12 13 14 15 16…" at bounding box center [435, 469] width 759 height 584
type textarea "// 1. Correctly import the Splide class from the CDN"
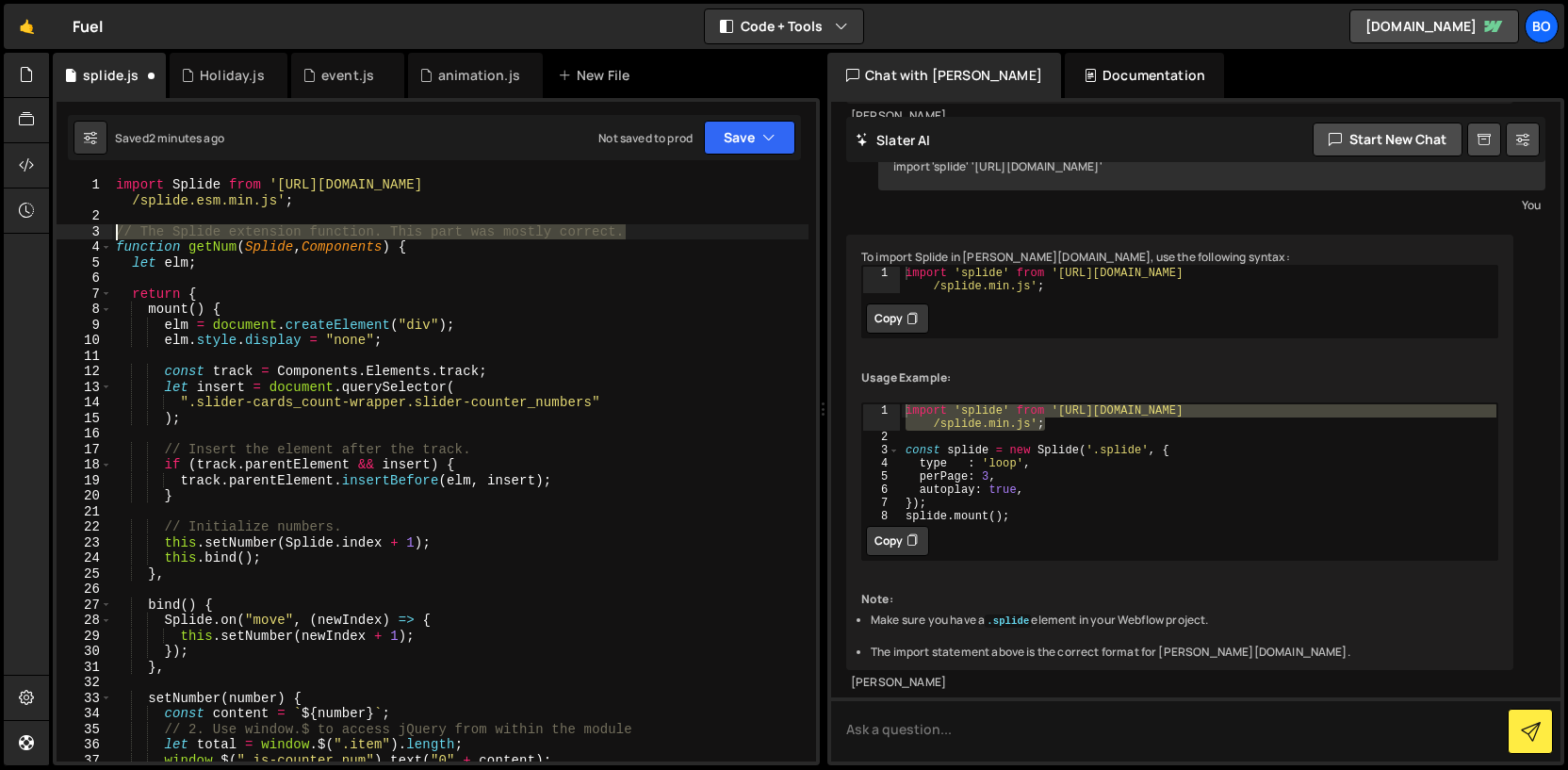
drag, startPoint x: 644, startPoint y: 229, endPoint x: 83, endPoint y: 225, distance: 561.0
click at [83, 225] on div "import Splide from '[URL][DOMAIN_NAME]'; 1 2 3 4 5 6 7 8 9 10 11 12 13 14 15 16…" at bounding box center [435, 469] width 759 height 584
type textarea "// The Splide extension function. This part was mostly correct."
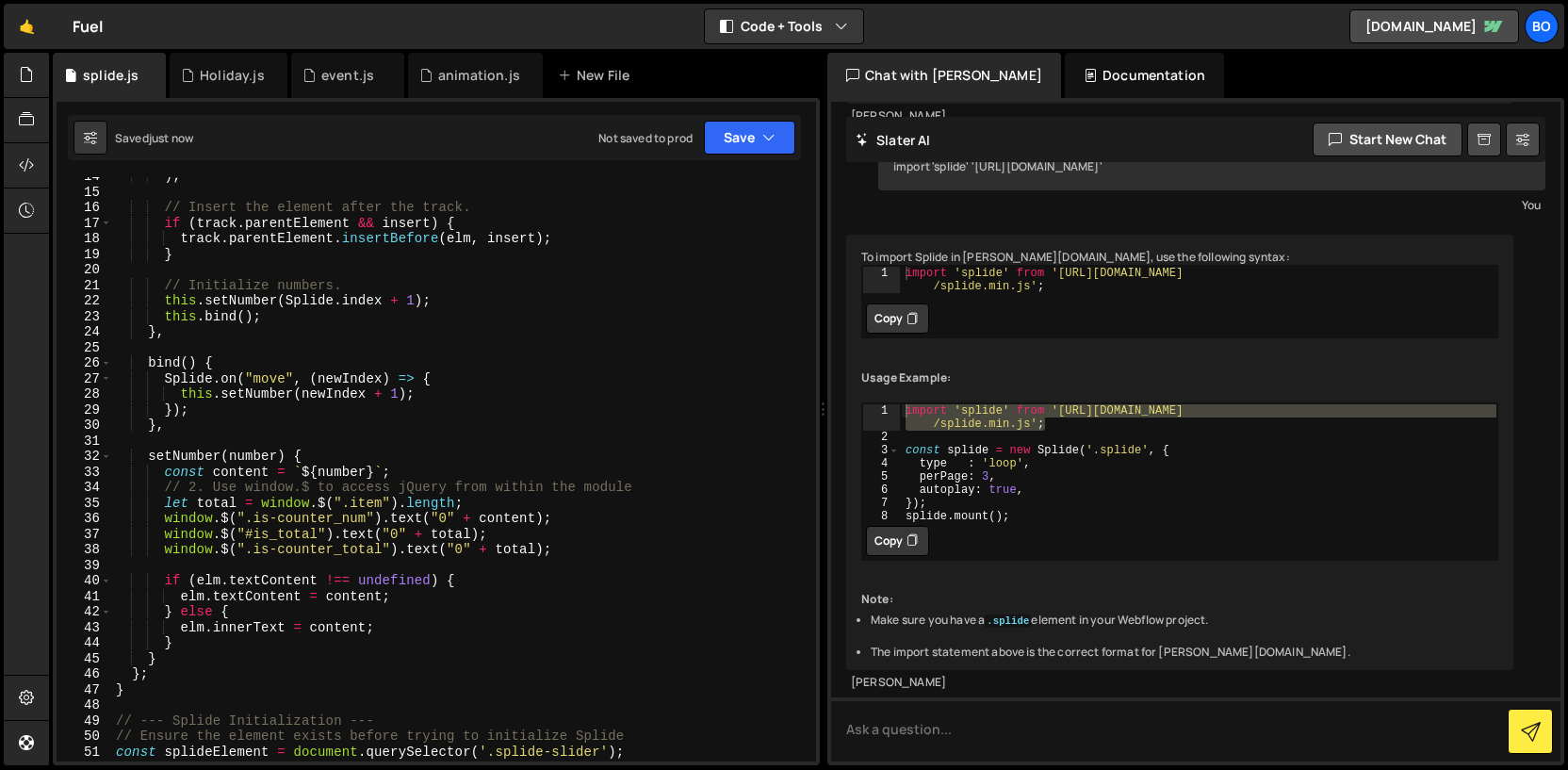
scroll to position [226, 0]
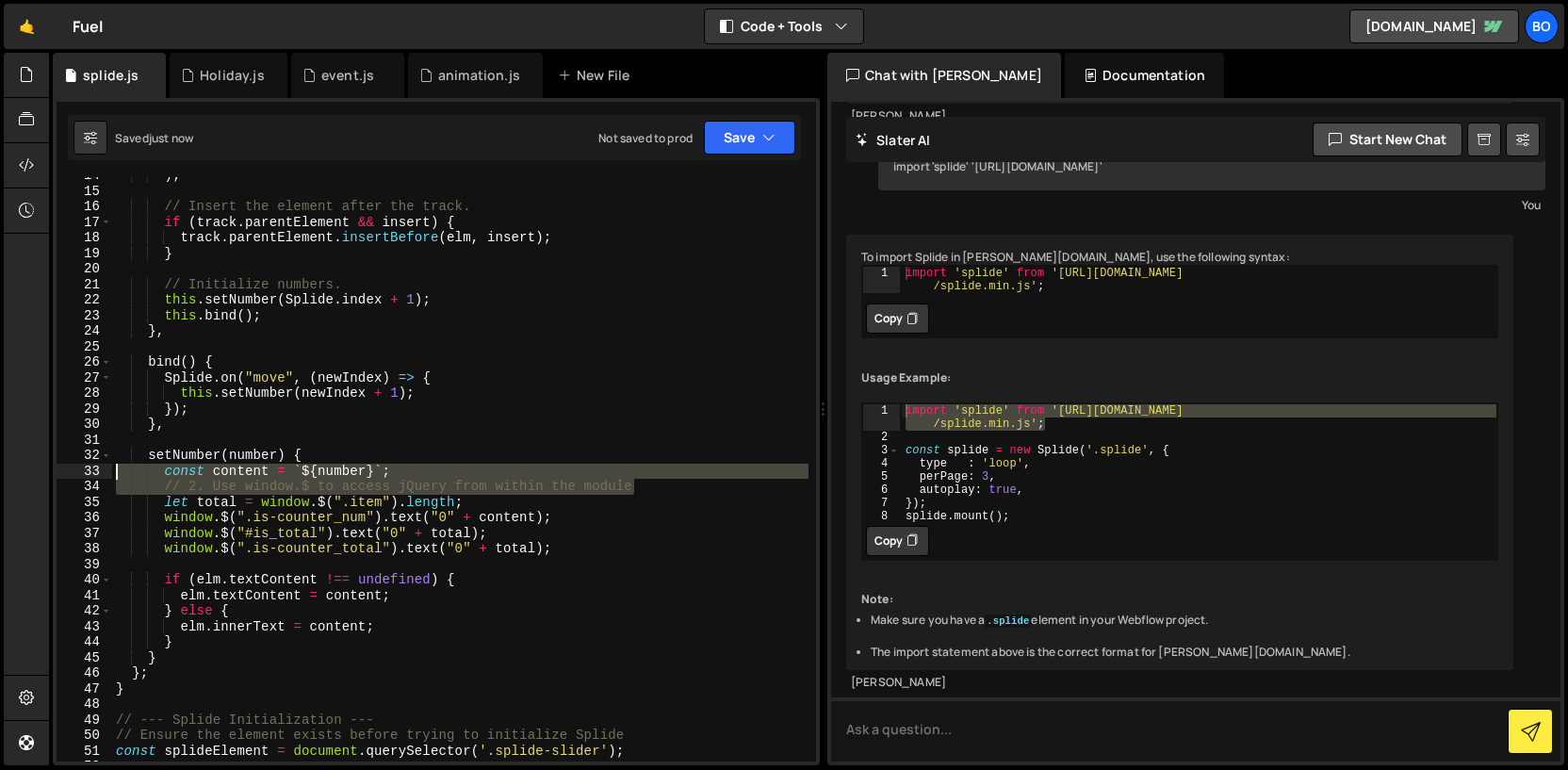
drag, startPoint x: 658, startPoint y: 489, endPoint x: 78, endPoint y: 474, distance: 580.2
click at [78, 474] on div "14 15 16 17 18 19 20 21 22 23 24 25 26 27 28 29 30 31 32 33 34 35 36 37 38 39 4…" at bounding box center [435, 469] width 759 height 584
click at [458, 482] on div ") ; // Insert the element after the track. if ( track . parentElement && insert…" at bounding box center [460, 469] width 696 height 584
drag, startPoint x: 665, startPoint y: 484, endPoint x: 65, endPoint y: 478, distance: 600.0
click at [65, 478] on div "// 2. Use window.$ to access jQuery from within the module 14 15 16 17 18 19 20…" at bounding box center [435, 469] width 759 height 584
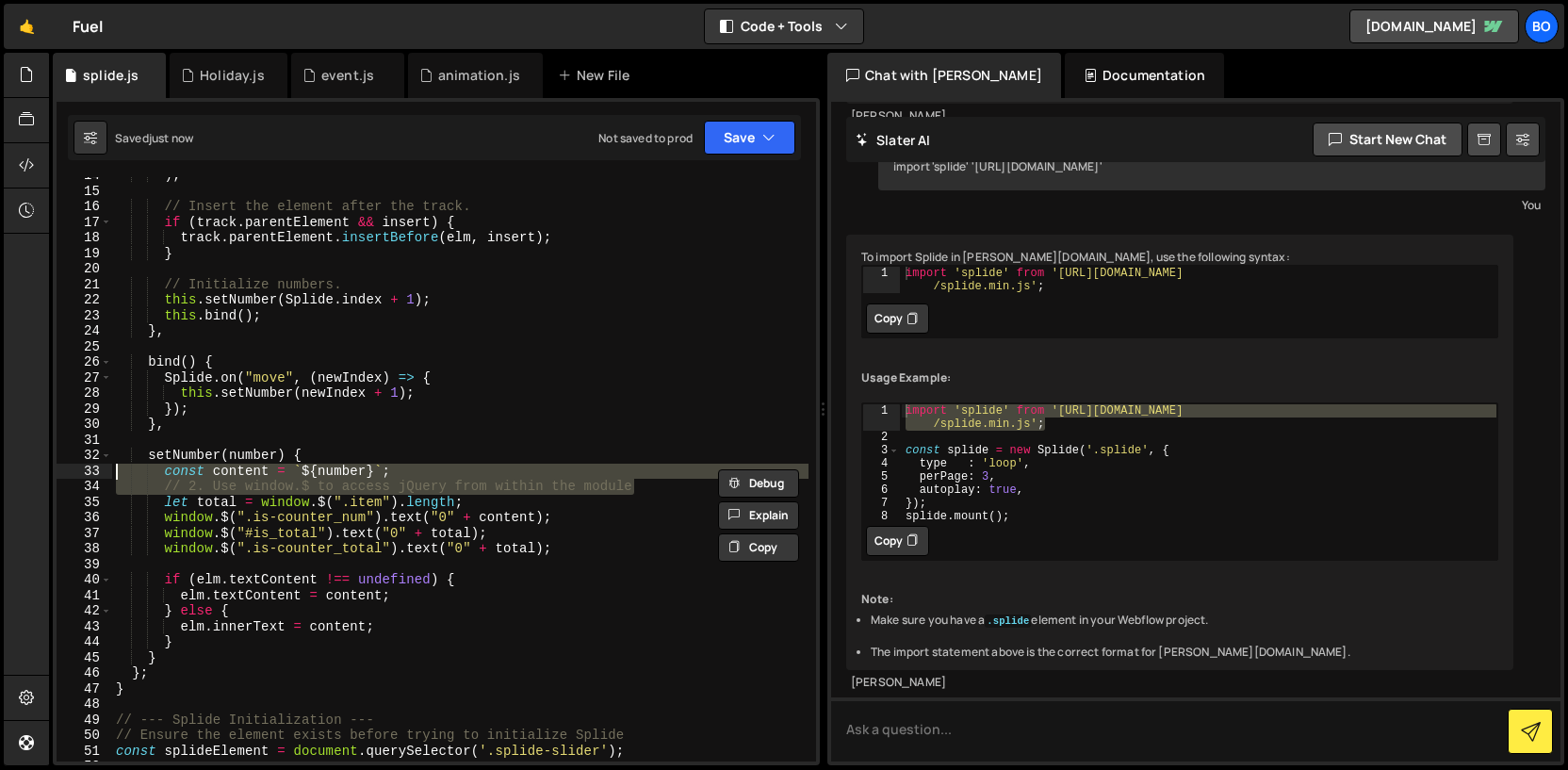
click at [439, 492] on div ") ; // Insert the element after the track. if ( track . parentElement && insert…" at bounding box center [460, 469] width 696 height 584
type textarea "// 2. Use window.$ to access jQuery from within the module"
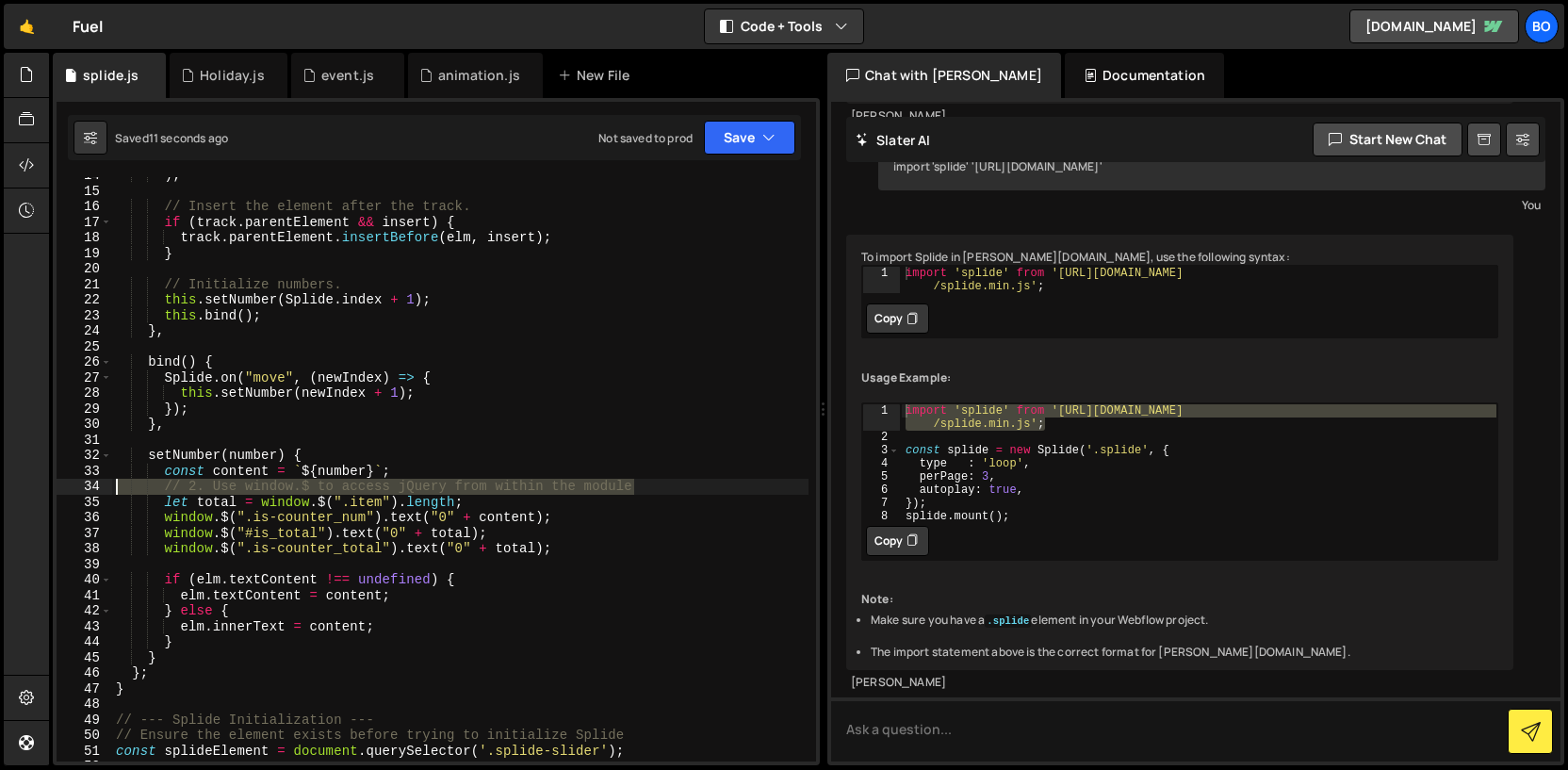
drag, startPoint x: 667, startPoint y: 491, endPoint x: 100, endPoint y: 487, distance: 567.0
click at [100, 487] on div "// 2. Use window.$ to access jQuery from within the module 14 15 16 17 18 19 20…" at bounding box center [435, 469] width 759 height 584
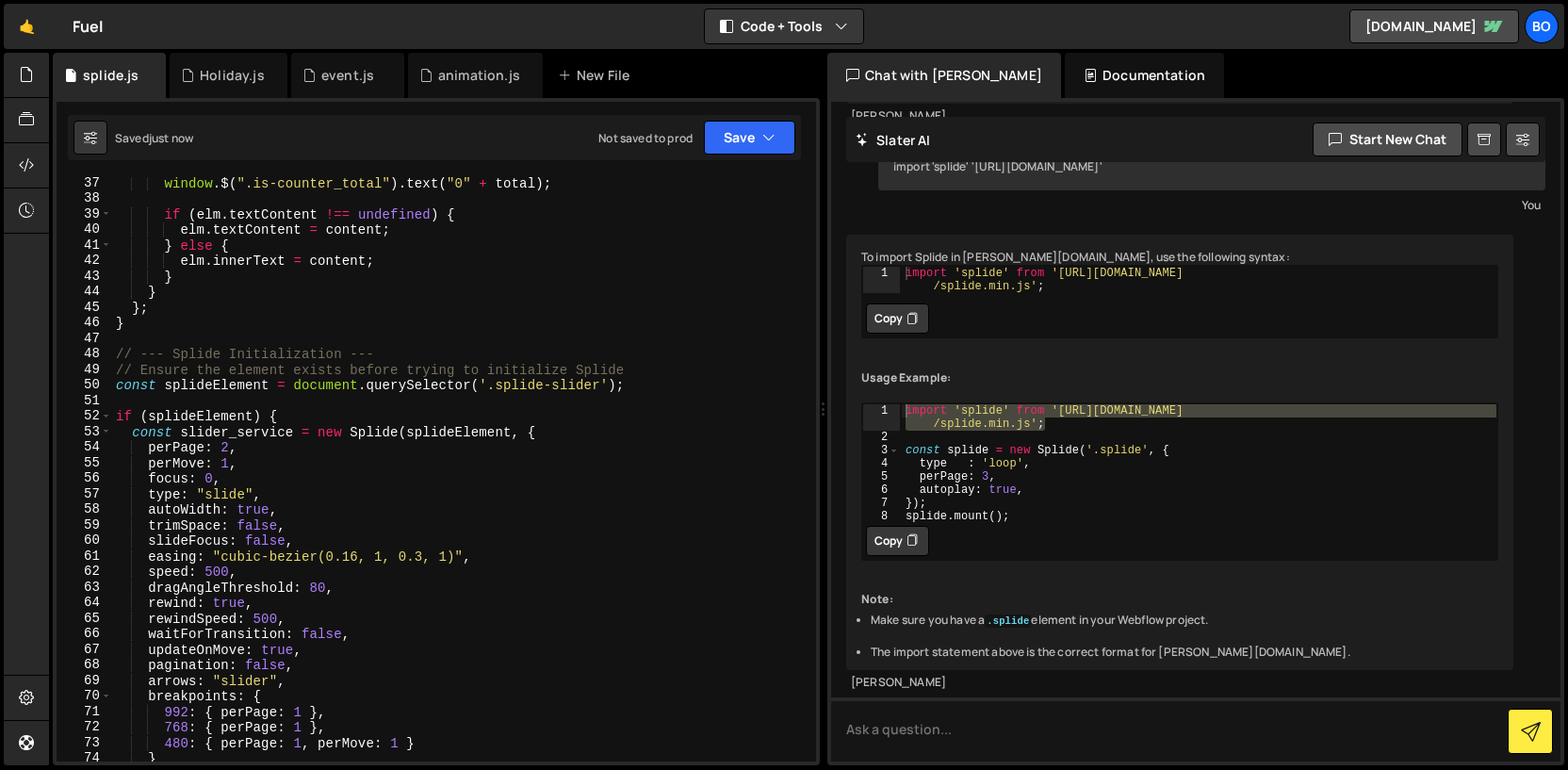
scroll to position [600, 0]
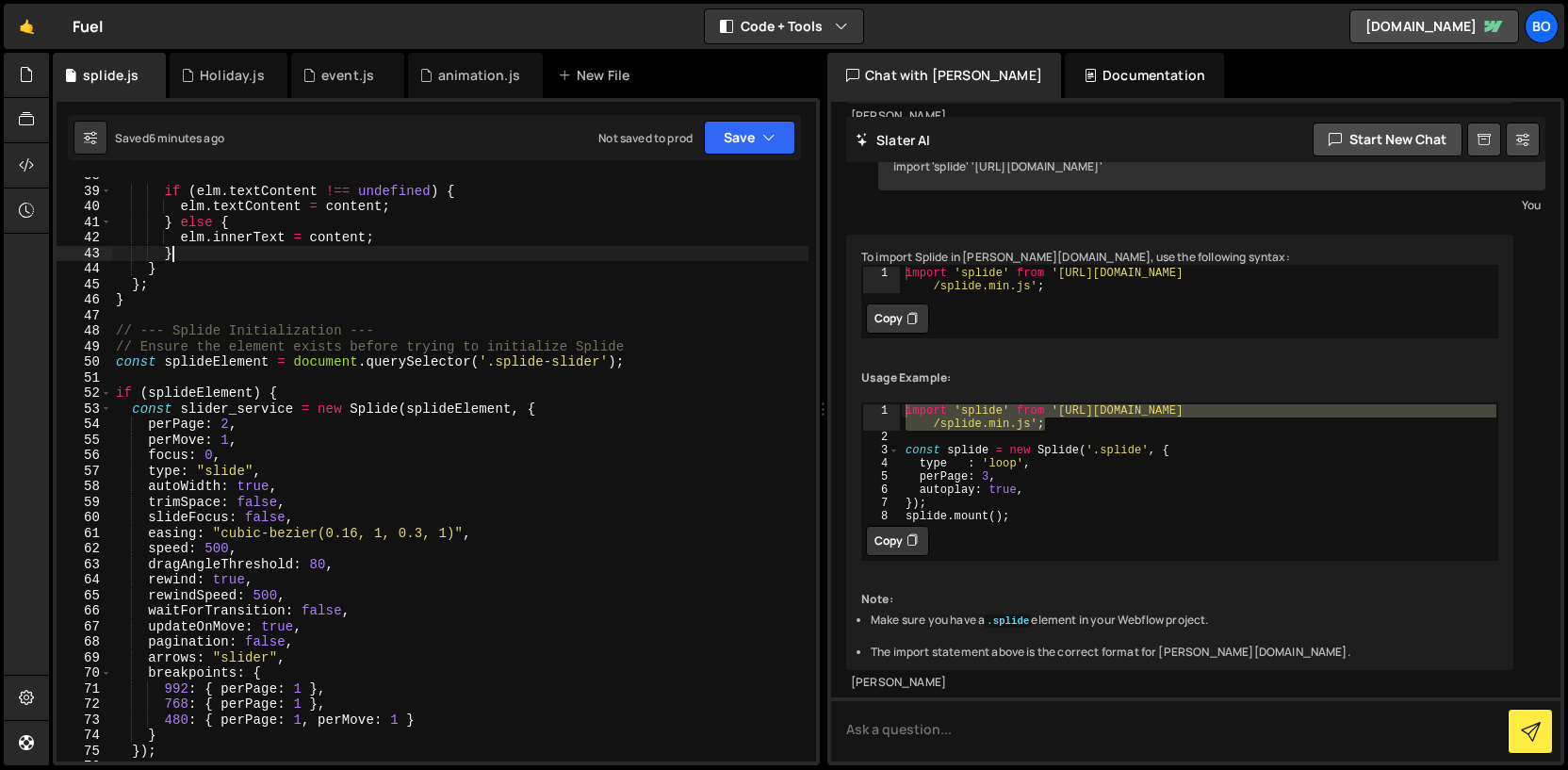
click at [381, 256] on div "if ( elm . textContent !== undefined ) { elm . textContent = content ; } else {…" at bounding box center [460, 475] width 696 height 615
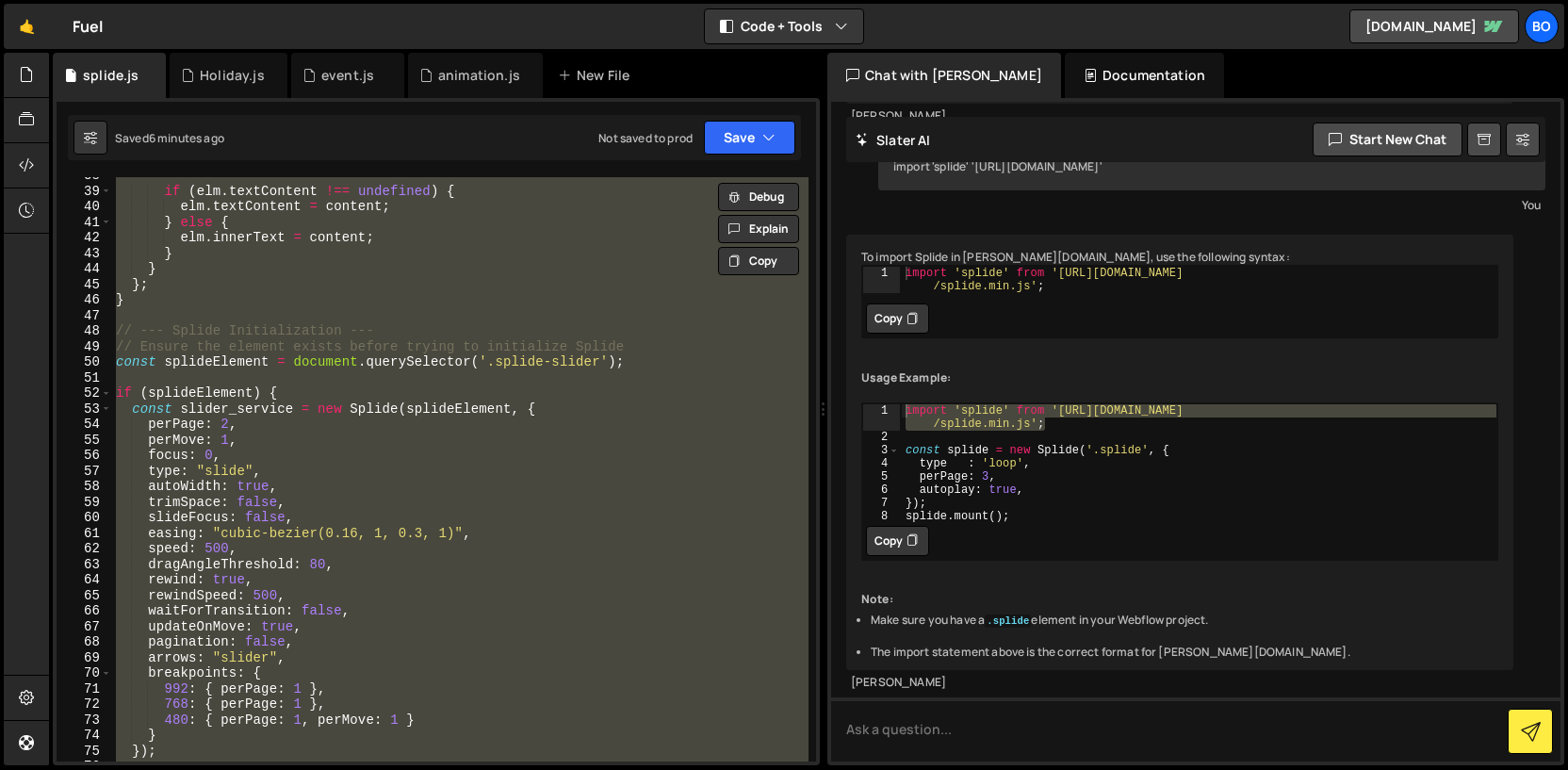
paste textarea "});"
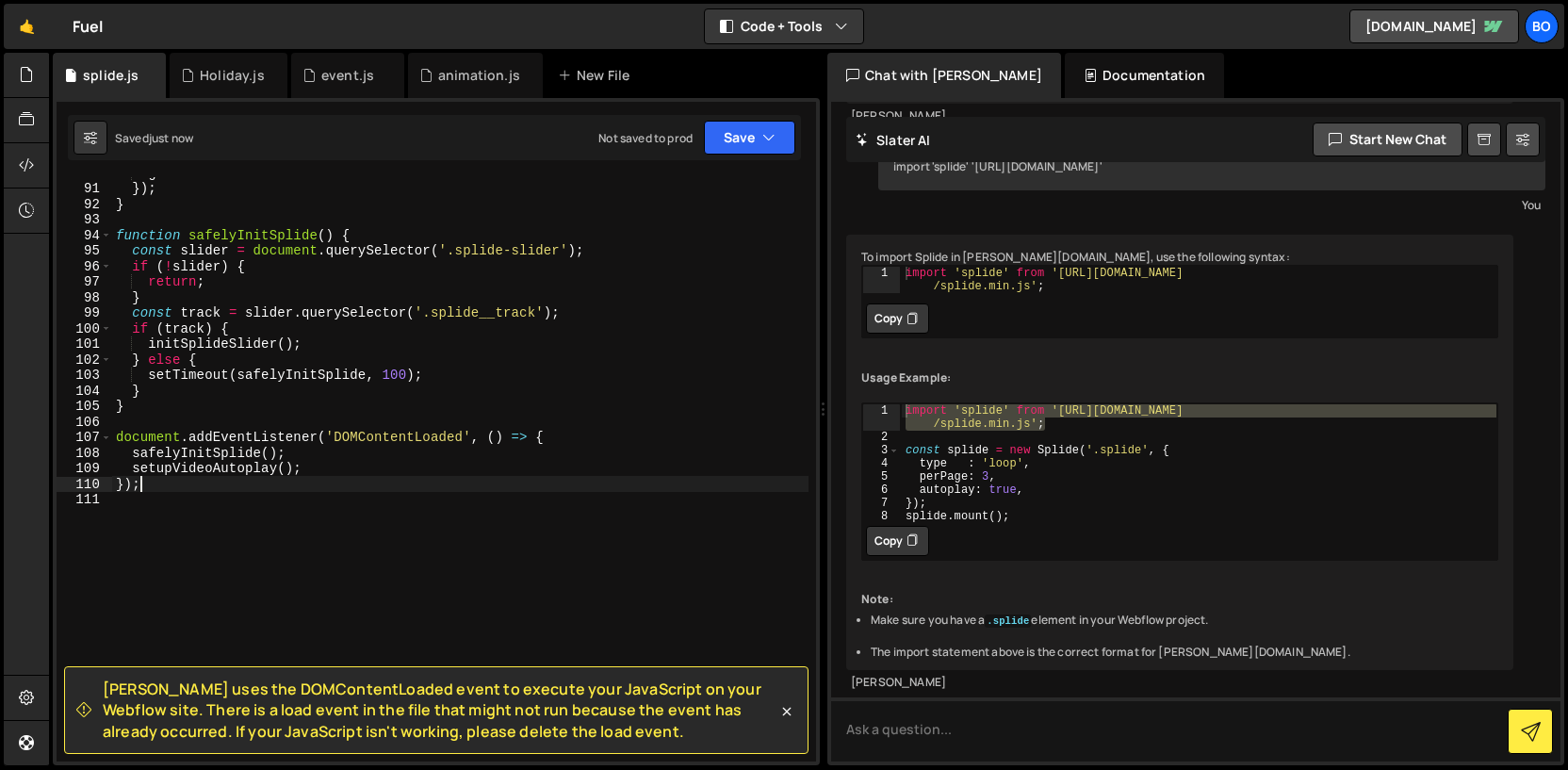
scroll to position [1456, 0]
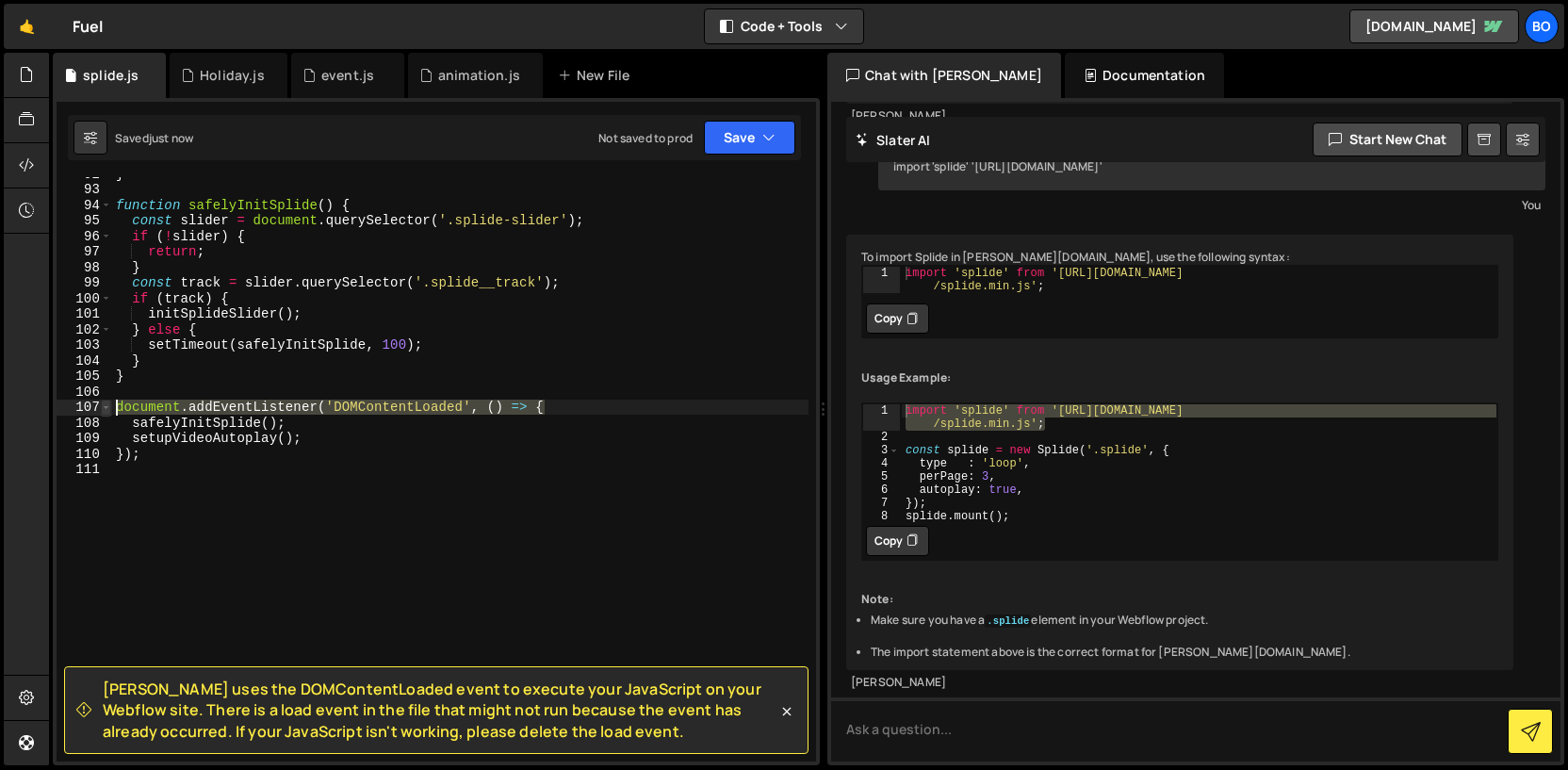
drag, startPoint x: 550, startPoint y: 404, endPoint x: 108, endPoint y: 410, distance: 442.0
click at [108, 410] on div "}); 92 93 94 95 96 97 98 99 100 101 102 103 104 105 106 107 108 109 110 111 } f…" at bounding box center [435, 469] width 759 height 584
type textarea "document.addEventListener('DOMContentLoaded', () => {"
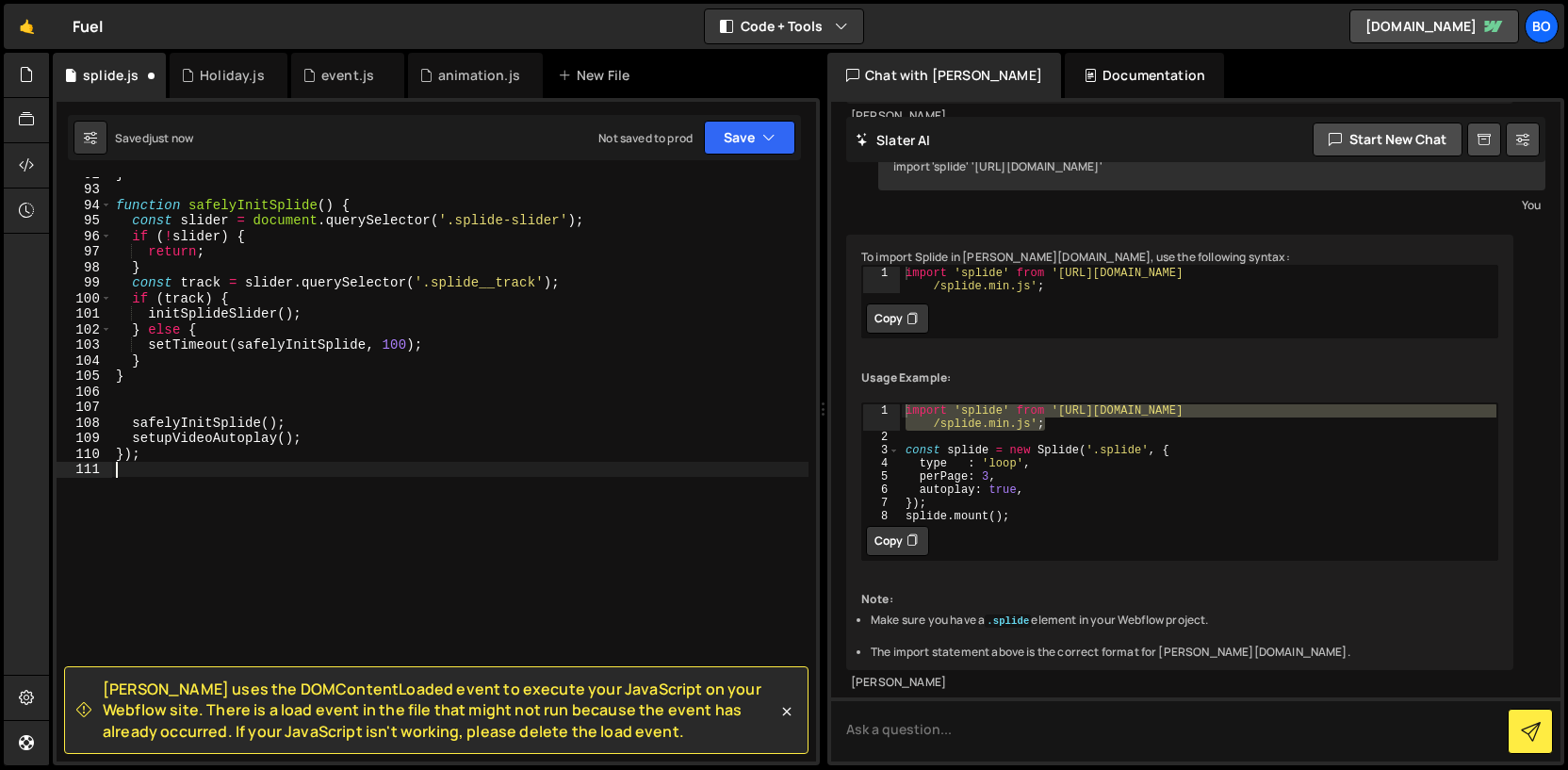
drag, startPoint x: 152, startPoint y: 464, endPoint x: 114, endPoint y: 463, distance: 38.0
click at [114, 463] on div "} function safelyInitSplide ( ) { const slider = document . querySelector ( '.s…" at bounding box center [460, 473] width 696 height 615
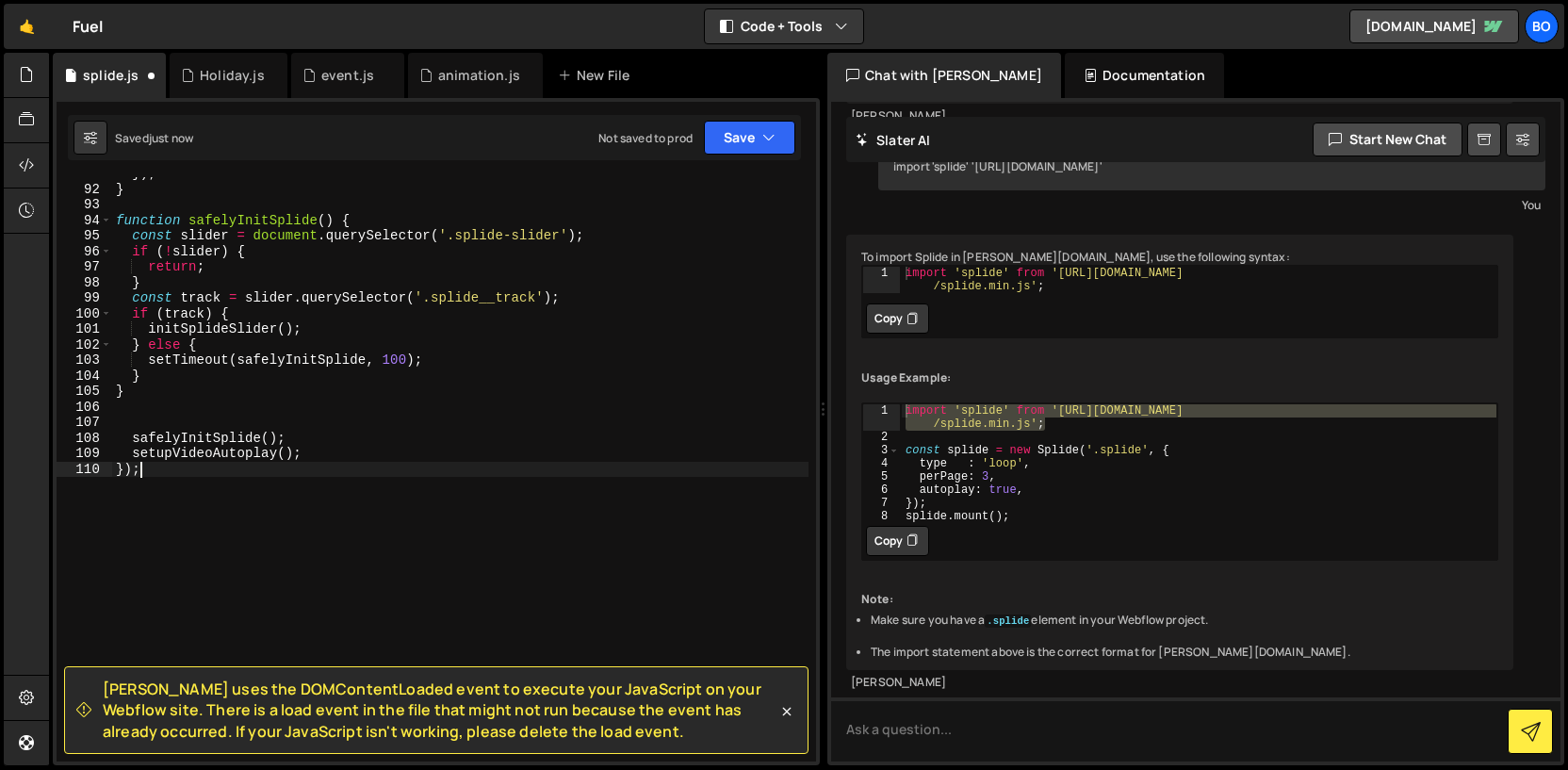
type textarea "}"
type textarea "setupVideoAutoplay();"
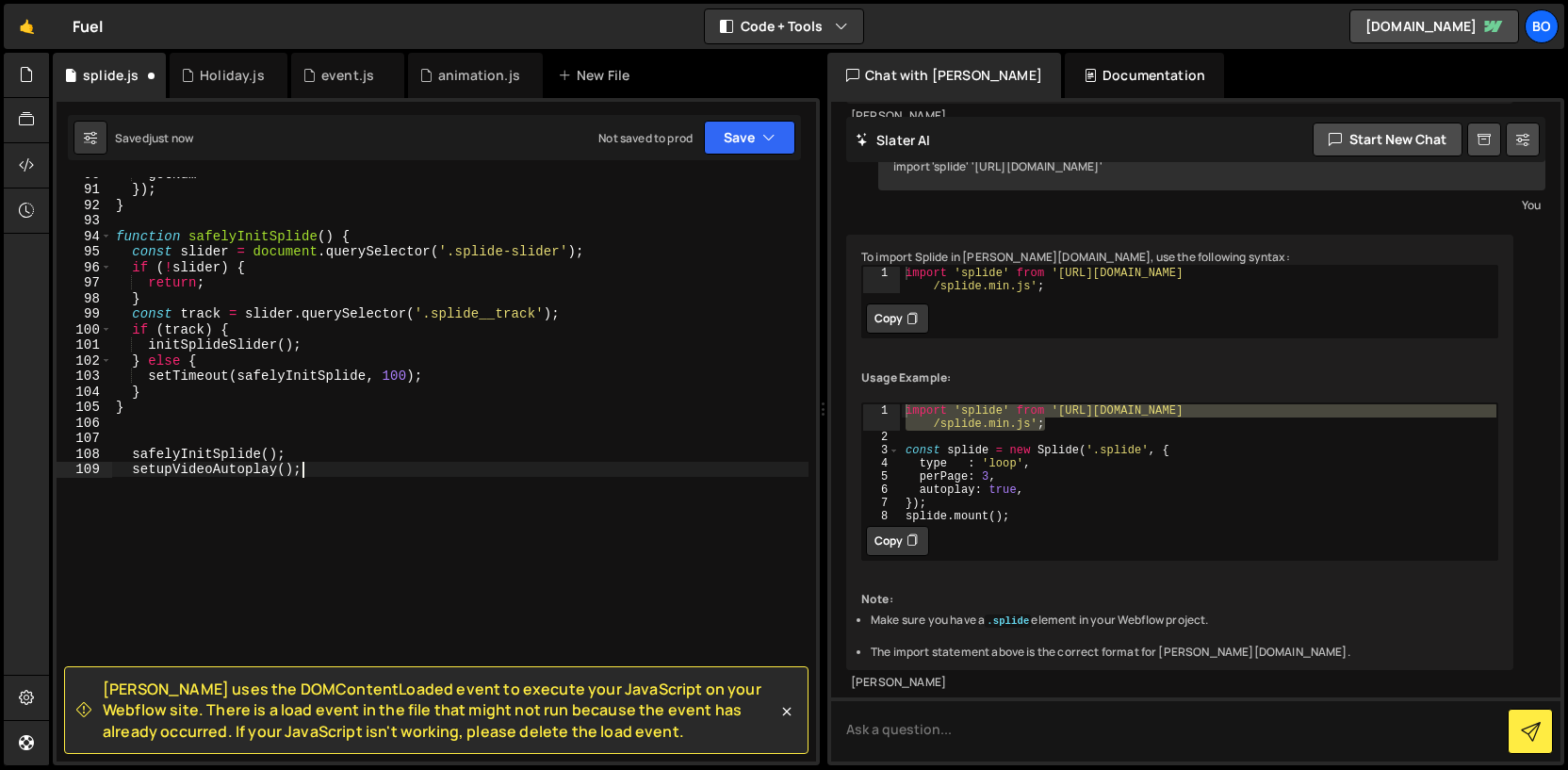
scroll to position [1426, 0]
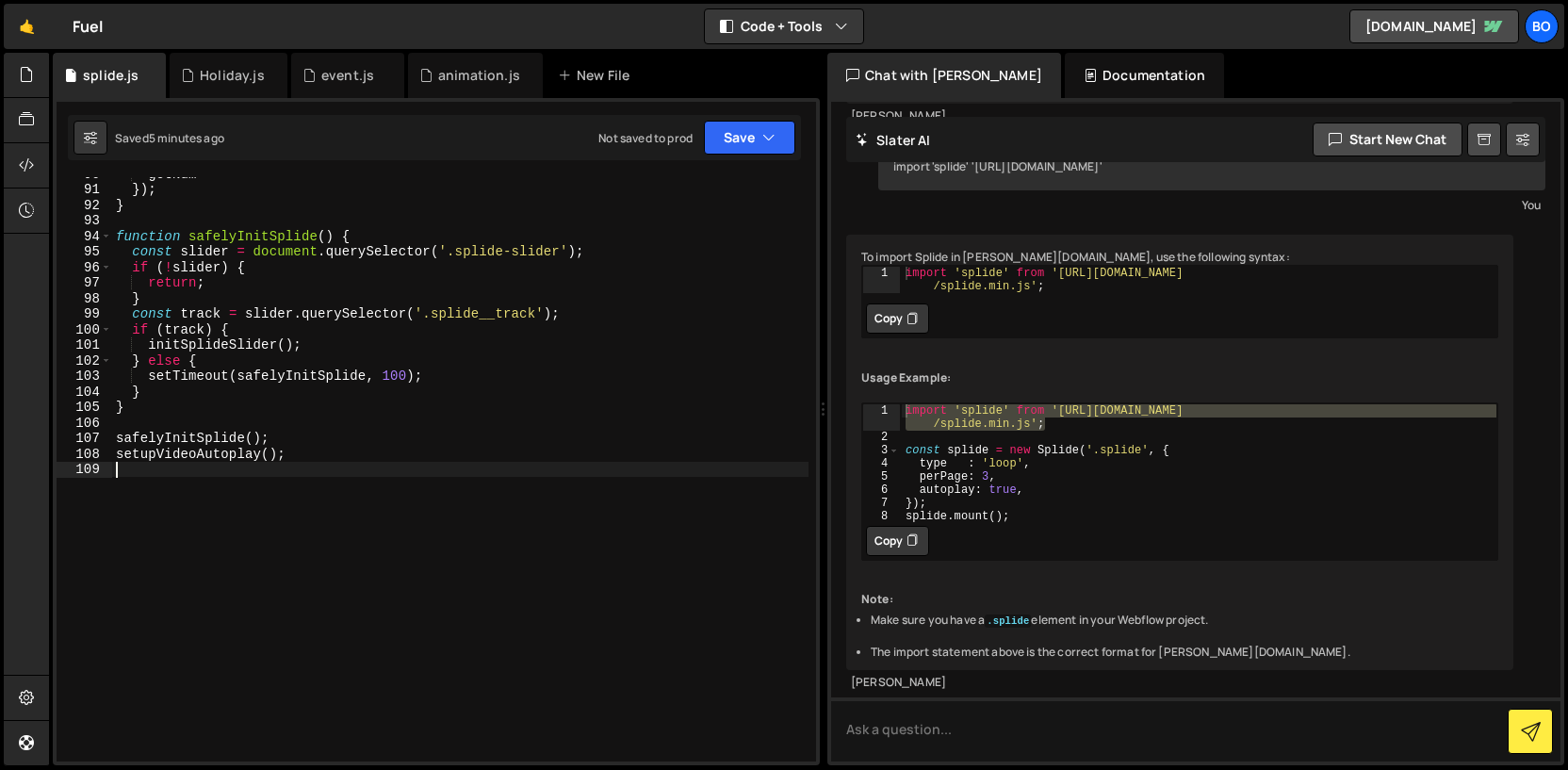
click at [509, 413] on div "getNum }) ; } function safelyInitSplide ( ) { const slider = document . querySe…" at bounding box center [460, 473] width 696 height 615
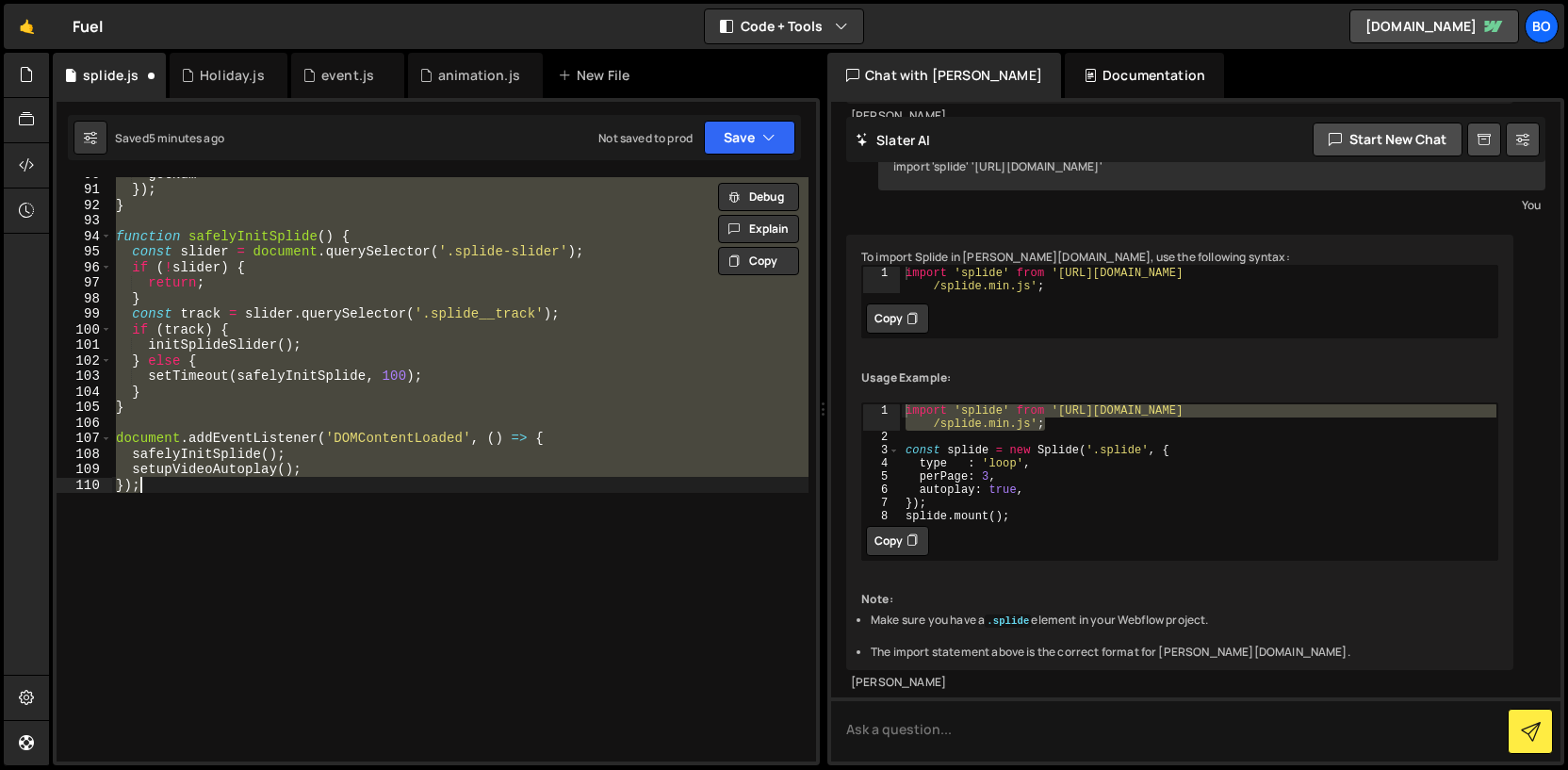
type textarea "setupVideoAutoplay();"
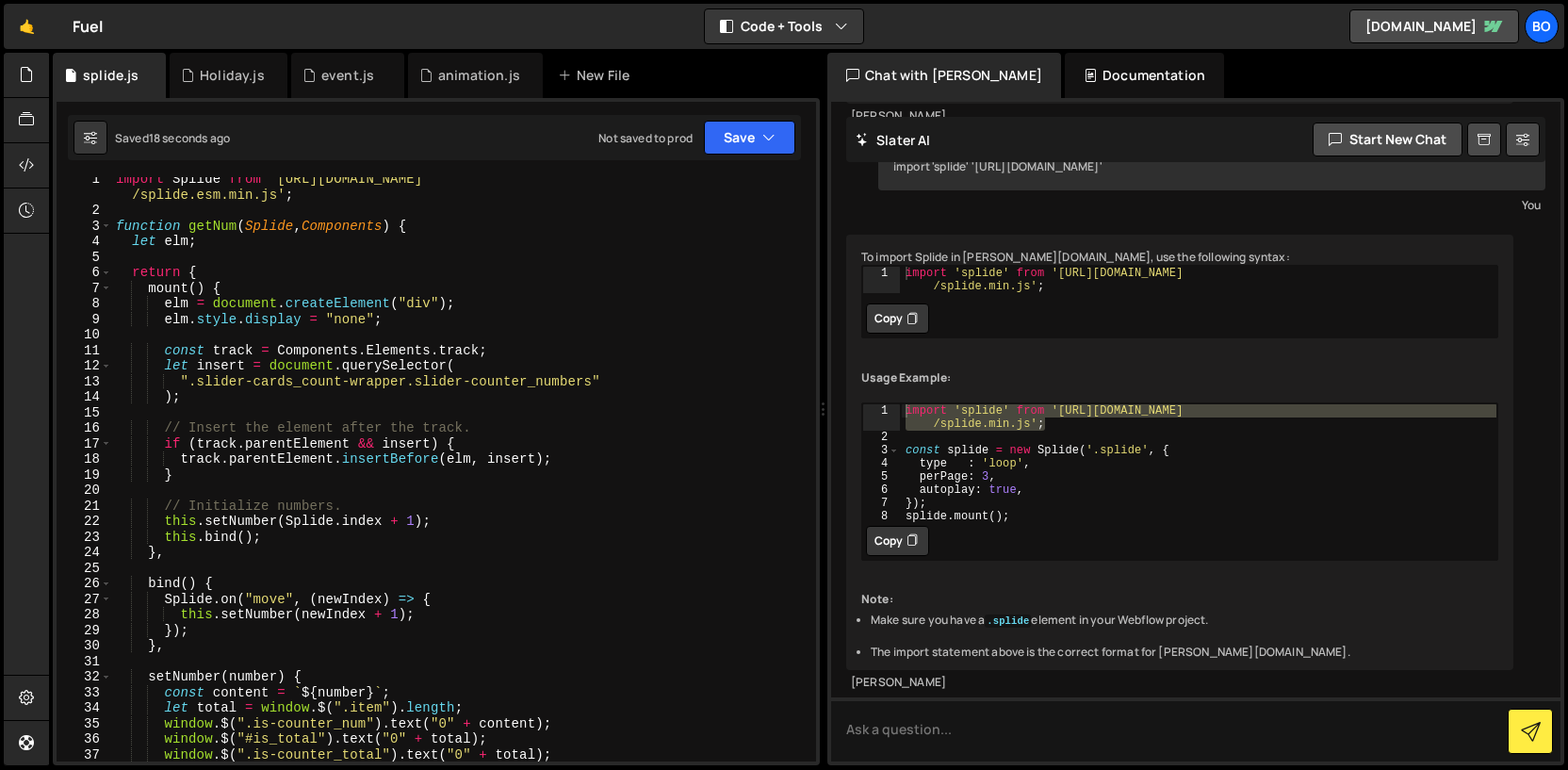
scroll to position [0, 0]
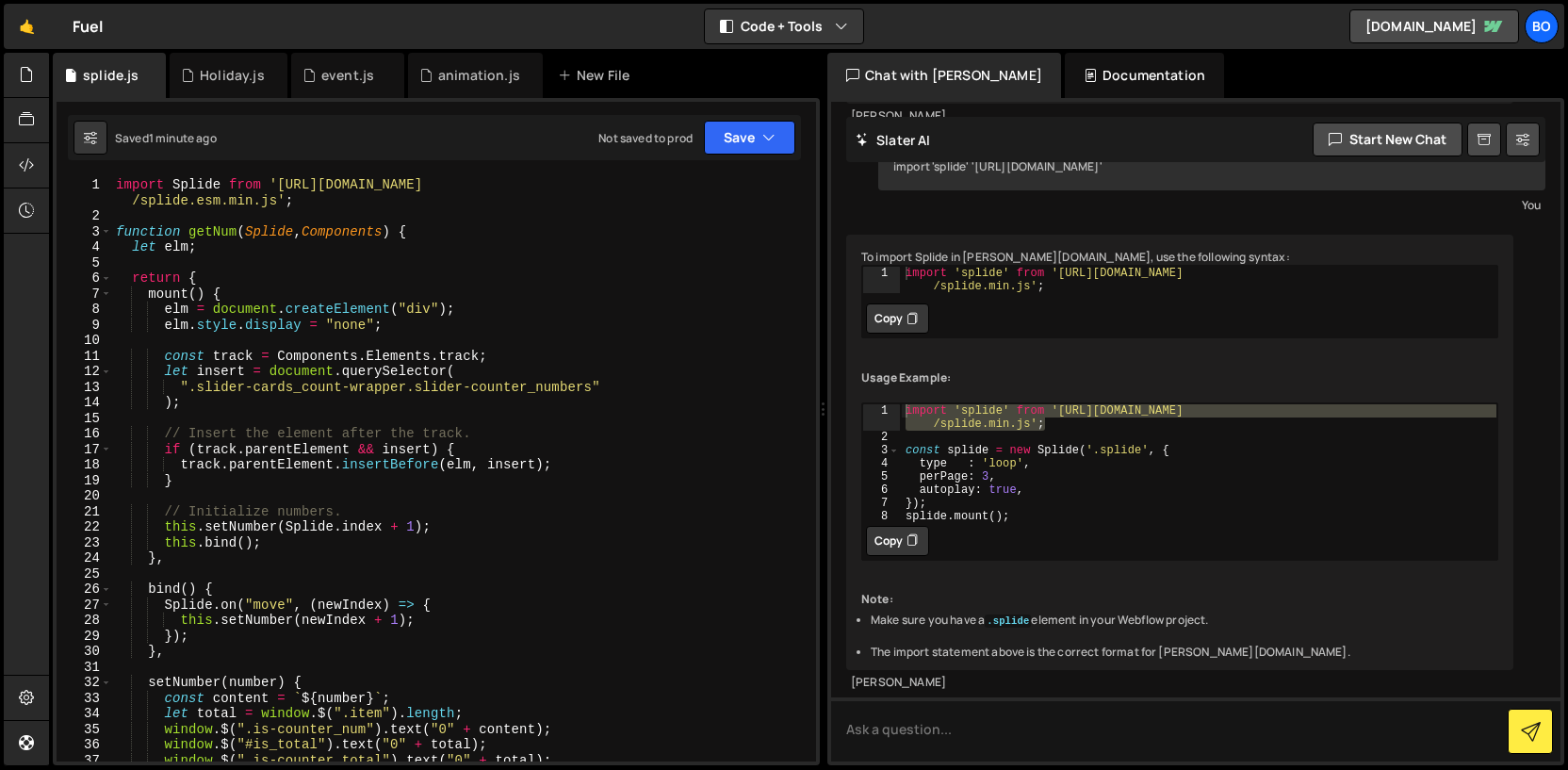
click at [655, 189] on div "import Splide from '[URL][DOMAIN_NAME] /splide.esm.min.js' ; function getNum ( …" at bounding box center [460, 492] width 696 height 631
click at [462, 237] on div "import Splide from '[URL][DOMAIN_NAME] /splide.esm.min.js' ; function getNum ( …" at bounding box center [460, 492] width 696 height 631
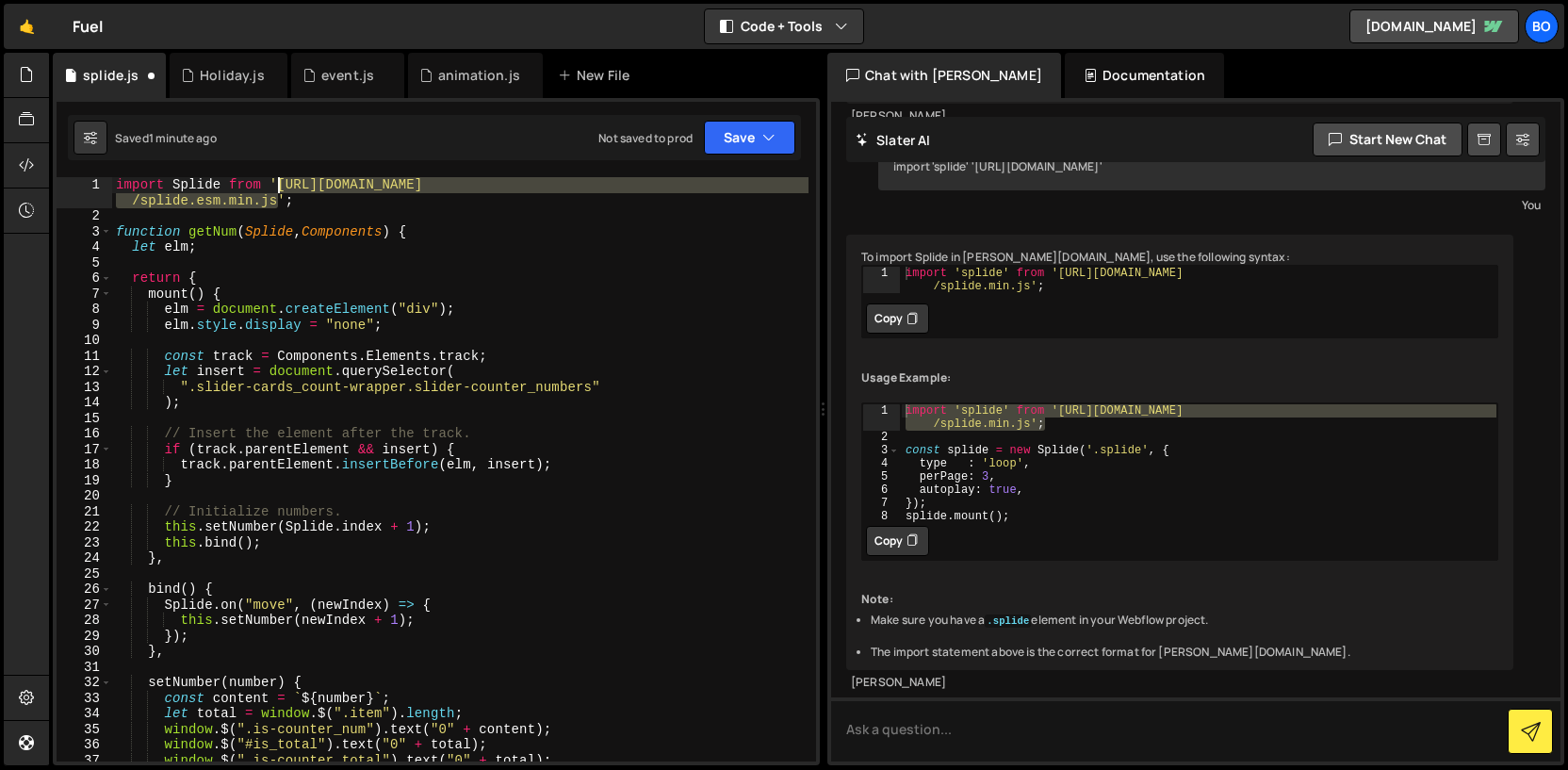
drag, startPoint x: 276, startPoint y: 205, endPoint x: 276, endPoint y: 191, distance: 14.0
click at [276, 191] on div "import Splide from '[URL][DOMAIN_NAME] /splide.esm.min.js' ; function getNum ( …" at bounding box center [460, 492] width 696 height 631
click at [395, 244] on div "import Splide from '[URL][DOMAIN_NAME] /splide.esm.min.js' ; function getNum ( …" at bounding box center [460, 492] width 696 height 631
type textarea "let elm;"
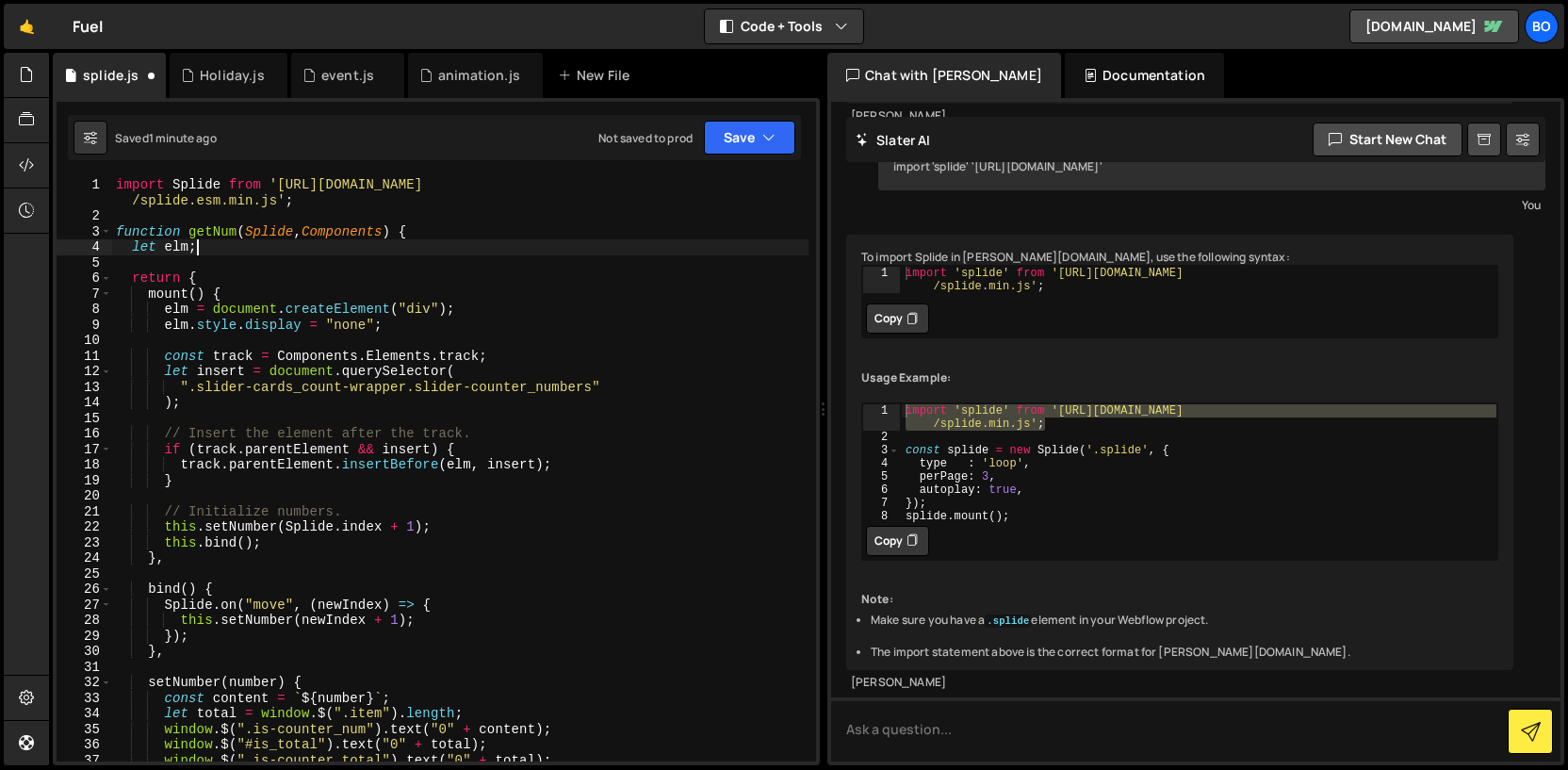
scroll to position [0, 5]
click at [26, 84] on icon at bounding box center [26, 74] width 15 height 21
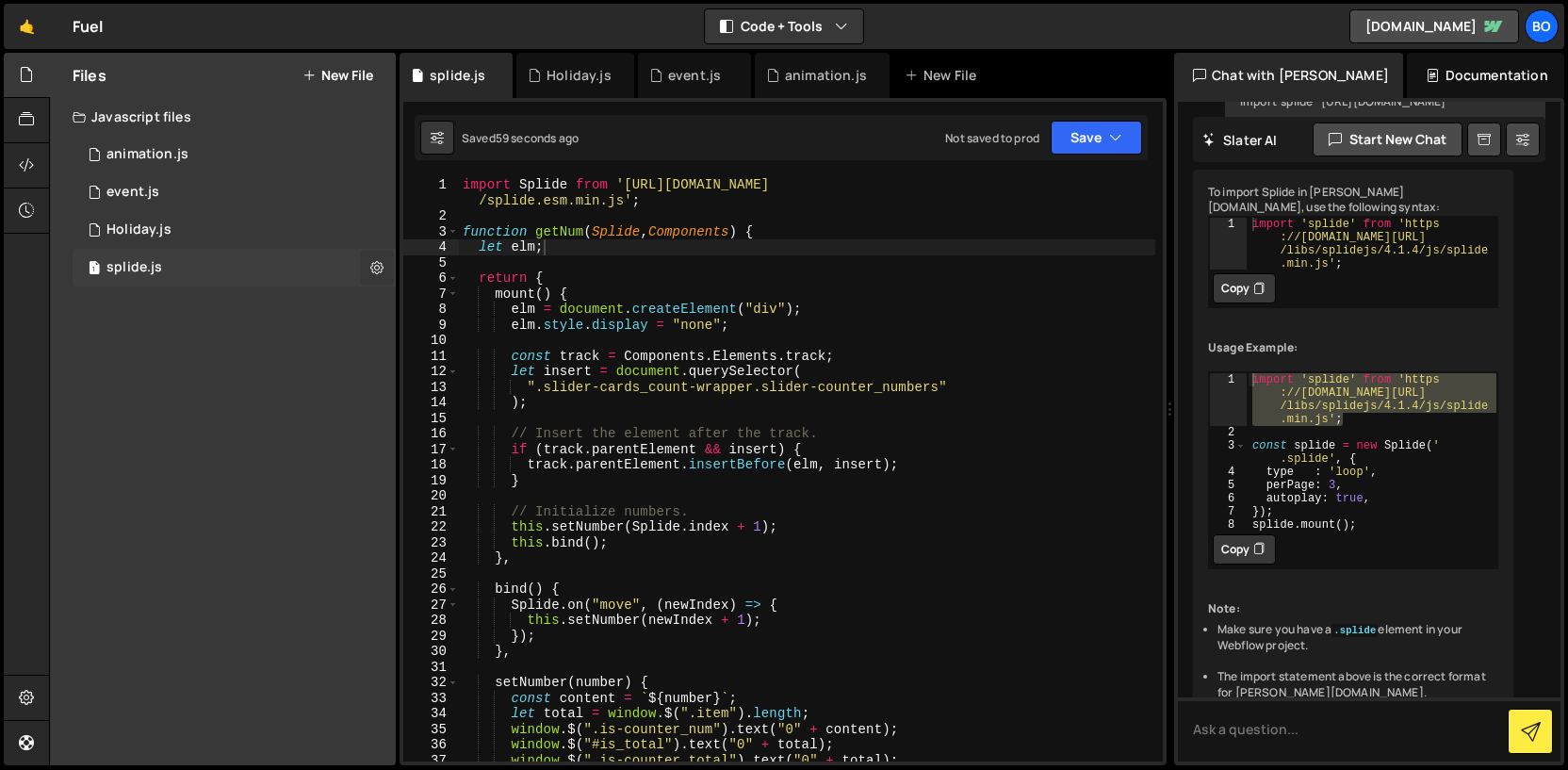
click at [369, 281] on button at bounding box center [377, 268] width 33 height 33
type input "splide"
radio input "true"
checkbox input "true"
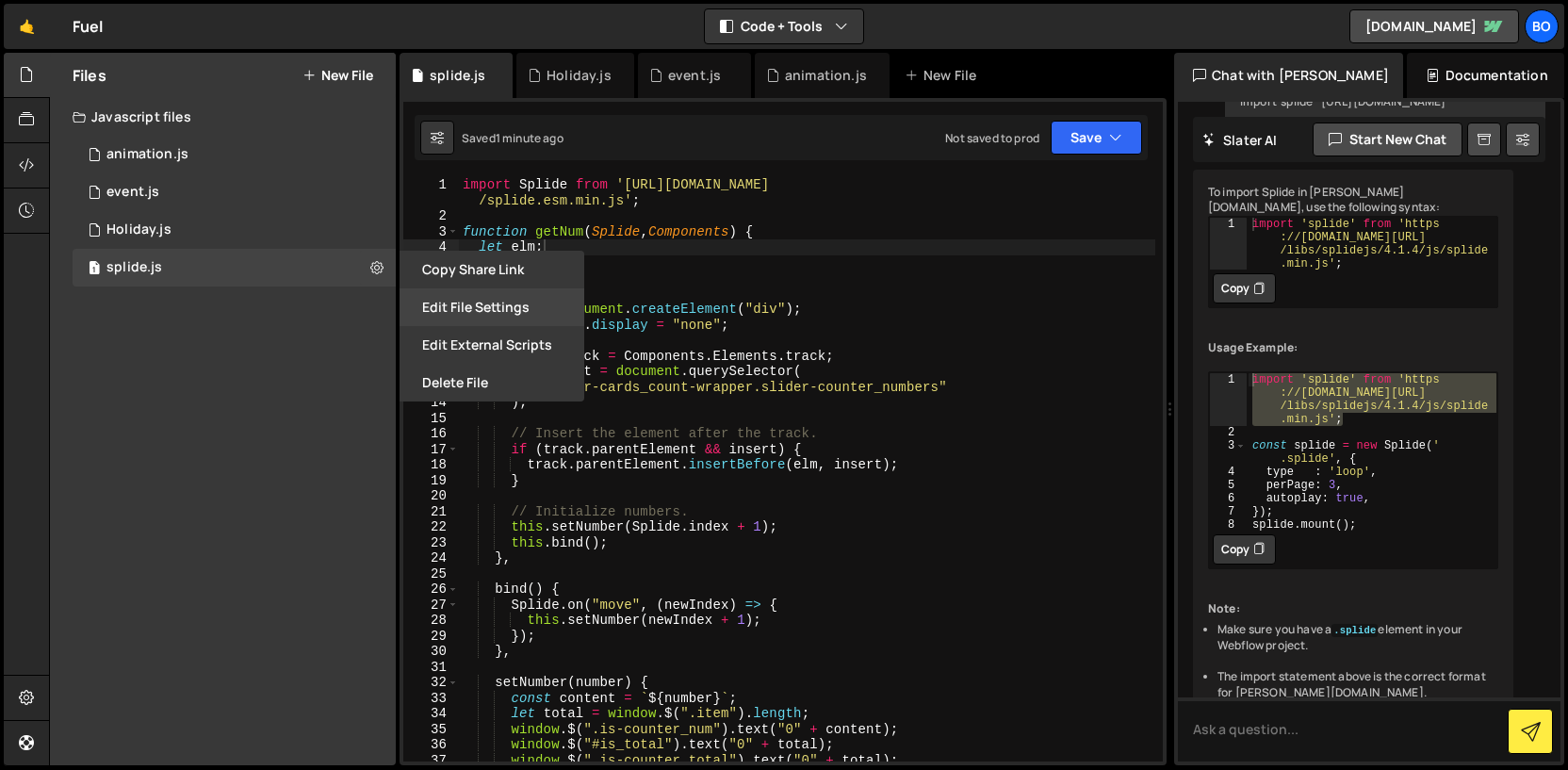
click at [406, 304] on button "Edit File Settings" at bounding box center [492, 307] width 185 height 37
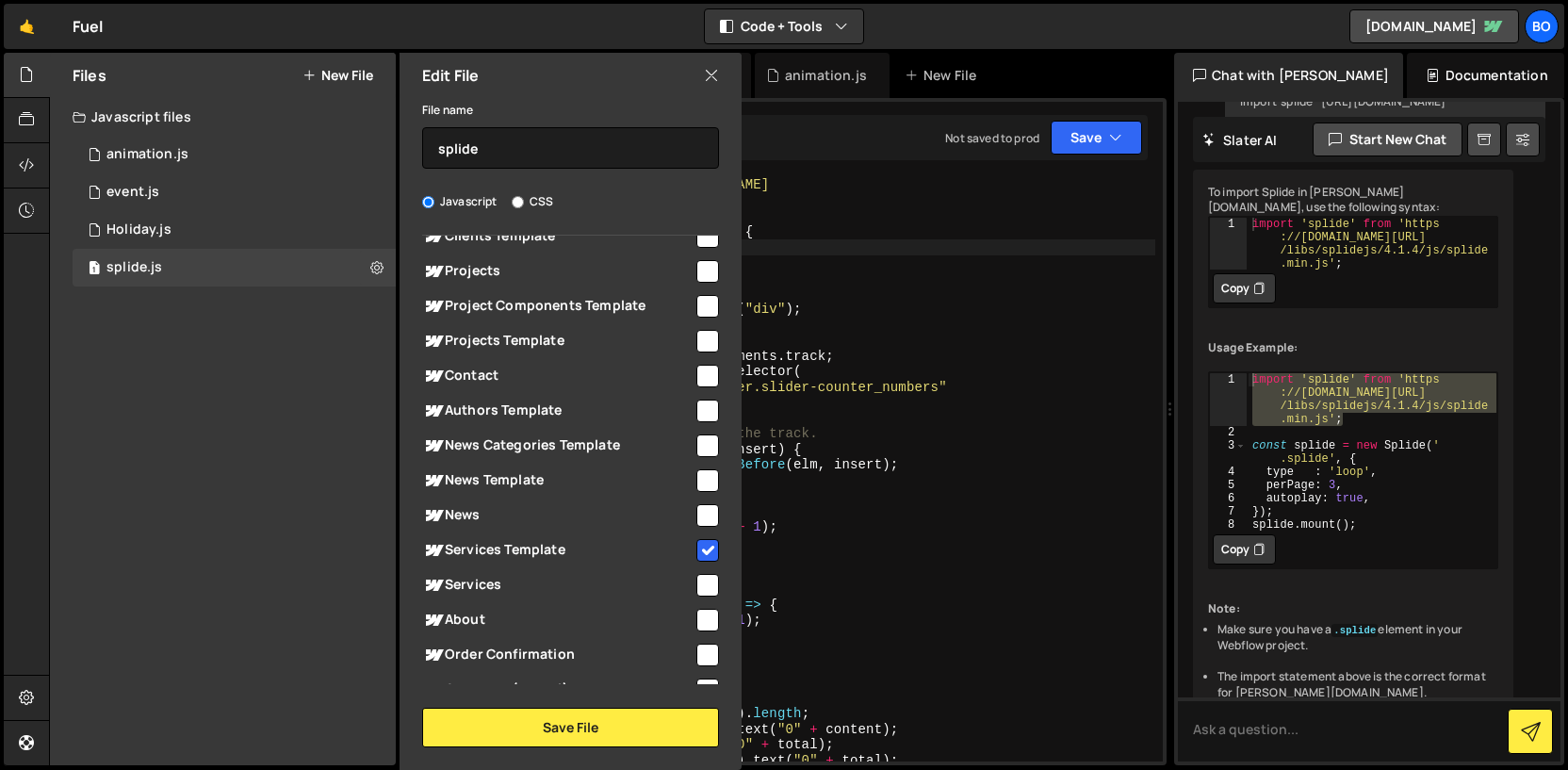
scroll to position [538, 0]
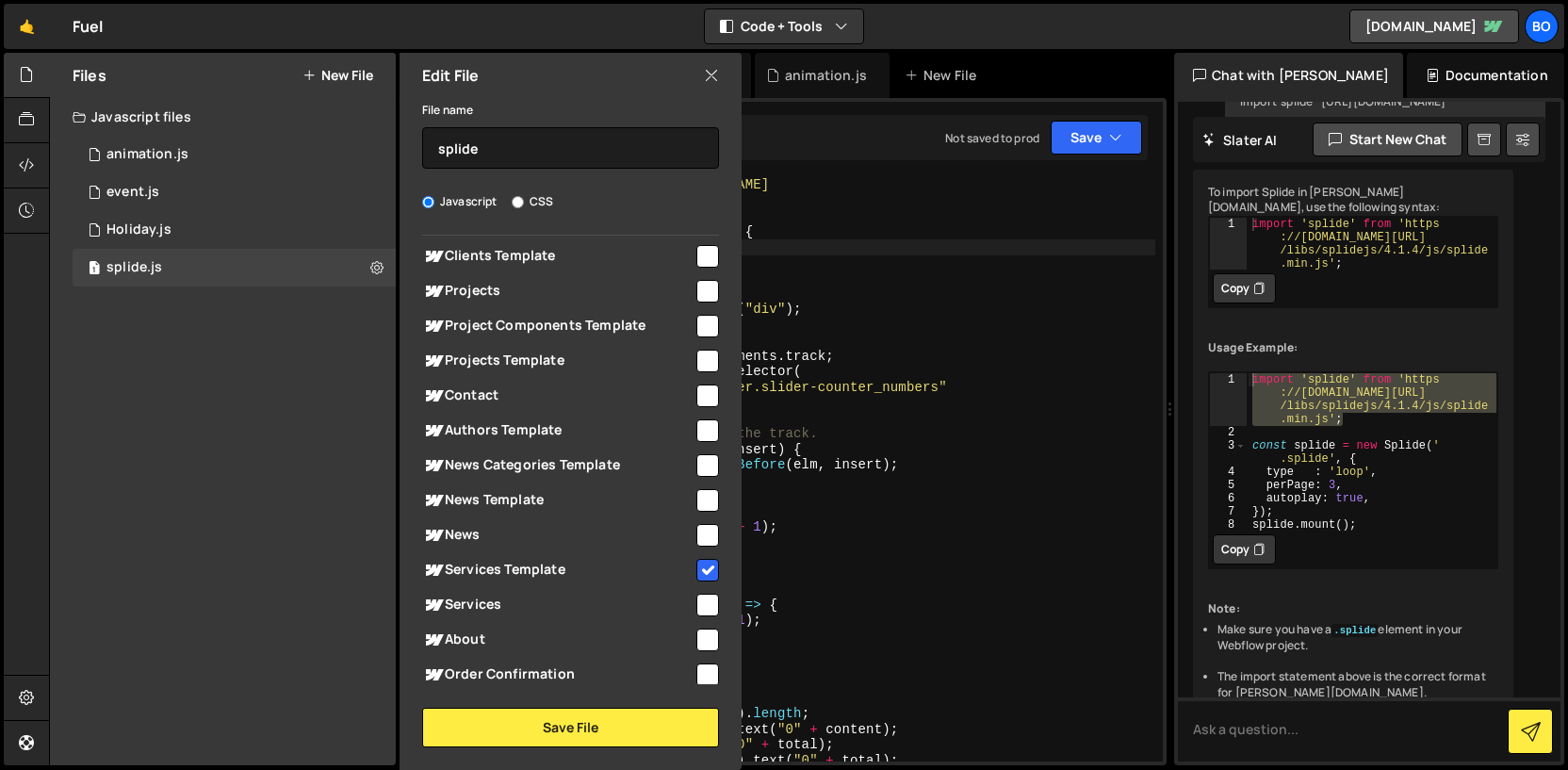
click at [712, 362] on div "Global (All Pages) Sustainablity" at bounding box center [570, 459] width 342 height 448
click at [705, 361] on input "checkbox" at bounding box center [707, 360] width 23 height 23
checkbox input "true"
click at [627, 717] on button "Save File" at bounding box center [570, 728] width 296 height 39
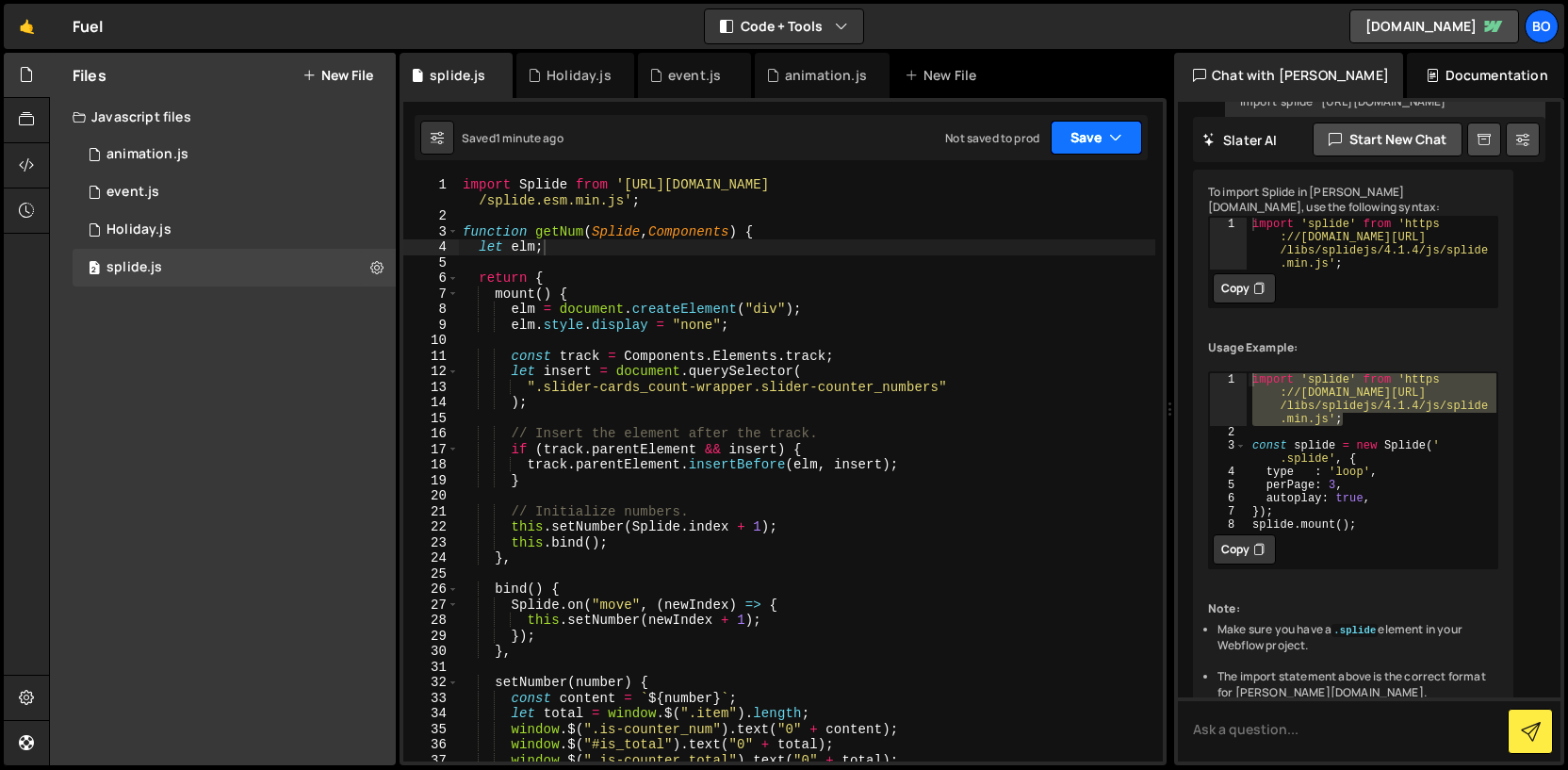
click at [1075, 140] on button "Save" at bounding box center [1096, 137] width 92 height 33
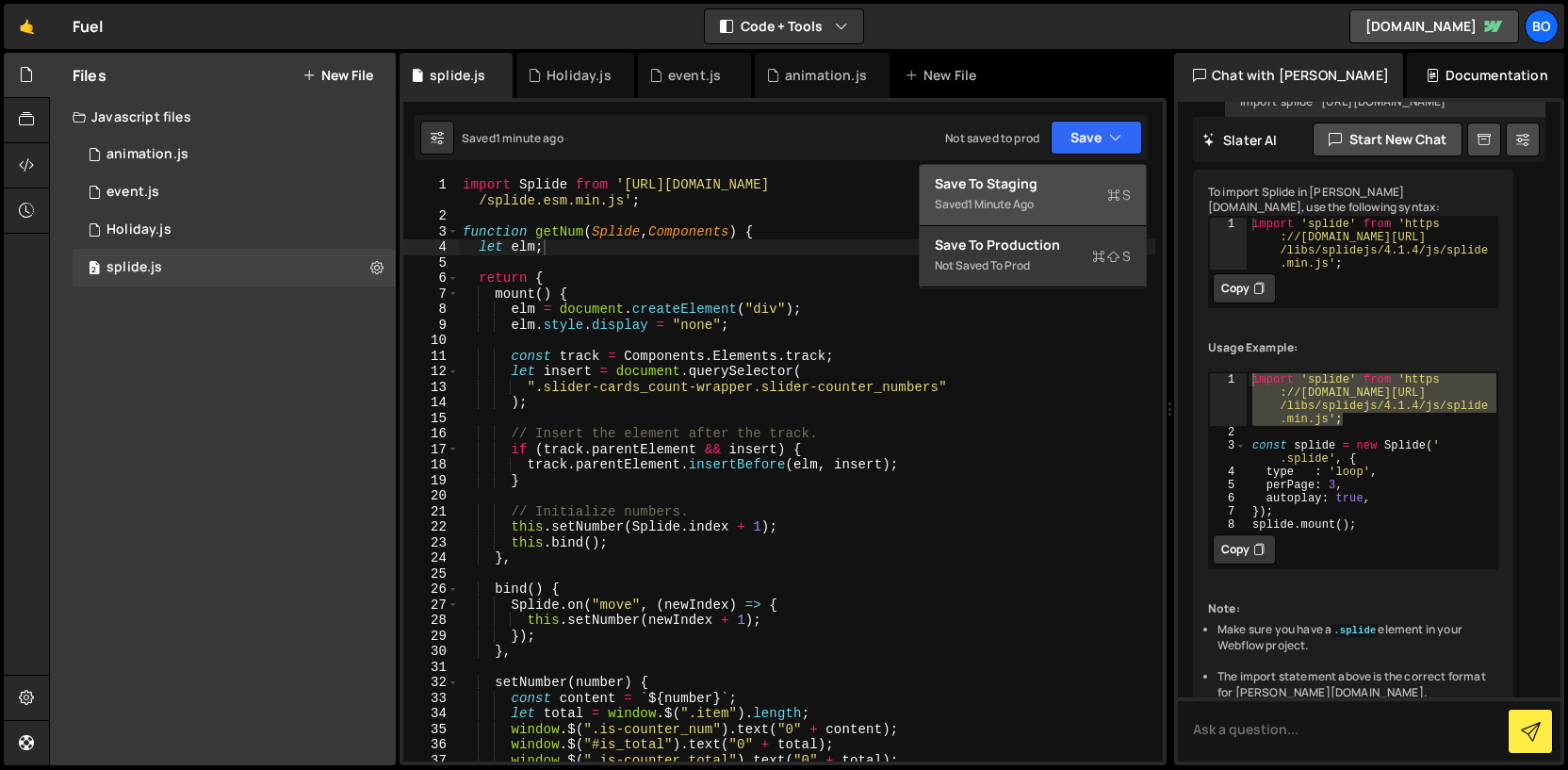
click at [1049, 194] on button "Save to Staging S Saved 1 minute ago" at bounding box center [1033, 195] width 227 height 61
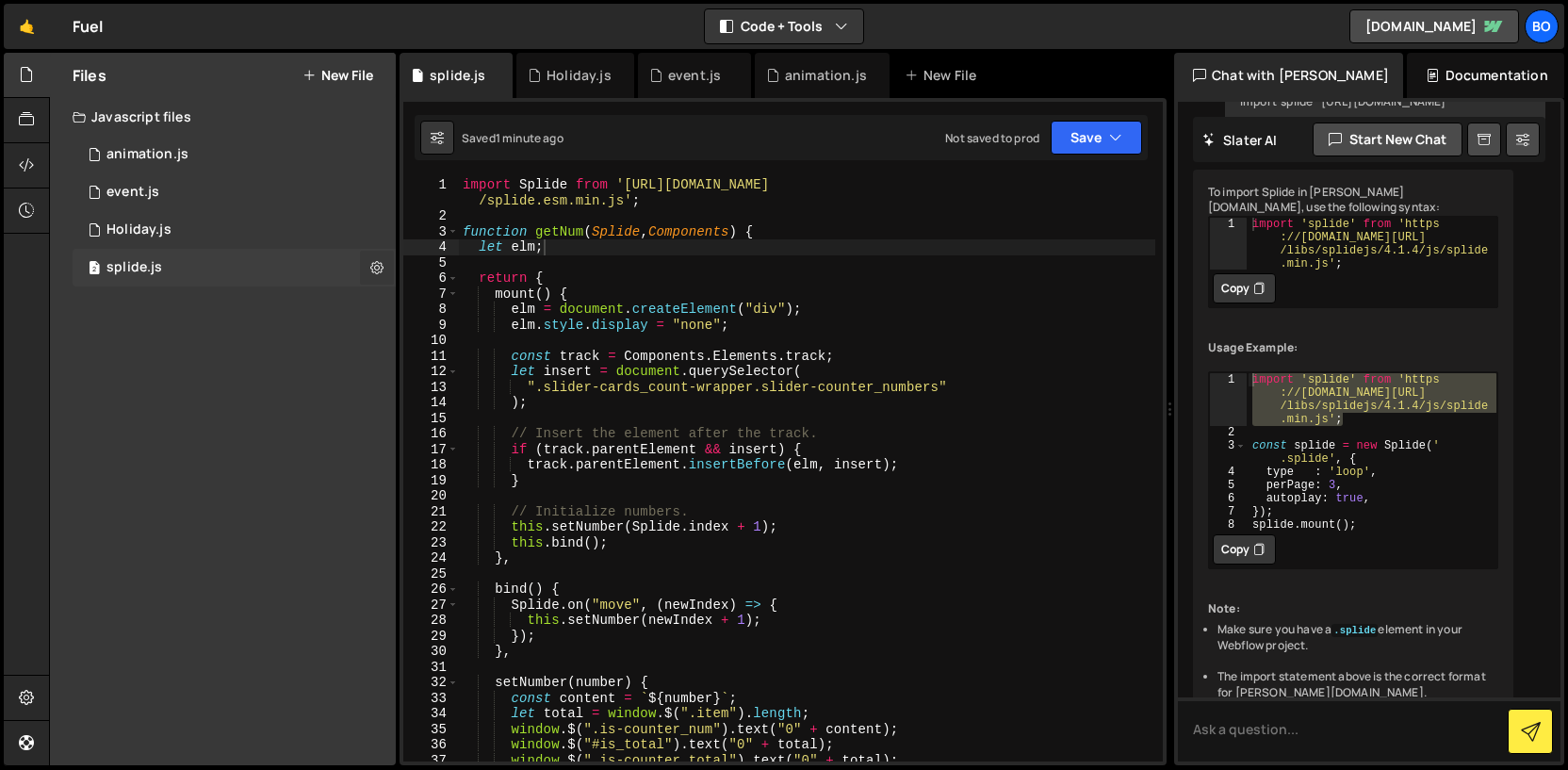
click at [384, 267] on button at bounding box center [377, 268] width 33 height 33
type input "splide"
radio input "true"
checkbox input "true"
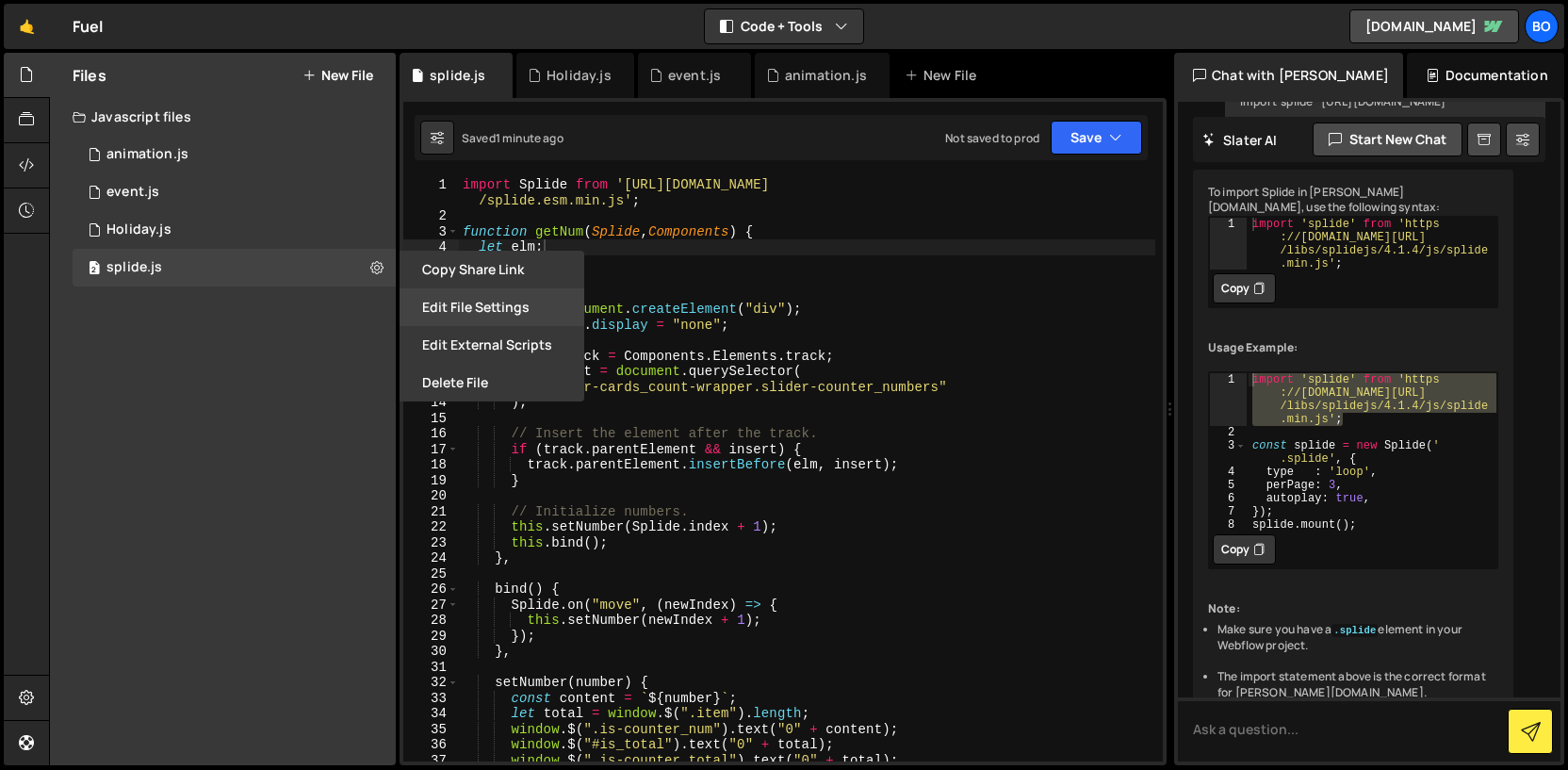
click at [444, 305] on button "Edit File Settings" at bounding box center [492, 307] width 185 height 37
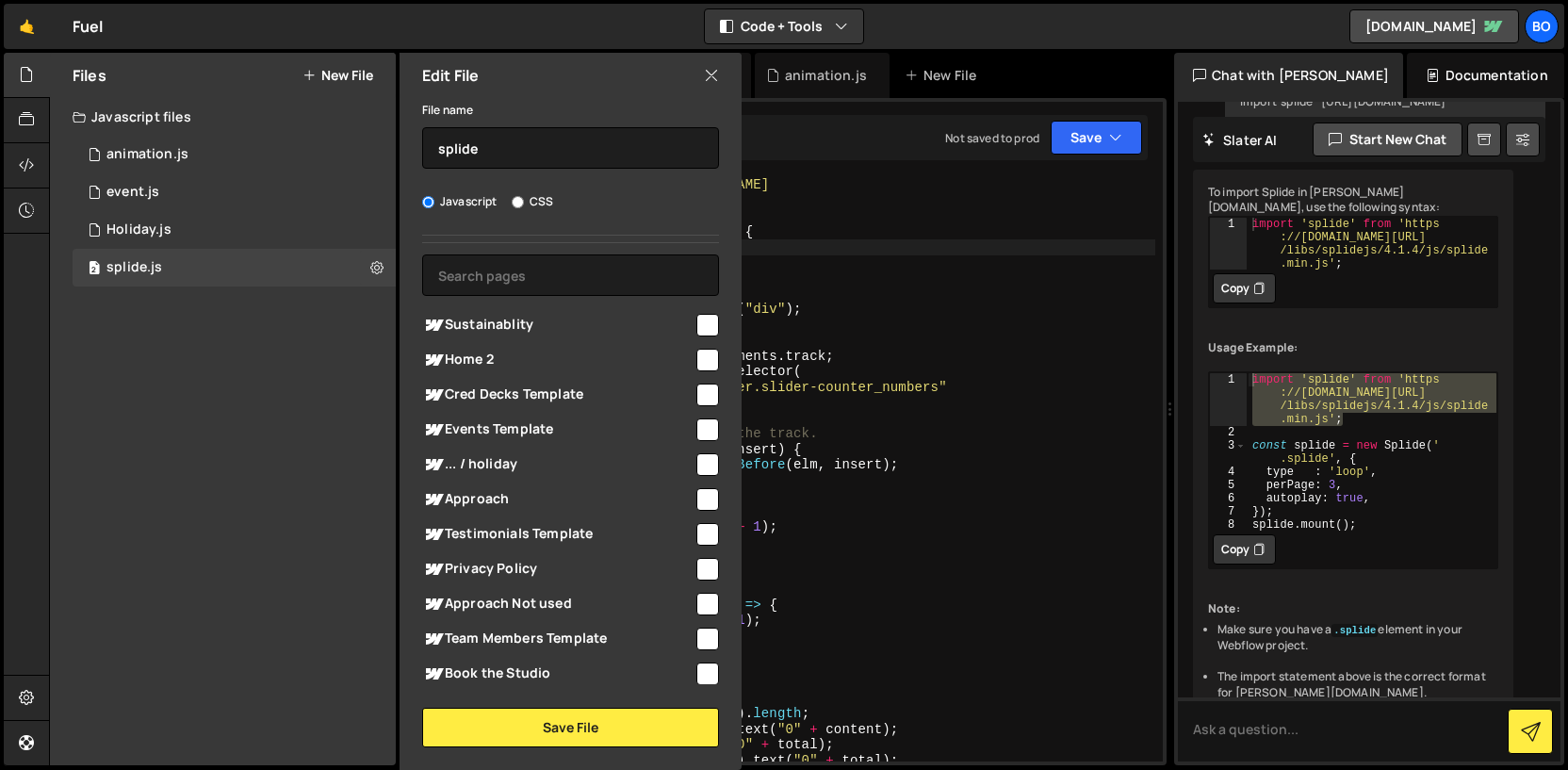
scroll to position [0, 0]
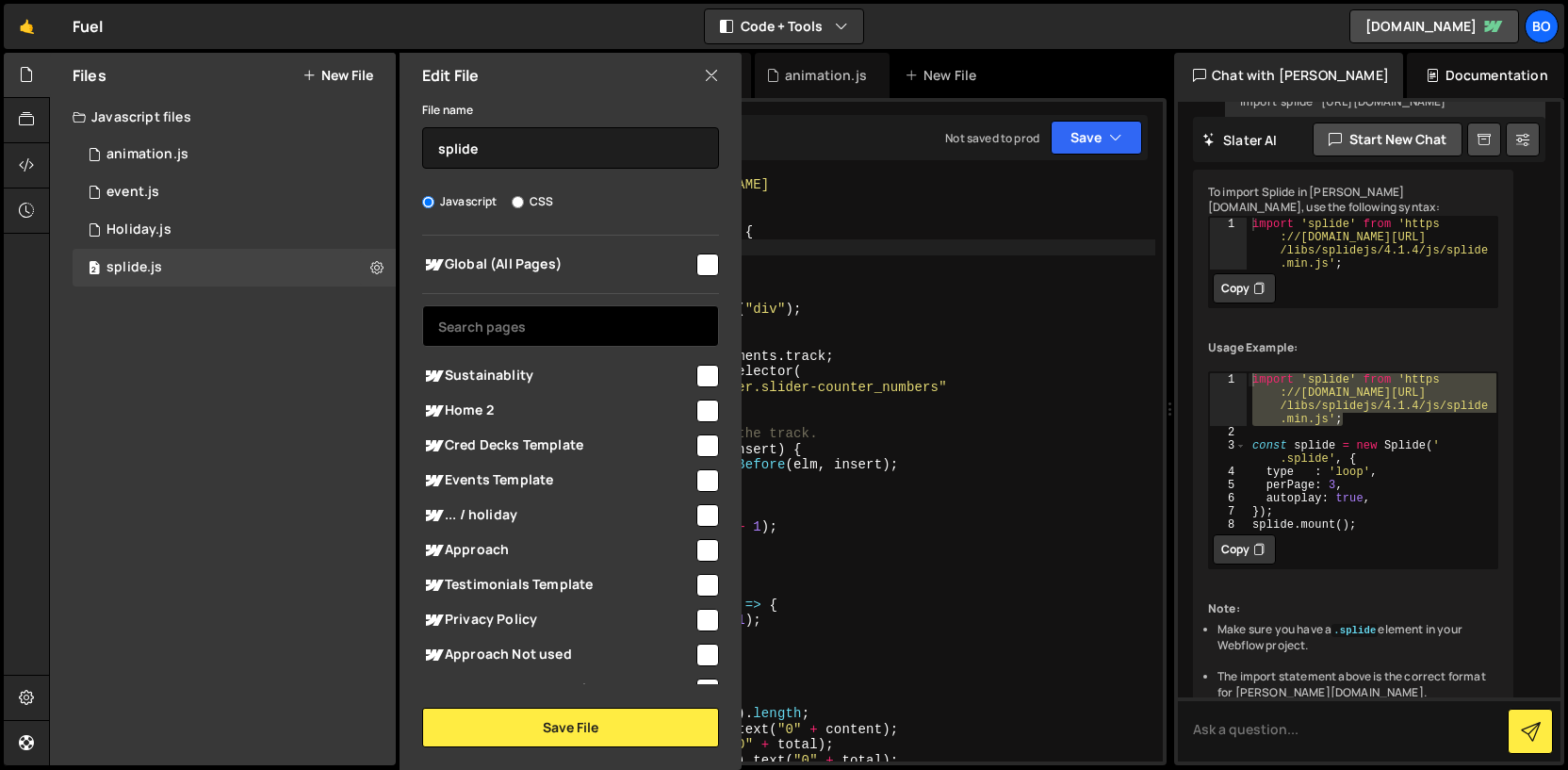
click at [523, 320] on input "text" at bounding box center [570, 326] width 296 height 41
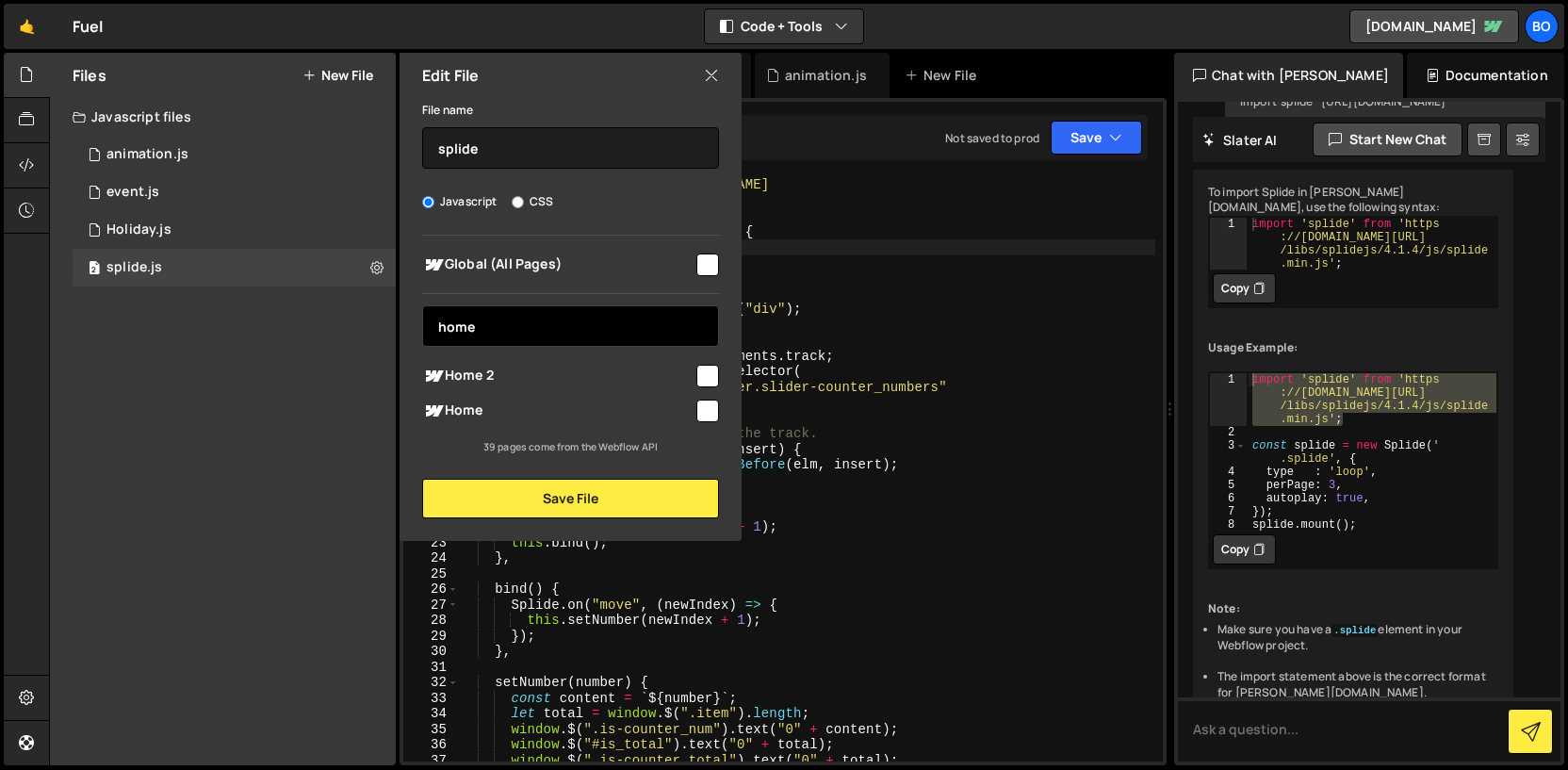
type input "home"
click at [710, 415] on input "checkbox" at bounding box center [707, 411] width 23 height 23
checkbox input "true"
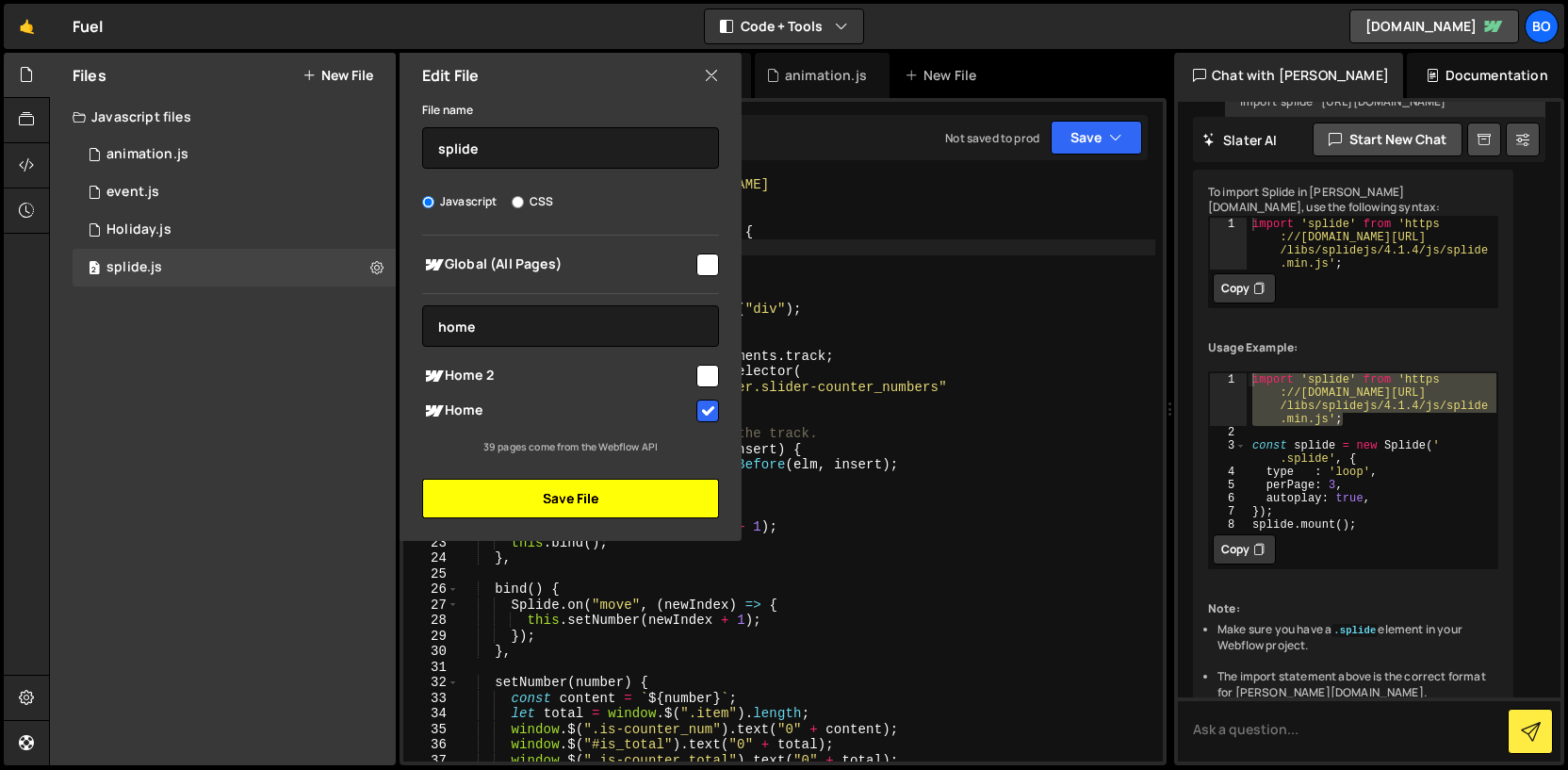
click at [675, 504] on button "Save File" at bounding box center [570, 498] width 296 height 39
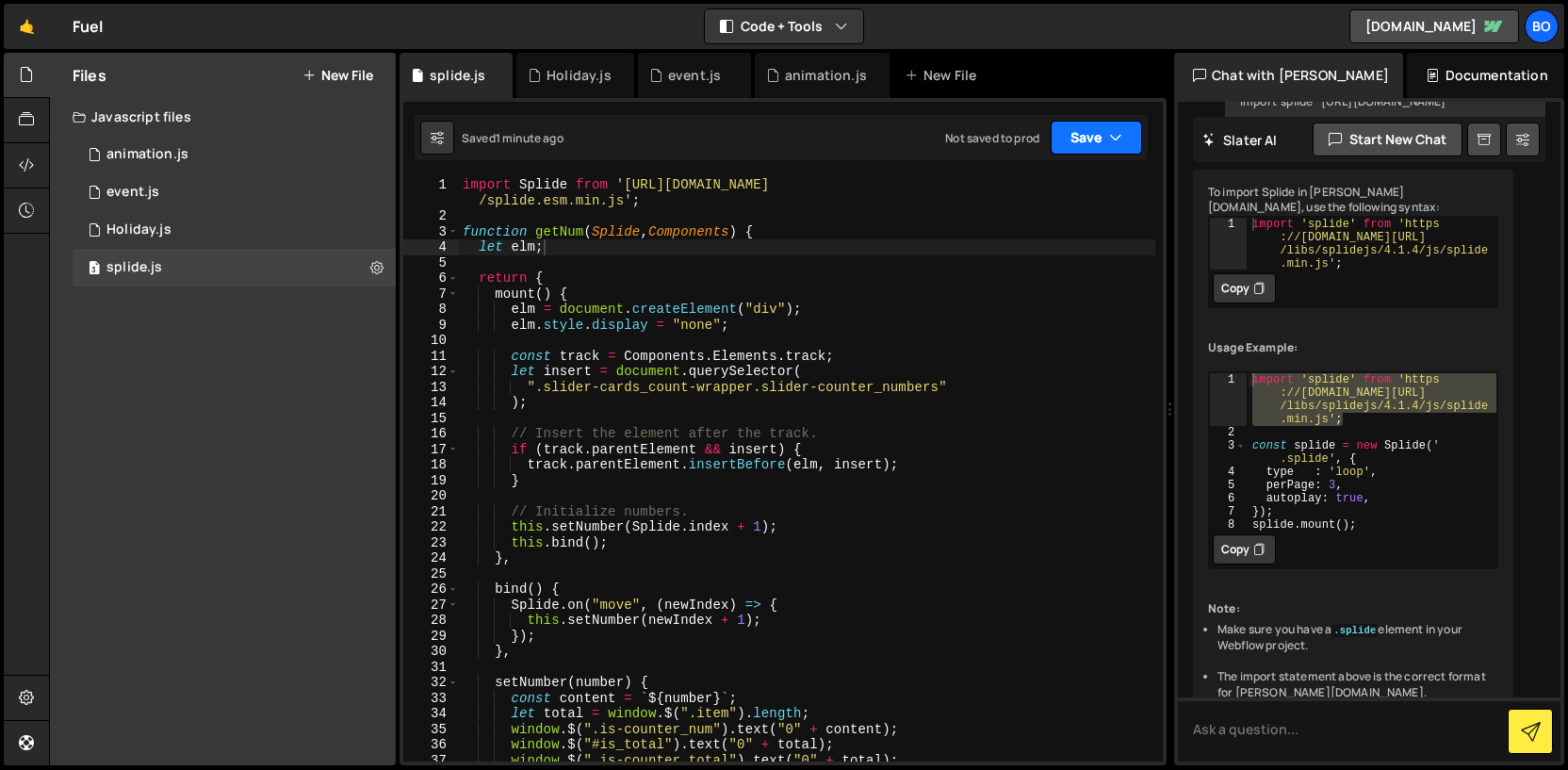
click at [1061, 154] on button "Save" at bounding box center [1096, 137] width 92 height 33
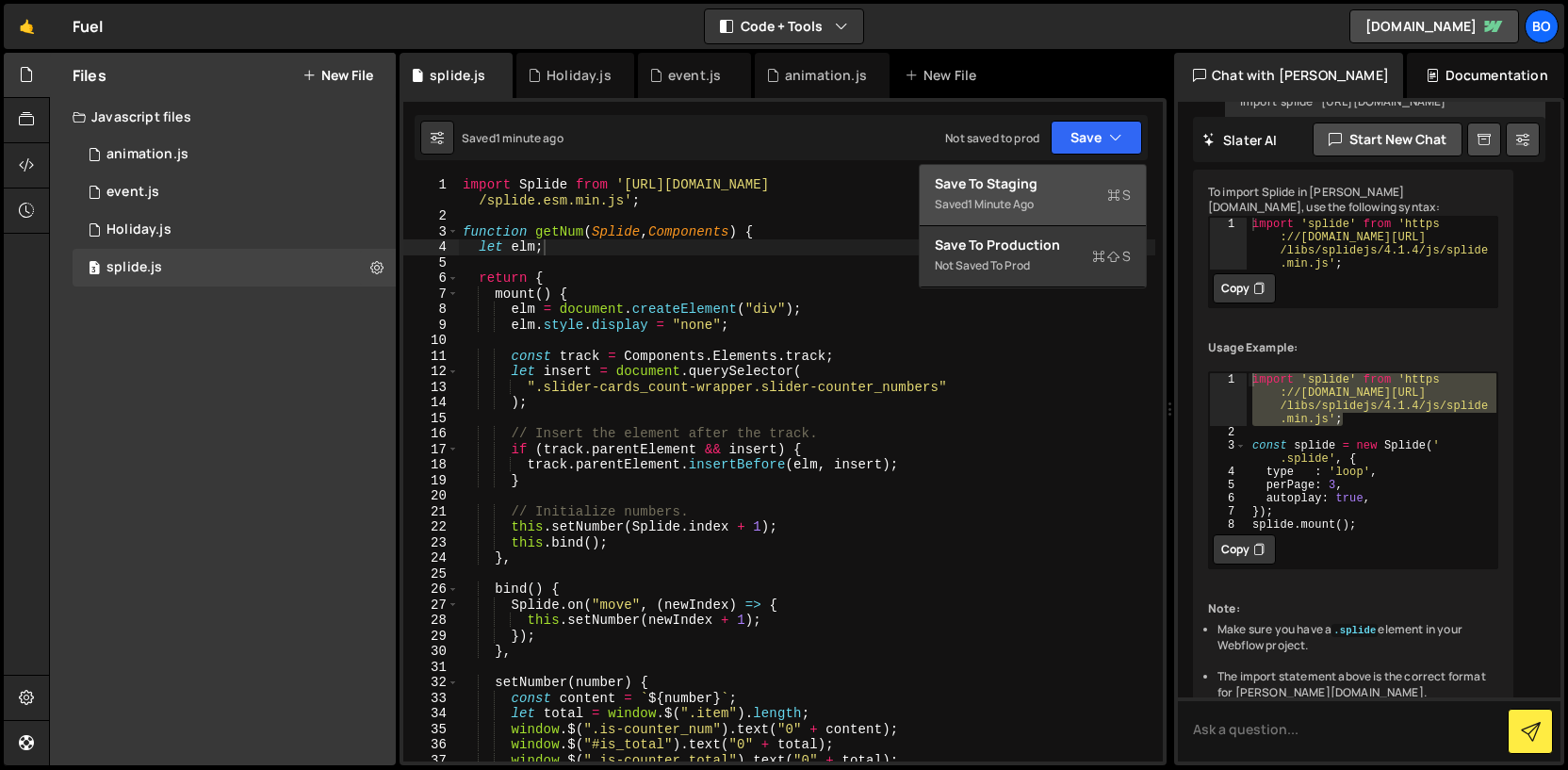
click at [1051, 195] on button "Save to Staging S Saved 1 minute ago" at bounding box center [1033, 195] width 227 height 61
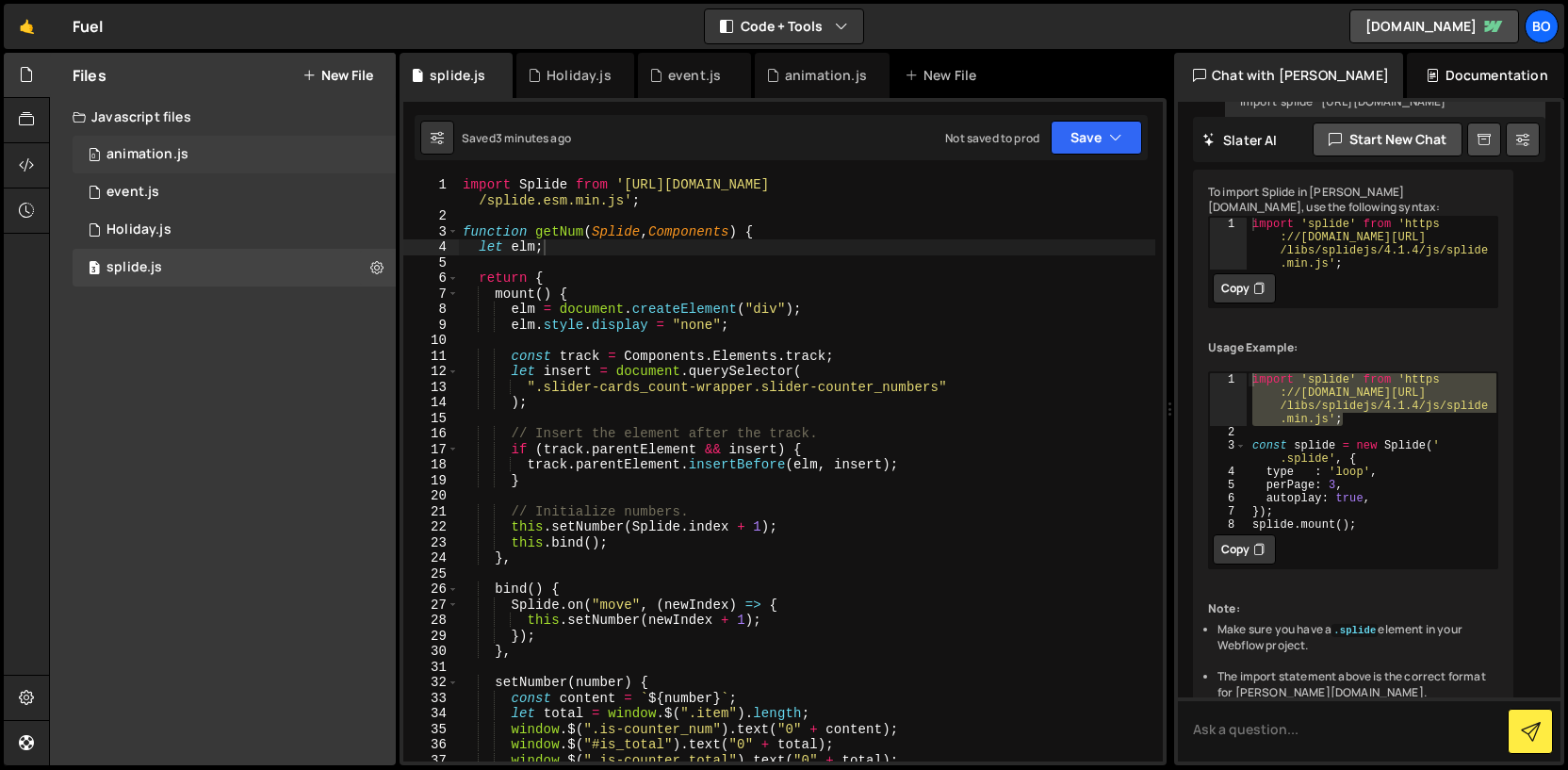
click at [304, 144] on div "0 animation.js 0" at bounding box center [234, 155] width 323 height 37
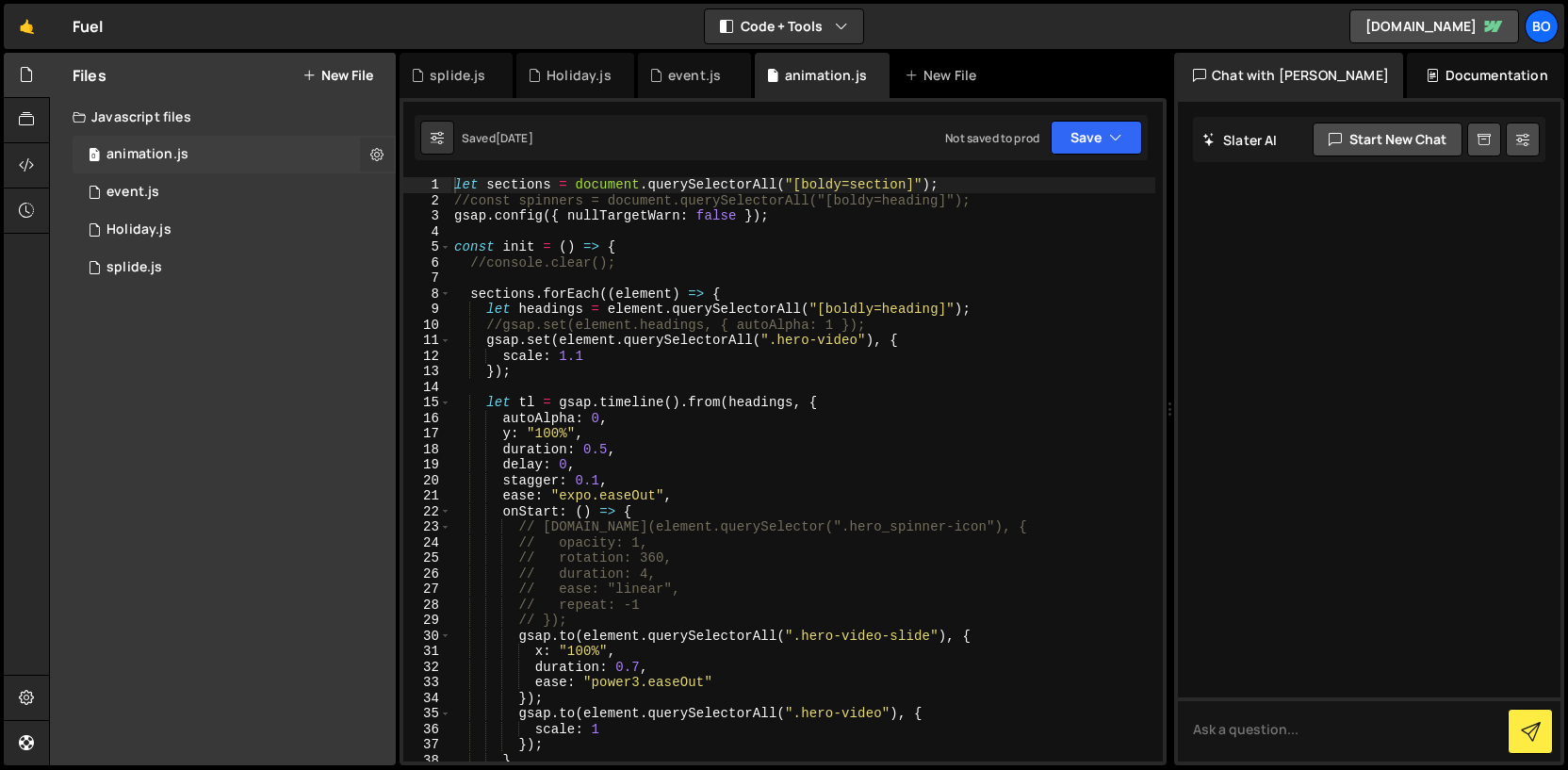
click at [371, 160] on icon at bounding box center [376, 154] width 13 height 18
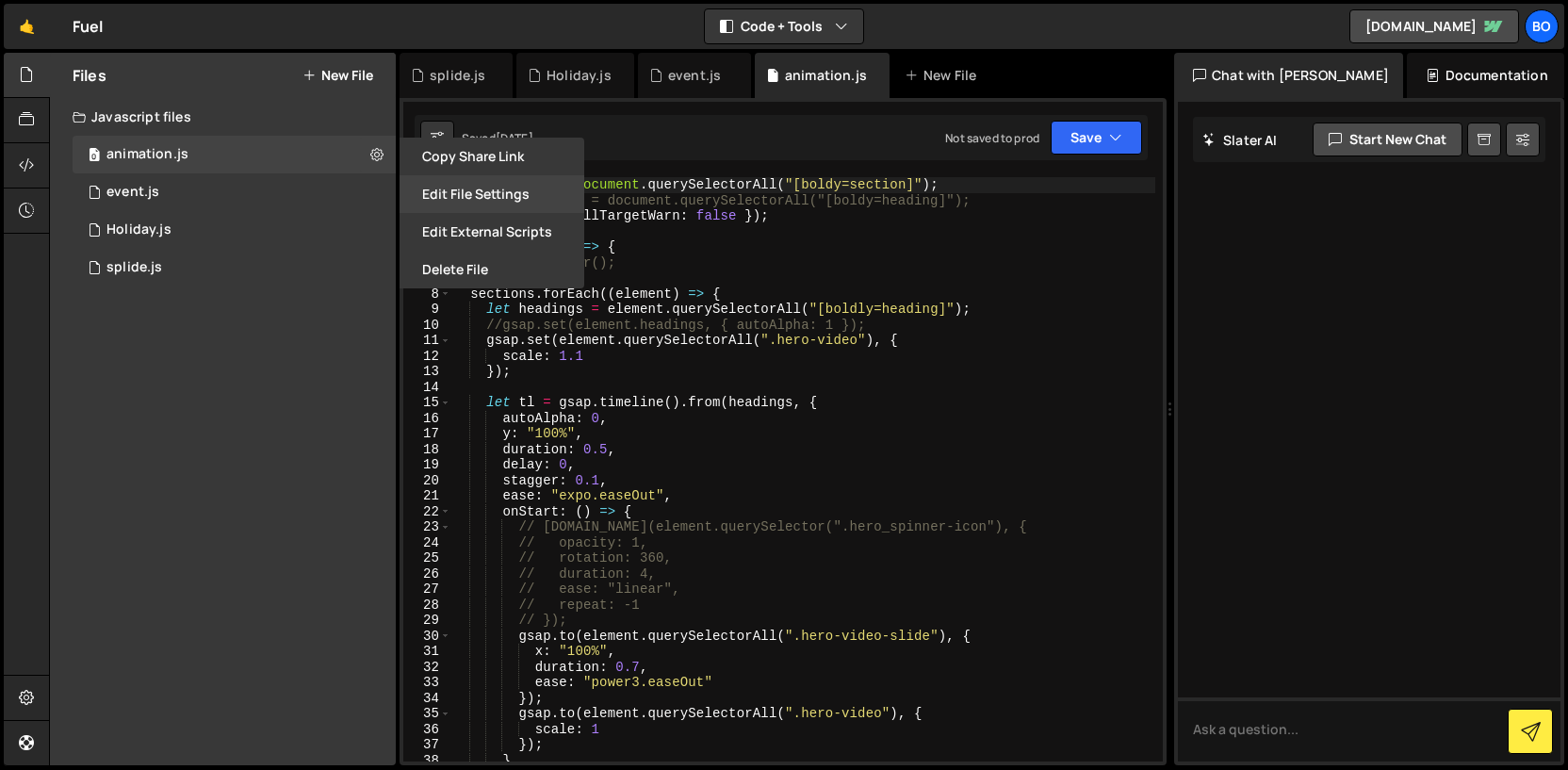
click at [403, 188] on button "Edit File Settings" at bounding box center [492, 194] width 185 height 37
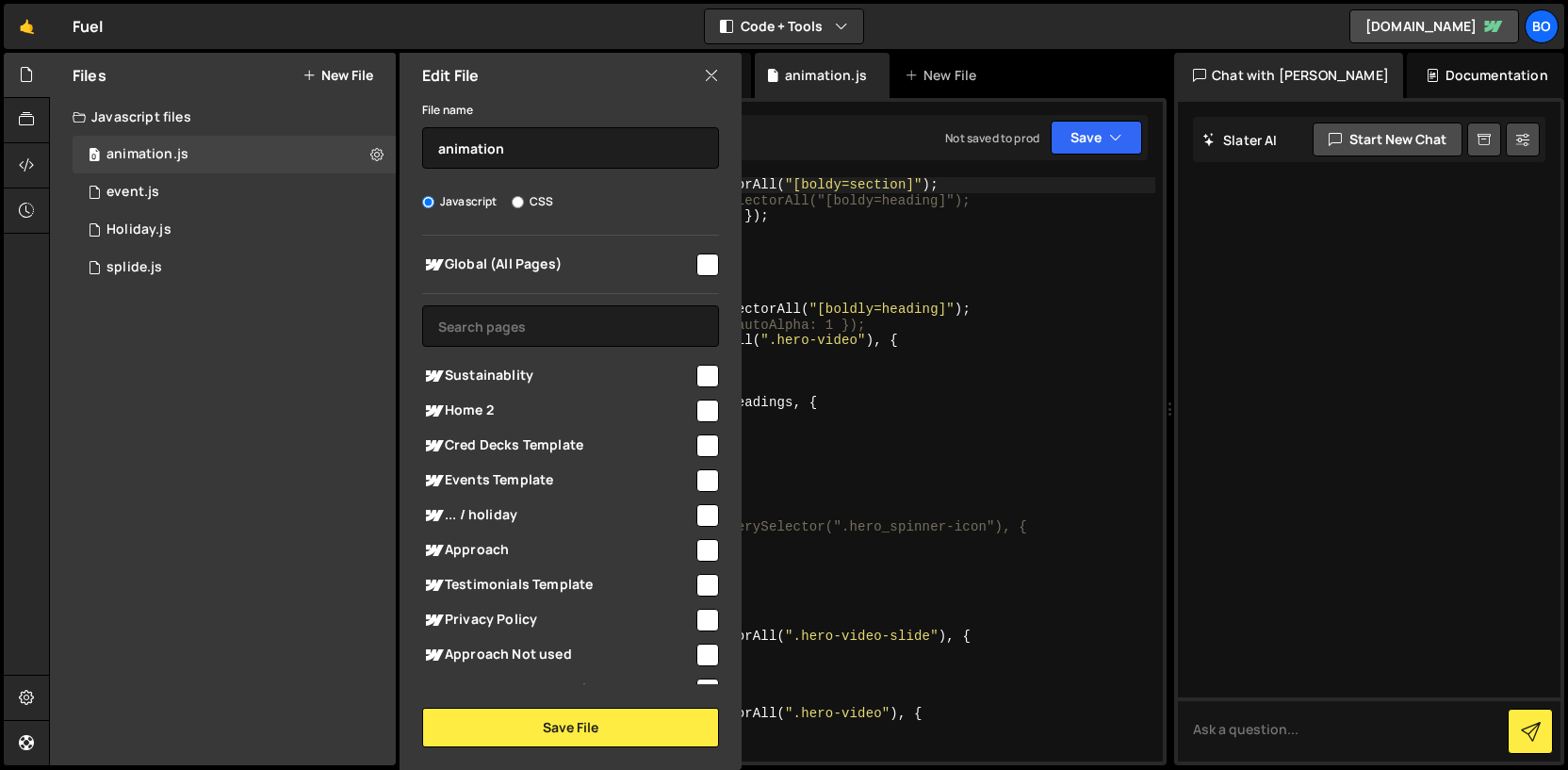
click at [710, 77] on icon at bounding box center [711, 75] width 15 height 21
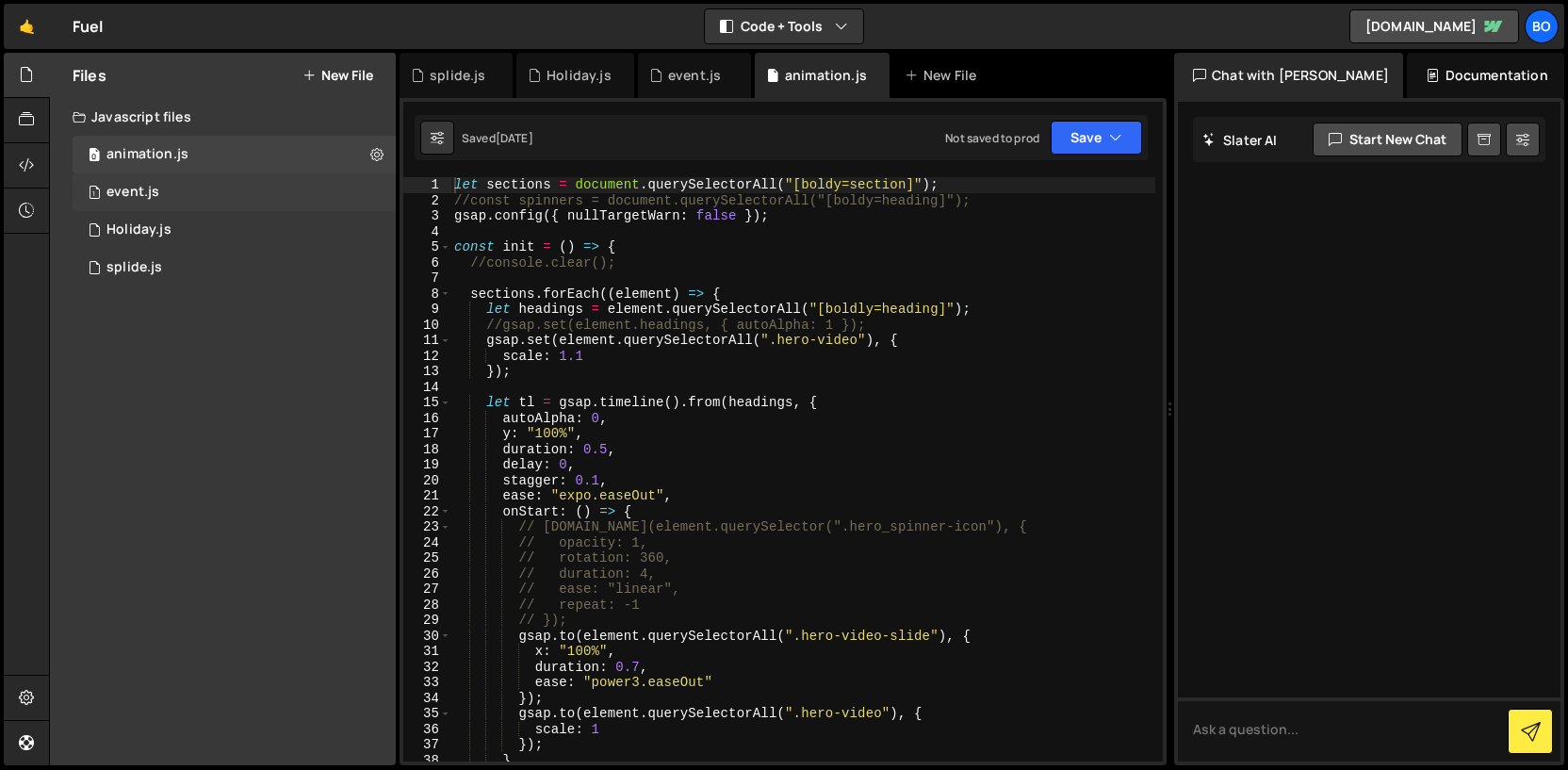
click at [366, 189] on div "1 event.js 0" at bounding box center [234, 192] width 323 height 37
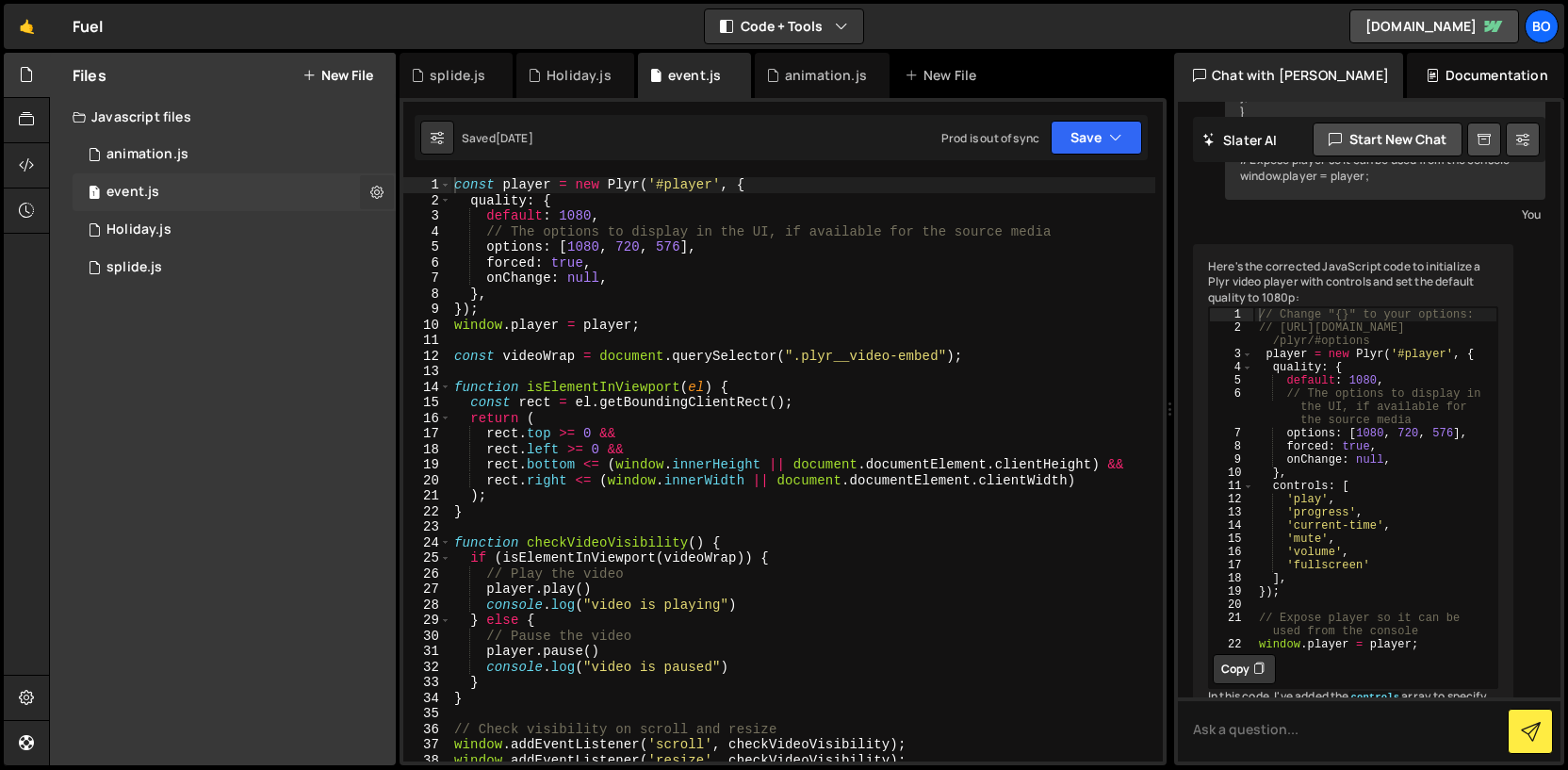
click at [381, 191] on icon at bounding box center [376, 192] width 13 height 18
type input "event"
radio input "true"
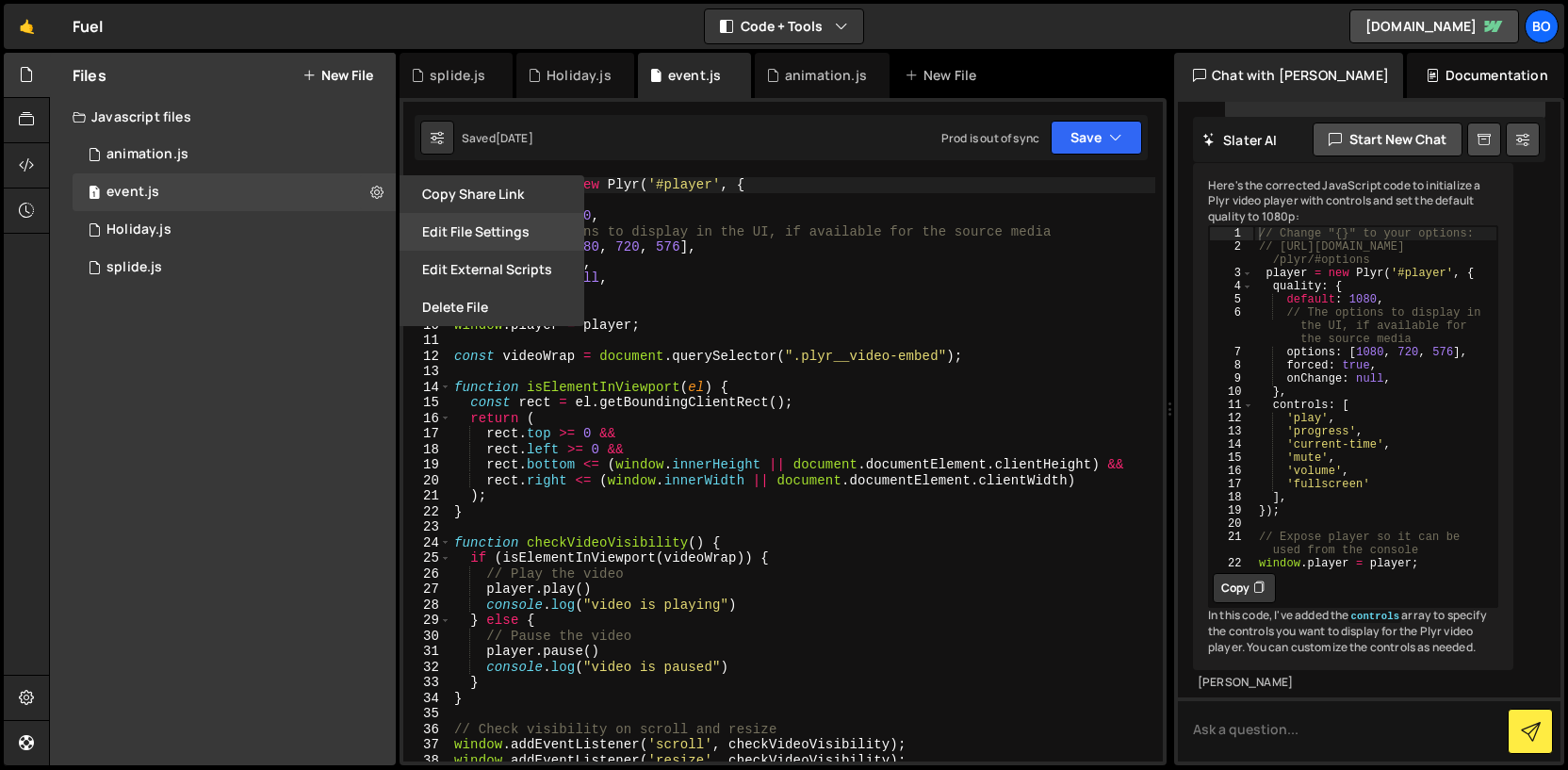
click at [426, 227] on button "Edit File Settings" at bounding box center [492, 231] width 185 height 37
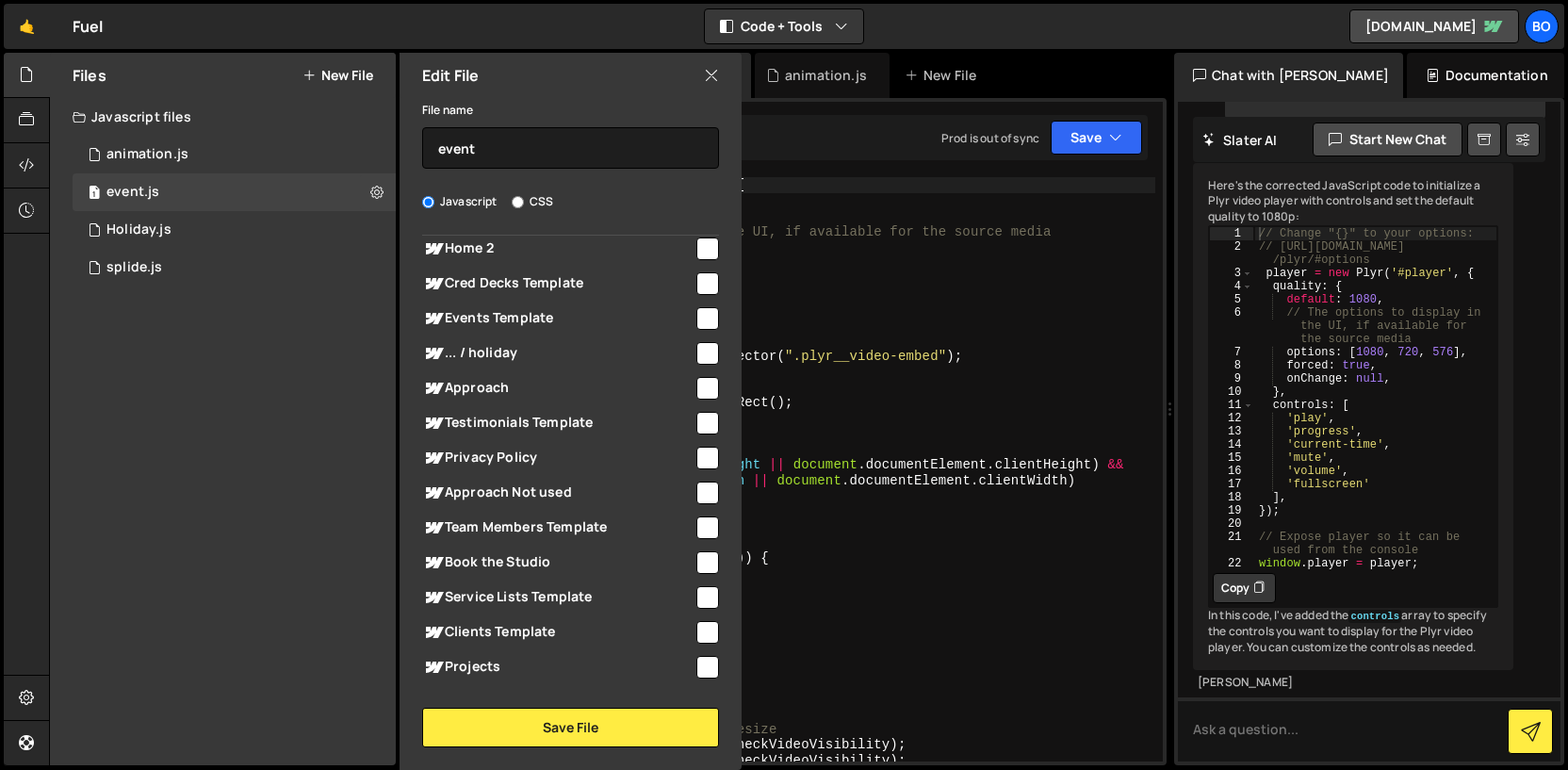
scroll to position [0, 0]
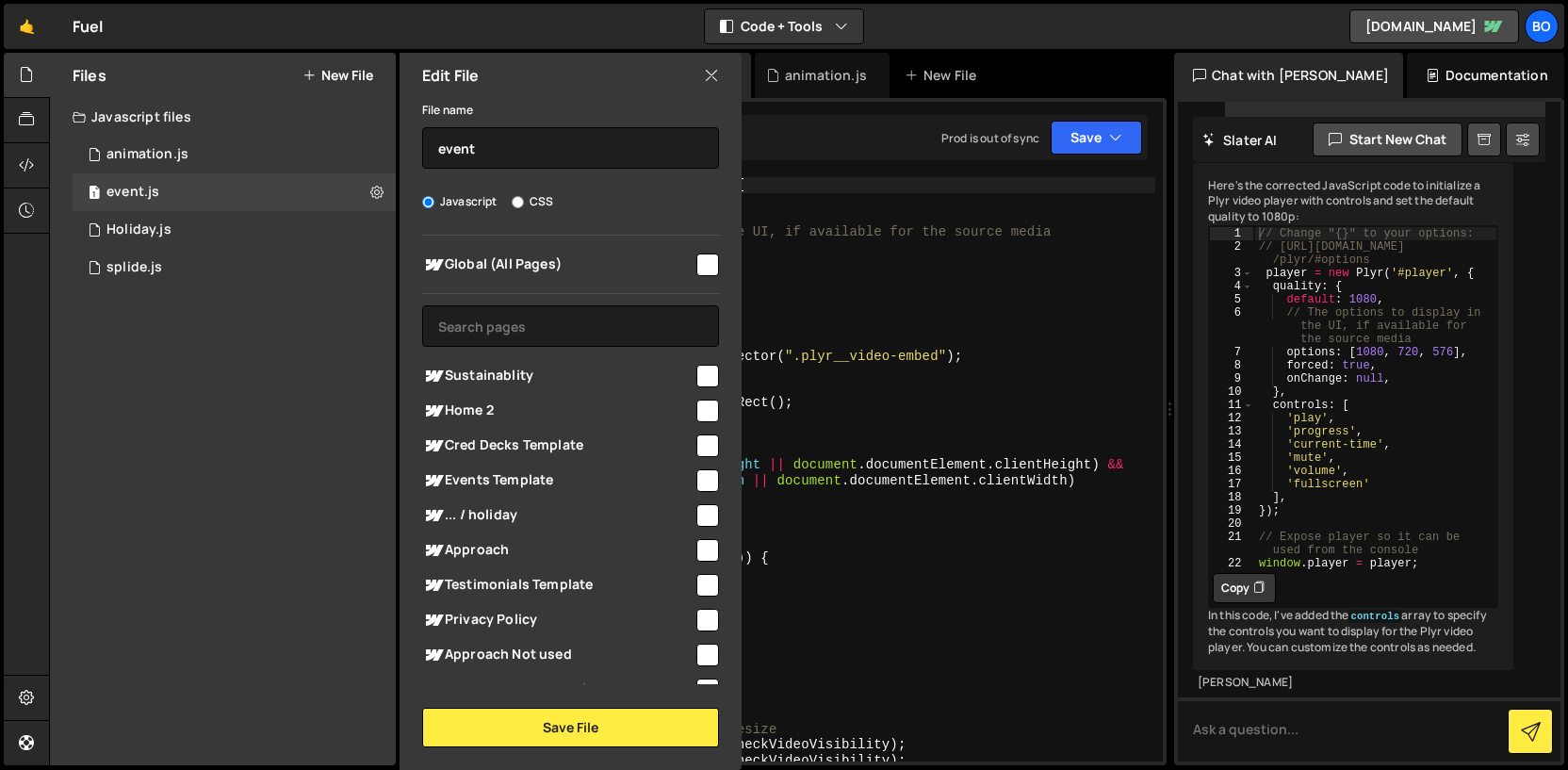
click at [710, 80] on icon at bounding box center [711, 75] width 15 height 21
